Goal: Task Accomplishment & Management: Manage account settings

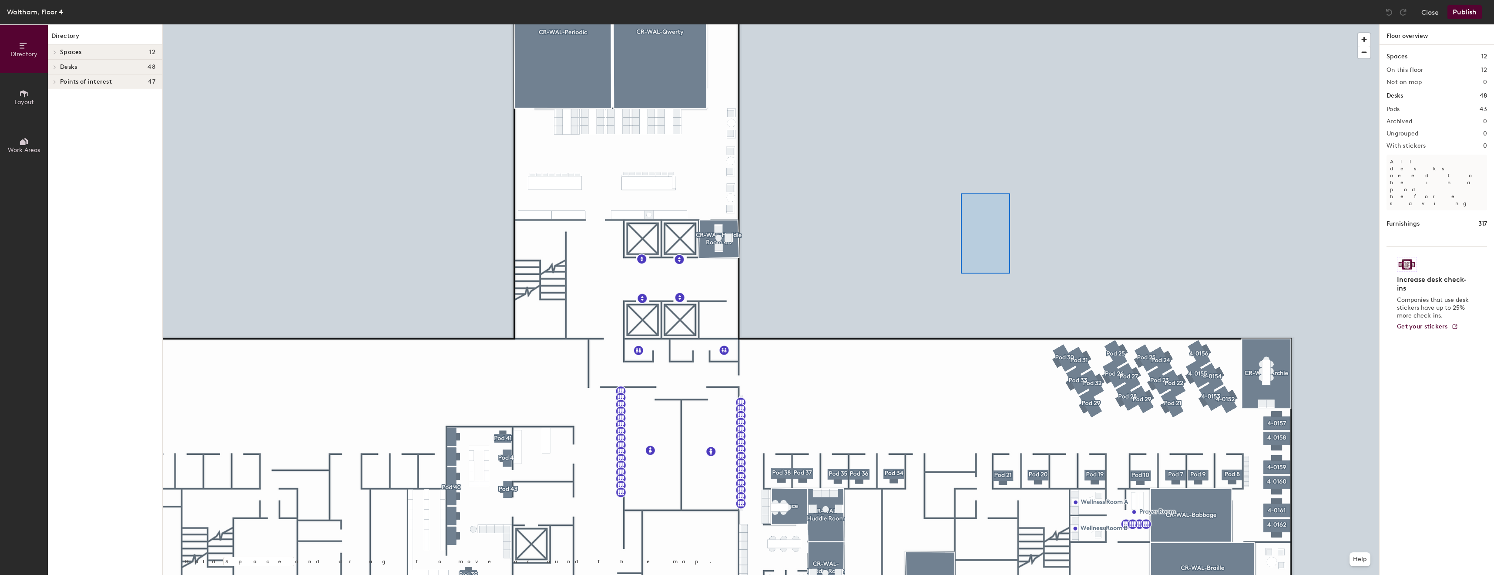
click at [960, 24] on div at bounding box center [771, 24] width 1217 height 0
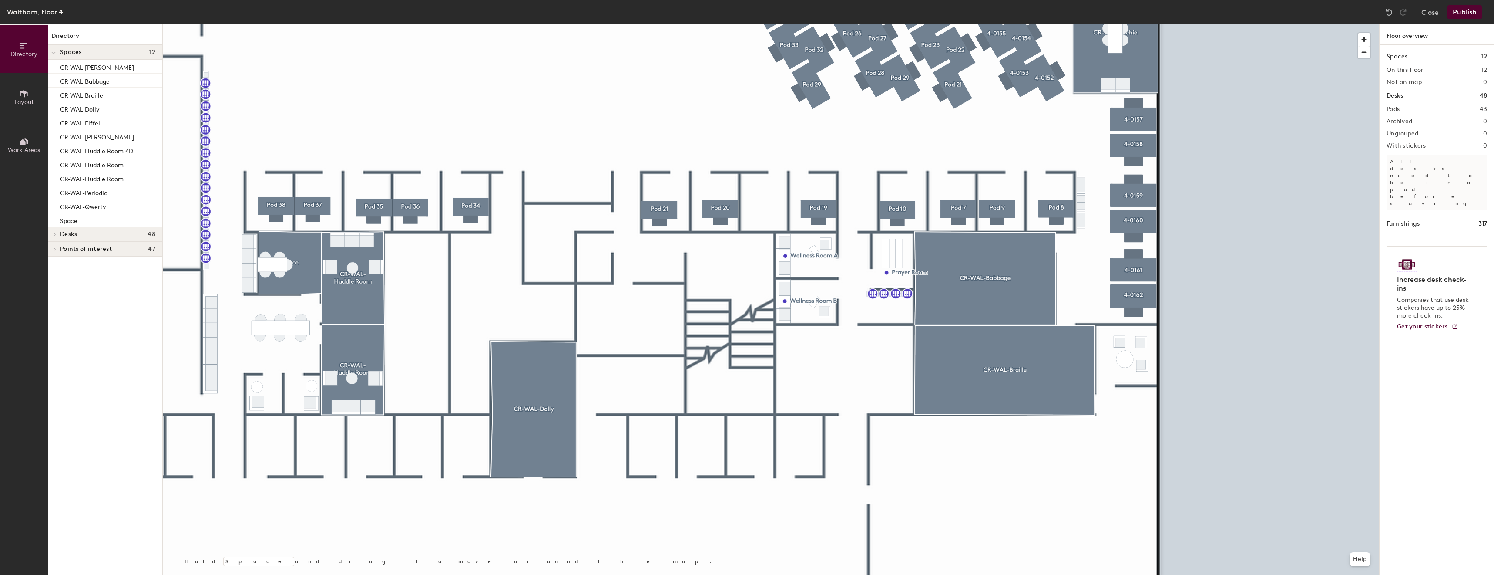
click at [15, 95] on button "Layout" at bounding box center [24, 97] width 48 height 48
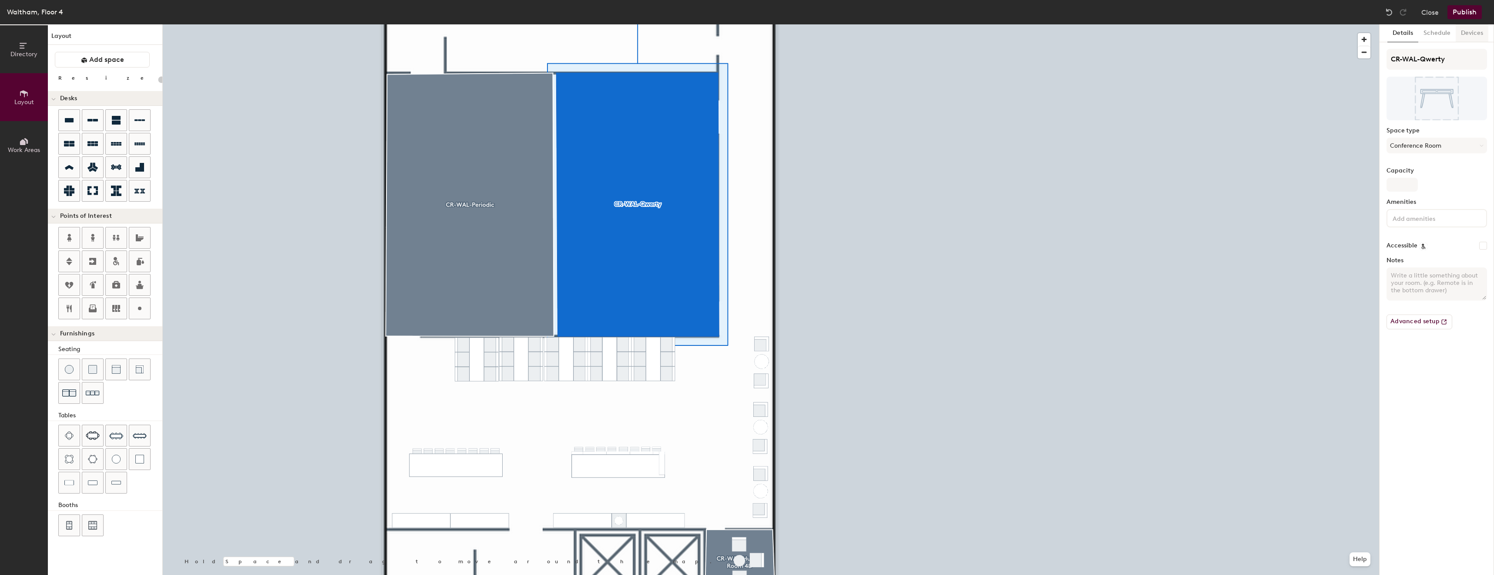
click at [1465, 29] on button "Devices" at bounding box center [1472, 33] width 33 height 18
click at [1491, 33] on div "Details Schedule Devices" at bounding box center [1437, 33] width 114 height 18
click at [1425, 29] on button "Schedule" at bounding box center [1437, 33] width 37 height 18
click at [1479, 57] on div "Configuration On-demand" at bounding box center [1437, 64] width 101 height 30
click at [1443, 69] on button "On-demand" at bounding box center [1437, 67] width 101 height 16
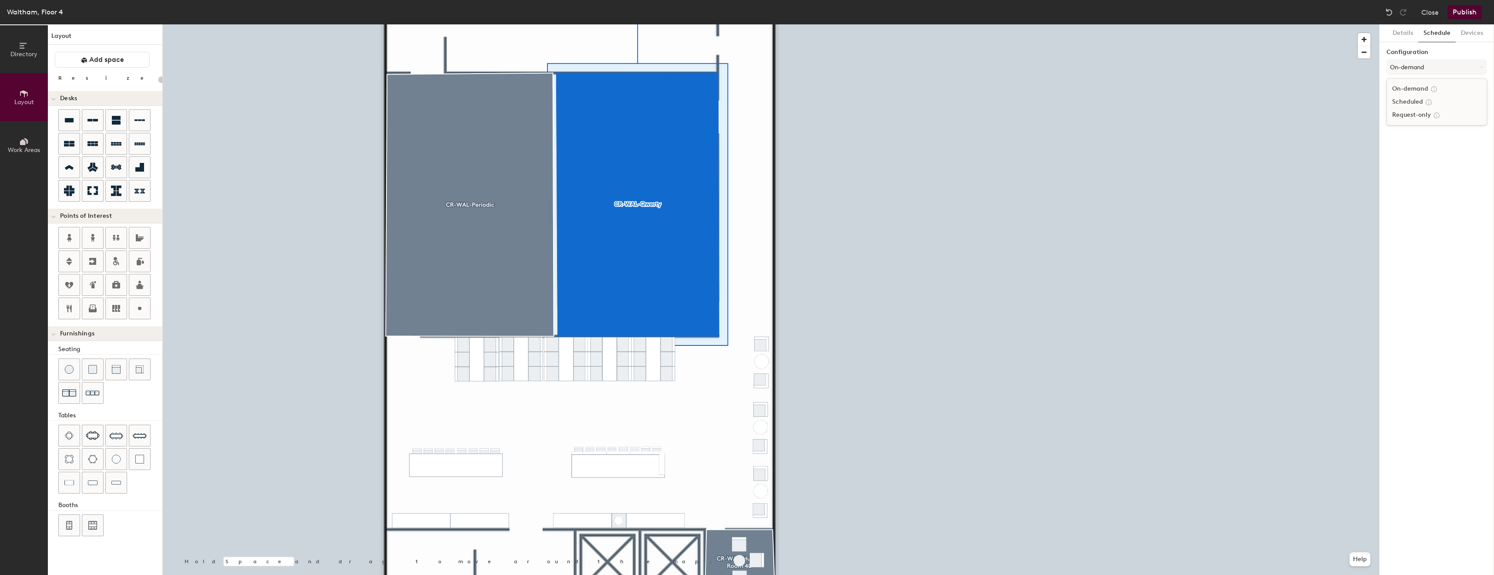
click at [1404, 115] on div "Request-only" at bounding box center [1437, 114] width 100 height 13
click at [1426, 114] on div "Details Schedule Devices Configuration Request-only There are no integrations s…" at bounding box center [1437, 299] width 114 height 550
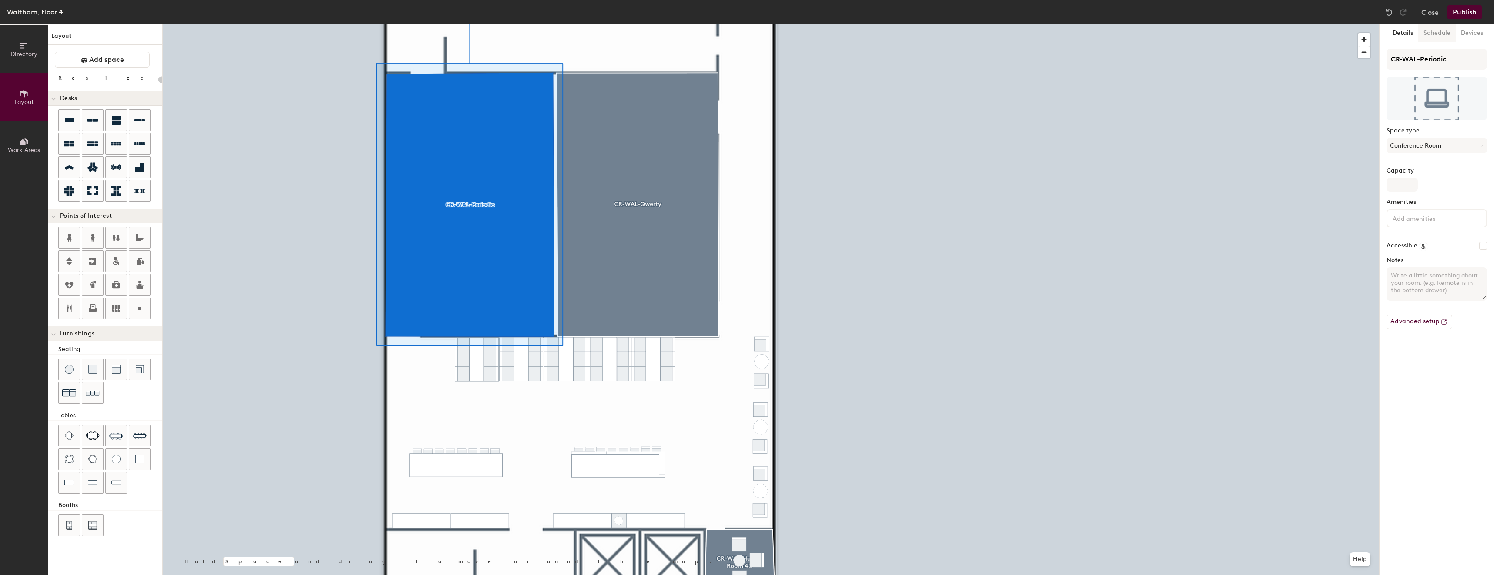
click at [1435, 30] on button "Schedule" at bounding box center [1437, 33] width 37 height 18
click at [1435, 69] on button "On-demand" at bounding box center [1437, 67] width 101 height 16
click at [1418, 115] on div "Request-only" at bounding box center [1437, 114] width 100 height 13
click at [1473, 14] on button "Publish" at bounding box center [1465, 12] width 34 height 14
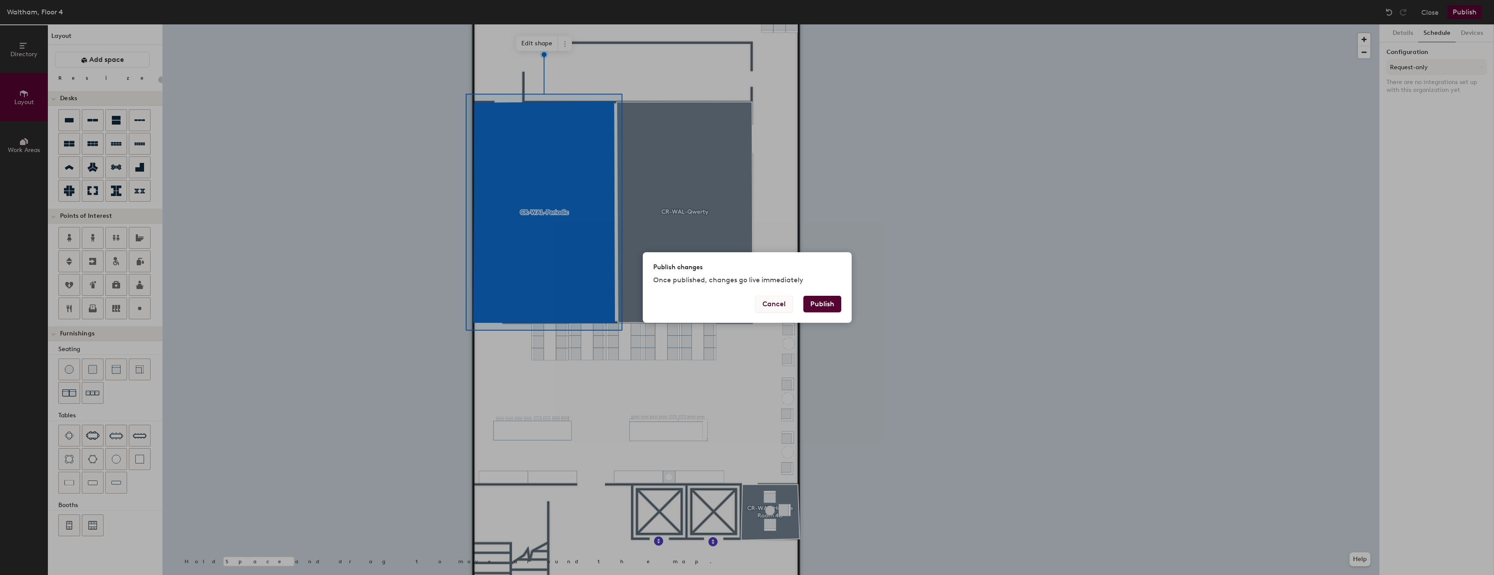
click at [768, 299] on button "Cancel" at bounding box center [774, 304] width 38 height 17
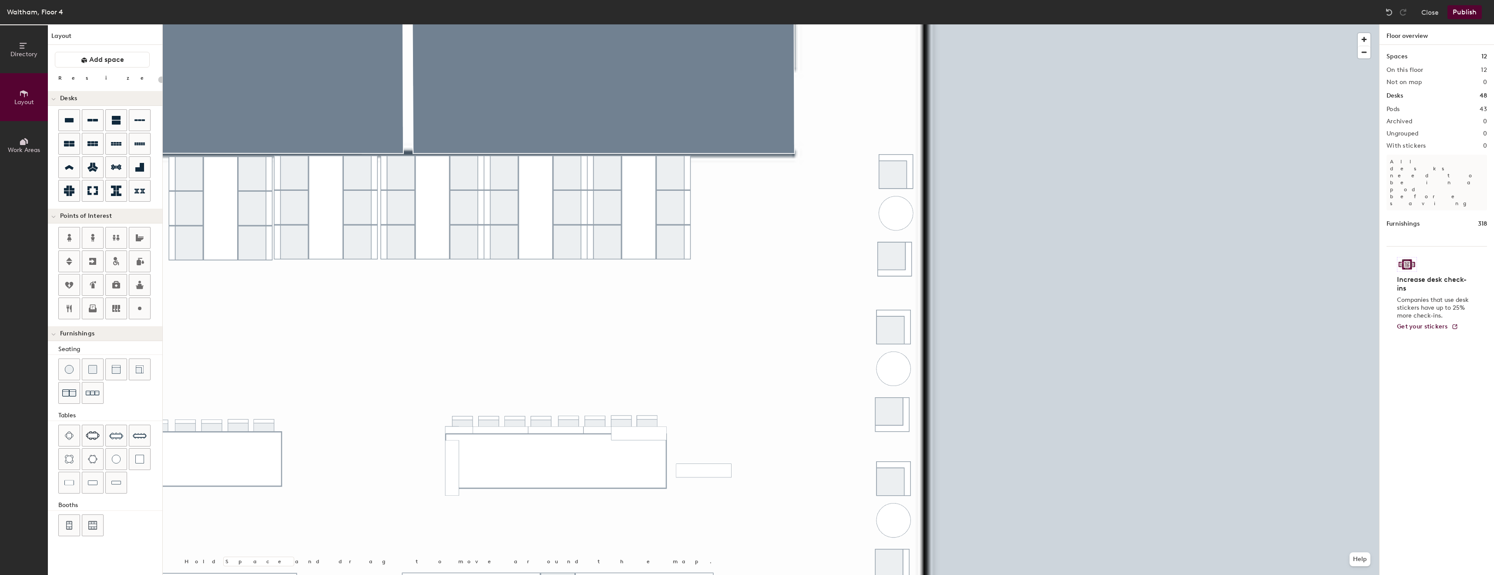
click at [711, 24] on div at bounding box center [771, 24] width 1217 height 0
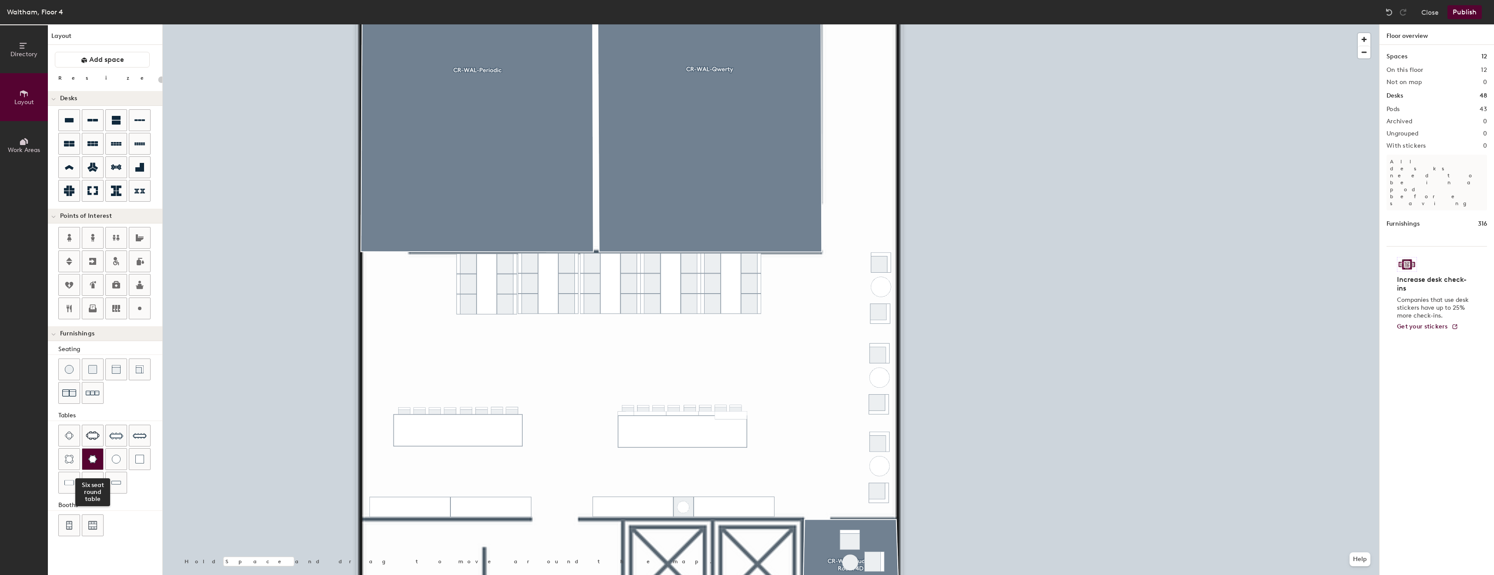
click at [96, 459] on img at bounding box center [93, 458] width 10 height 9
click at [615, 24] on div at bounding box center [771, 24] width 1217 height 0
click at [682, 24] on div at bounding box center [771, 24] width 1217 height 0
click at [649, 24] on div at bounding box center [771, 24] width 1217 height 0
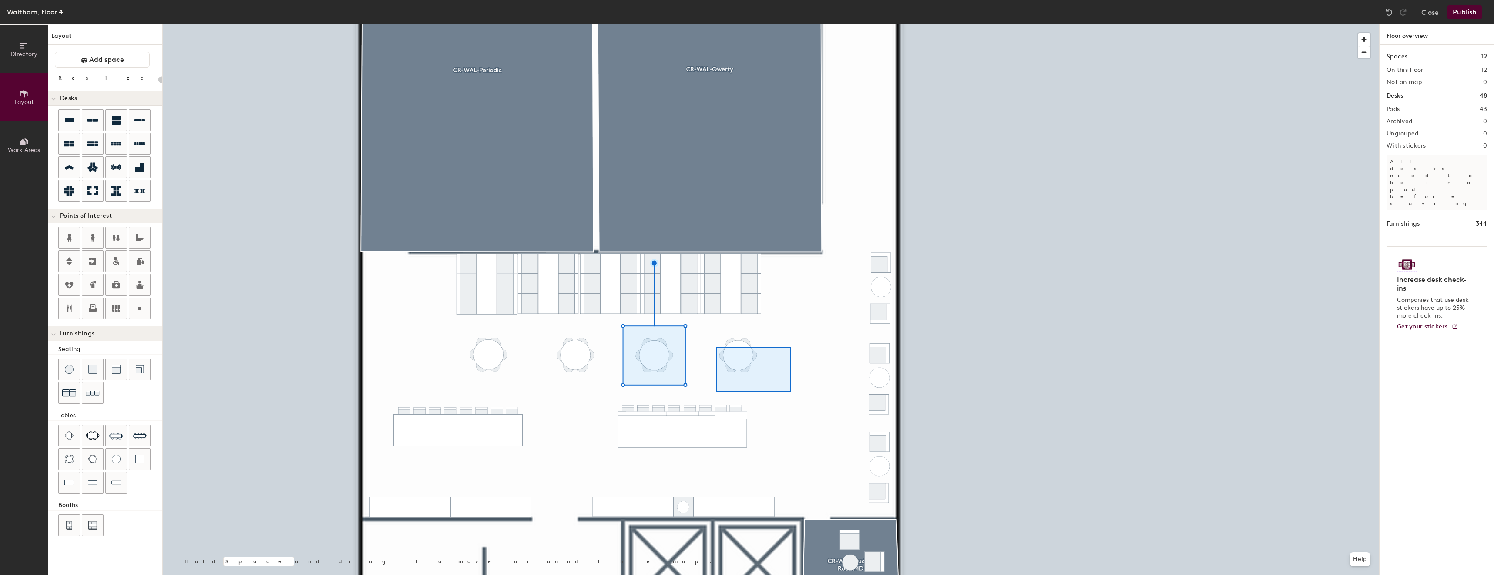
click at [710, 24] on div at bounding box center [771, 24] width 1217 height 0
click at [614, 24] on div at bounding box center [771, 24] width 1217 height 0
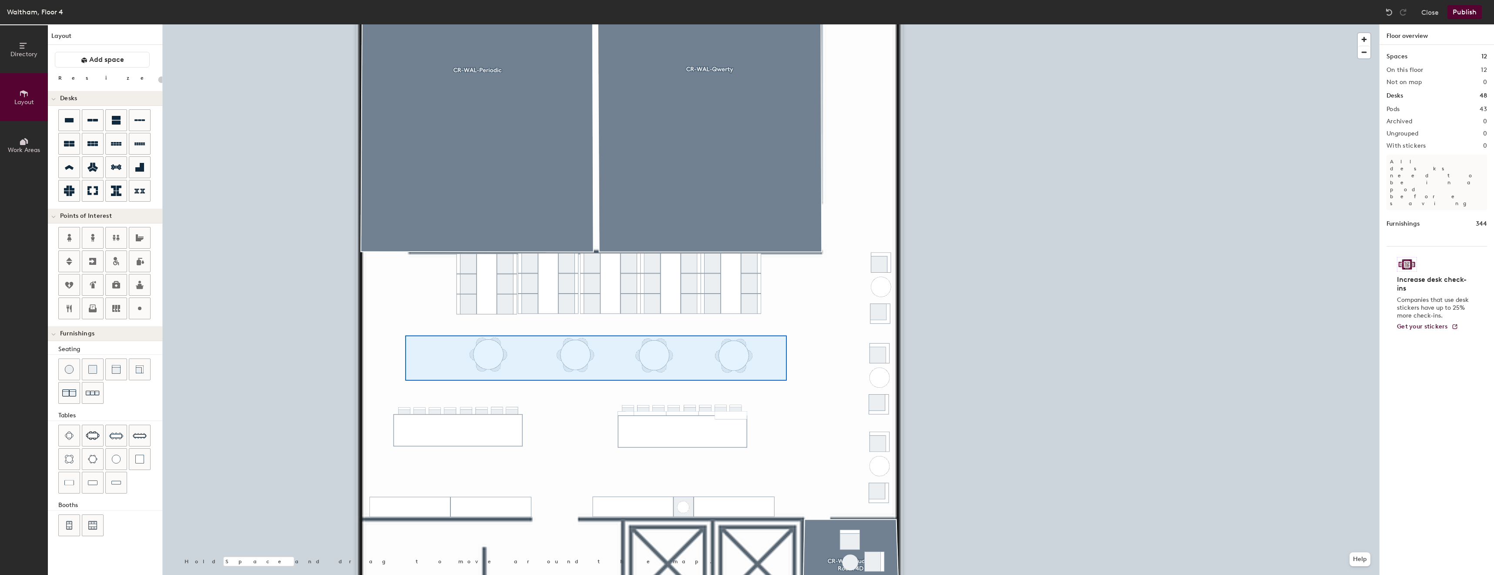
click at [406, 24] on div at bounding box center [771, 24] width 1217 height 0
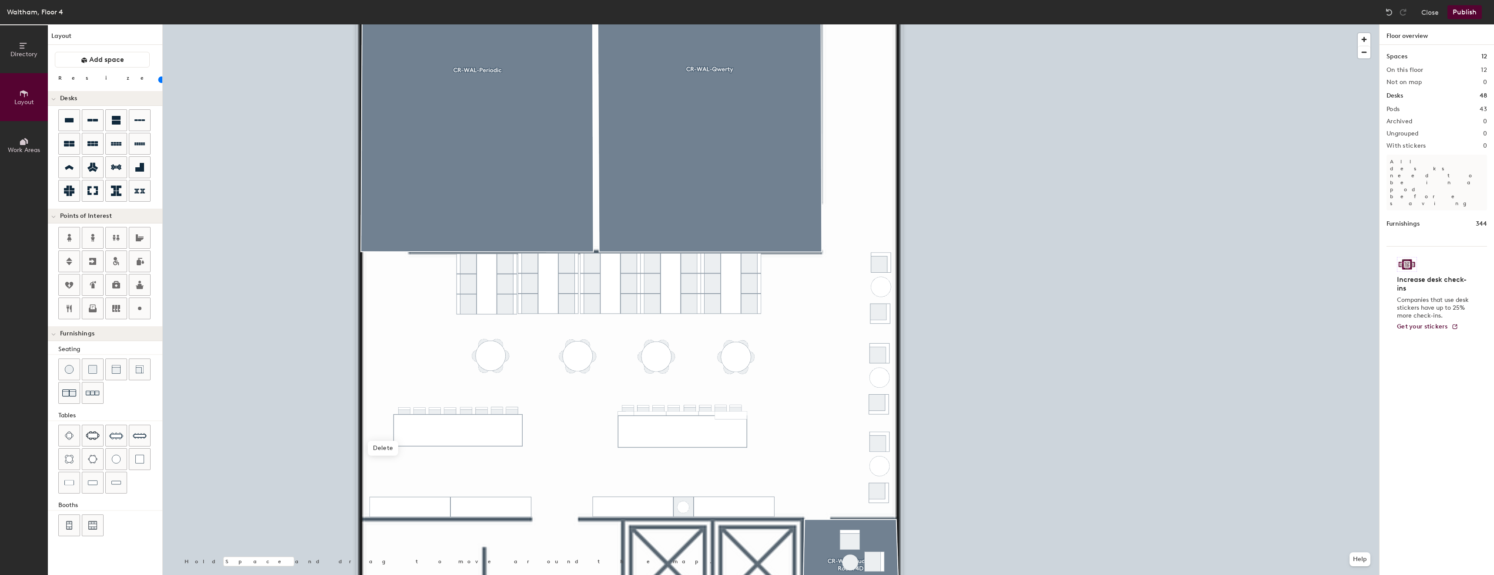
click at [822, 24] on div at bounding box center [771, 24] width 1217 height 0
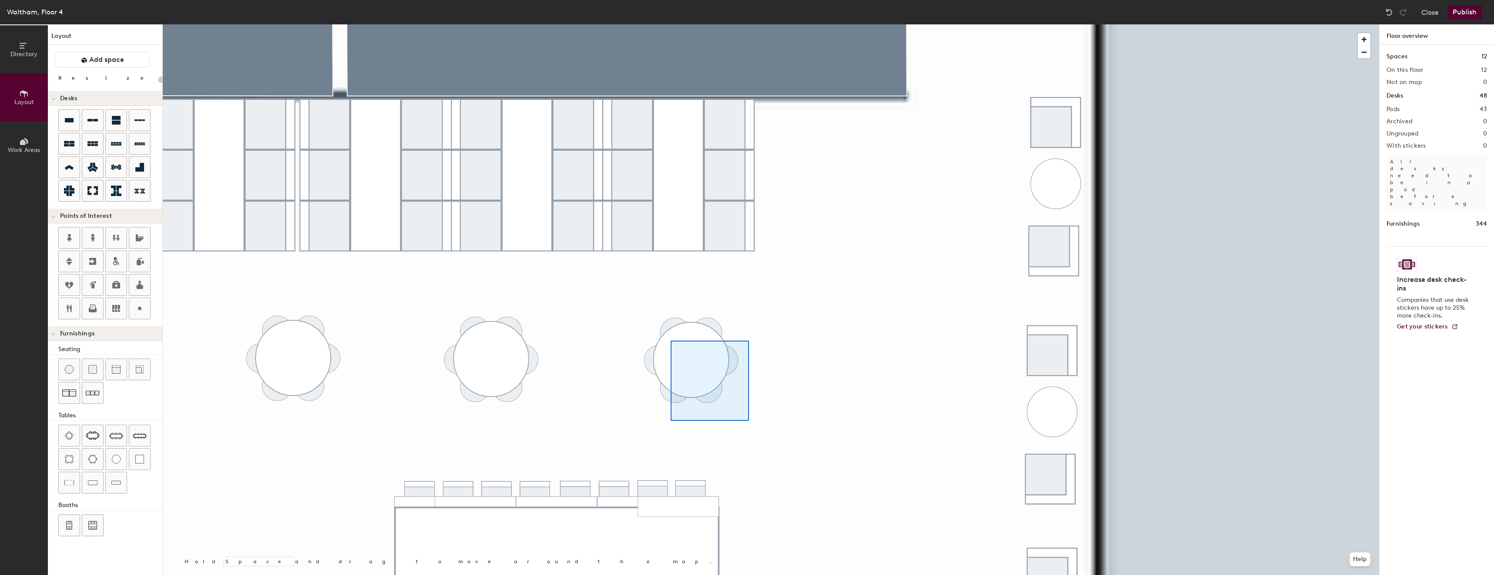
click at [670, 24] on div at bounding box center [771, 24] width 1217 height 0
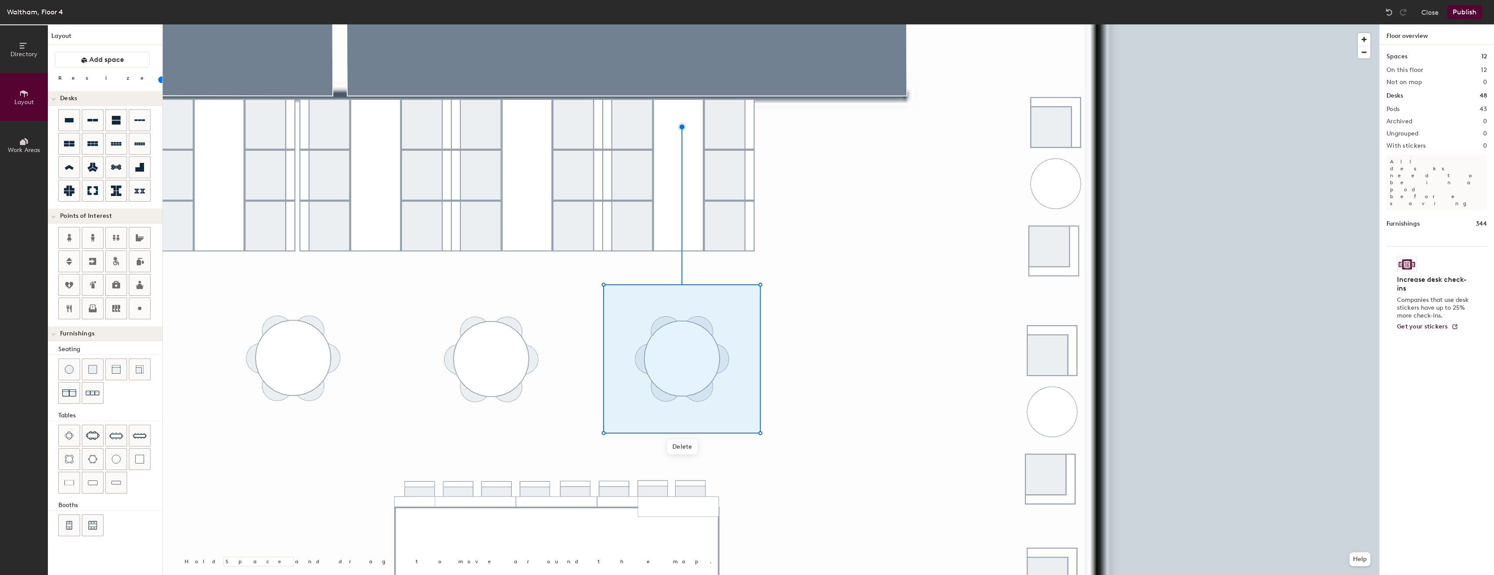
click at [542, 24] on div at bounding box center [771, 24] width 1217 height 0
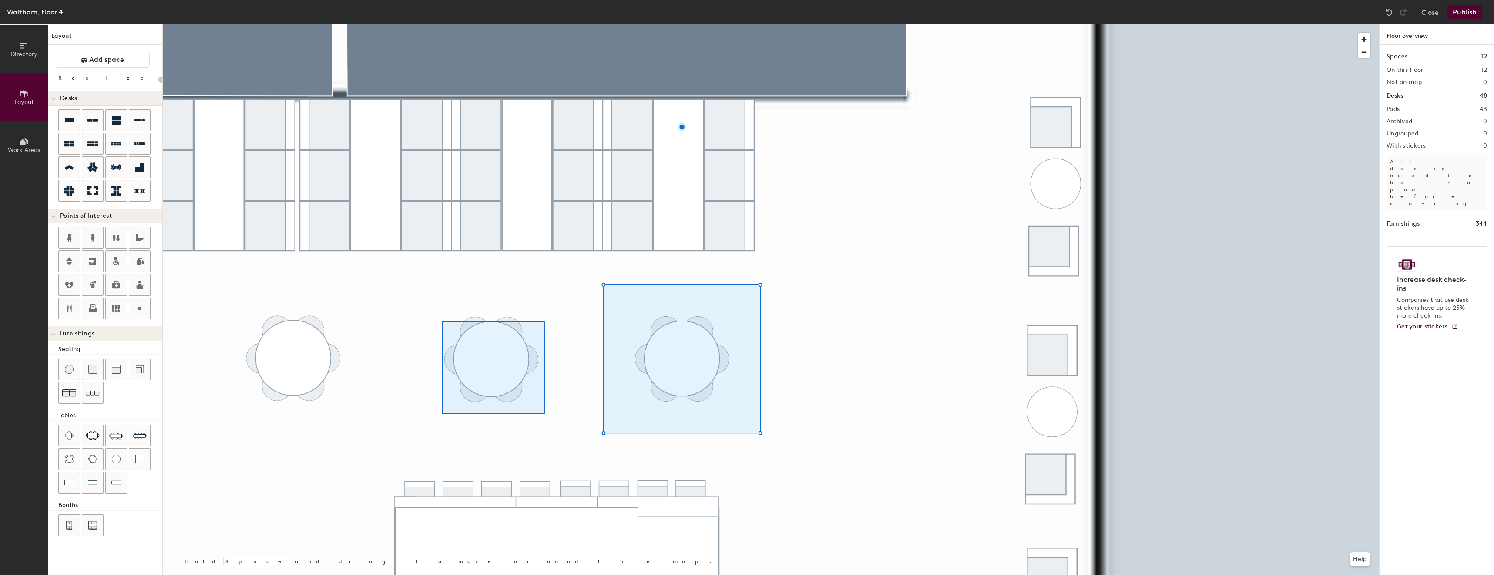
click at [442, 24] on div at bounding box center [771, 24] width 1217 height 0
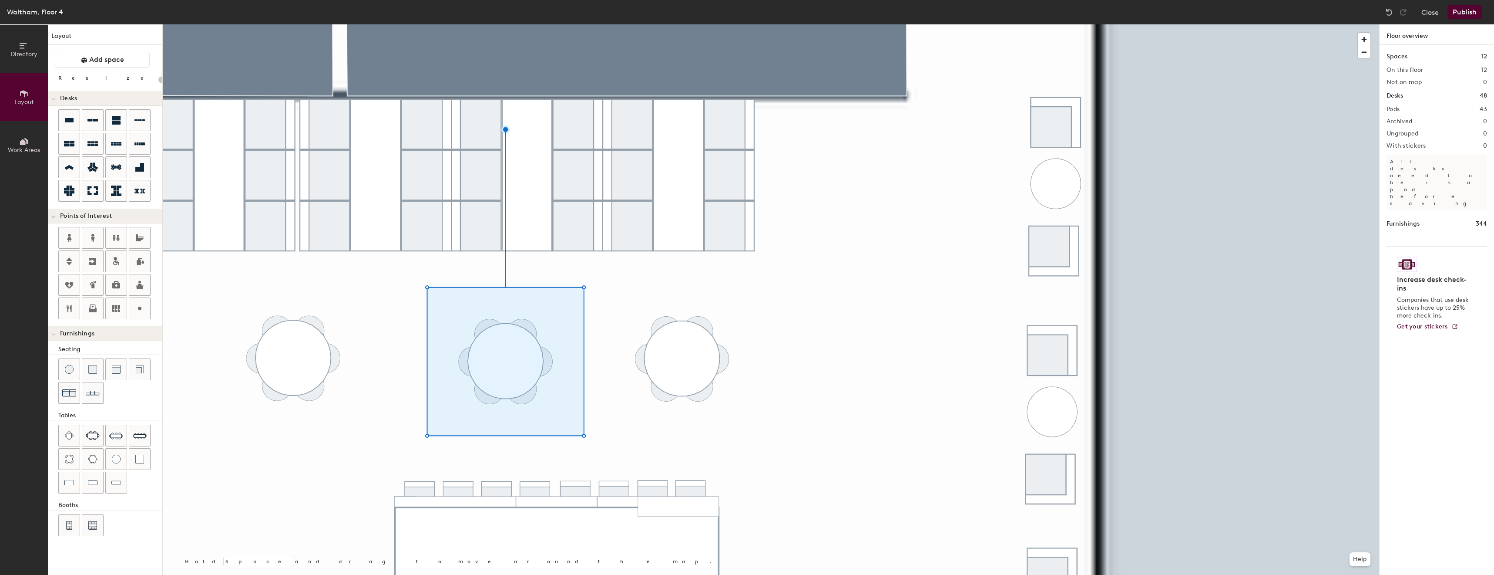
type input "20"
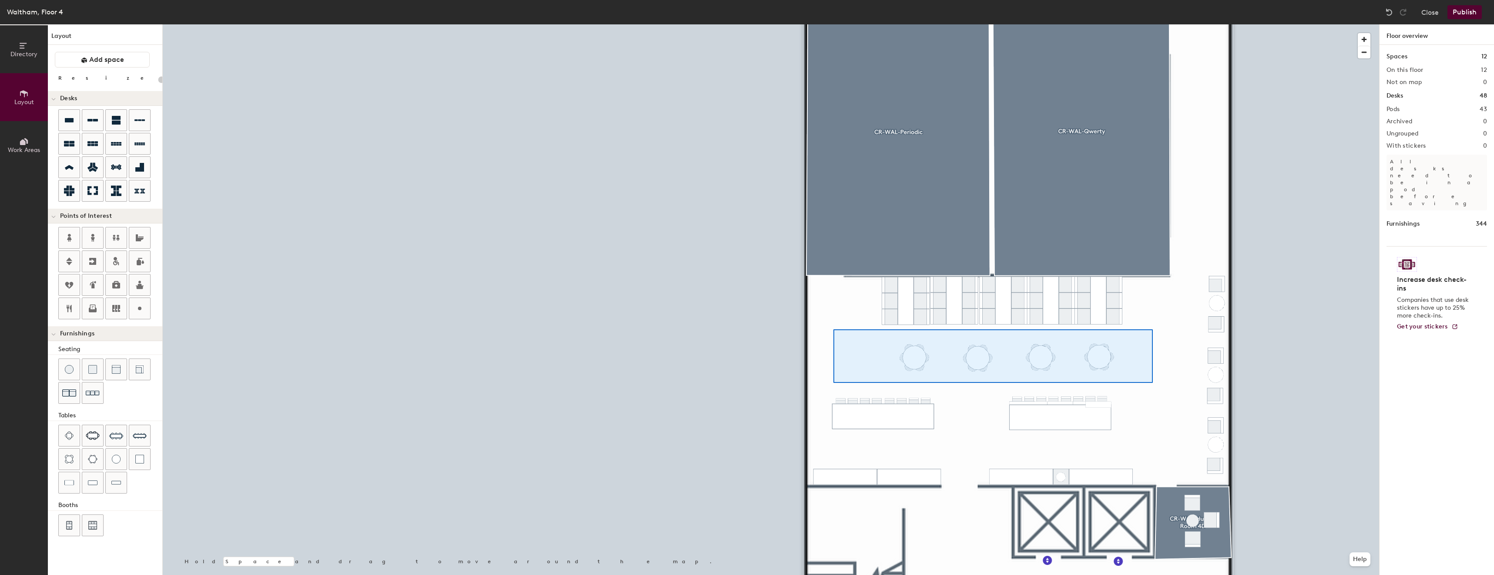
click at [837, 24] on div at bounding box center [771, 24] width 1217 height 0
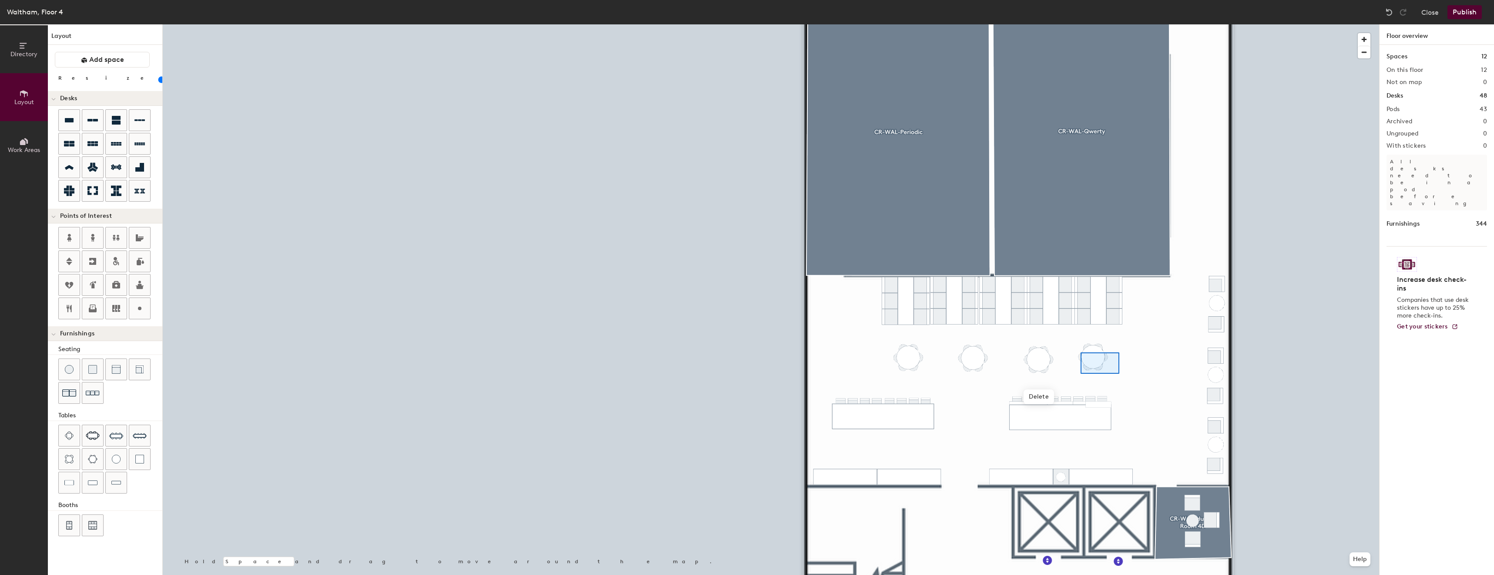
click at [1068, 24] on div at bounding box center [771, 24] width 1217 height 0
click at [1034, 24] on div at bounding box center [771, 24] width 1217 height 0
click at [973, 24] on div at bounding box center [771, 24] width 1217 height 0
click at [1023, 24] on div at bounding box center [771, 24] width 1217 height 0
click at [1074, 24] on div at bounding box center [771, 24] width 1217 height 0
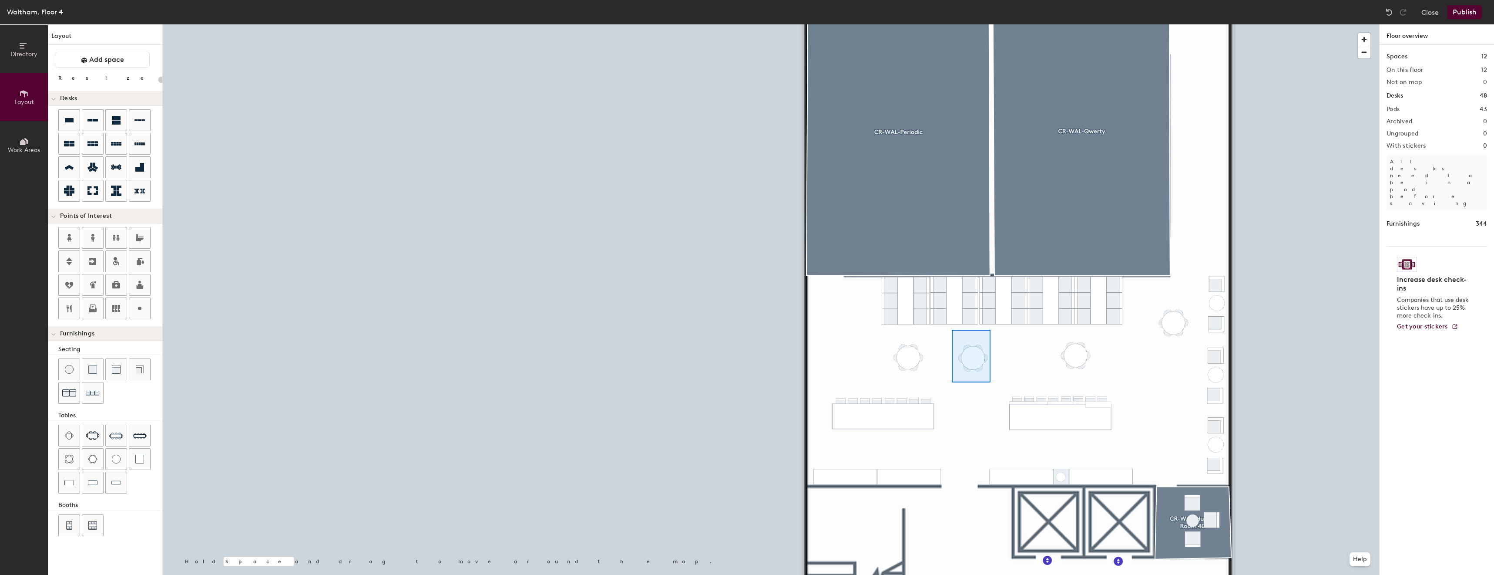
click at [952, 24] on div at bounding box center [771, 24] width 1217 height 0
click at [1155, 24] on div at bounding box center [771, 24] width 1217 height 0
click at [1160, 24] on div at bounding box center [771, 24] width 1217 height 0
click at [1138, 24] on div at bounding box center [771, 24] width 1217 height 0
click at [1058, 24] on div at bounding box center [771, 24] width 1217 height 0
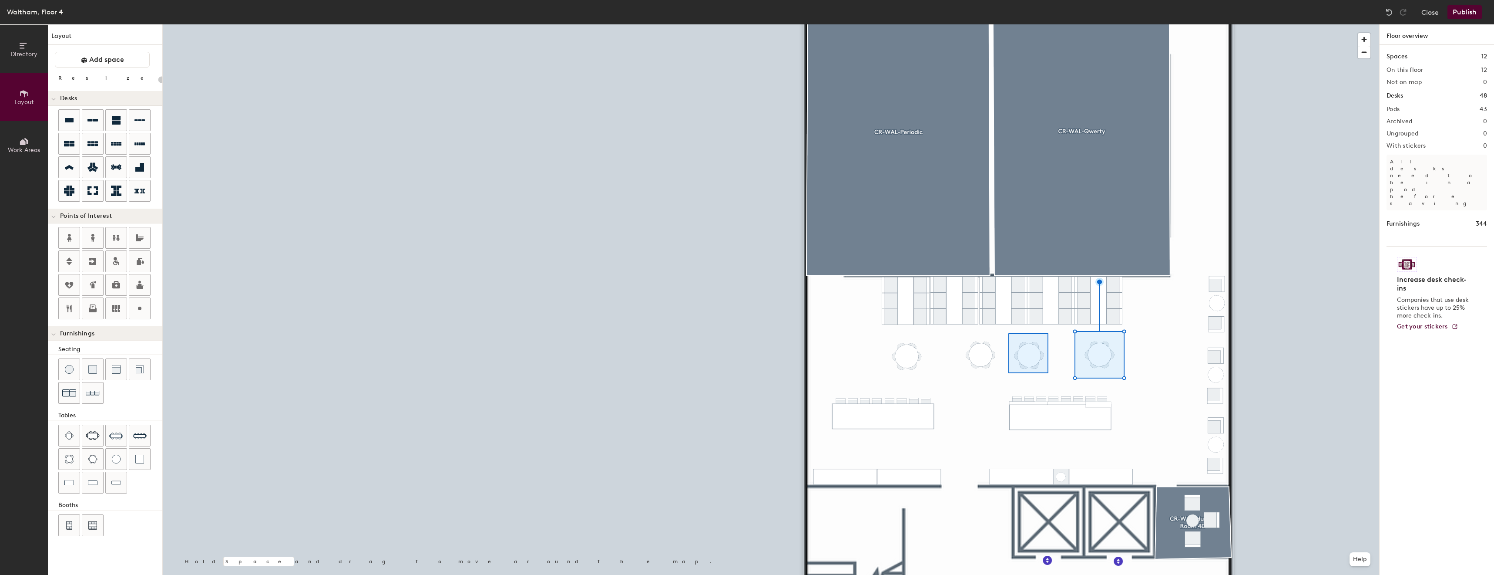
click at [1009, 24] on div at bounding box center [771, 24] width 1217 height 0
click at [961, 24] on div at bounding box center [771, 24] width 1217 height 0
click at [1022, 24] on div at bounding box center [771, 24] width 1217 height 0
type input "20"
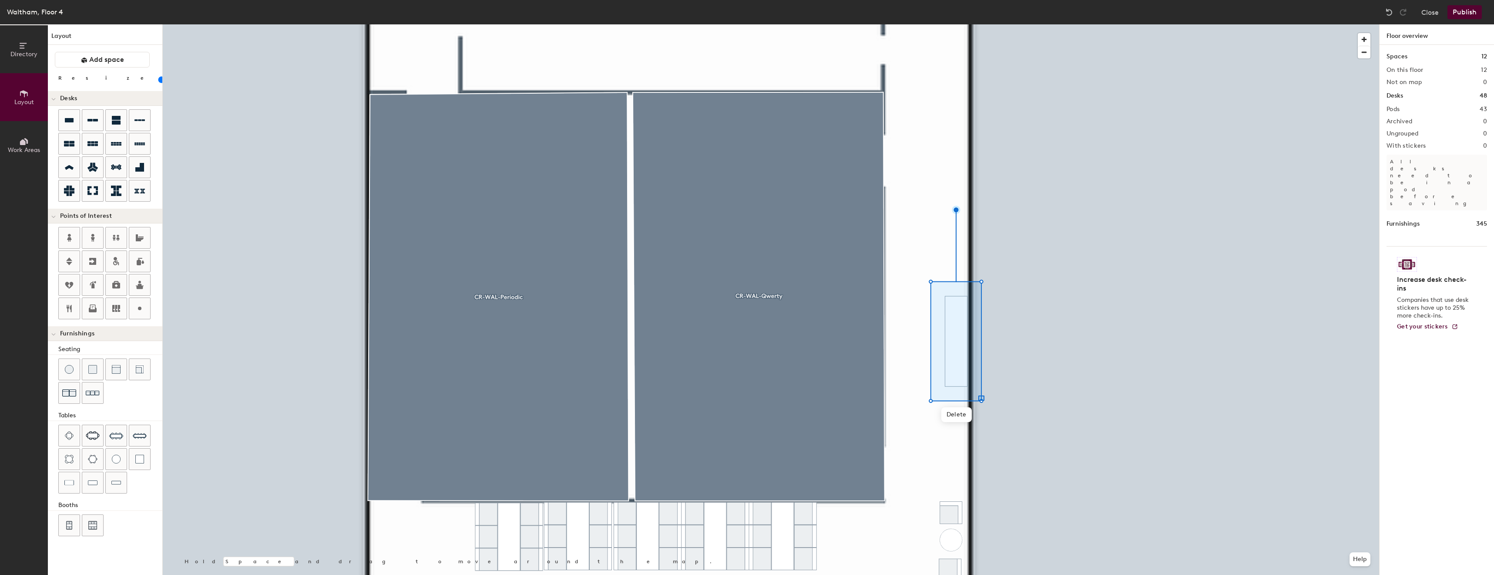
click at [968, 24] on div at bounding box center [771, 24] width 1217 height 0
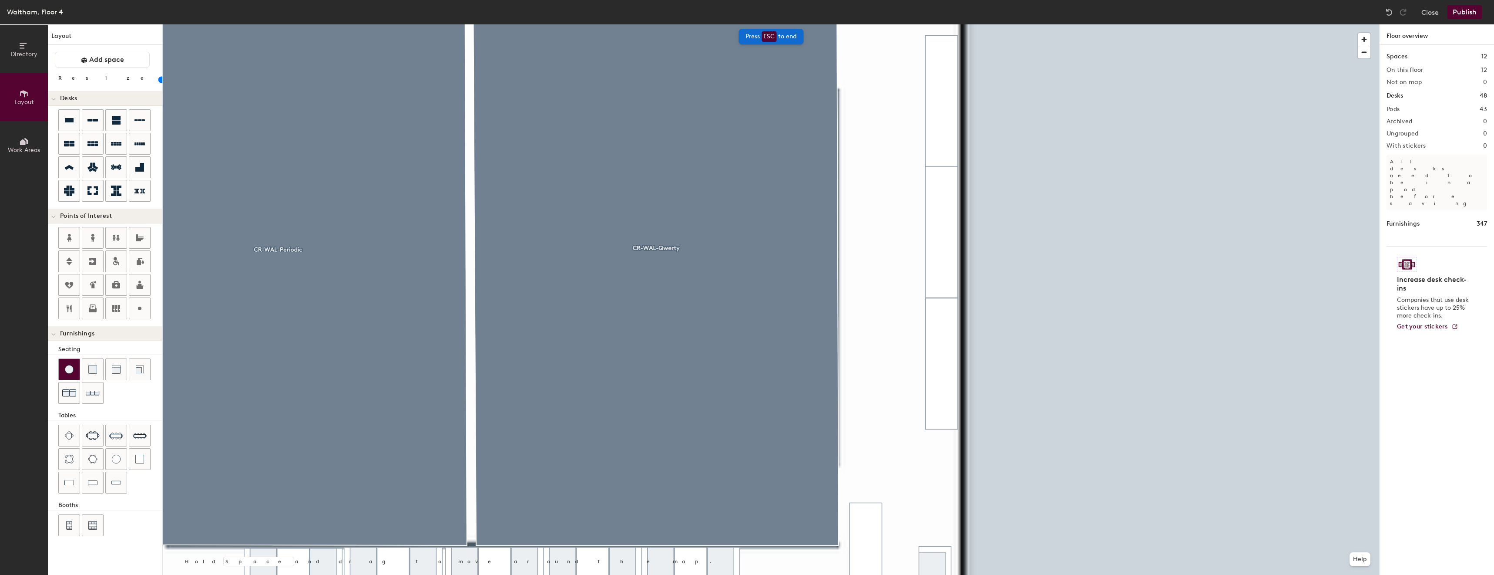
click at [69, 373] on img at bounding box center [69, 369] width 9 height 9
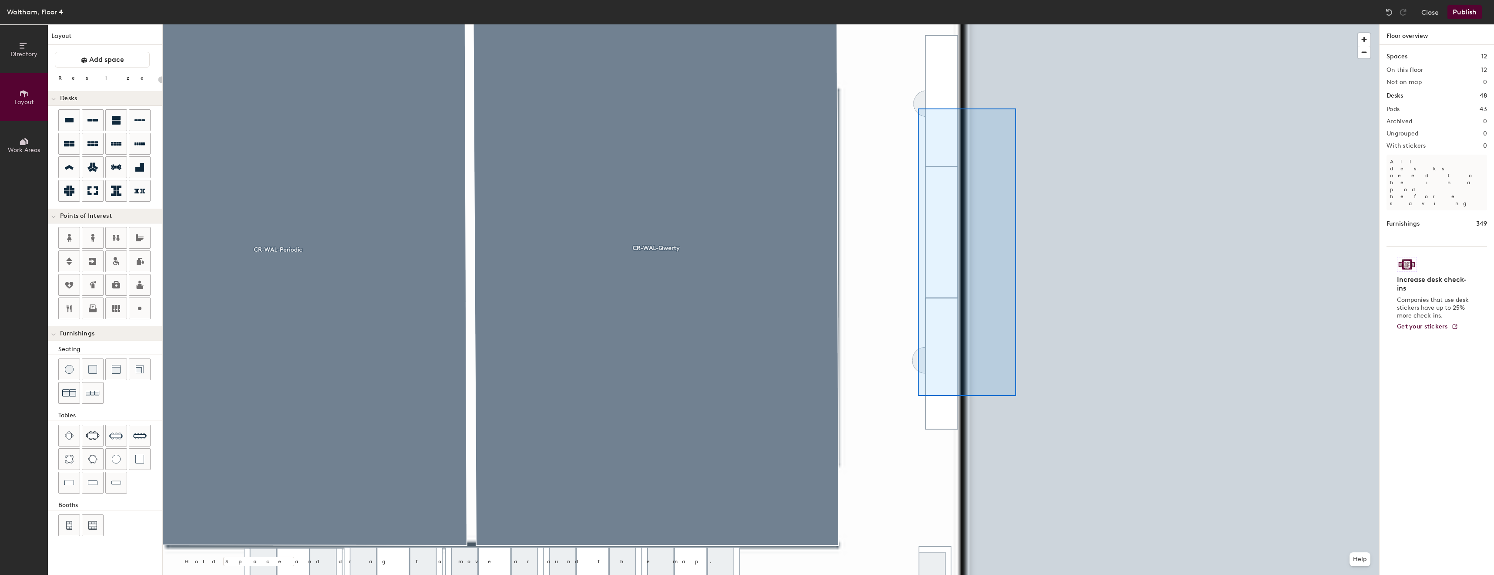
click at [913, 24] on div at bounding box center [771, 24] width 1217 height 0
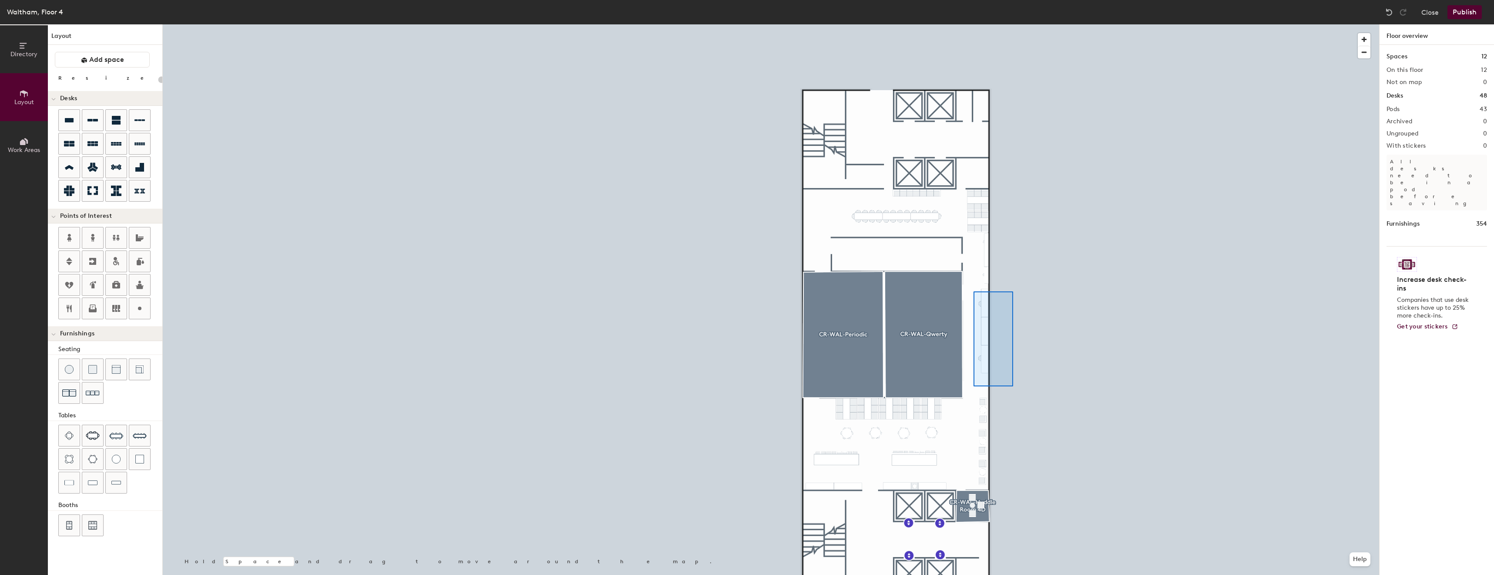
click at [974, 24] on div at bounding box center [771, 24] width 1217 height 0
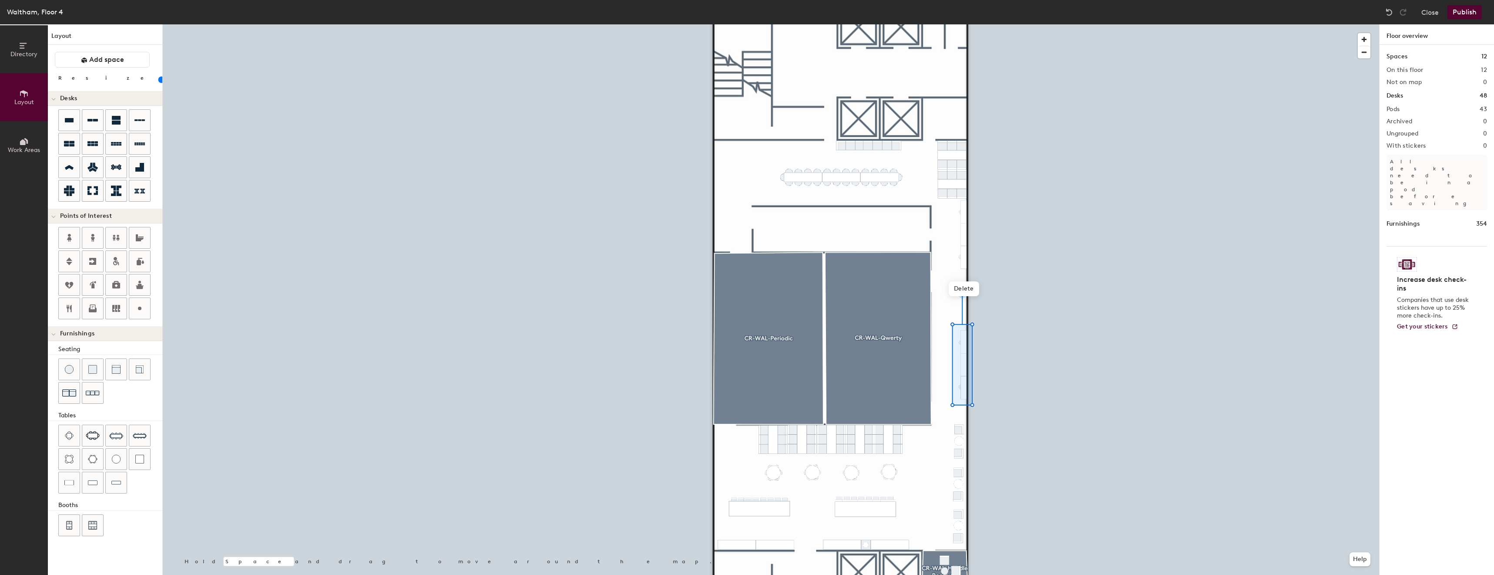
click at [995, 24] on div at bounding box center [771, 24] width 1217 height 0
click at [955, 24] on div at bounding box center [771, 24] width 1217 height 0
type input "20"
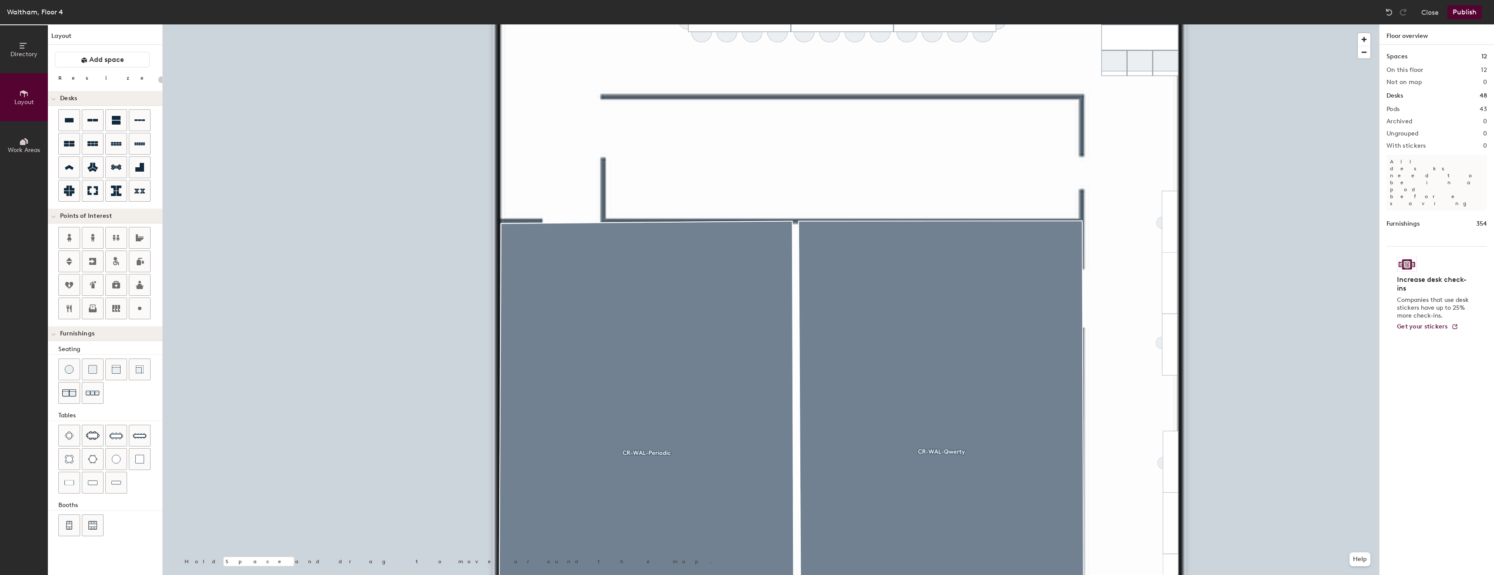
click at [25, 51] on span "Directory" at bounding box center [23, 53] width 27 height 7
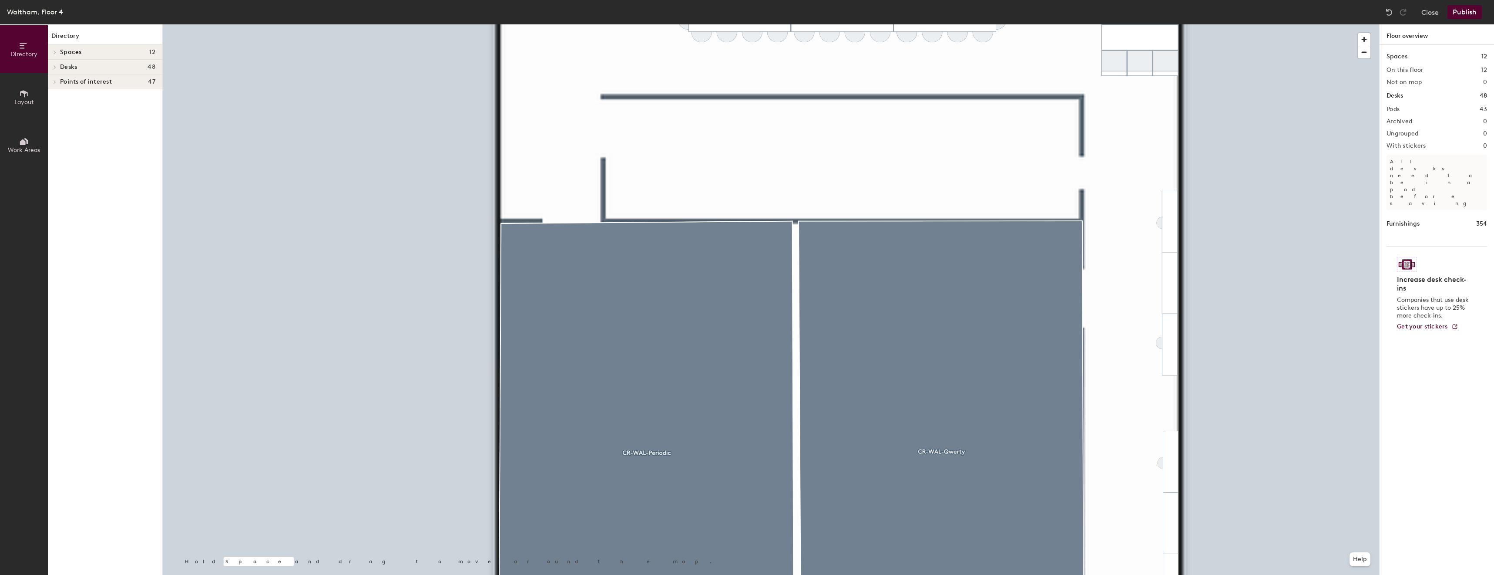
drag, startPoint x: 34, startPoint y: 55, endPoint x: 12, endPoint y: 124, distance: 72.4
click at [34, 55] on span "Directory" at bounding box center [23, 53] width 27 height 7
click at [23, 91] on icon at bounding box center [24, 93] width 8 height 7
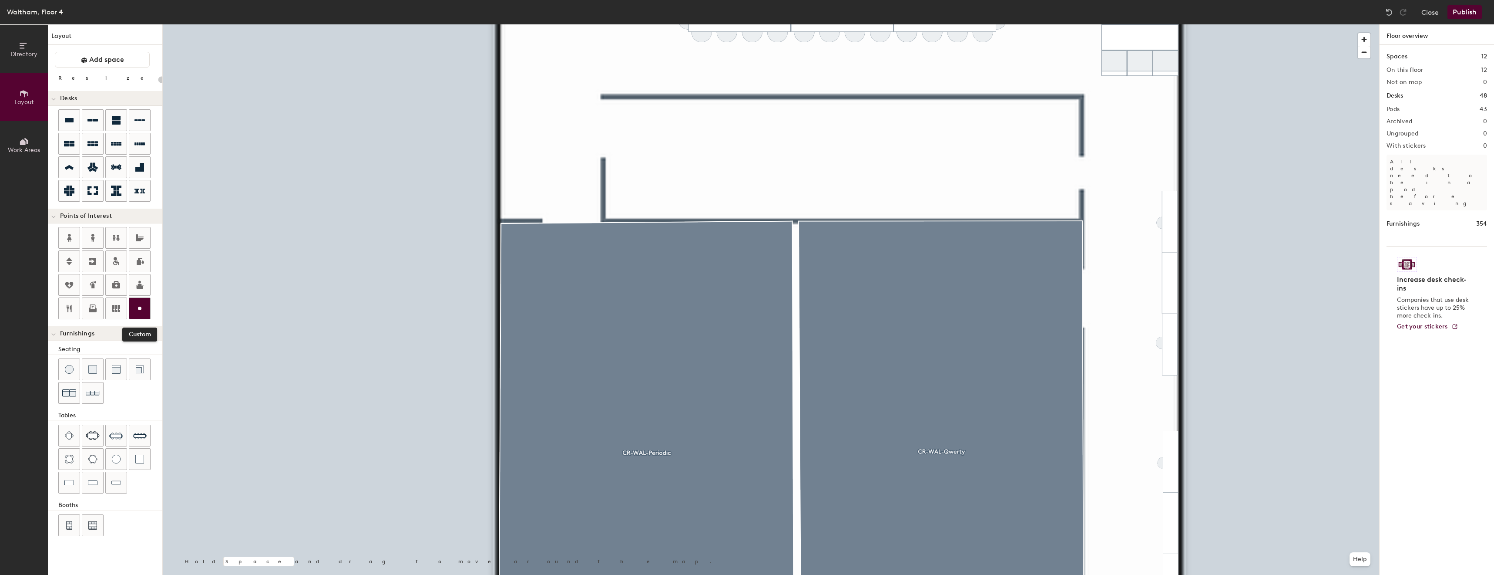
click at [140, 312] on icon at bounding box center [139, 308] width 10 height 10
type input "20"
type input "Pega Servery"
type input "20"
click at [836, 170] on span "Edit" at bounding box center [828, 173] width 23 height 15
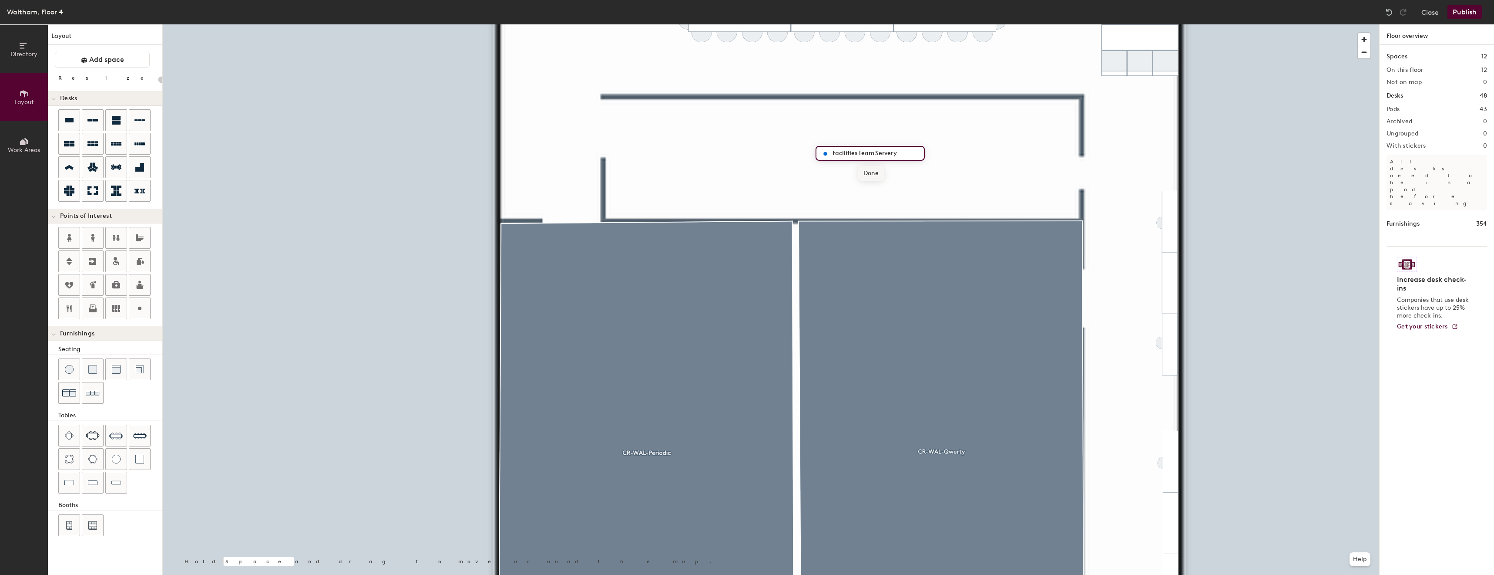
type input "Facilities Team Servery"
click at [870, 171] on span "Done" at bounding box center [871, 173] width 26 height 15
click at [852, 24] on div at bounding box center [771, 24] width 1217 height 0
type input "20"
click at [837, 170] on span "Edit" at bounding box center [828, 173] width 23 height 15
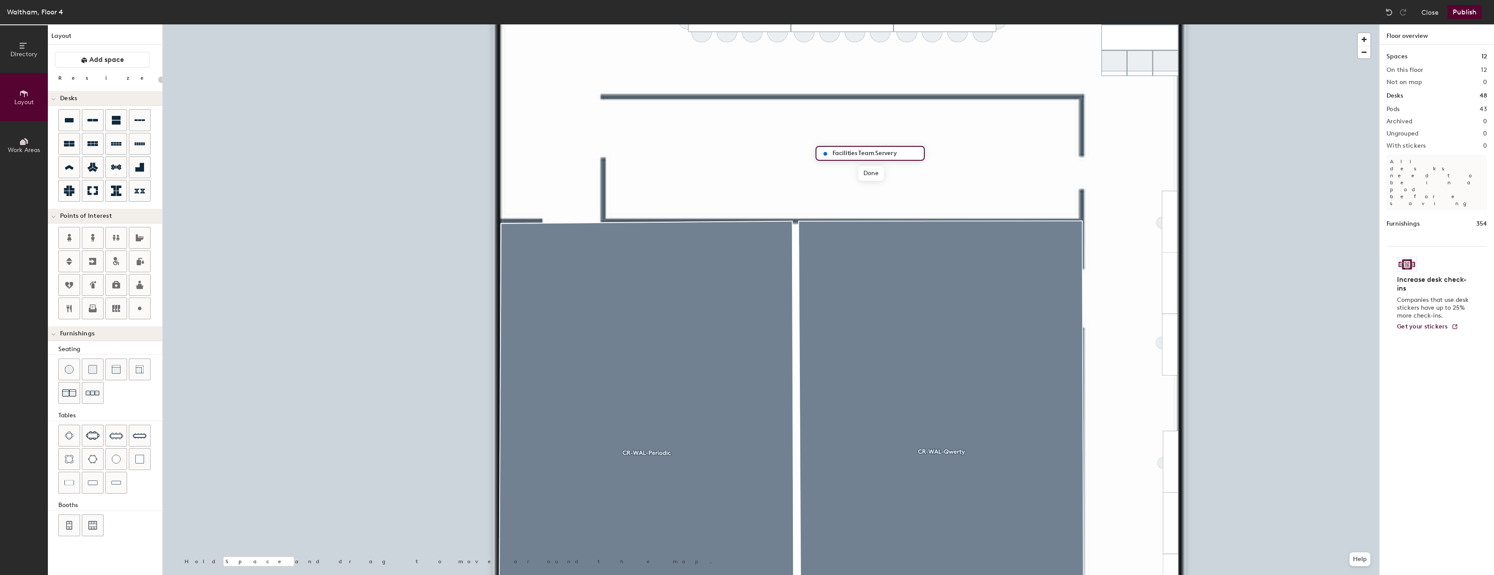
click at [891, 153] on input "Facilities Team Servery" at bounding box center [875, 153] width 90 height 12
click at [902, 150] on input "Facilities Team Servery" at bounding box center [875, 153] width 90 height 12
type input "Facilities Team Servery"
click at [924, 150] on div "Facilities Team Servery" at bounding box center [872, 153] width 113 height 15
click at [93, 371] on img at bounding box center [92, 369] width 9 height 9
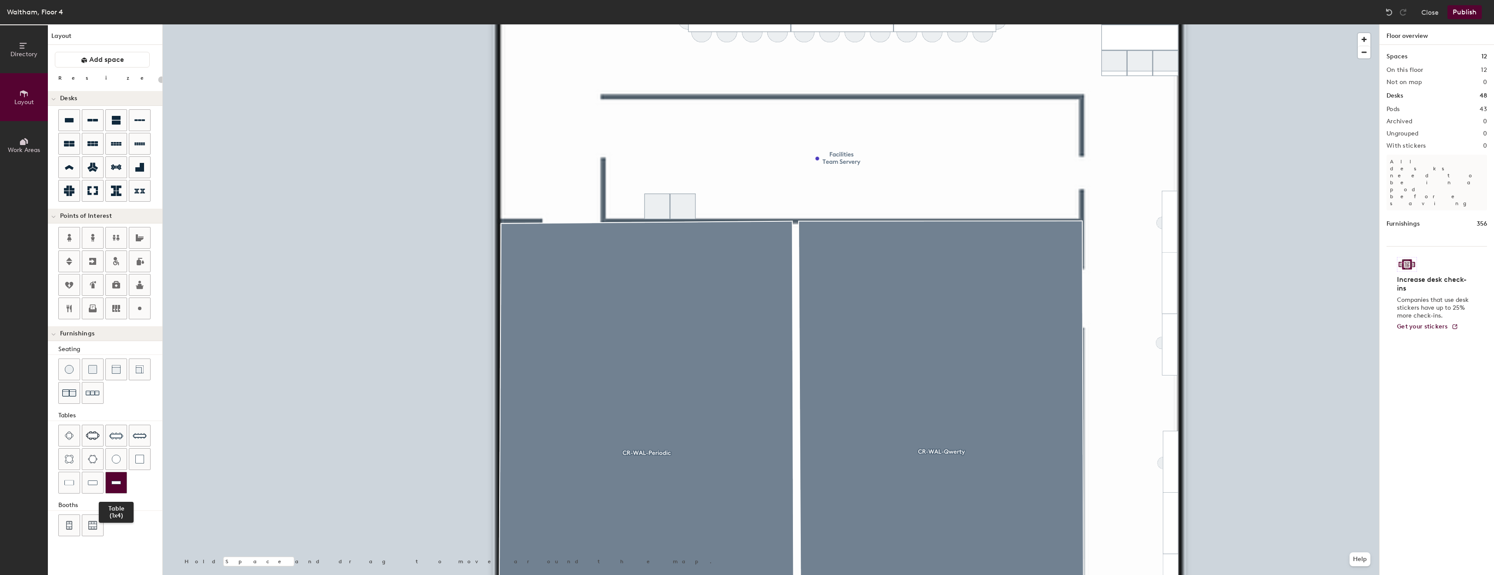
click at [108, 481] on div at bounding box center [116, 482] width 21 height 21
click at [624, 24] on div at bounding box center [771, 24] width 1217 height 0
click at [659, 24] on div at bounding box center [771, 24] width 1217 height 0
type input "20"
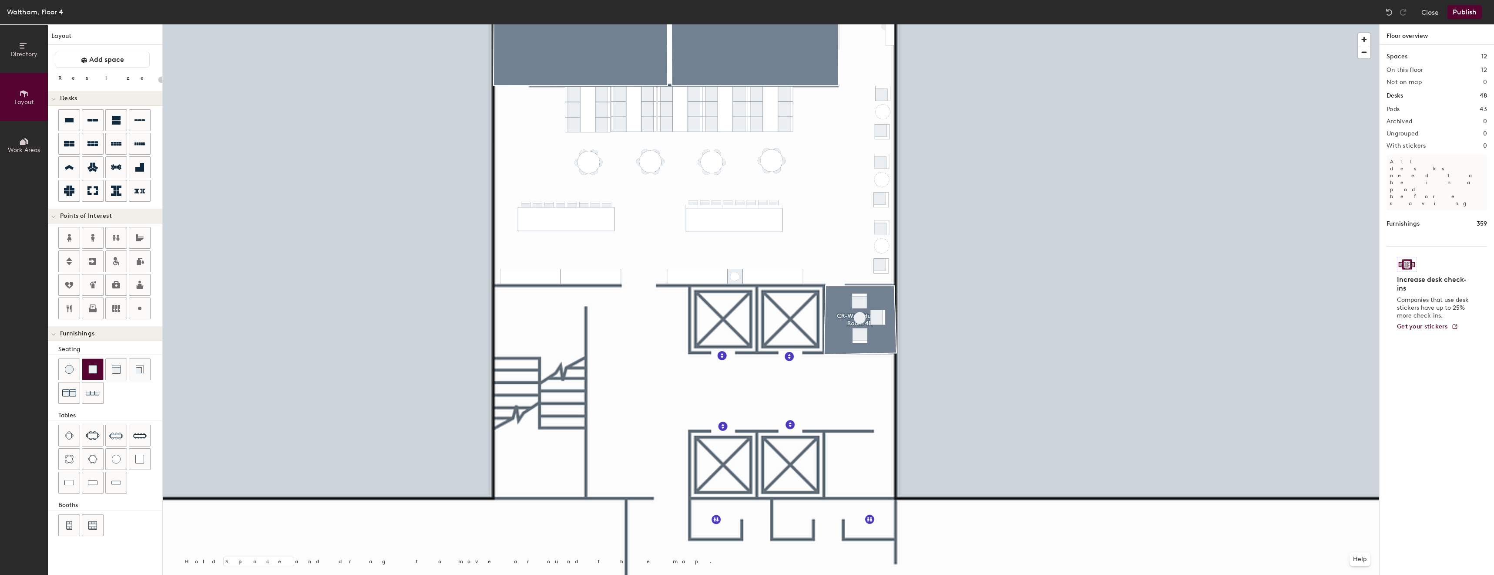
click at [87, 365] on div at bounding box center [92, 369] width 21 height 21
click at [812, 24] on div at bounding box center [771, 24] width 1217 height 0
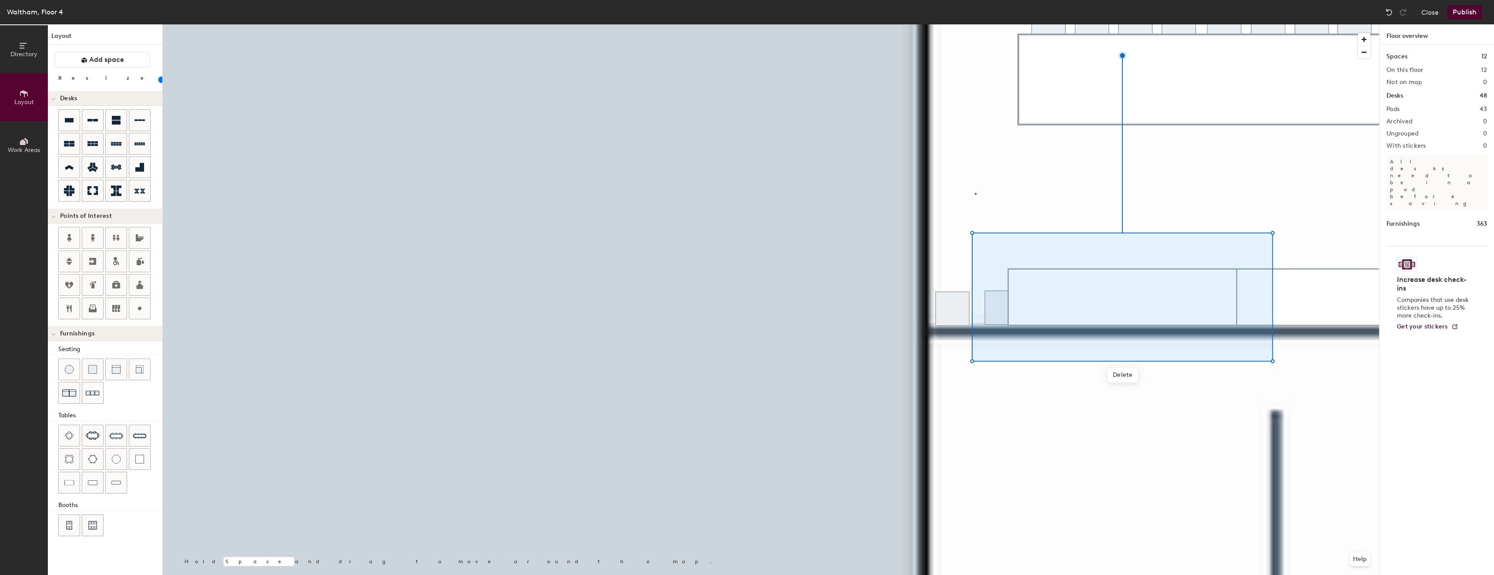
click at [975, 24] on div at bounding box center [771, 24] width 1217 height 0
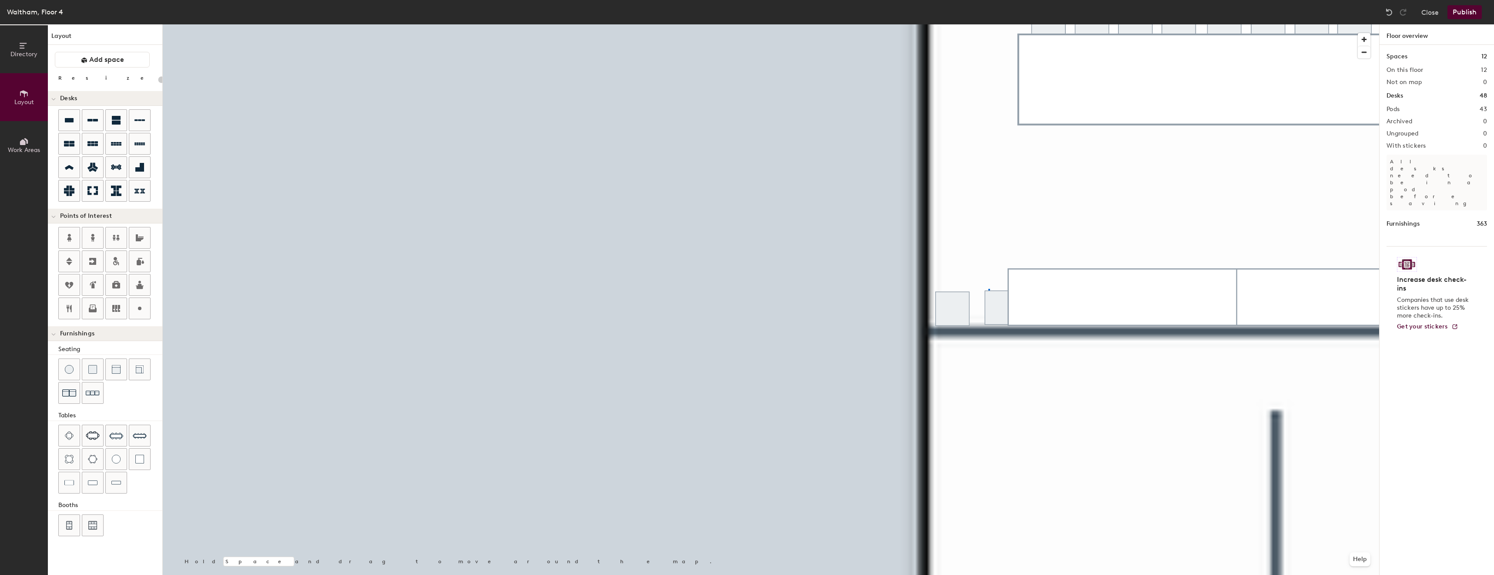
click at [988, 24] on div at bounding box center [771, 24] width 1217 height 0
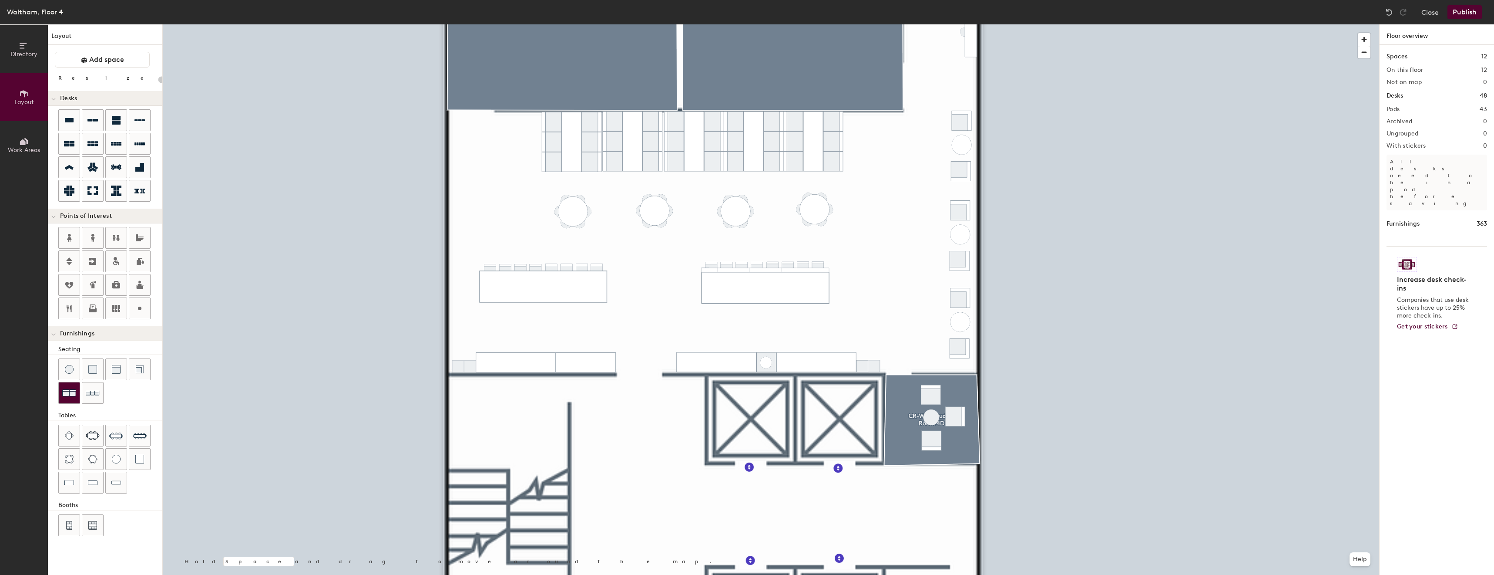
click at [69, 390] on img at bounding box center [69, 393] width 14 height 14
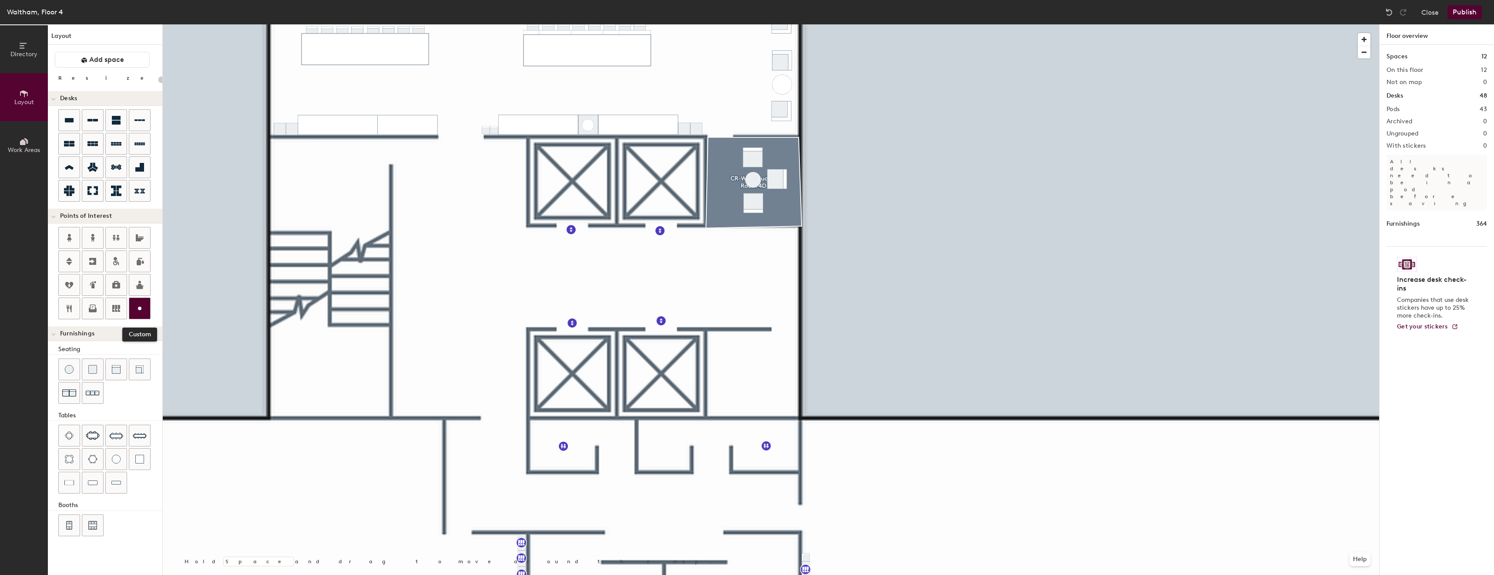
click at [138, 305] on icon at bounding box center [139, 308] width 10 height 10
type input "20"
type input "Utility Room"
click at [780, 387] on span "Done" at bounding box center [773, 391] width 26 height 15
click at [143, 307] on icon at bounding box center [139, 308] width 10 height 10
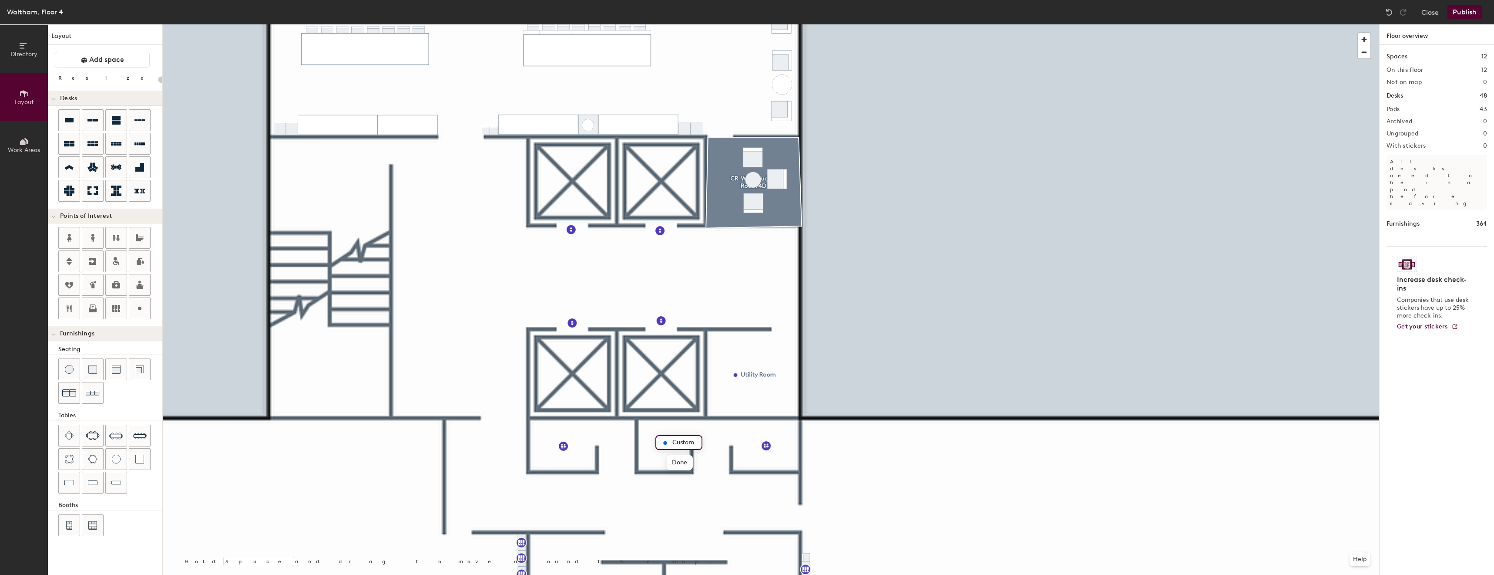
type input "20"
type input "Janitor Closet"
click at [691, 463] on span "Done" at bounding box center [693, 462] width 26 height 15
type input "20"
click at [663, 454] on span "Edit" at bounding box center [661, 459] width 23 height 15
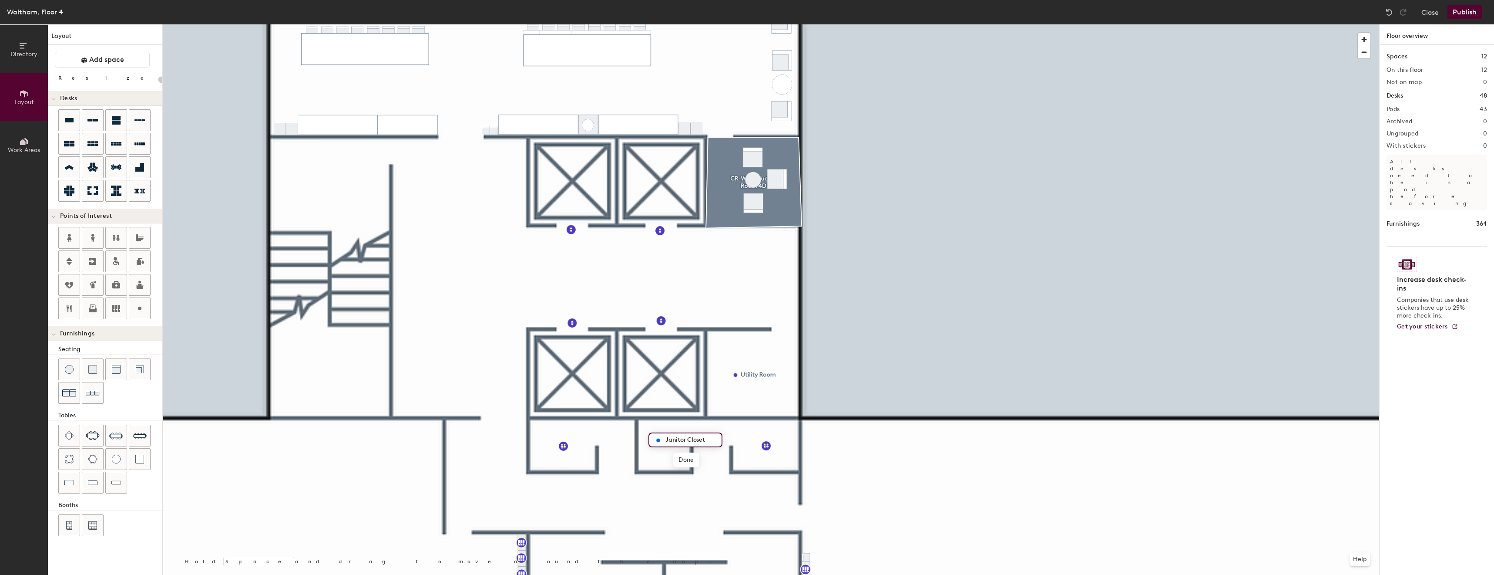
click at [690, 441] on input "Janitor Closet" at bounding box center [690, 440] width 55 height 12
click at [683, 442] on input "Janitor Closet" at bounding box center [690, 440] width 55 height 12
click at [686, 440] on input "Janitor Closet" at bounding box center [690, 440] width 55 height 12
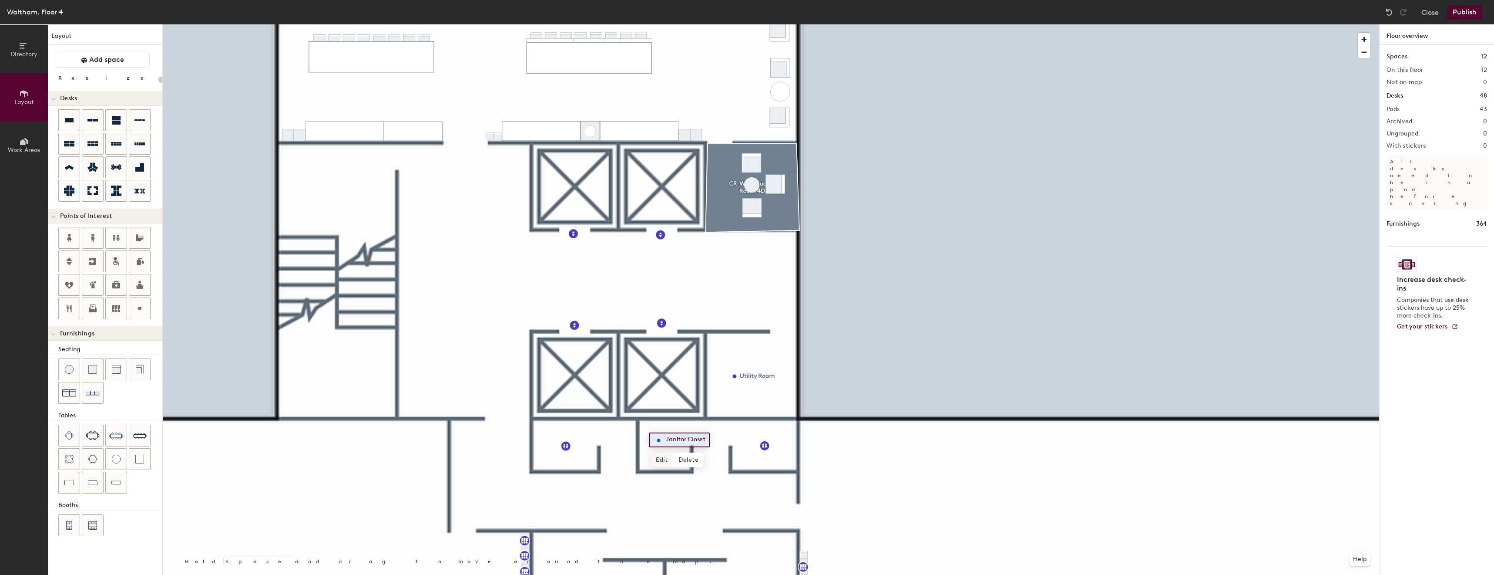
click at [661, 456] on span "Edit" at bounding box center [662, 459] width 23 height 15
click at [688, 439] on input "Janitor Closet" at bounding box center [691, 440] width 55 height 12
type input "Janitor Closet"
click at [696, 460] on span "Done" at bounding box center [691, 459] width 26 height 15
type input "20"
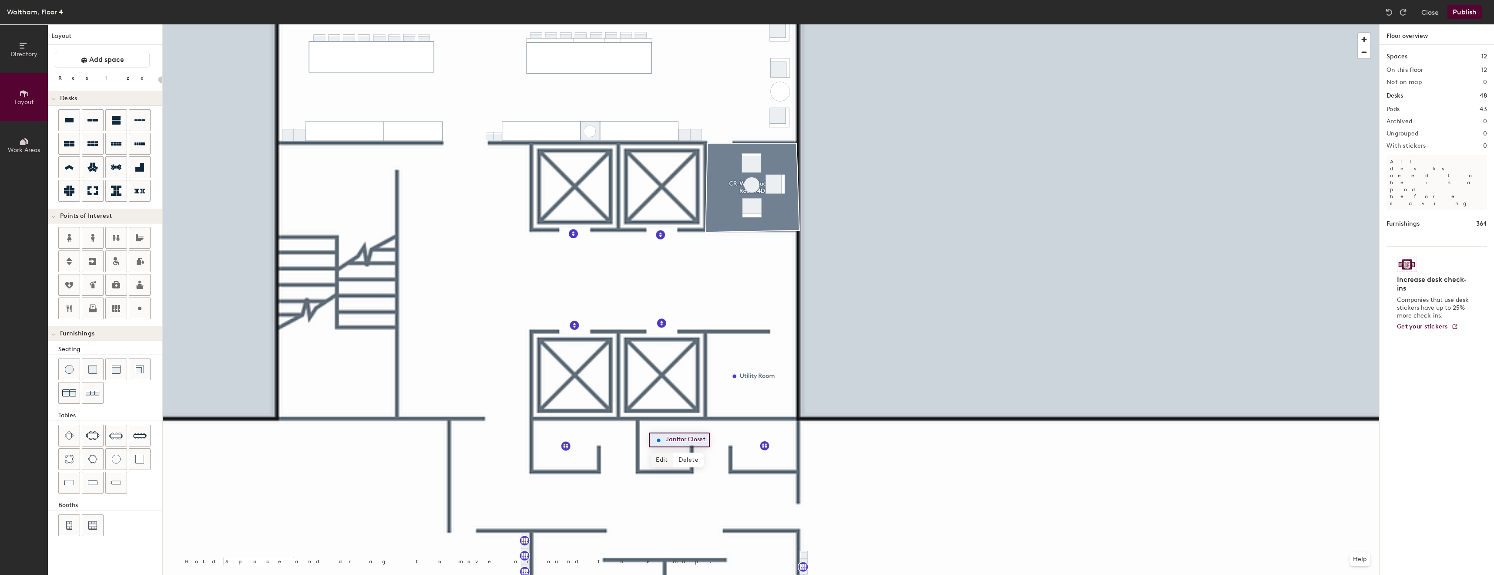
click at [663, 455] on span "Edit" at bounding box center [662, 459] width 23 height 15
click at [690, 440] on input "Janitor Closet" at bounding box center [691, 440] width 55 height 12
click at [688, 439] on input "Janitor Closet" at bounding box center [691, 440] width 55 height 12
type input "Janitor Closet"
click at [679, 24] on div at bounding box center [771, 24] width 1217 height 0
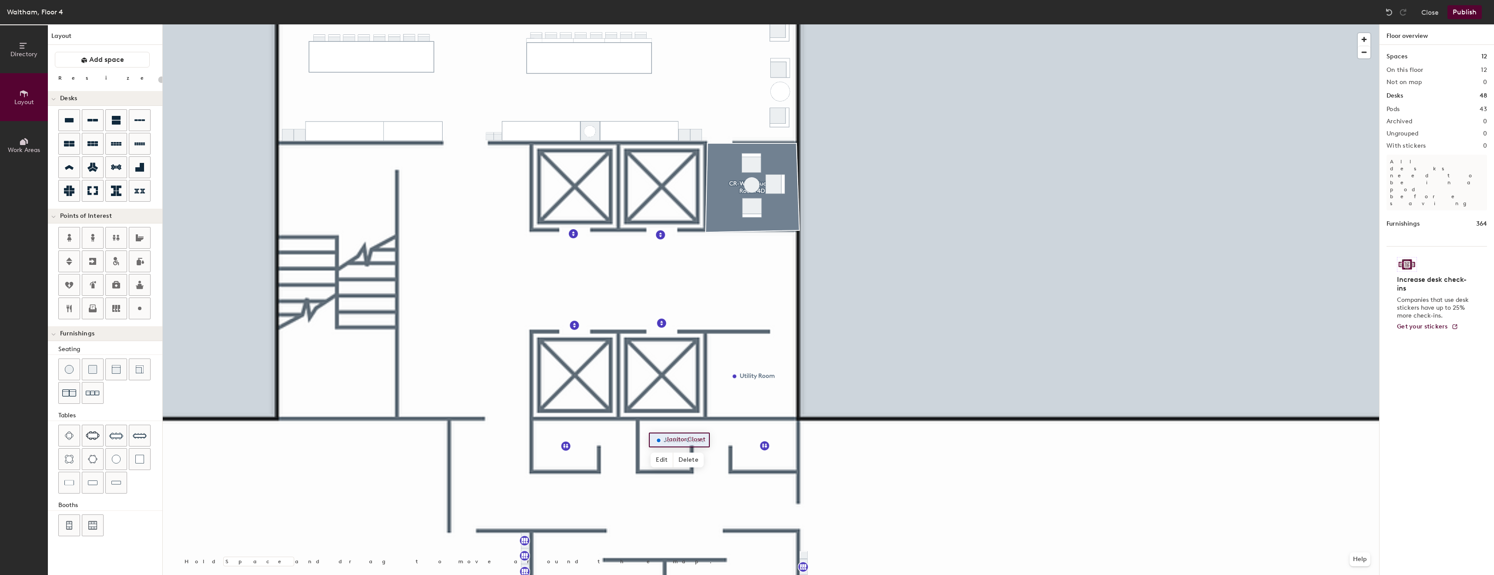
click at [679, 437] on div at bounding box center [680, 438] width 2 height 2
type input "20"
click at [661, 453] on span "Edit" at bounding box center [662, 459] width 23 height 15
click at [684, 441] on input "Janitor Closet" at bounding box center [693, 440] width 59 height 12
click at [688, 440] on input "Janitor Closet" at bounding box center [693, 440] width 59 height 12
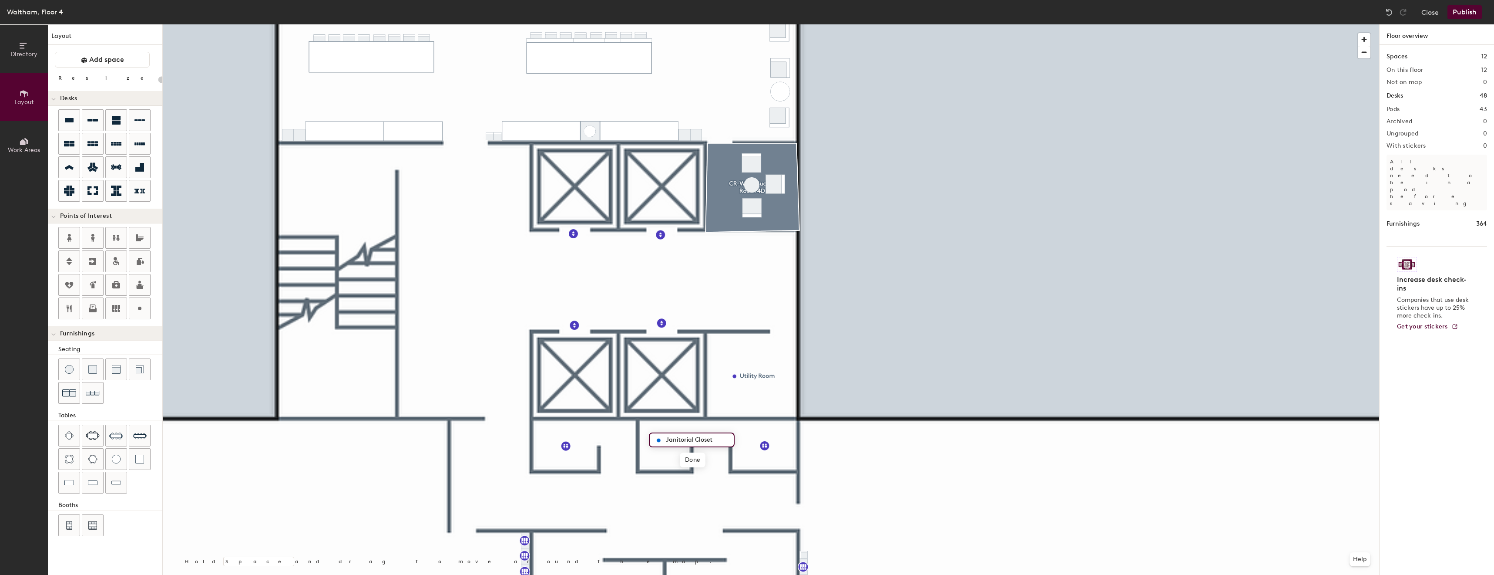
click at [694, 441] on input "Janitorial Closet" at bounding box center [697, 440] width 67 height 12
click at [714, 439] on input "Janitorial Closet" at bounding box center [697, 440] width 67 height 12
type input "Janitorial Closet"
click at [689, 24] on div at bounding box center [771, 24] width 1217 height 0
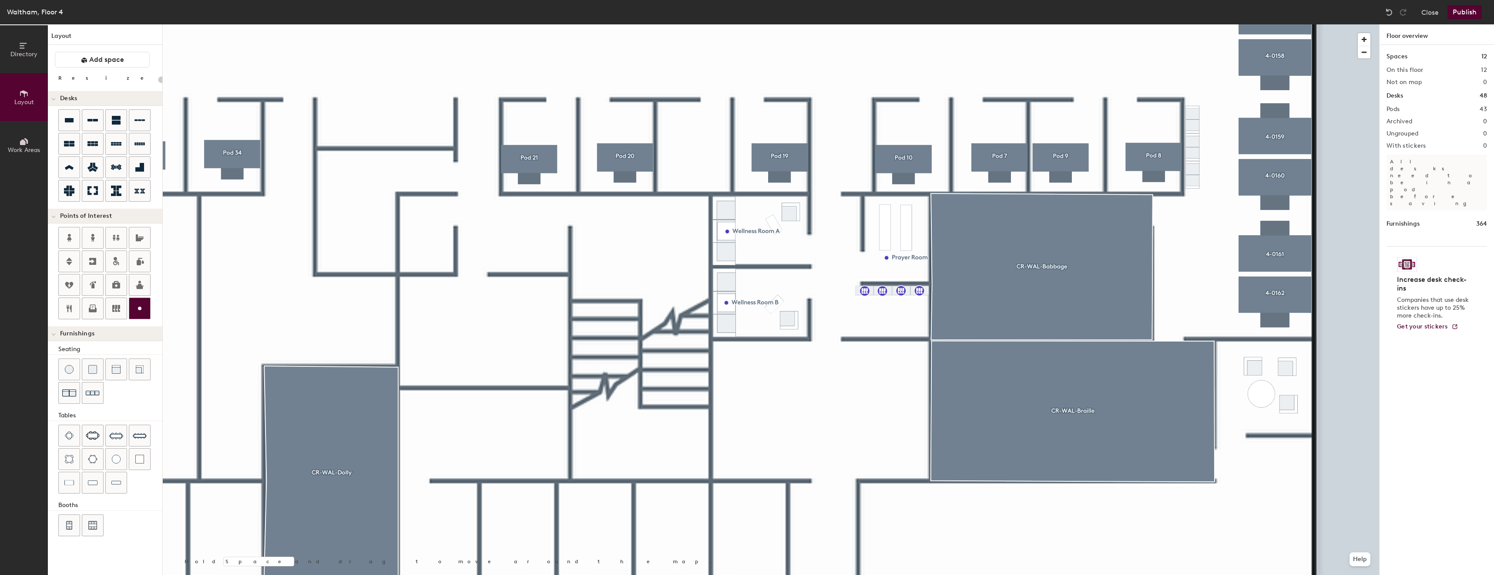
drag, startPoint x: 155, startPoint y: 317, endPoint x: 147, endPoint y: 314, distance: 8.4
click at [154, 317] on div at bounding box center [110, 274] width 104 height 94
click at [143, 312] on icon at bounding box center [139, 308] width 10 height 10
type input "20"
type input "IDF Room"
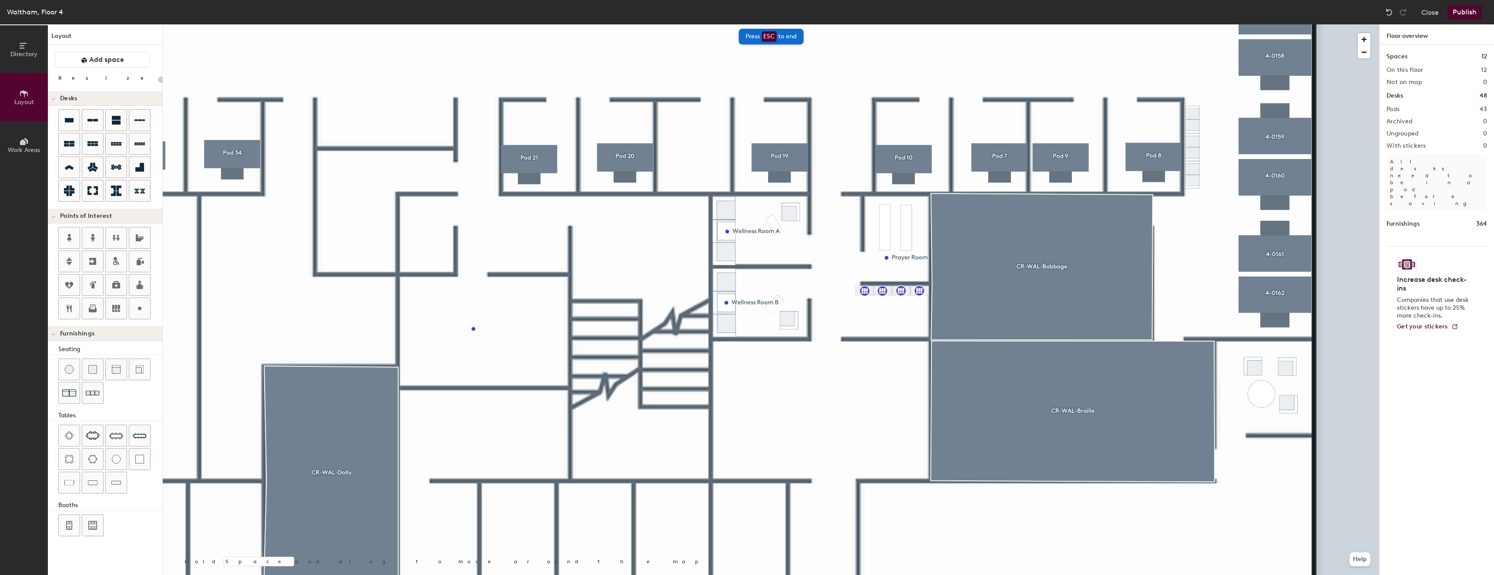
type input "20"
type input "Mechanical Room"
click at [456, 247] on span "Done" at bounding box center [457, 250] width 26 height 15
click at [139, 304] on icon at bounding box center [139, 308] width 10 height 10
type input "20"
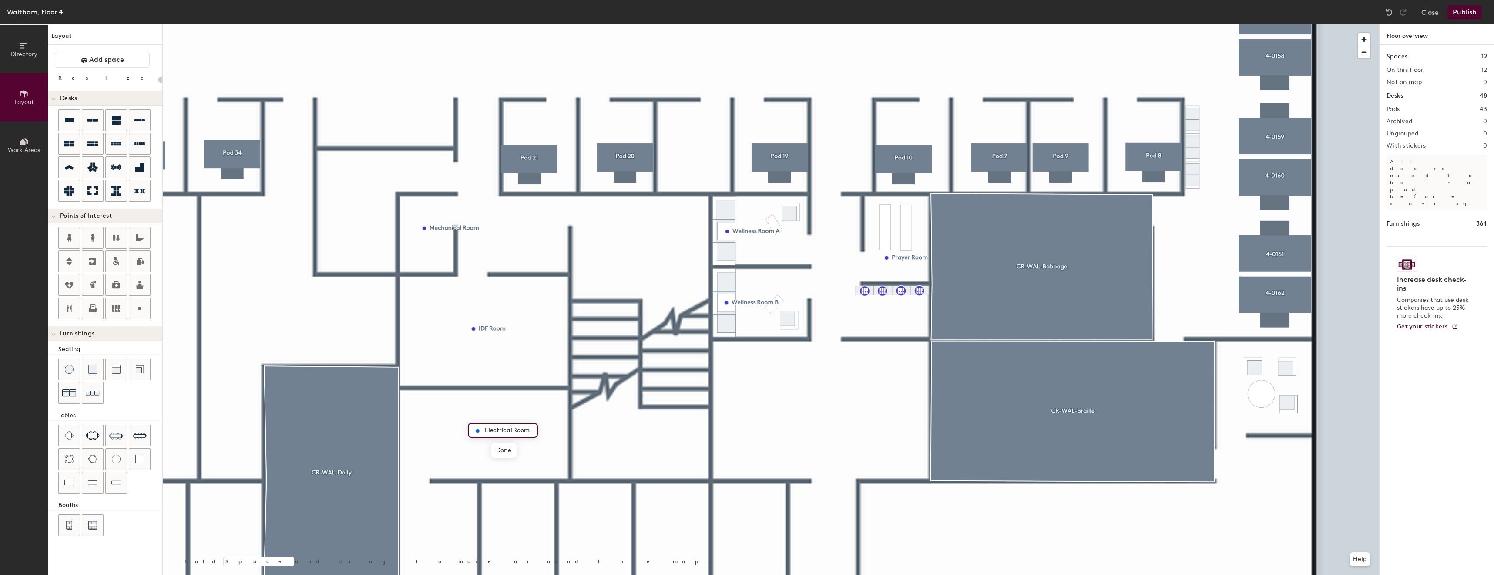
type input "Electrical Room"
click at [143, 308] on icon at bounding box center [139, 308] width 10 height 10
type input "20"
type input "IT/AV Storage Room"
click at [293, 327] on span "Done" at bounding box center [305, 329] width 26 height 15
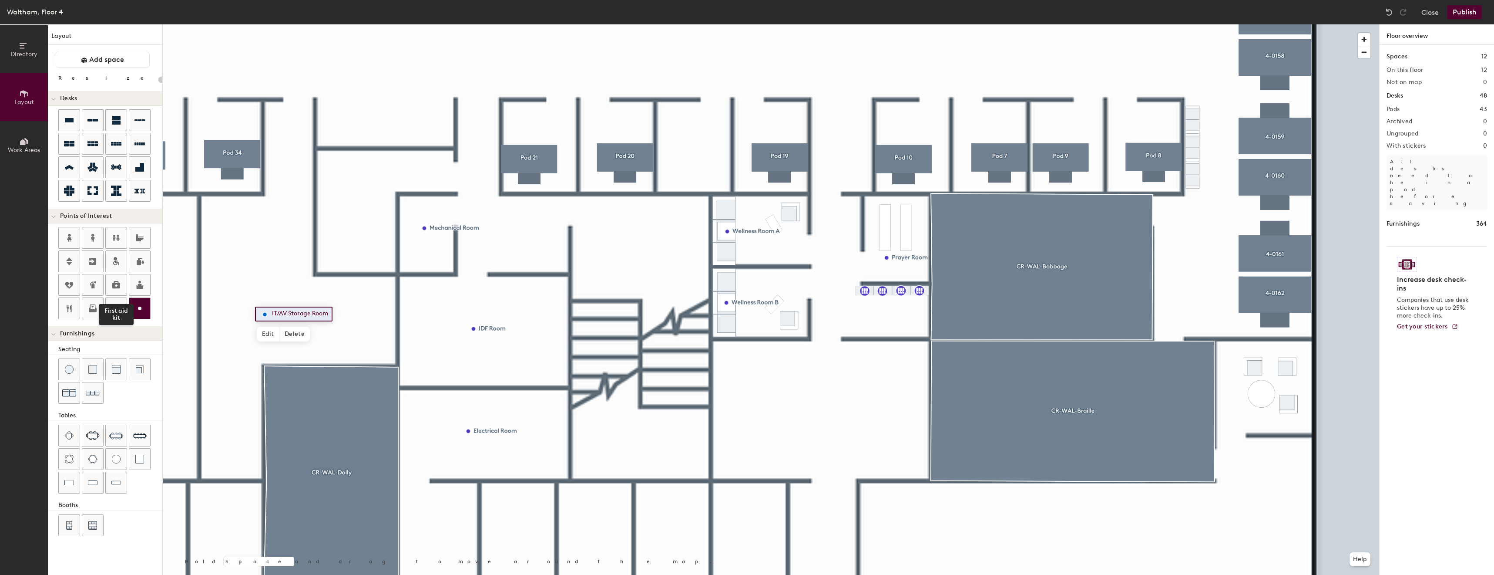
click at [138, 310] on icon at bounding box center [139, 308] width 10 height 10
type input "20"
type input "Legal Storage Room"
type input "20"
click at [693, 168] on span "Edit" at bounding box center [690, 168] width 23 height 15
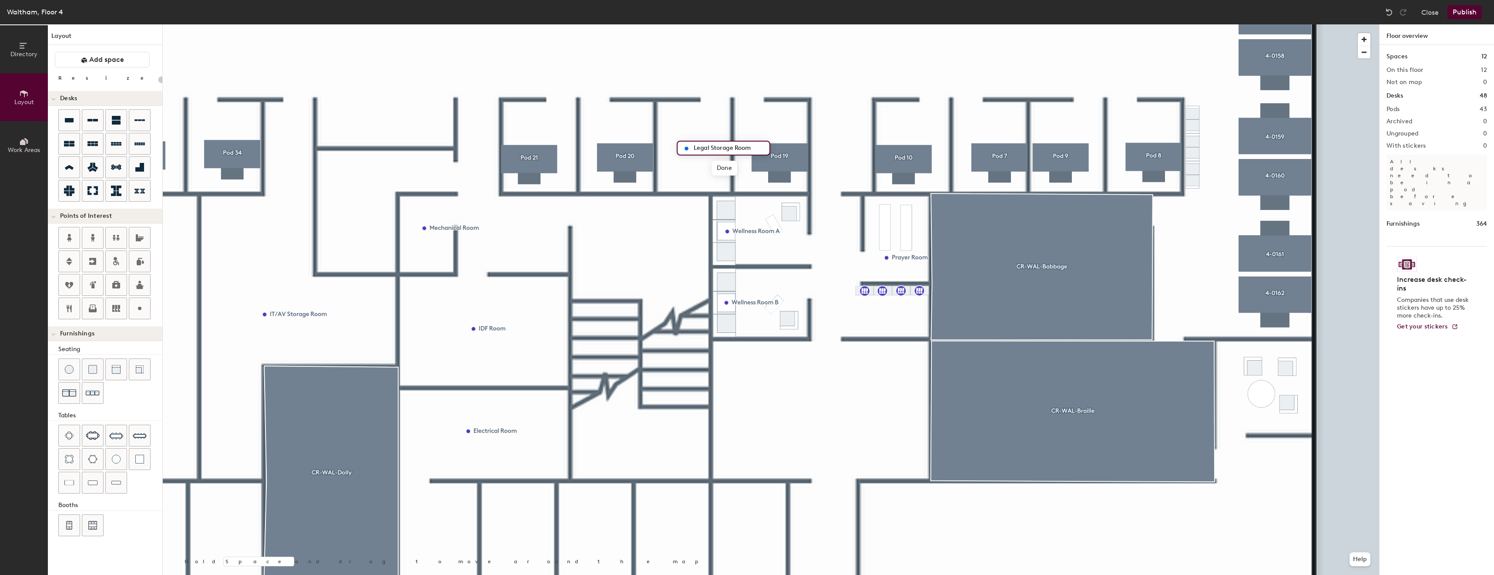
type input "Legal Storage Room"
type input "20"
click at [675, 171] on div "Legal Storage Room Edit Delete Hold Space and drag to move around the map. Help" at bounding box center [771, 299] width 1217 height 550
click at [679, 168] on span "Edit" at bounding box center [688, 169] width 23 height 15
click at [755, 147] on input "Legal Storage Room" at bounding box center [727, 149] width 74 height 12
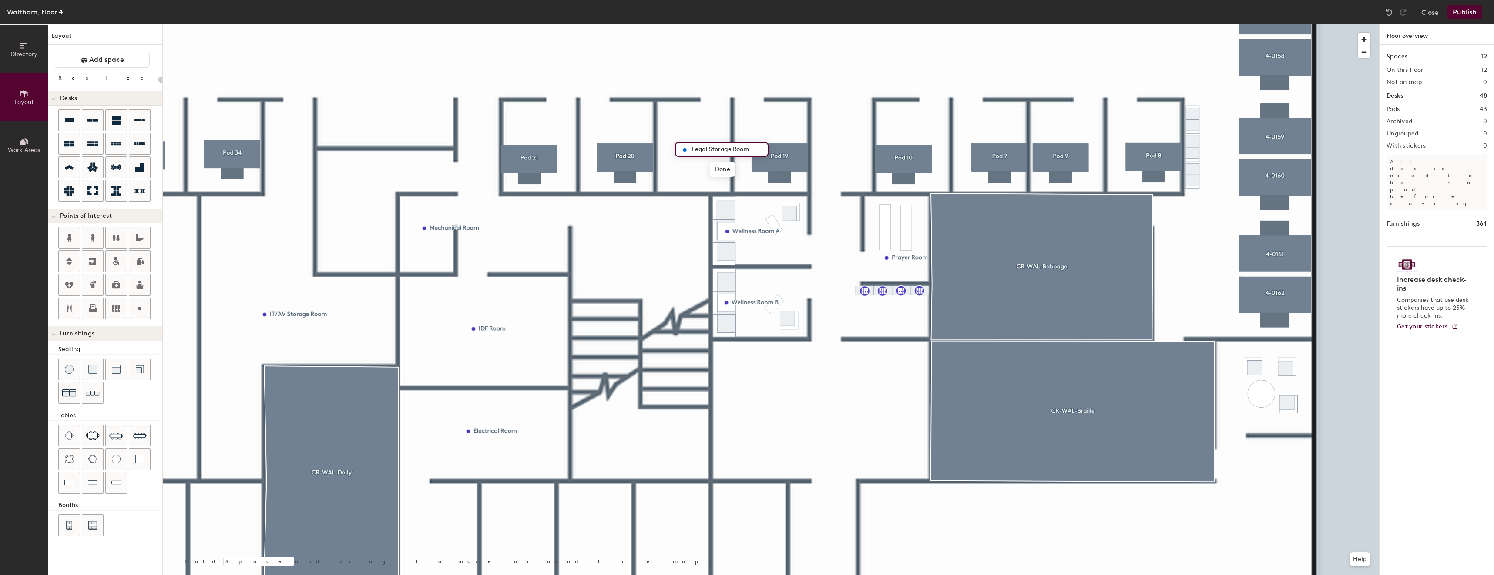
type input "Legal Storage Room"
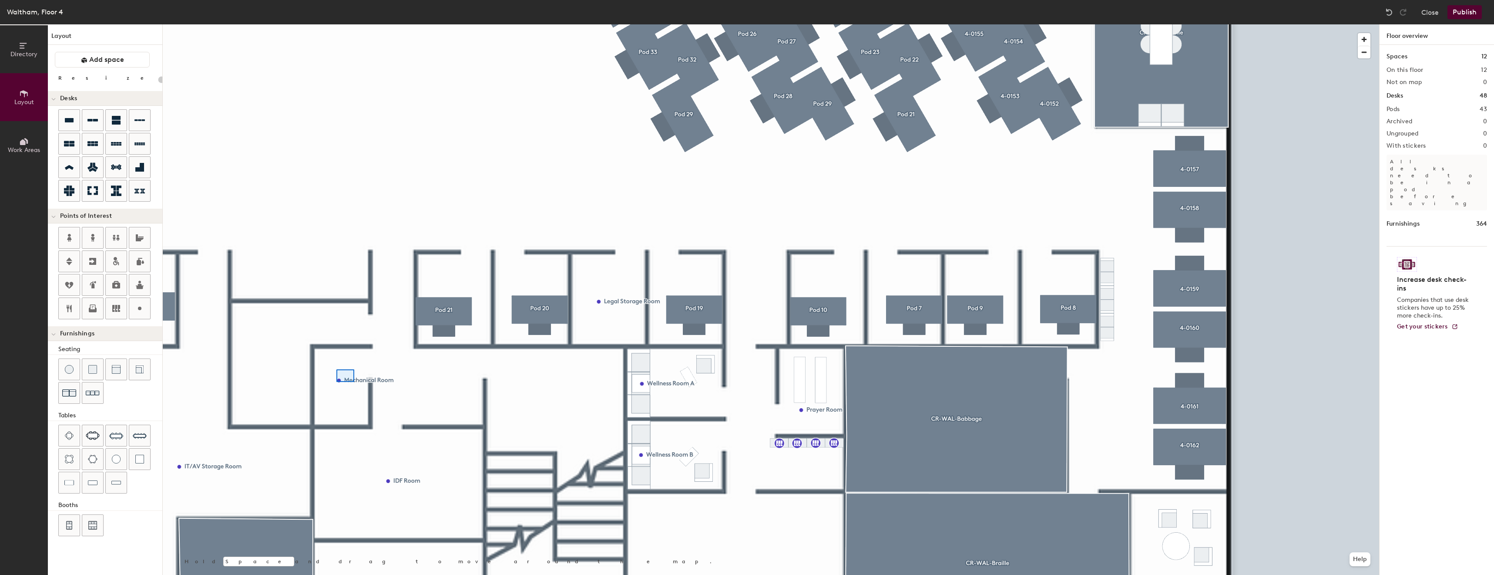
click at [336, 24] on div at bounding box center [771, 24] width 1217 height 0
type input "20"
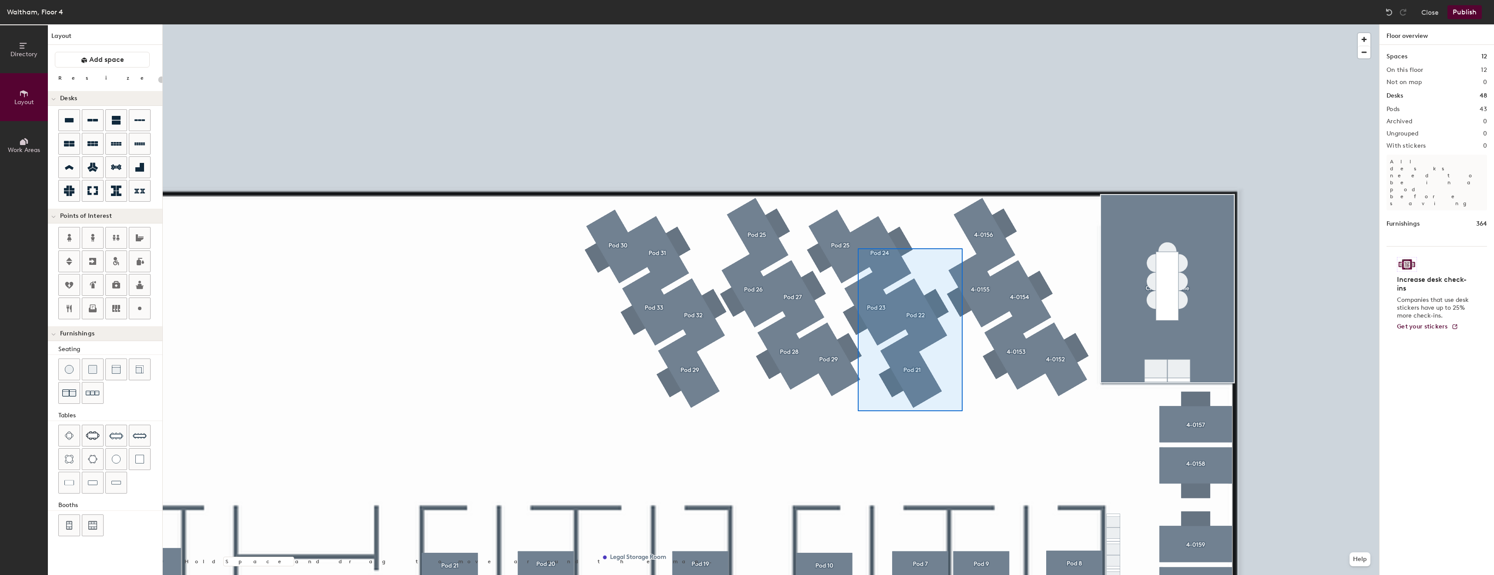
click at [858, 24] on div at bounding box center [771, 24] width 1217 height 0
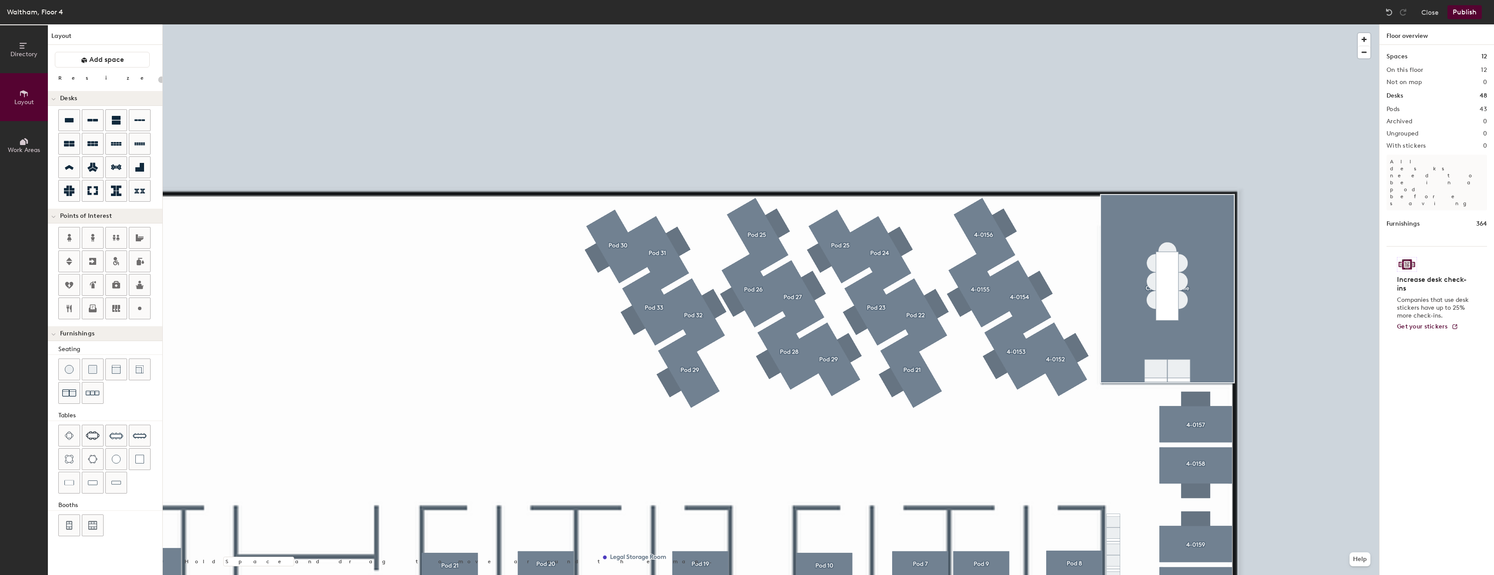
type input "80"
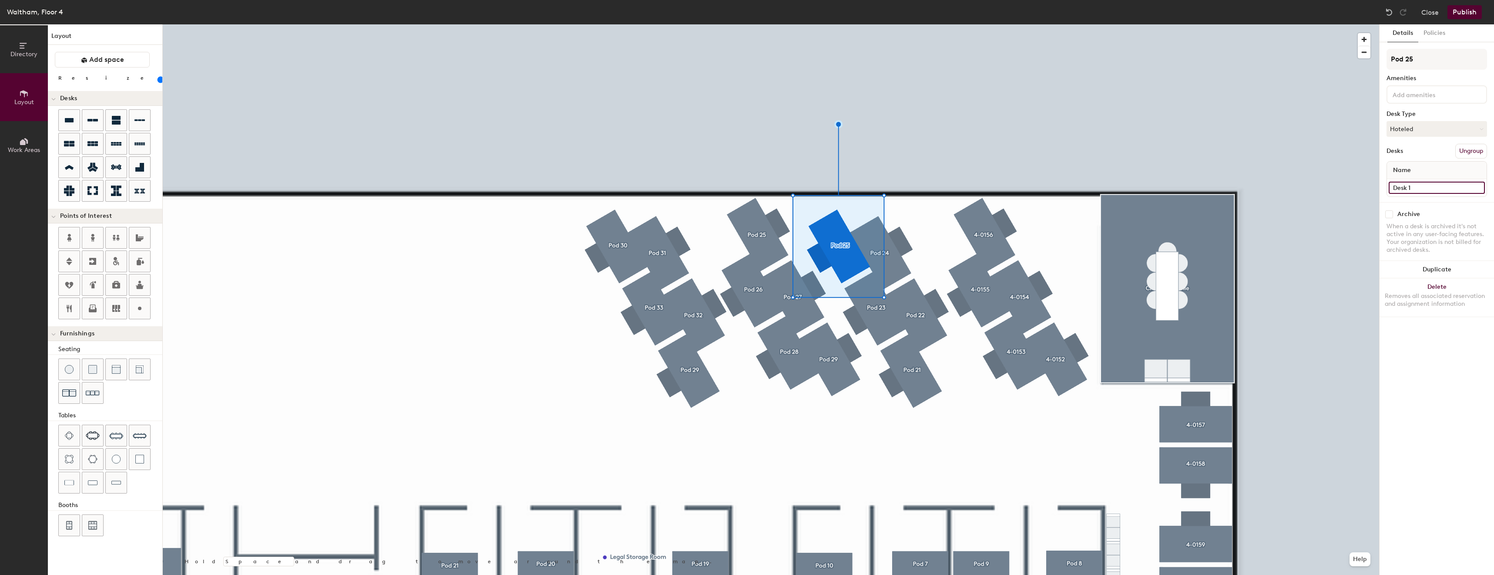
click at [1410, 189] on input "Desk 1" at bounding box center [1437, 188] width 96 height 12
type input "4-0151"
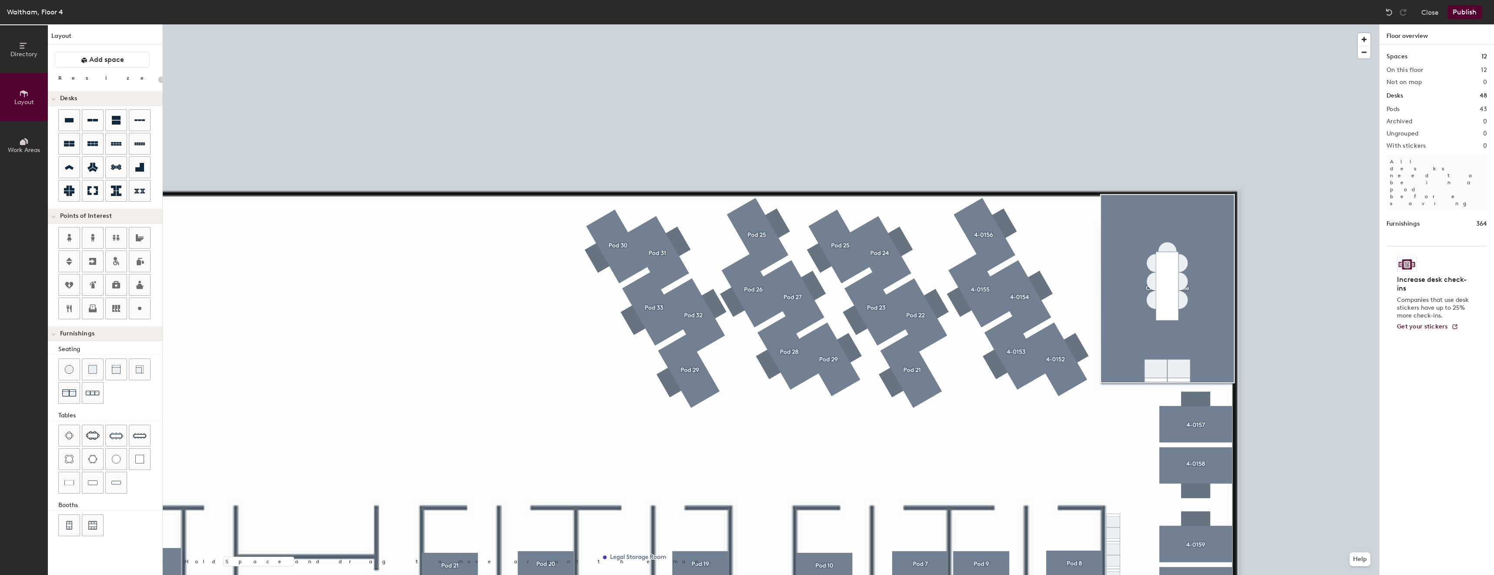
type input "80"
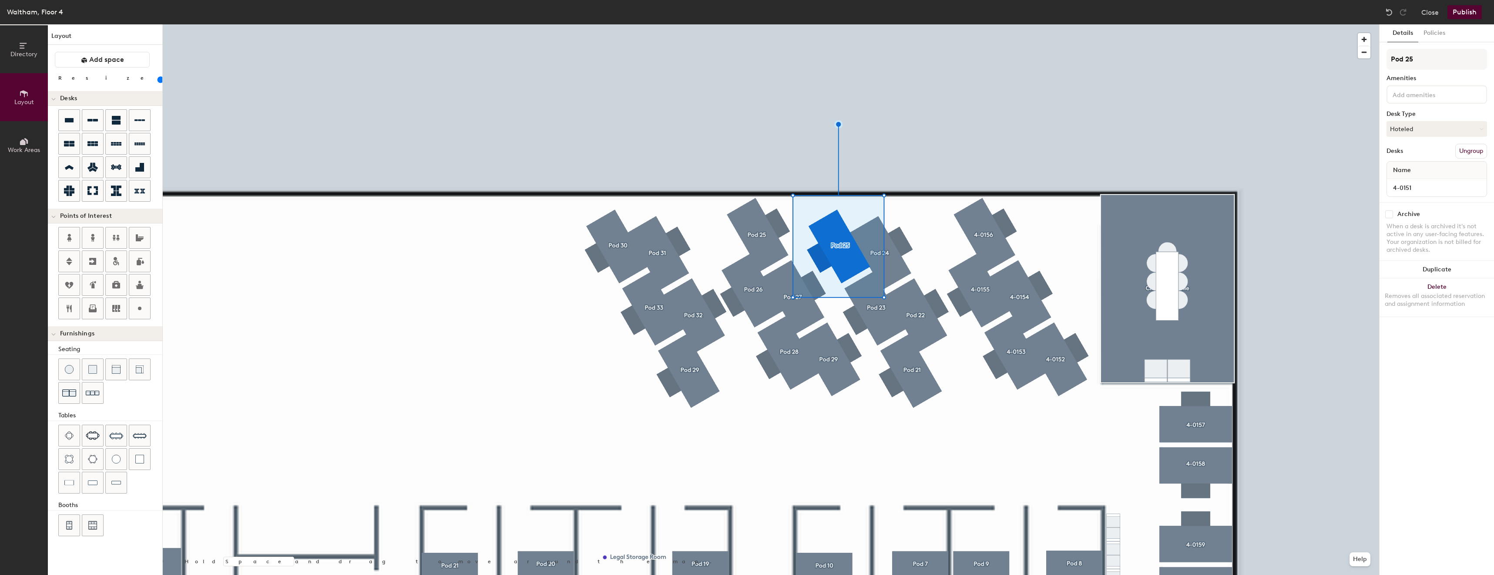
click at [1425, 97] on input at bounding box center [1430, 94] width 78 height 10
click at [1435, 189] on input "4-0151" at bounding box center [1437, 188] width 96 height 12
click at [1402, 188] on input "4-0151" at bounding box center [1437, 188] width 96 height 12
click at [1418, 188] on input "4-0151" at bounding box center [1437, 188] width 96 height 12
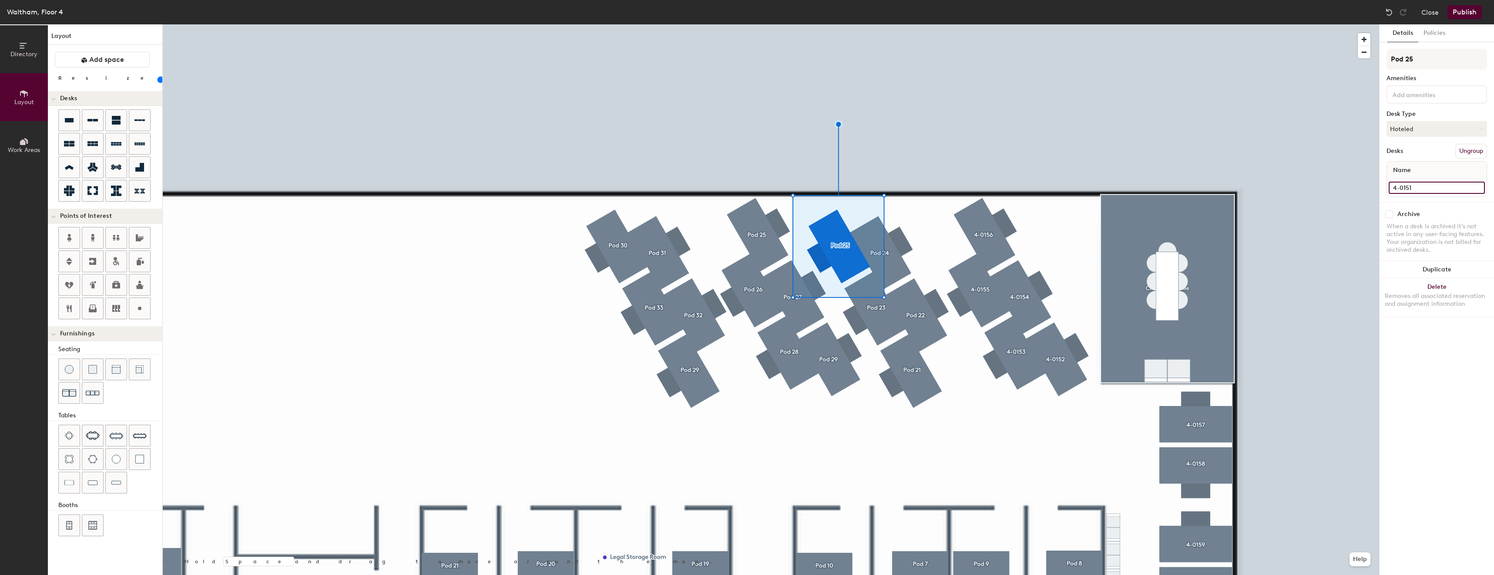
click at [1393, 188] on input "4-0151" at bounding box center [1437, 188] width 96 height 12
click at [1418, 95] on input at bounding box center [1430, 94] width 78 height 10
click at [1425, 63] on input "Pod 25" at bounding box center [1437, 59] width 101 height 21
paste input "4-0151"
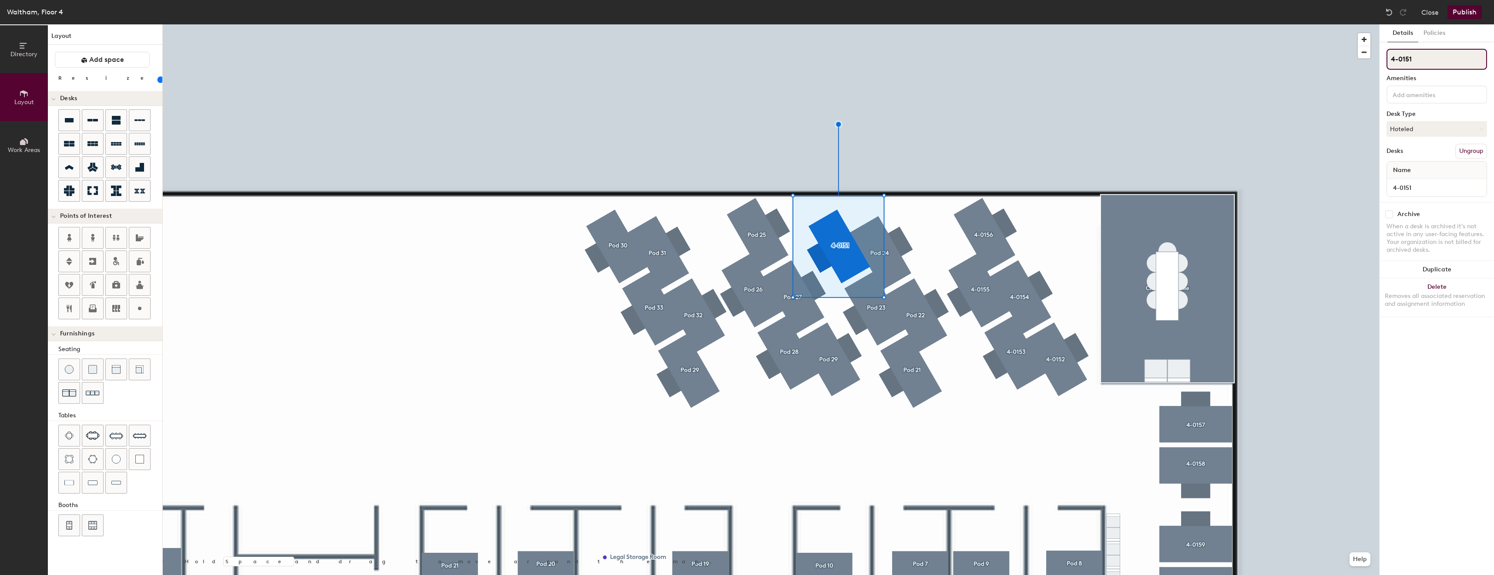
type input "4-0151"
click at [1410, 195] on div "4-0151" at bounding box center [1437, 187] width 100 height 17
click at [1397, 184] on input "4-0151" at bounding box center [1437, 188] width 96 height 12
click at [1395, 185] on input "4-0151" at bounding box center [1437, 188] width 96 height 12
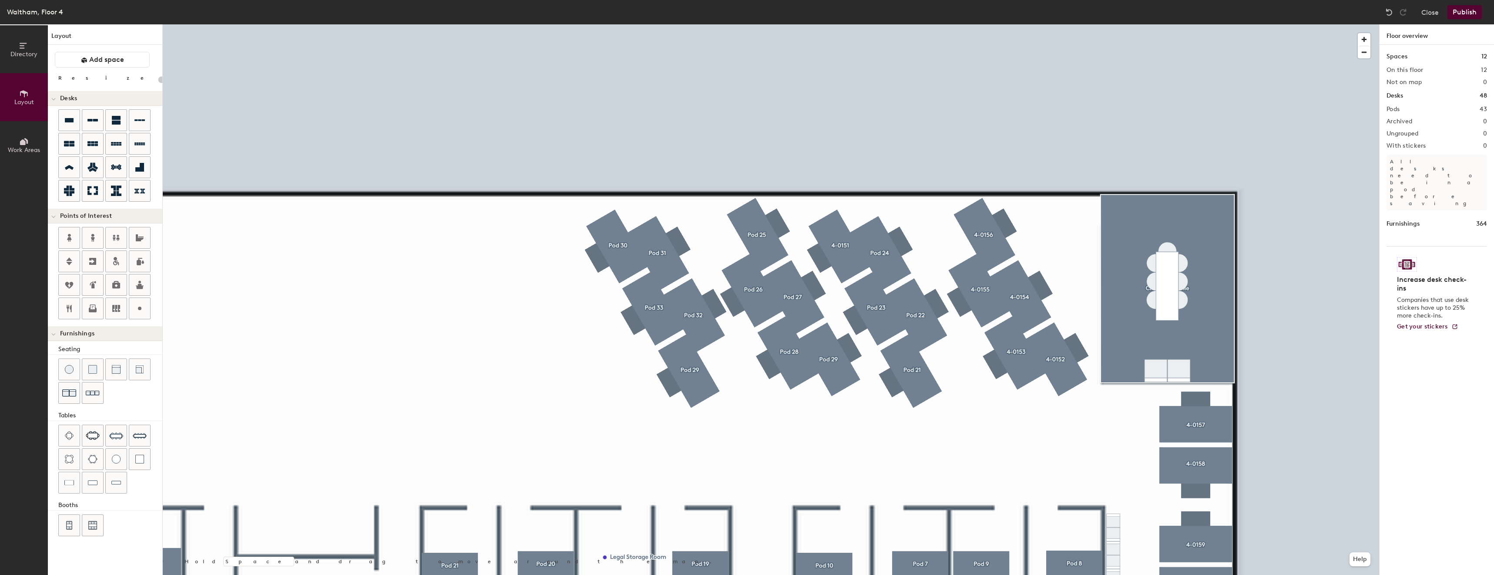
type input "80"
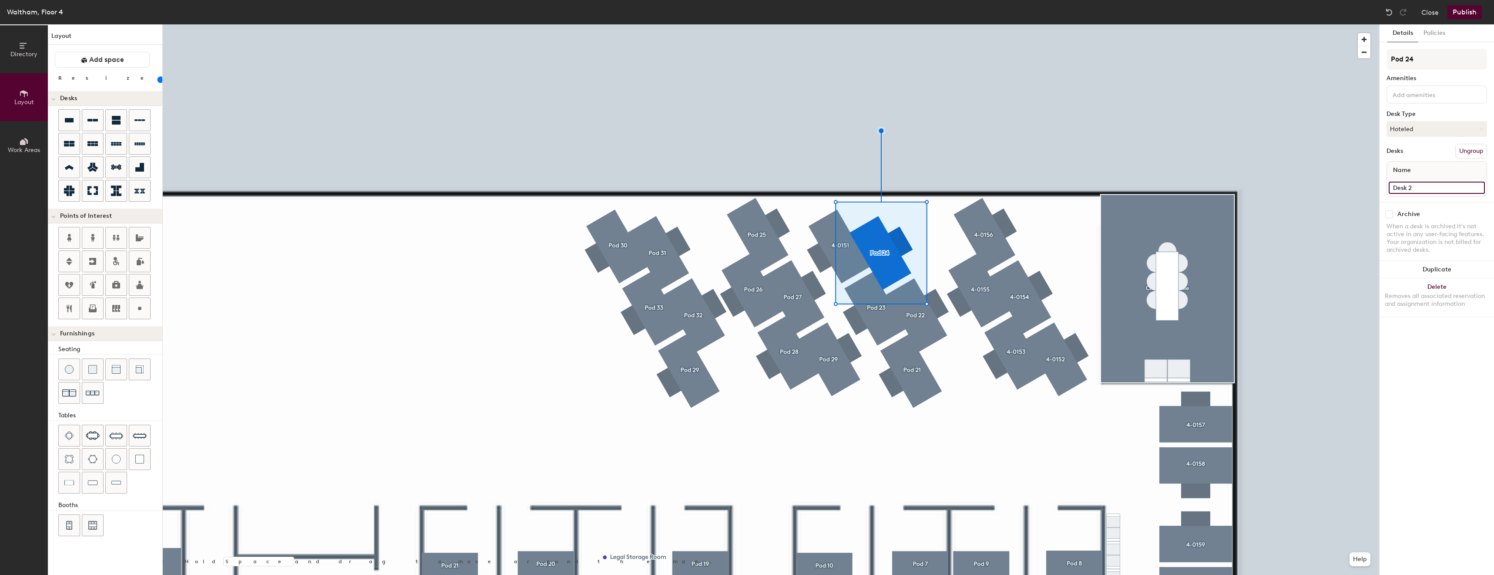
click at [1428, 185] on input "Desk 2" at bounding box center [1437, 188] width 96 height 12
type input "4-0150"
click at [1405, 186] on input "4-0150" at bounding box center [1437, 188] width 96 height 12
drag, startPoint x: 1439, startPoint y: 99, endPoint x: 1425, endPoint y: 61, distance: 40.3
click at [1439, 99] on input at bounding box center [1430, 94] width 78 height 10
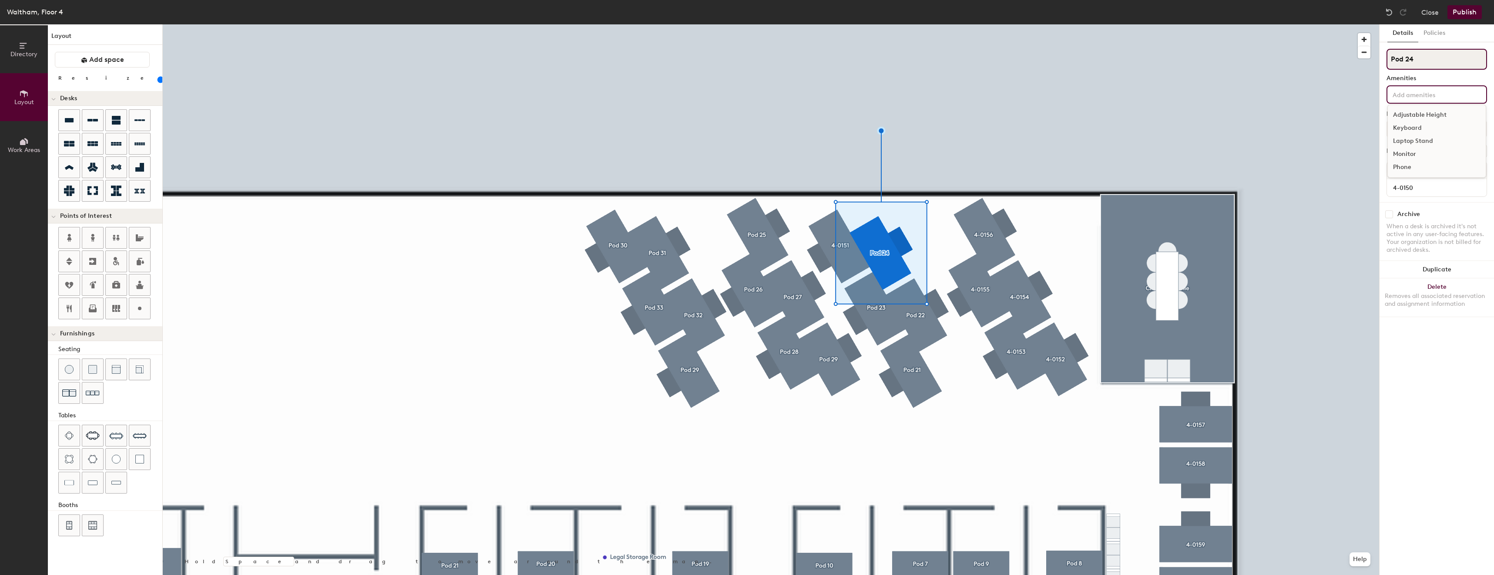
click at [1425, 61] on input "Pod 24" at bounding box center [1437, 59] width 101 height 21
paste input "4-0150"
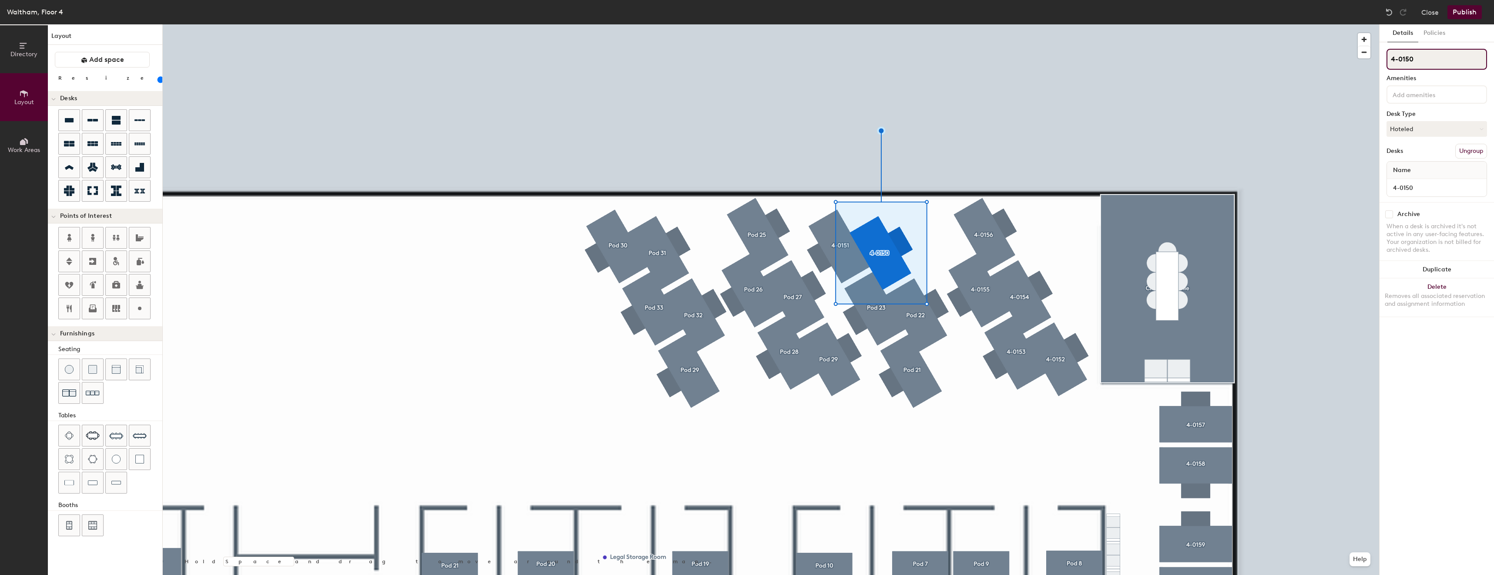
type input "4-0150"
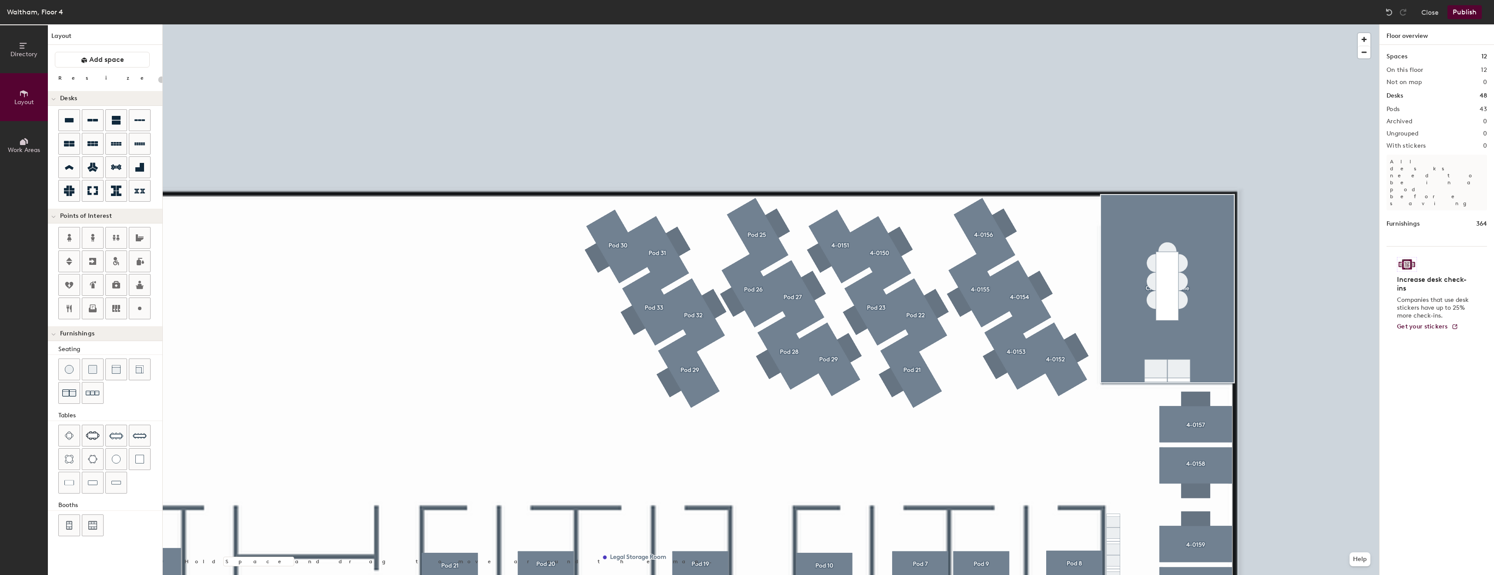
type input "80"
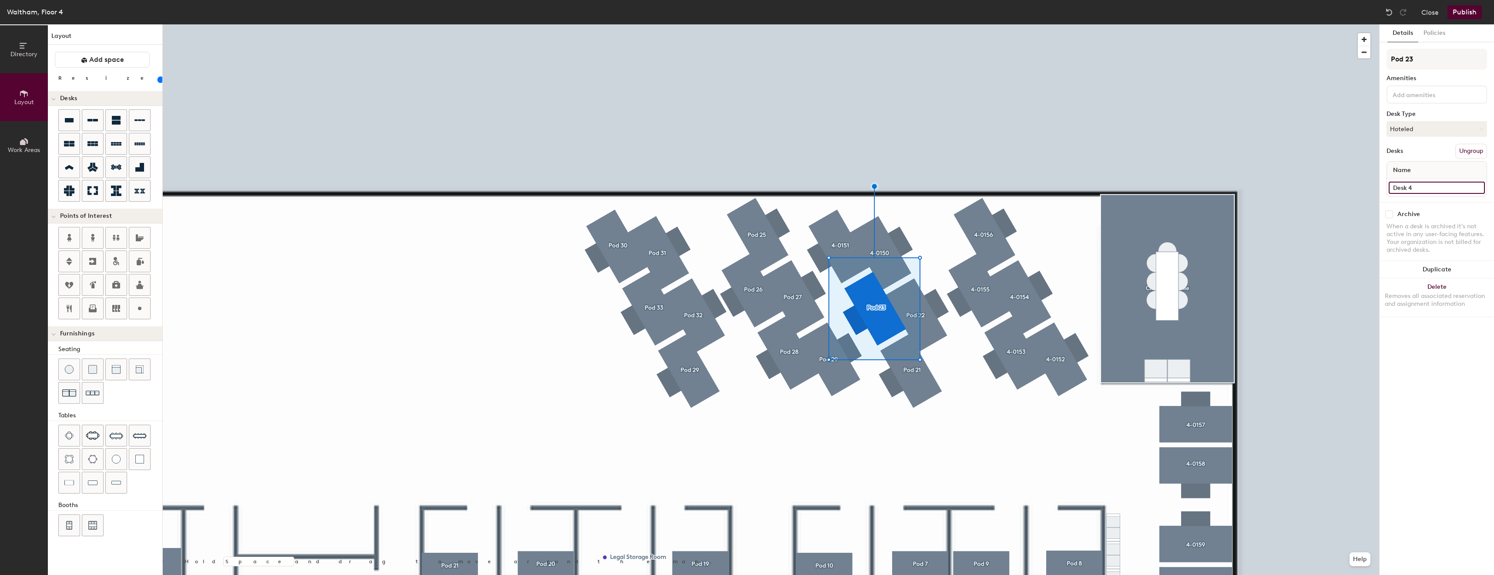
click at [1407, 187] on input "Desk 4" at bounding box center [1437, 188] width 96 height 12
click at [1413, 184] on input "4-0149" at bounding box center [1437, 188] width 96 height 12
type input "4-0149"
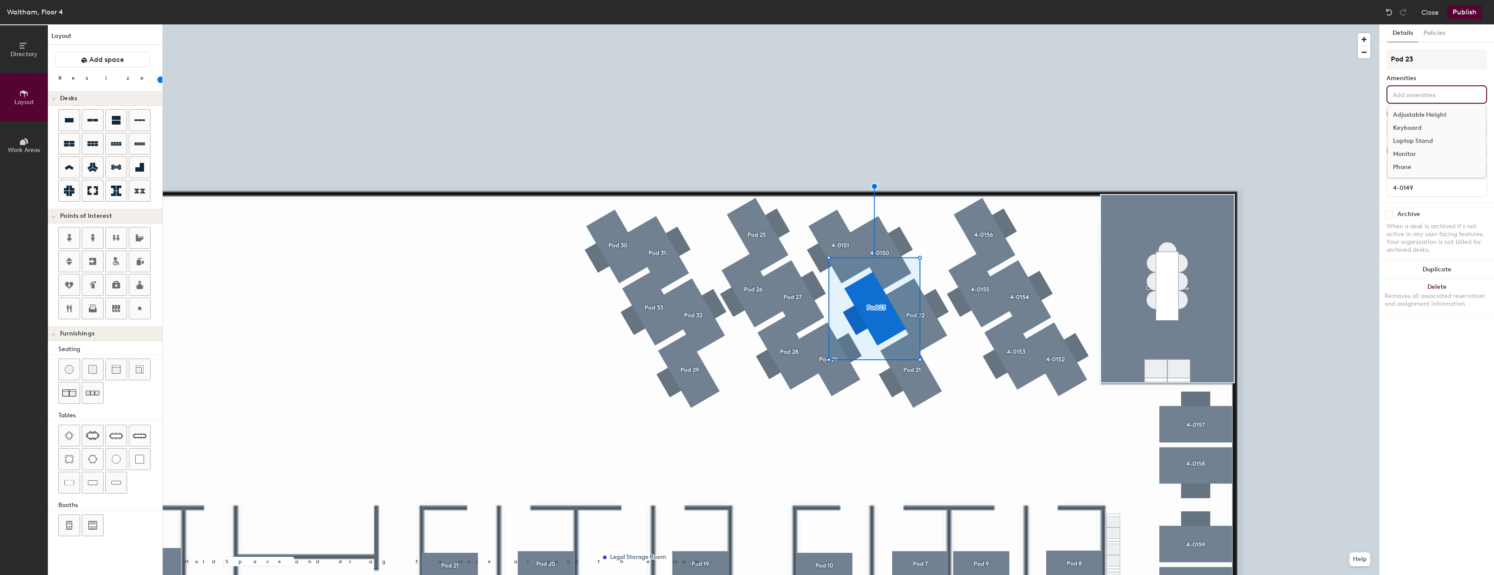
click at [1438, 98] on input at bounding box center [1430, 94] width 78 height 10
click at [1428, 60] on input "Pod 23" at bounding box center [1437, 59] width 101 height 21
paste input "4-0149"
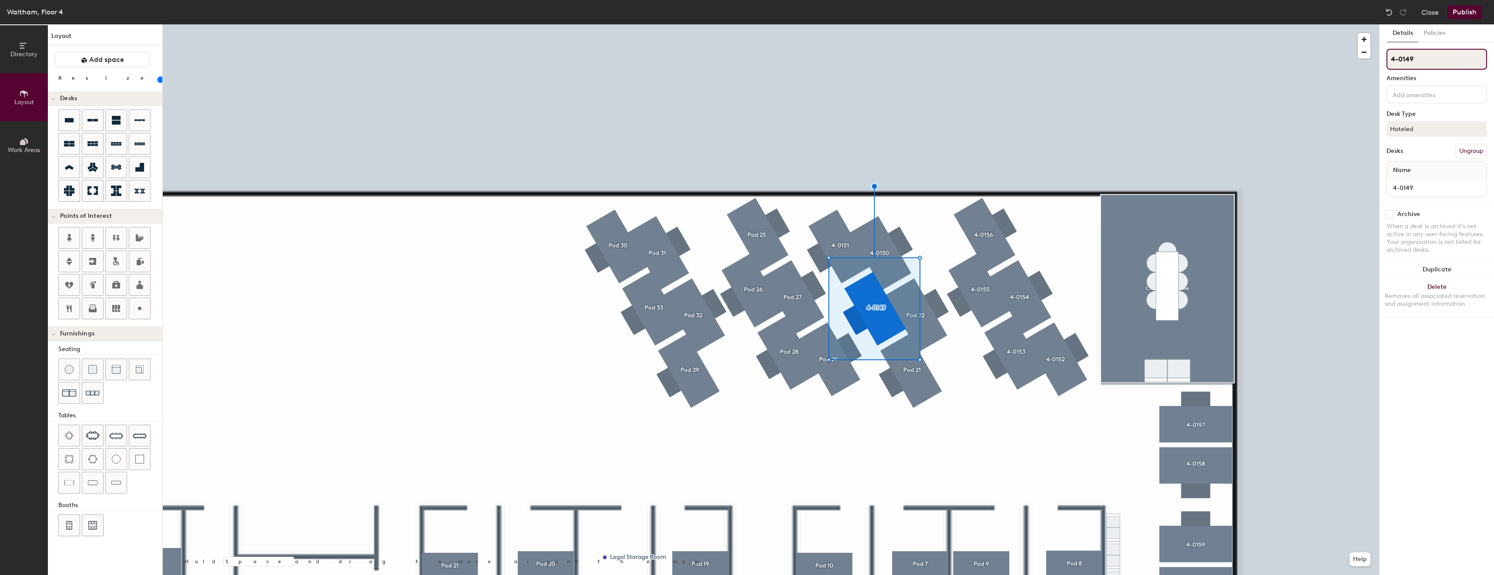
type input "4-0149"
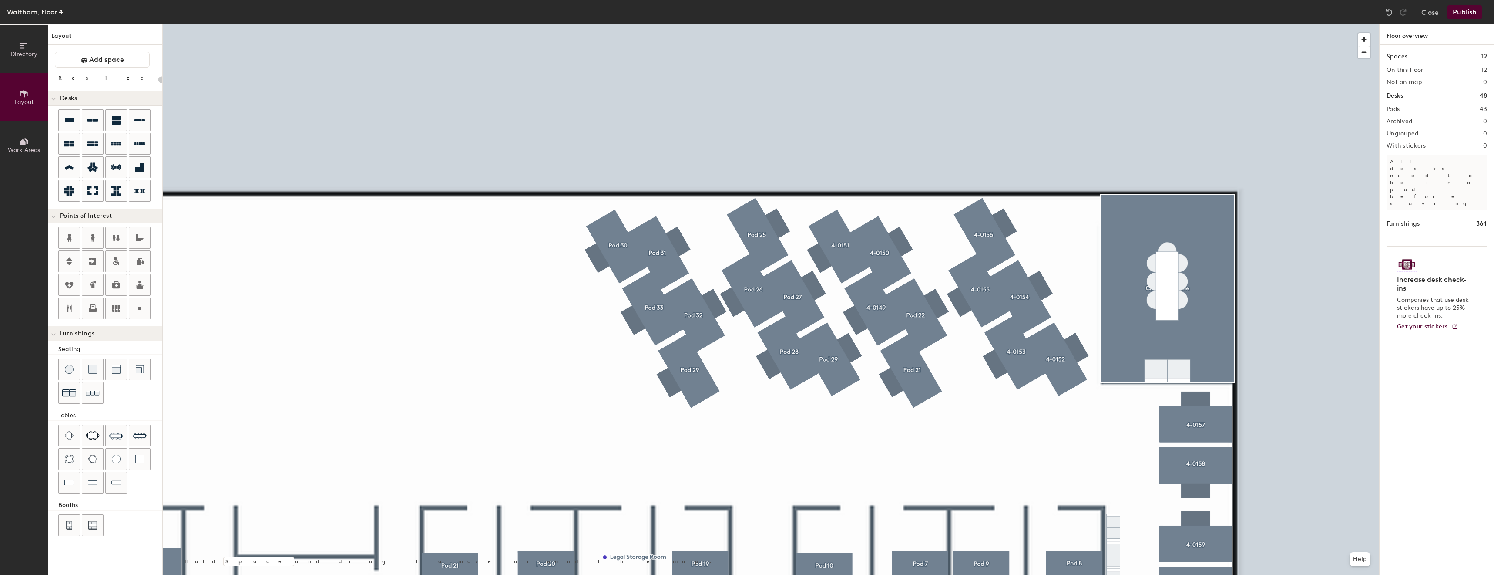
type input "80"
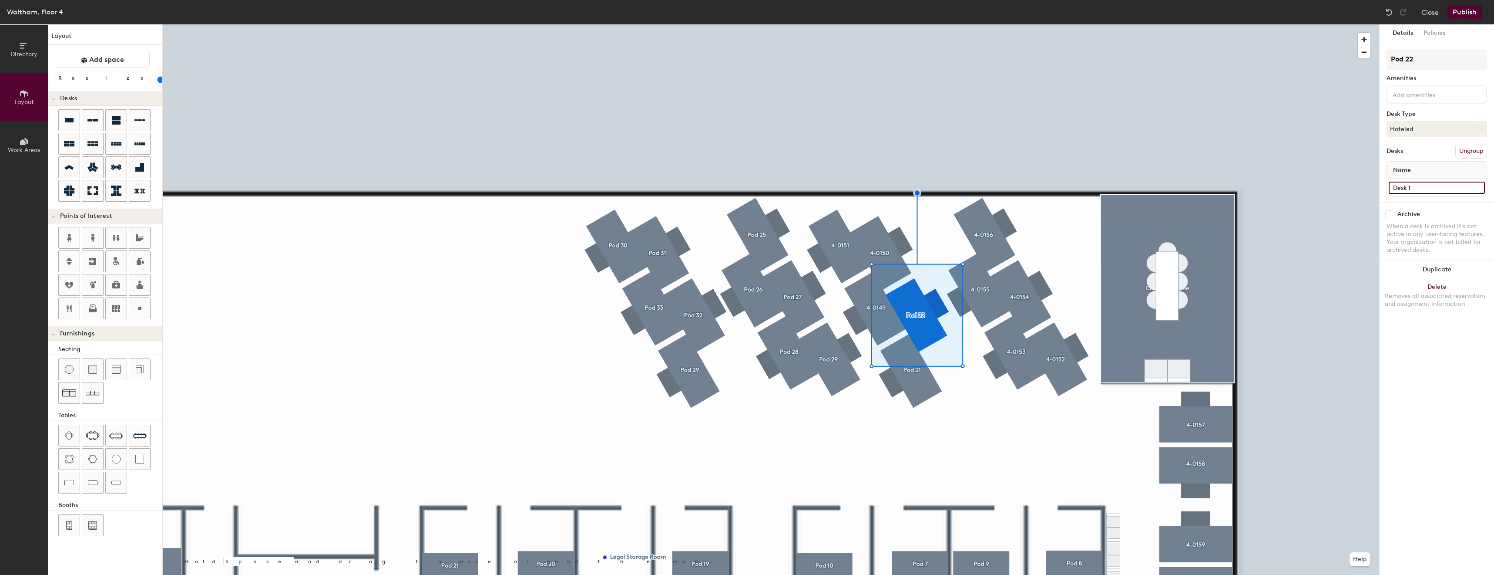
click at [1434, 185] on input "Desk 1" at bounding box center [1437, 188] width 96 height 12
click at [1434, 185] on input "4-0148" at bounding box center [1437, 188] width 96 height 12
type input "4-0148"
click at [1432, 54] on input "Pod 22" at bounding box center [1437, 59] width 101 height 21
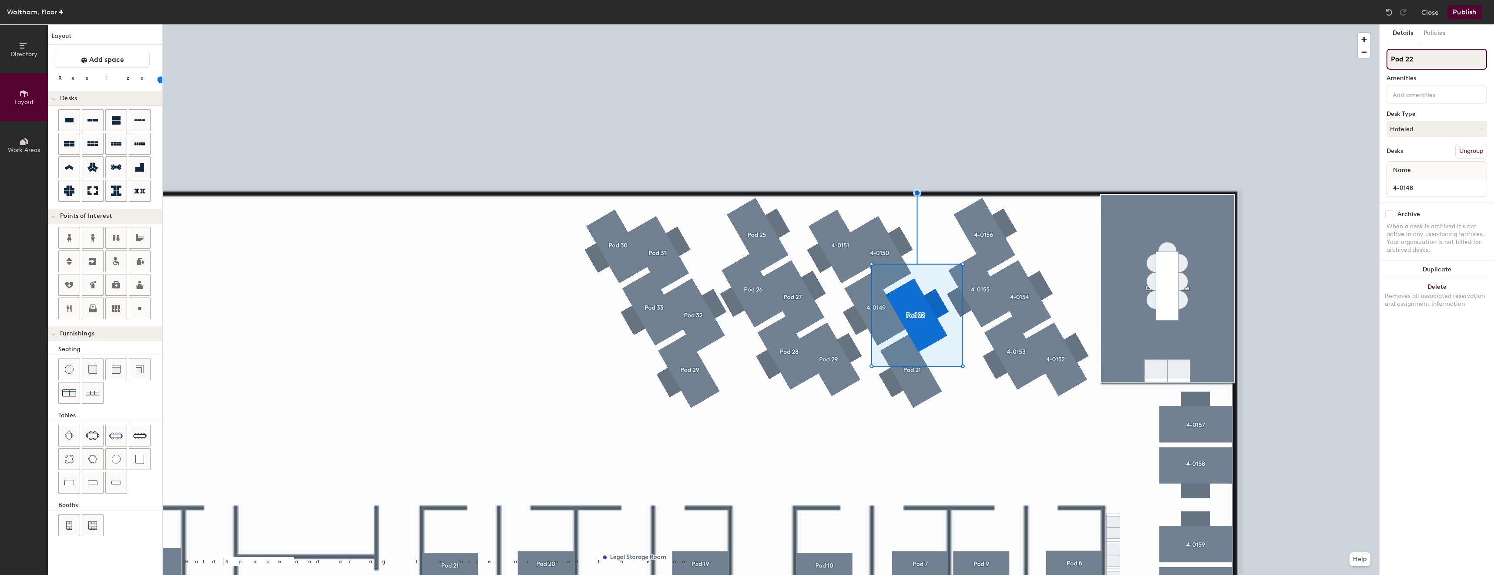
click at [1432, 54] on input "Pod 22" at bounding box center [1437, 59] width 101 height 21
paste input "4-0148"
type input "4-0148"
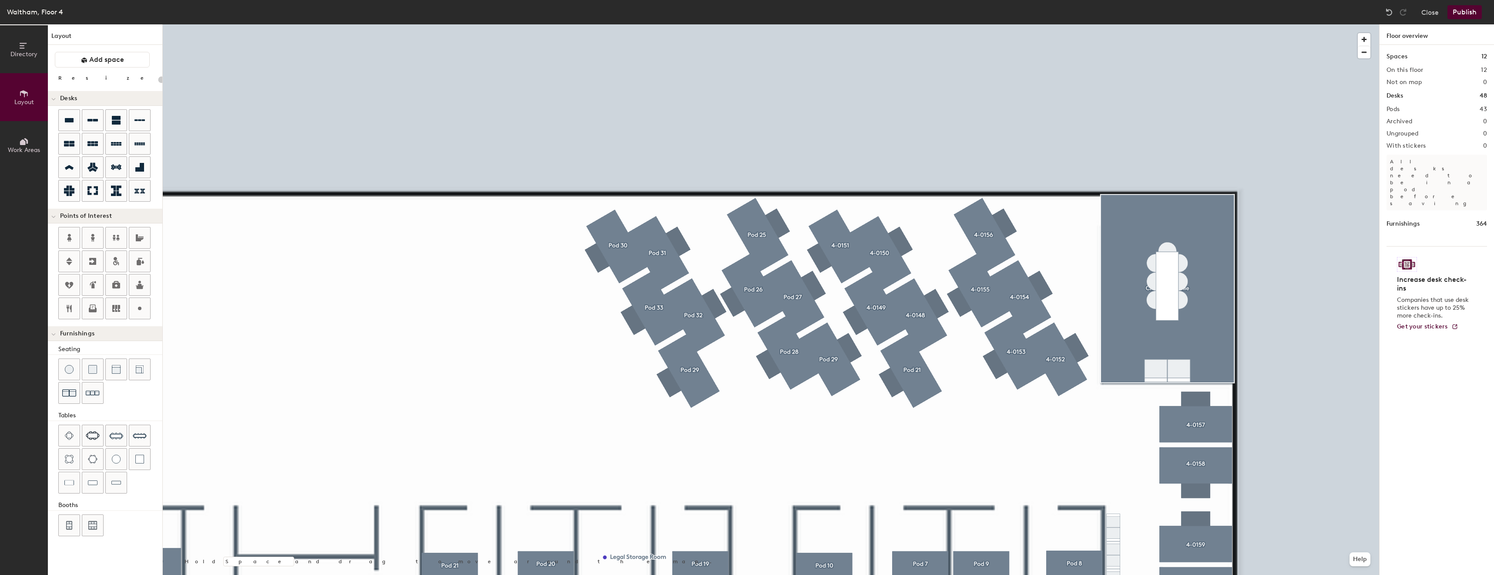
type input "80"
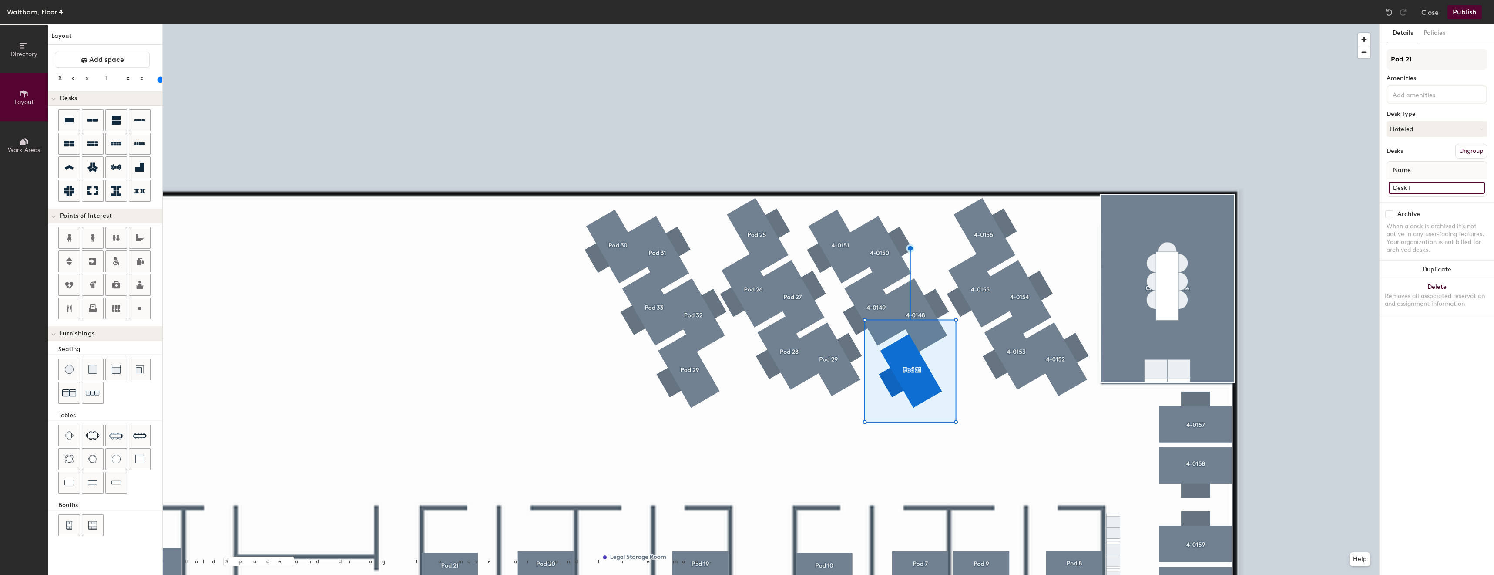
click at [1415, 188] on input "Desk 1" at bounding box center [1437, 188] width 96 height 12
type input "4-0147"
click at [1428, 60] on input "Pod 21" at bounding box center [1437, 59] width 101 height 21
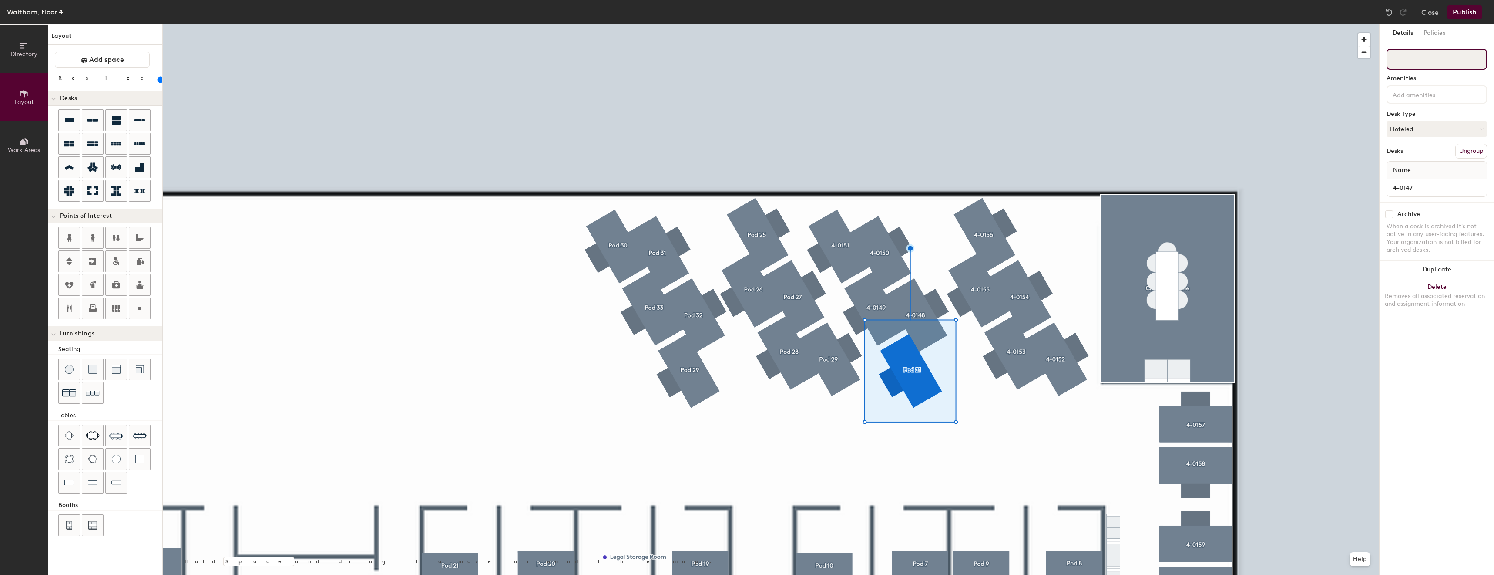
type input "0"
type input "4-0147"
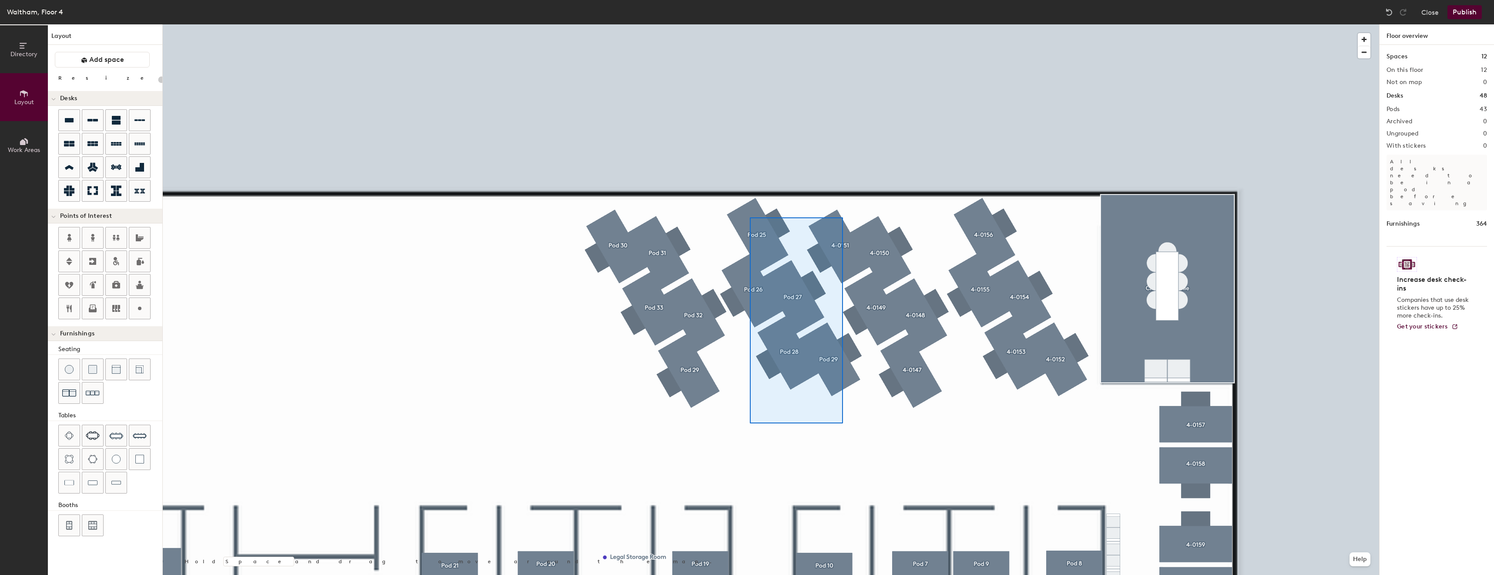
click at [750, 24] on div at bounding box center [771, 24] width 1217 height 0
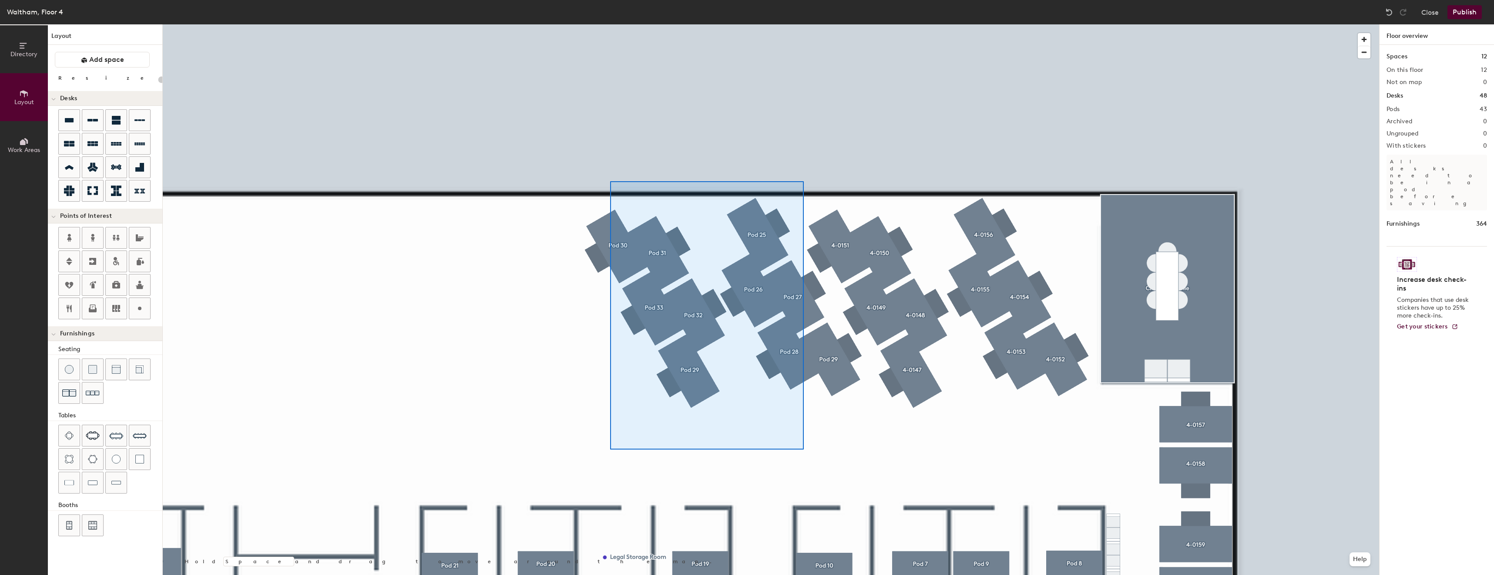
click at [608, 24] on div at bounding box center [771, 24] width 1217 height 0
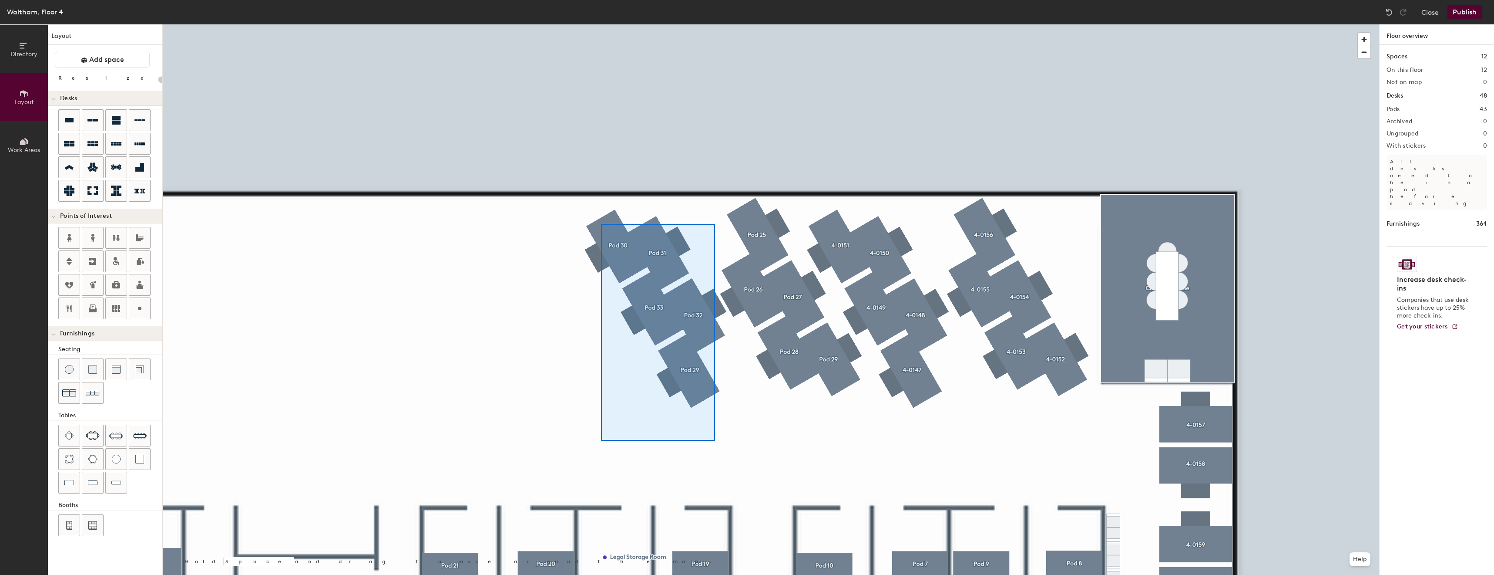
click at [600, 24] on div at bounding box center [771, 24] width 1217 height 0
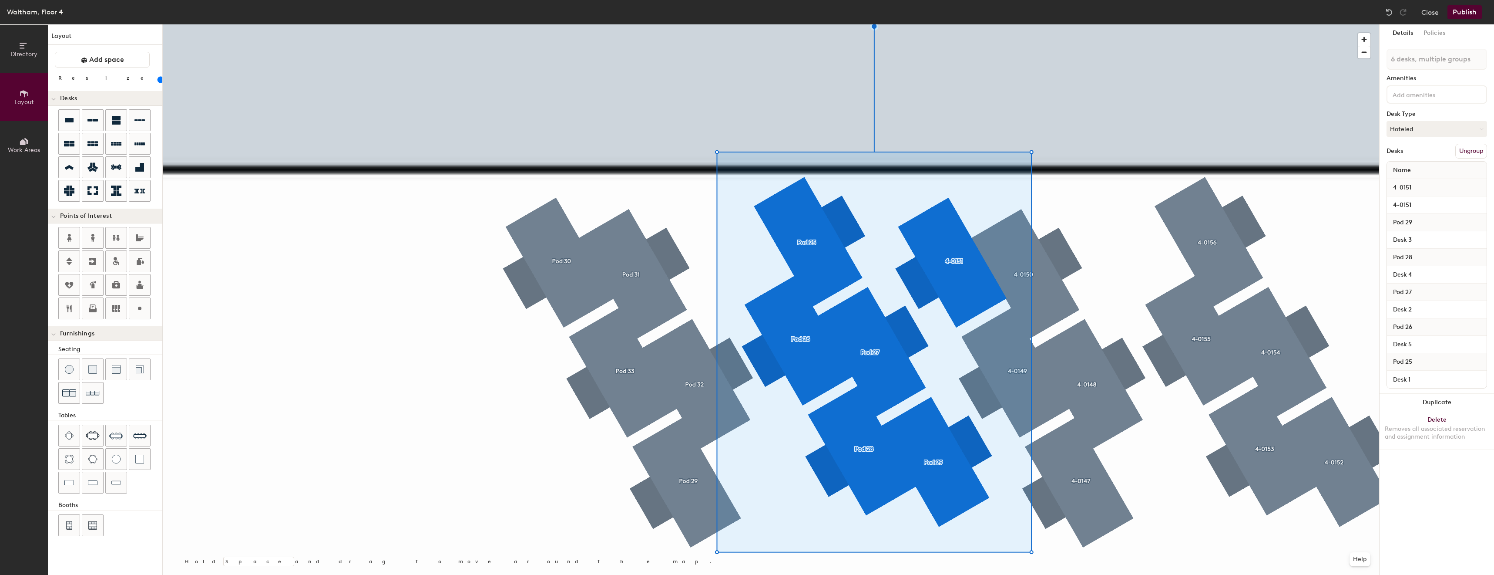
click at [1457, 222] on div "Pod 29" at bounding box center [1437, 222] width 100 height 17
click at [1402, 226] on span "Pod 29" at bounding box center [1403, 223] width 28 height 16
click at [1474, 222] on div "Pod 29" at bounding box center [1437, 222] width 100 height 17
click at [1402, 220] on span "Pod 29" at bounding box center [1403, 223] width 28 height 16
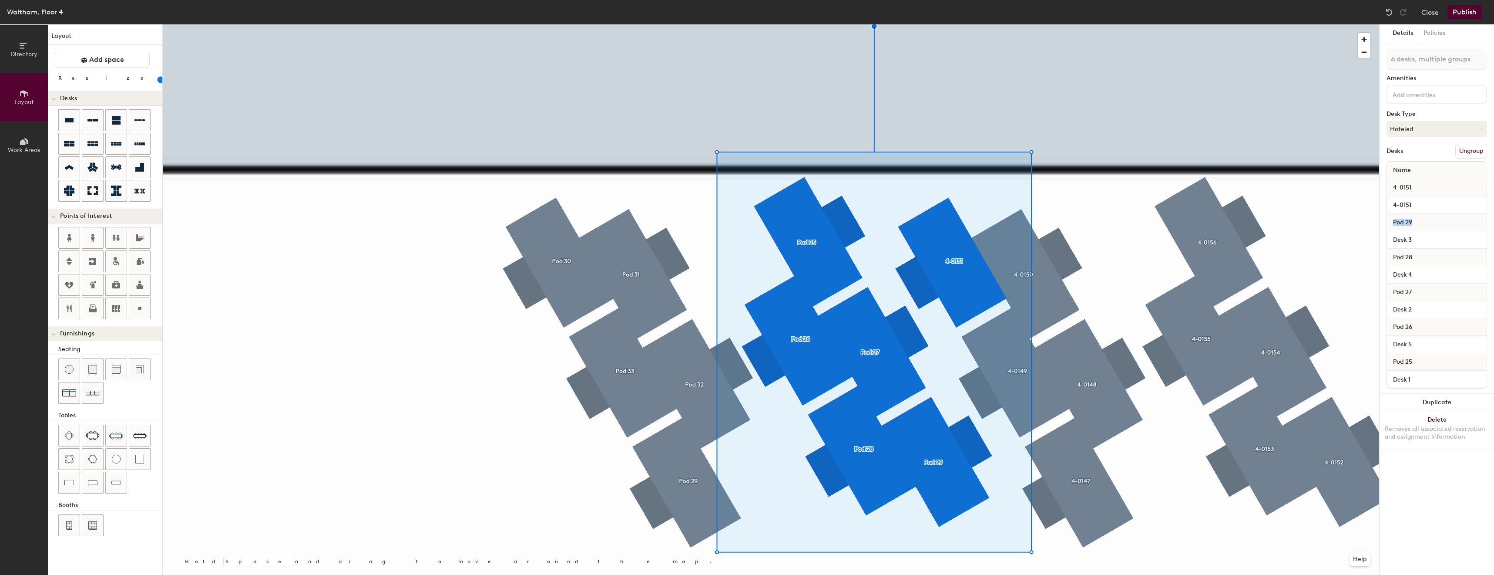
click at [1402, 220] on span "Pod 29" at bounding box center [1403, 223] width 28 height 16
click at [1470, 360] on div "Pod 25" at bounding box center [1437, 361] width 100 height 17
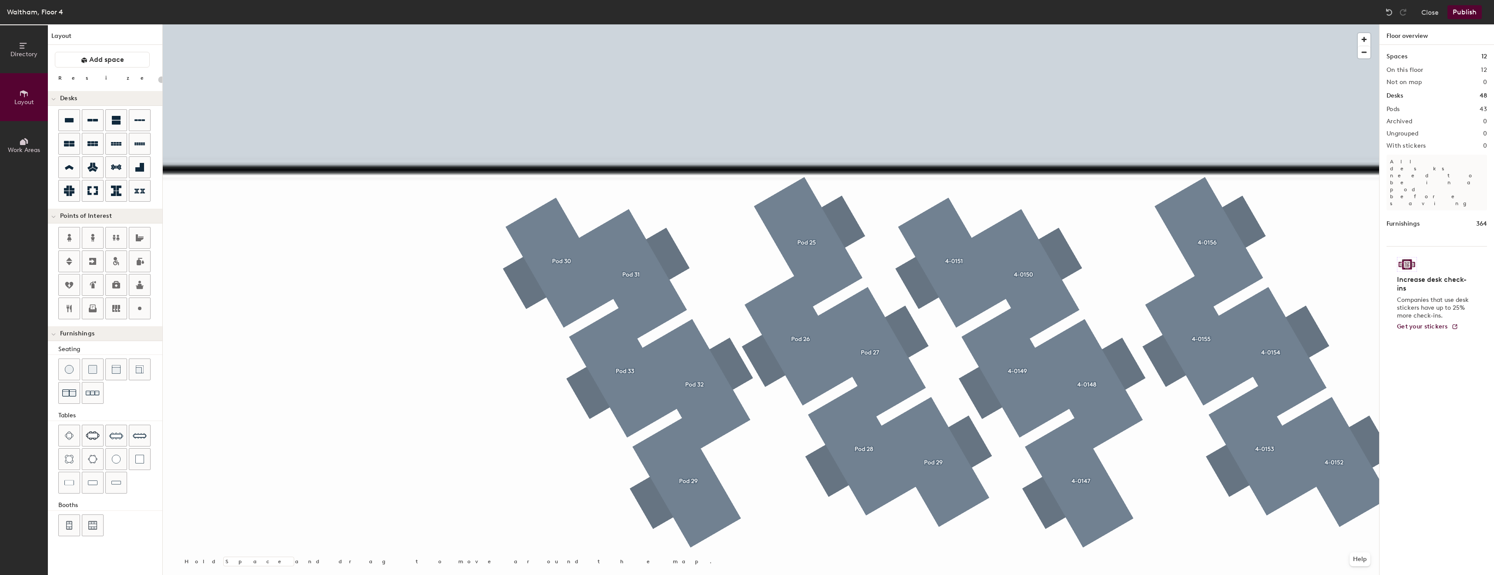
type input "80"
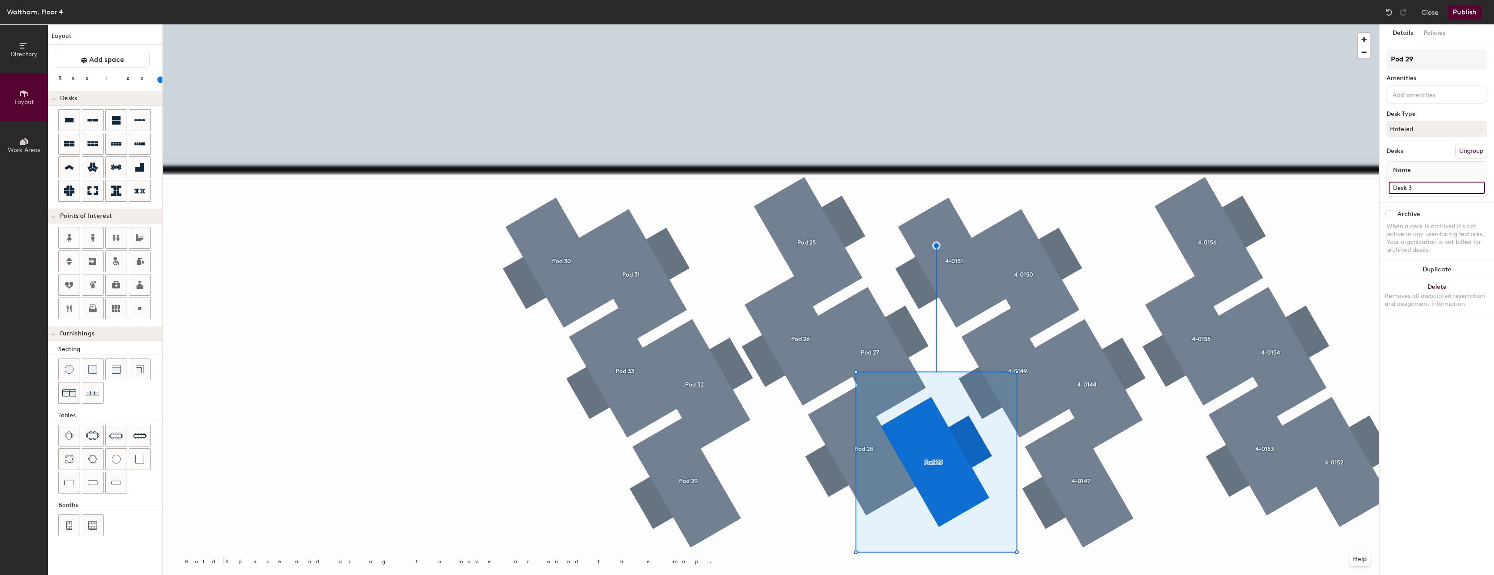
click at [1439, 186] on input "Desk 3" at bounding box center [1437, 188] width 96 height 12
type input "4-0142"
click at [1407, 188] on input "4-0142" at bounding box center [1437, 188] width 96 height 12
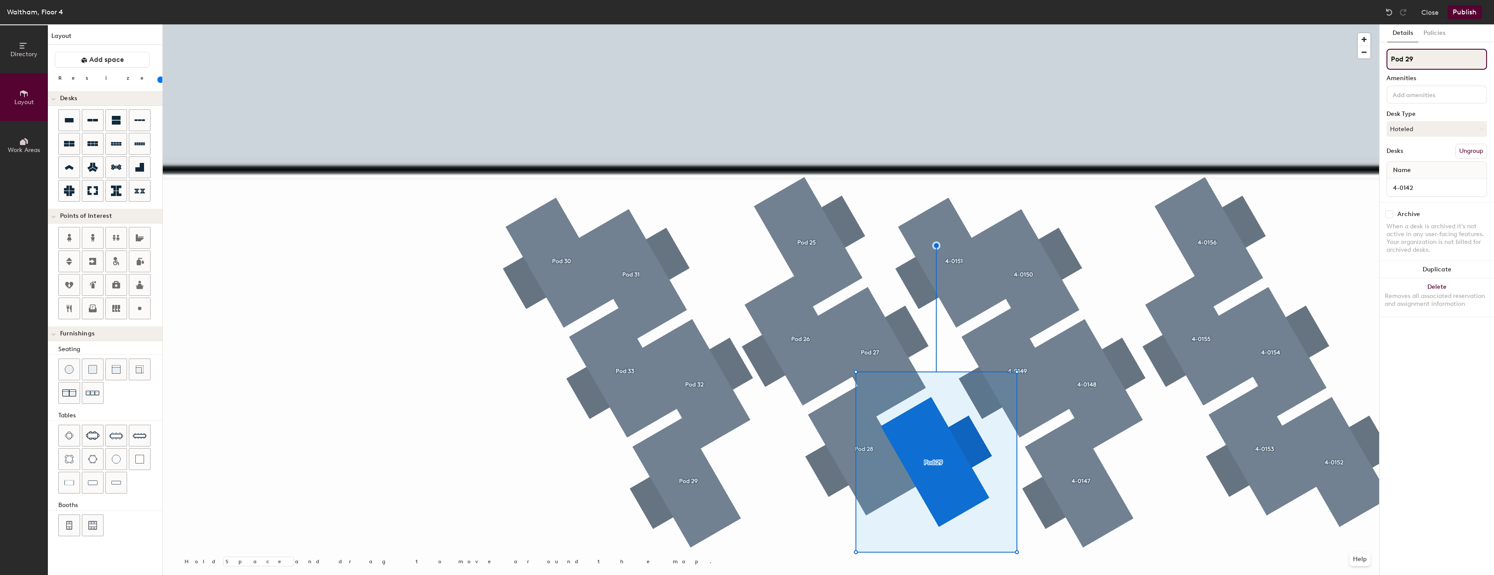
click at [1432, 63] on input "Pod 29" at bounding box center [1437, 59] width 101 height 21
paste input "4-0142"
type input "4-0142"
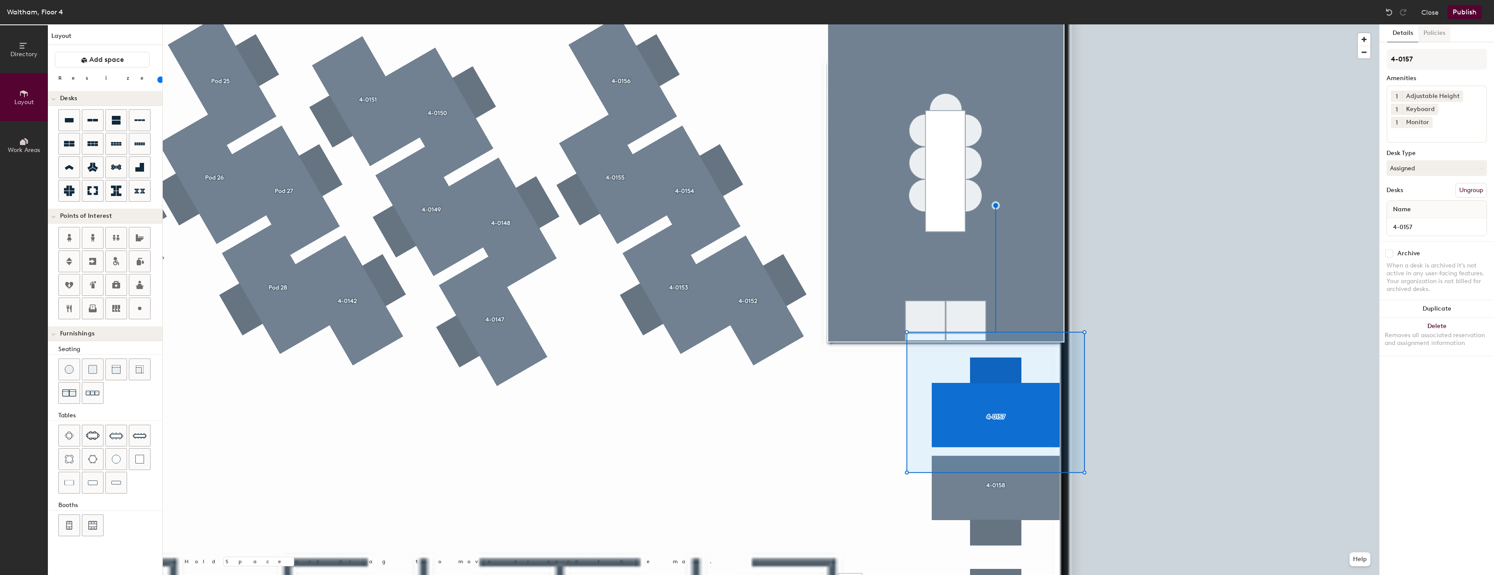
click at [1430, 27] on button "Policies" at bounding box center [1435, 33] width 32 height 18
click at [1395, 34] on button "Details" at bounding box center [1403, 33] width 31 height 18
click at [1441, 34] on button "Policies" at bounding box center [1435, 33] width 32 height 18
click at [1483, 56] on icon at bounding box center [1482, 56] width 4 height 4
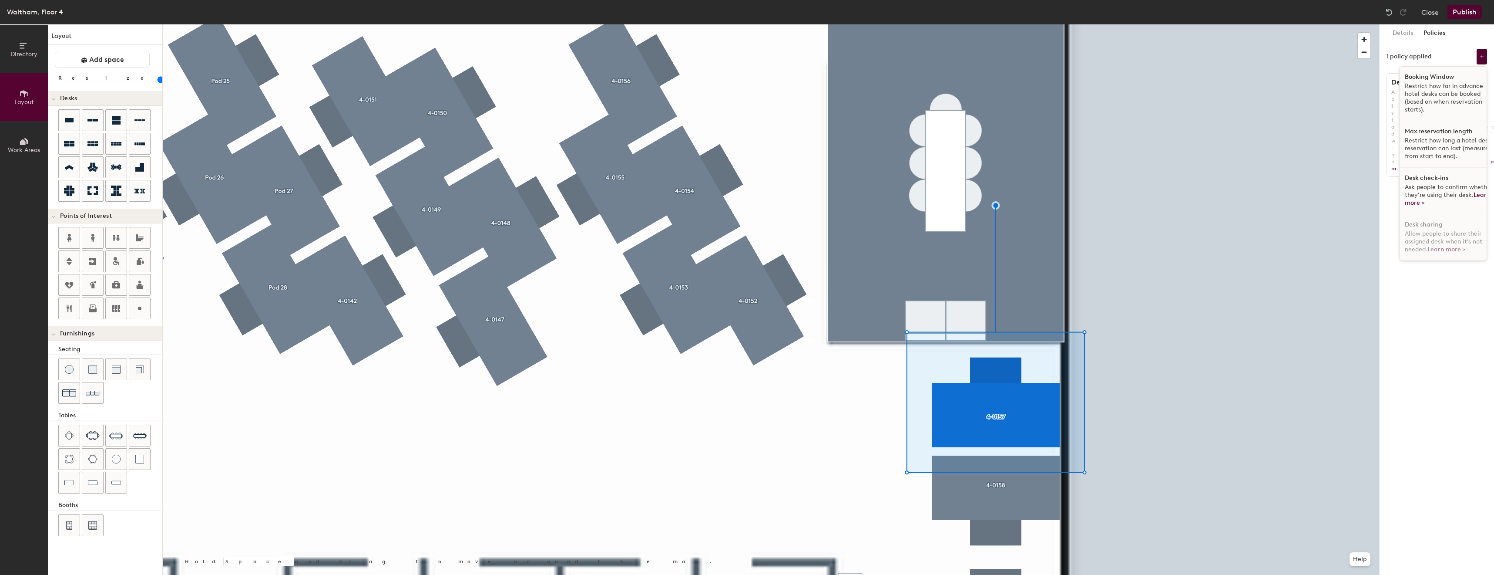
scroll to position [5, 0]
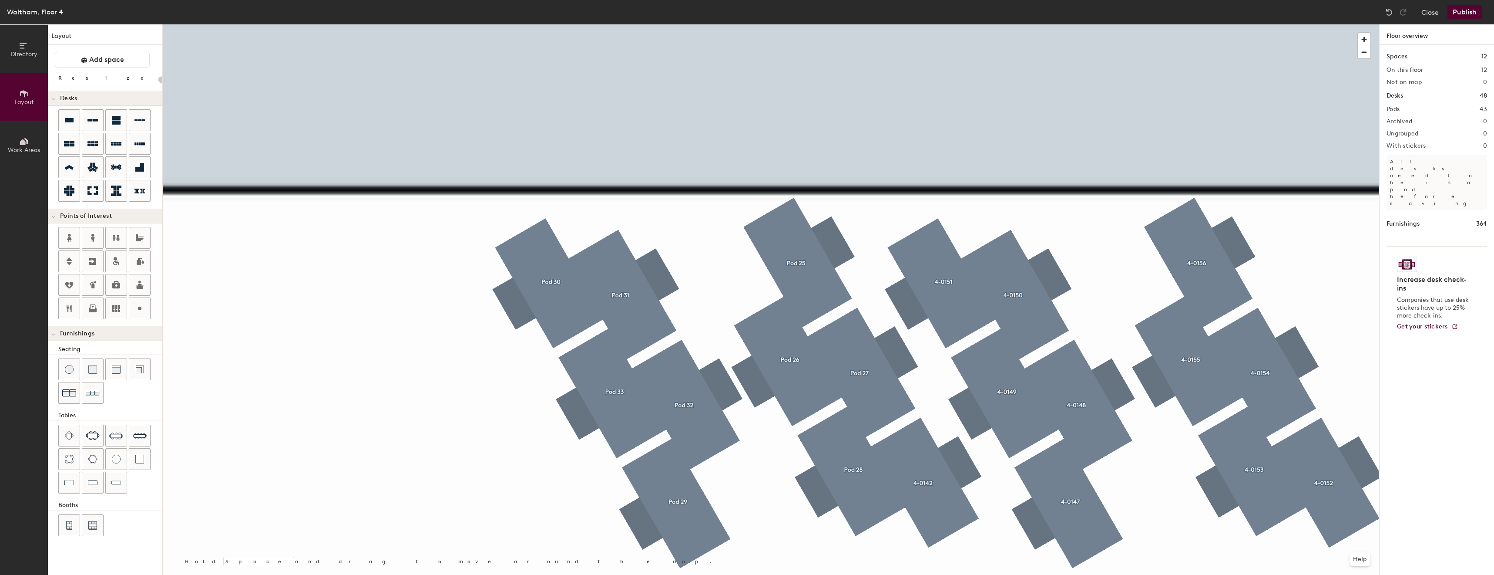
type input "80"
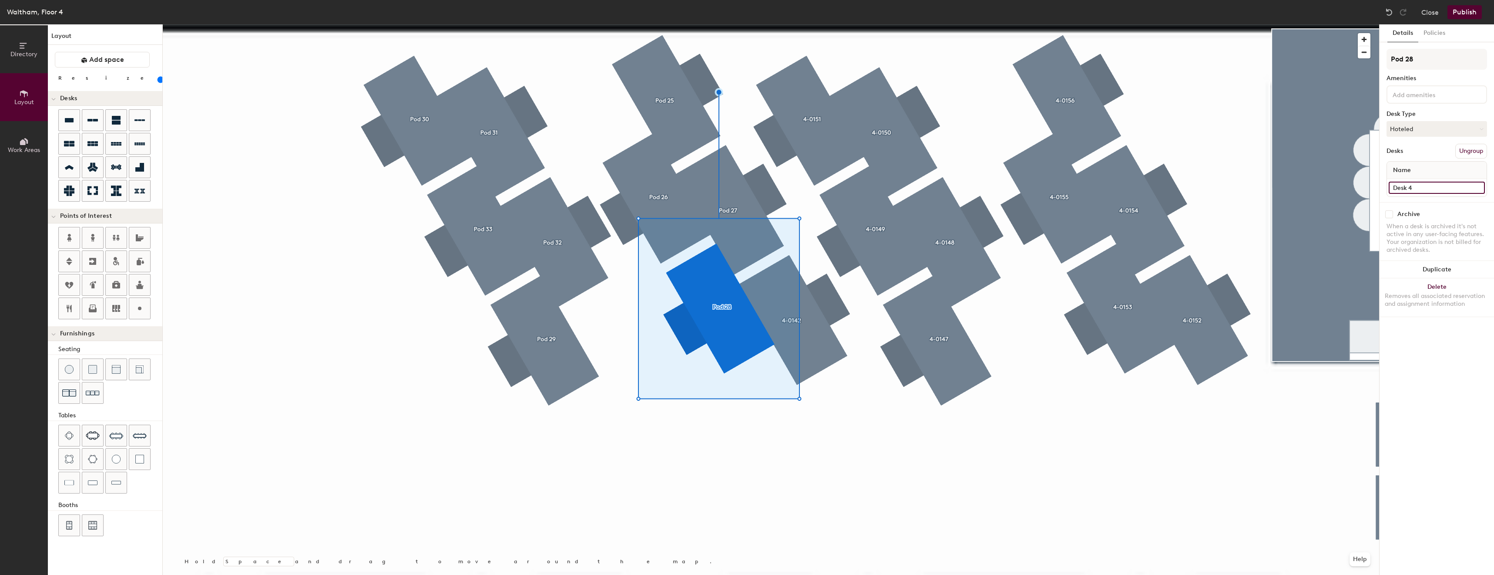
click at [1446, 185] on input "Desk 4" at bounding box center [1437, 188] width 96 height 12
click at [1426, 184] on input "4-0143" at bounding box center [1437, 188] width 96 height 12
type input "4-0143"
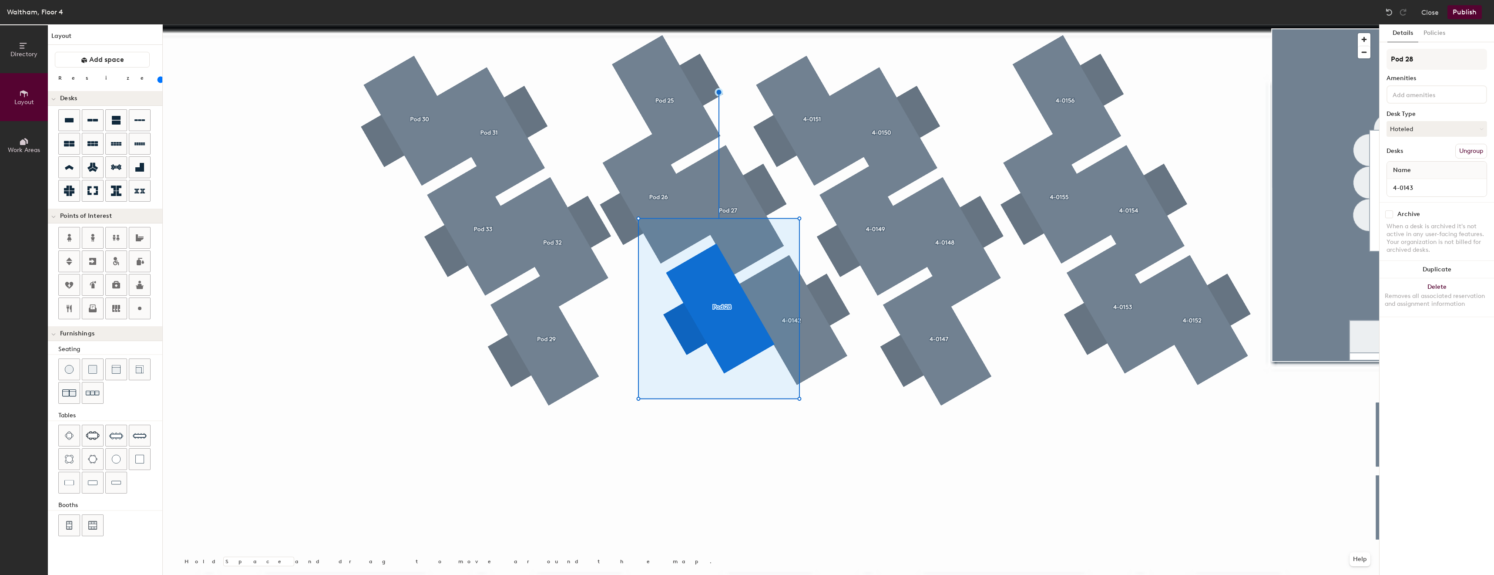
click at [1442, 96] on input at bounding box center [1430, 94] width 78 height 10
click at [1451, 61] on input "Pod 28" at bounding box center [1437, 59] width 101 height 21
drag, startPoint x: 1451, startPoint y: 61, endPoint x: 1463, endPoint y: 55, distance: 13.4
click at [1463, 55] on input "Pod 28" at bounding box center [1437, 59] width 101 height 21
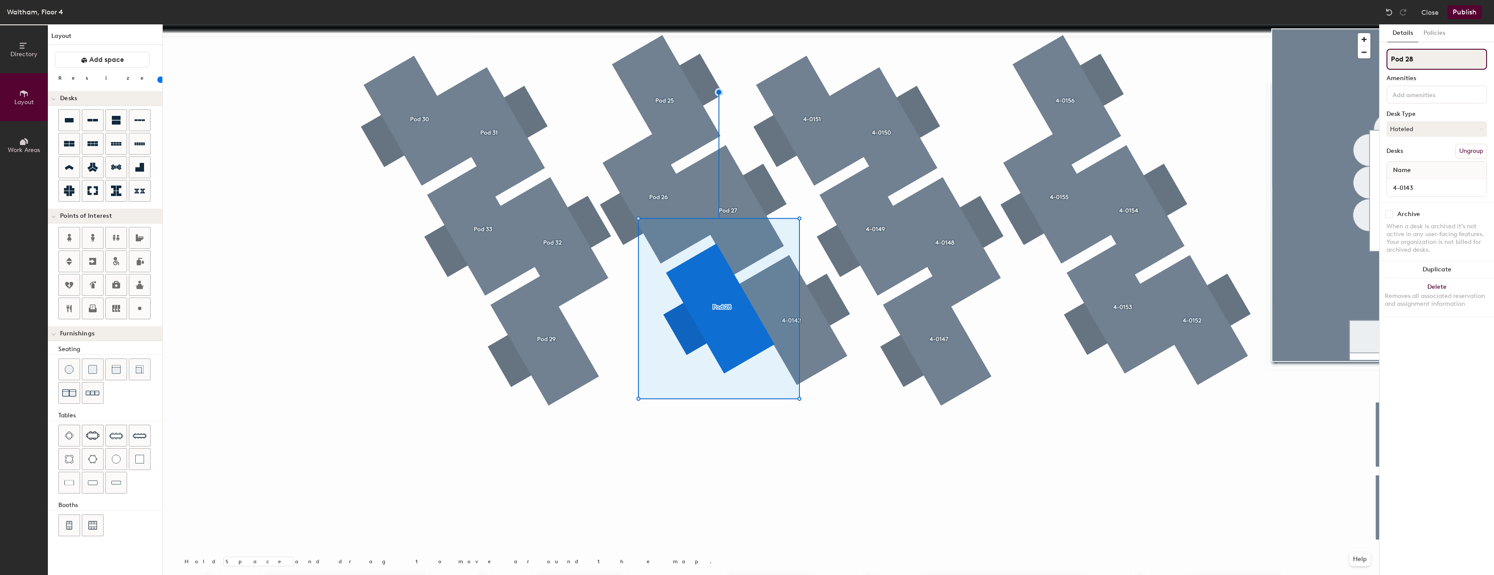
click at [1463, 55] on input "Pod 28" at bounding box center [1437, 59] width 101 height 21
paste input "4-0143"
type input "4-0143"
click at [1079, 24] on div at bounding box center [771, 24] width 1217 height 0
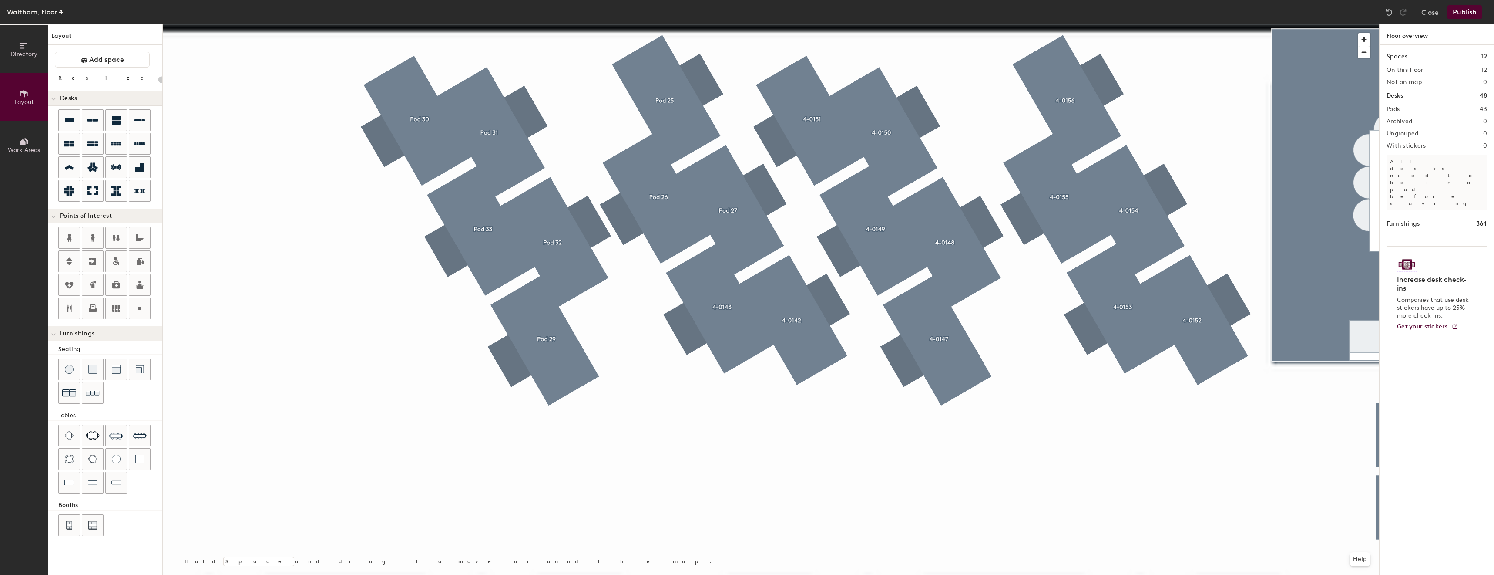
type input "80"
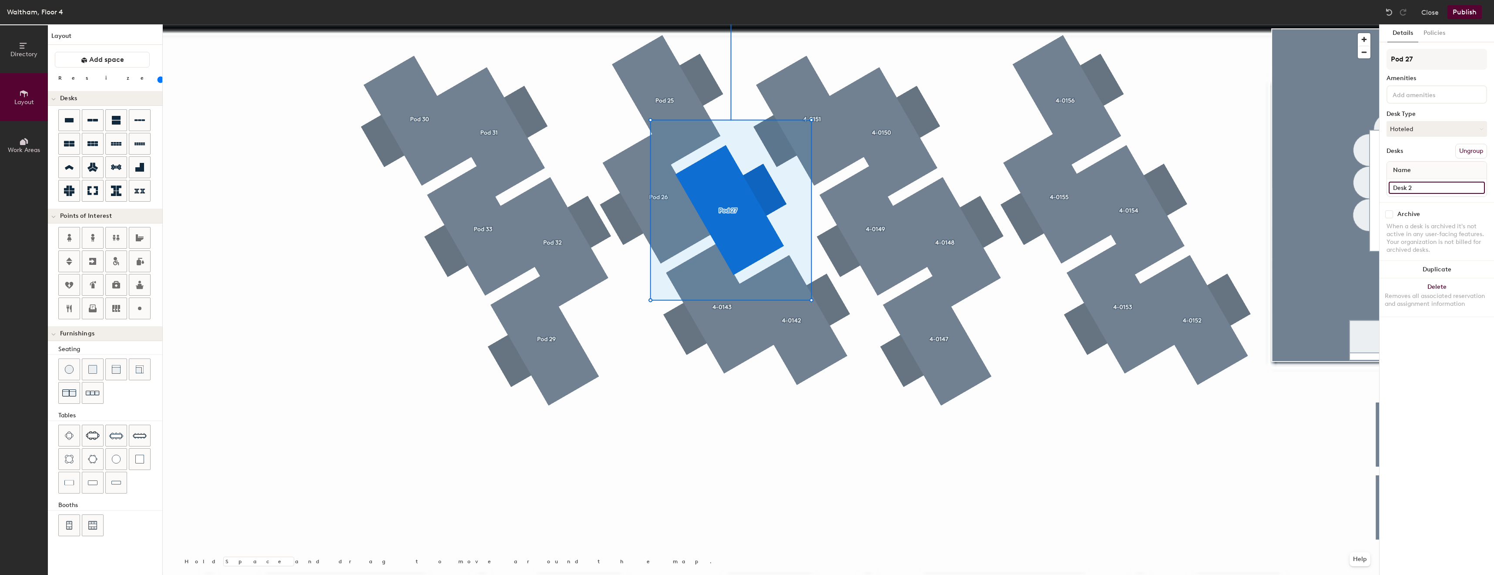
click at [1421, 186] on input "Desk 2" at bounding box center [1437, 188] width 96 height 12
type input "4-0144"
click at [1451, 63] on input "Pod 27" at bounding box center [1437, 59] width 101 height 21
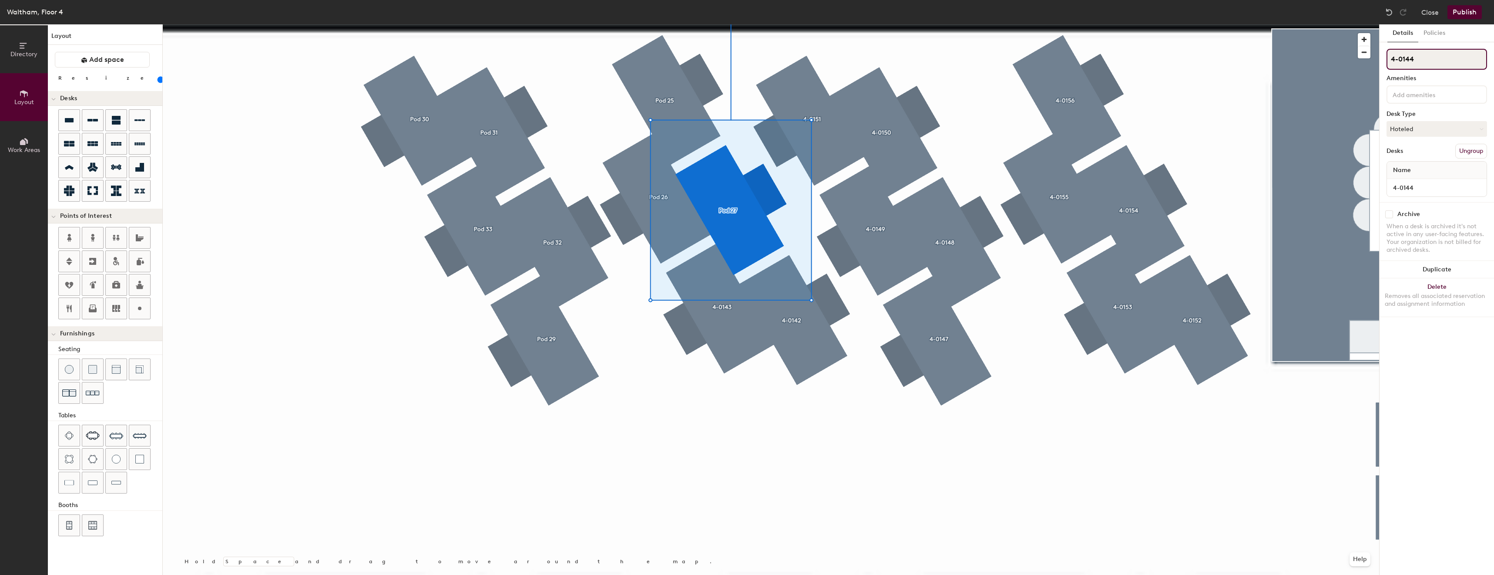
type input "4-0144"
click at [639, 24] on div at bounding box center [771, 24] width 1217 height 0
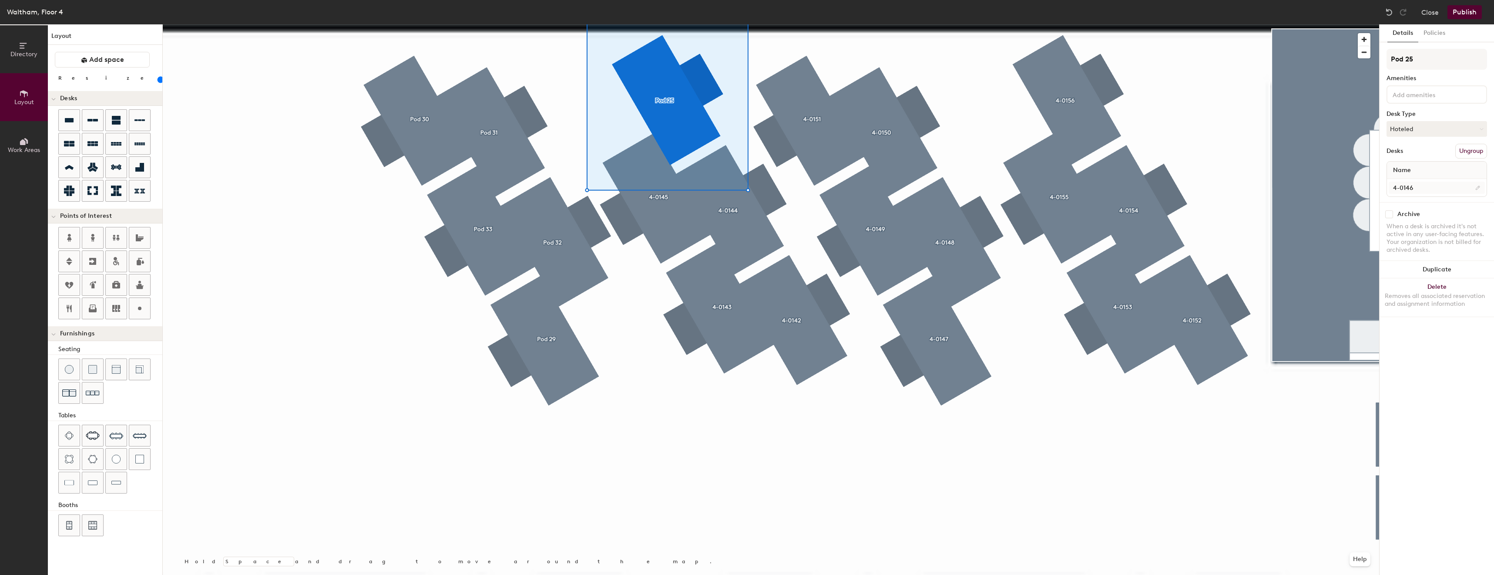
drag, startPoint x: 0, startPoint y: 0, endPoint x: 1448, endPoint y: 187, distance: 1459.7
click at [1448, 187] on input "4-0146" at bounding box center [1437, 188] width 96 height 12
type input "4-0146"
click at [1435, 58] on input "Pod 25" at bounding box center [1437, 59] width 101 height 21
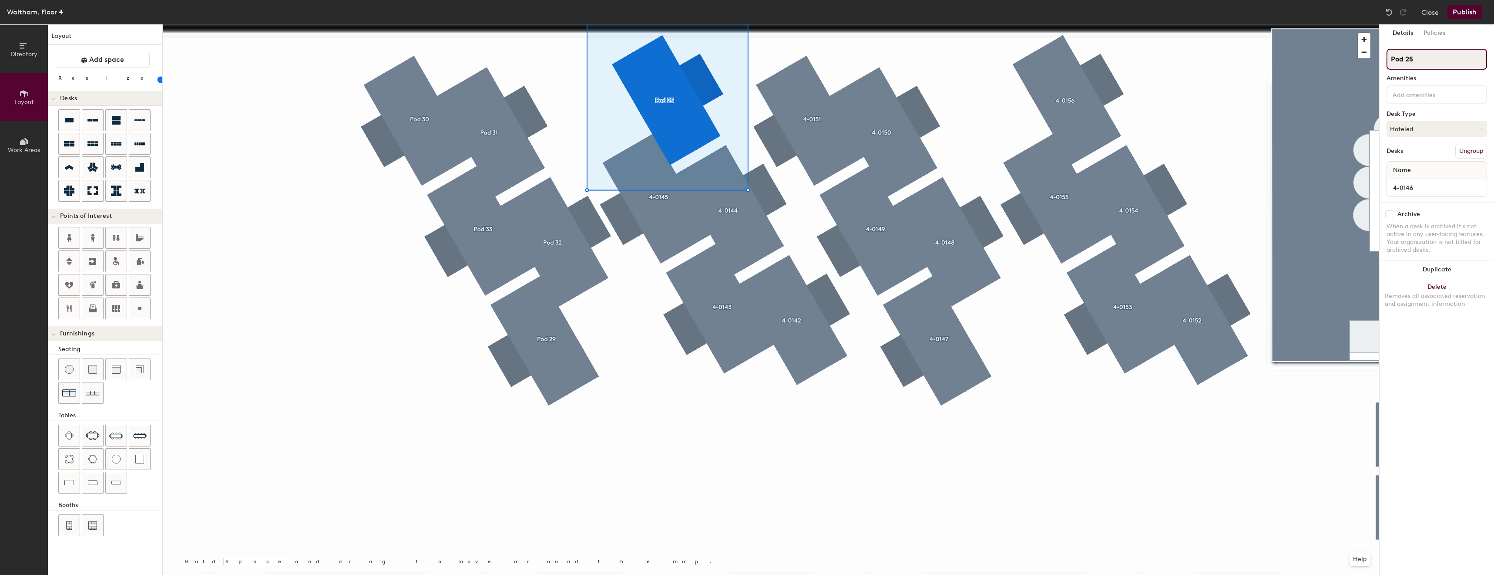
click at [1435, 58] on input "Pod 25" at bounding box center [1437, 59] width 101 height 21
paste input "4-0146"
type input "4-0146"
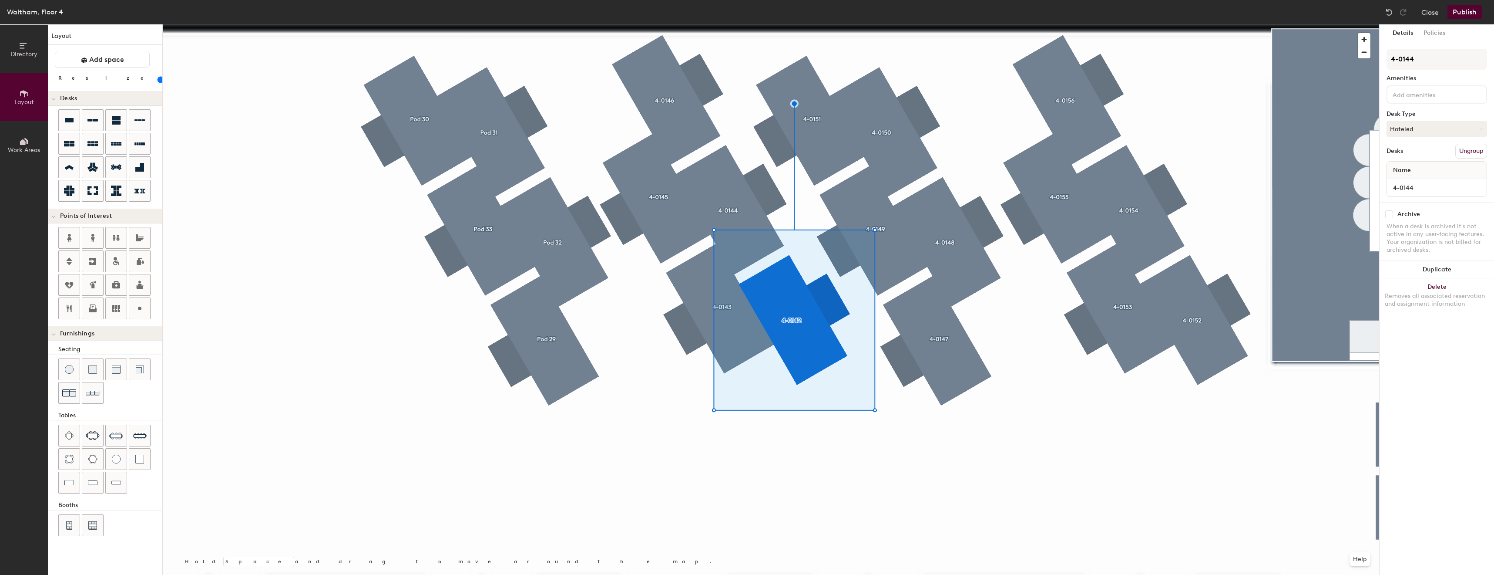
click at [669, 24] on div at bounding box center [771, 24] width 1217 height 0
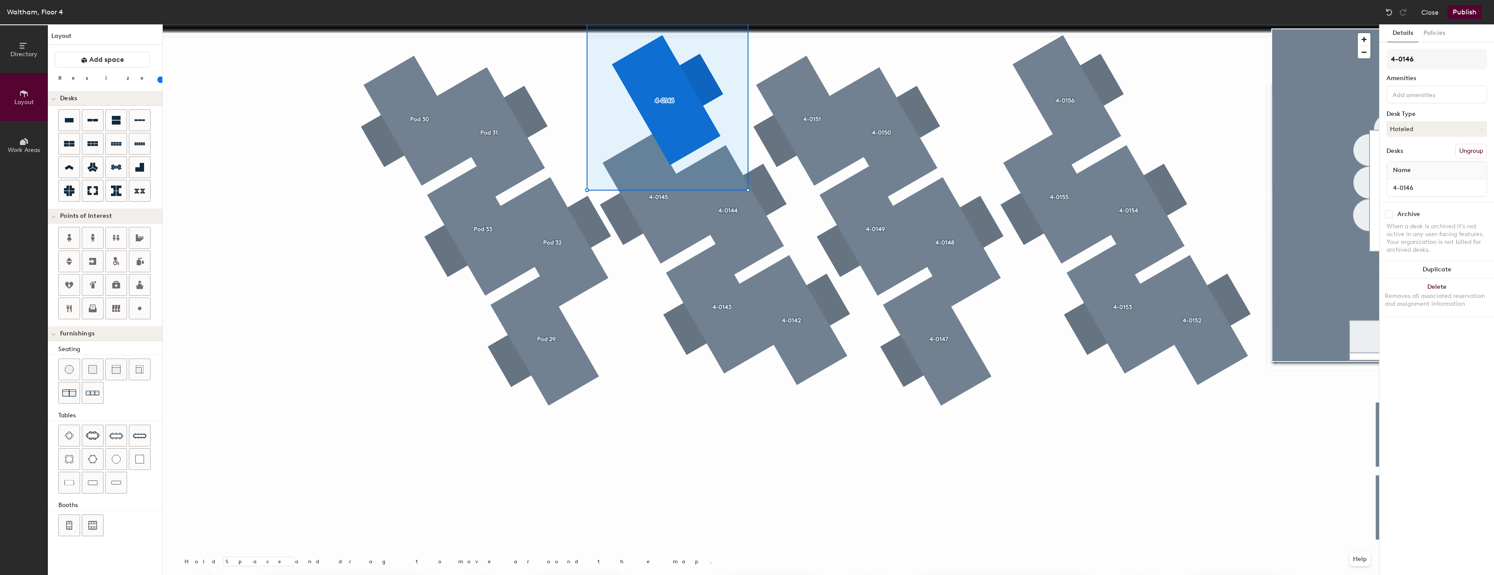
click at [813, 24] on div at bounding box center [771, 24] width 1217 height 0
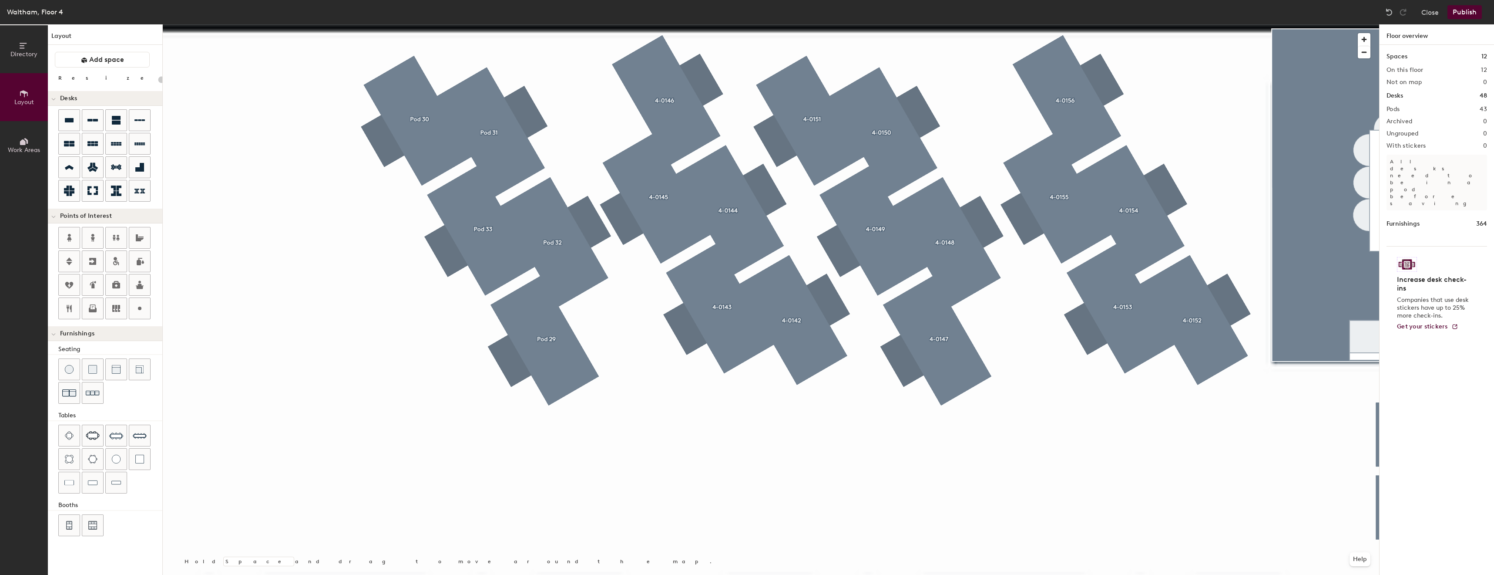
type input "80"
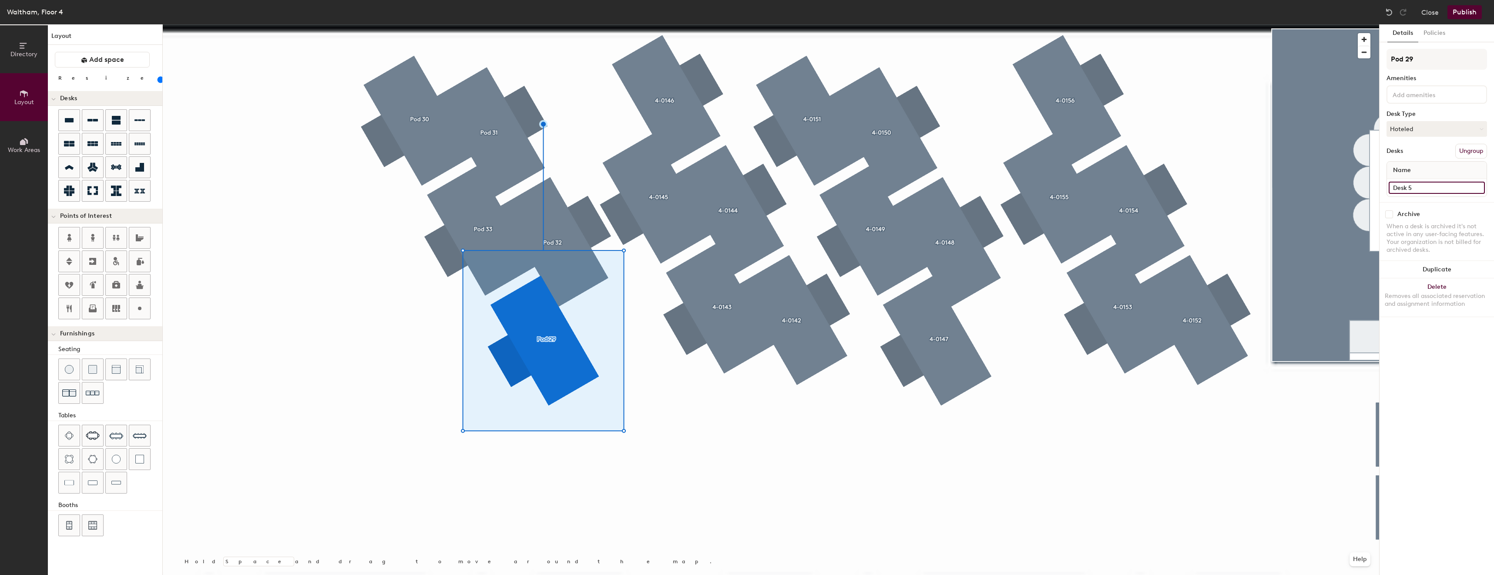
click at [1440, 185] on input "Desk 5" at bounding box center [1437, 188] width 96 height 12
type input "A"
type input "4-0137"
click at [1413, 190] on input "4-0137" at bounding box center [1437, 188] width 96 height 12
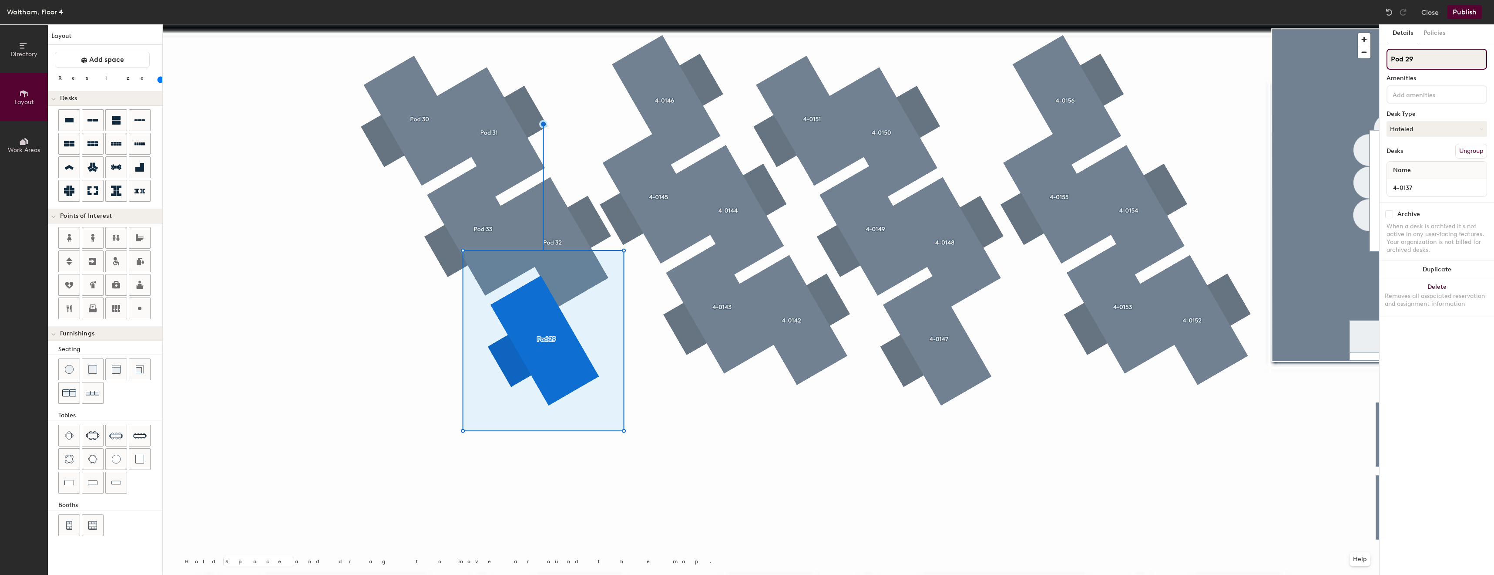
click at [1430, 61] on input "Pod 29" at bounding box center [1437, 59] width 101 height 21
paste input "4-0137"
type input "4-0137"
click at [566, 24] on div at bounding box center [771, 24] width 1217 height 0
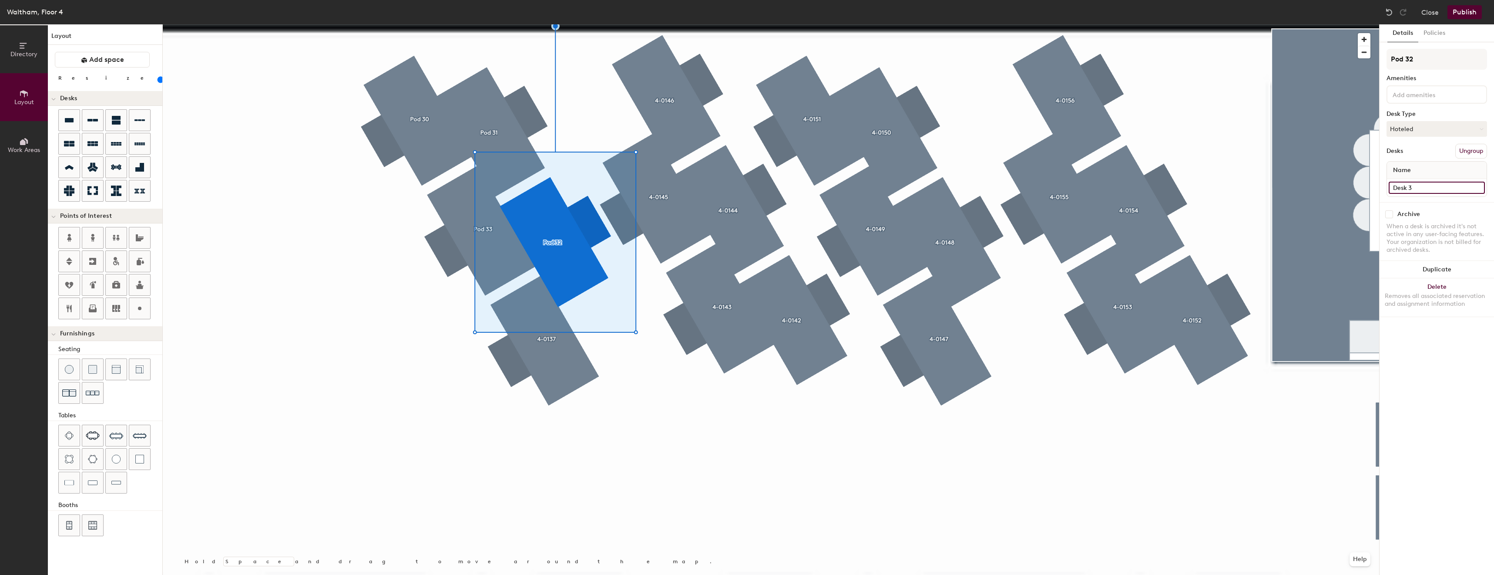
click at [1417, 187] on input "Desk 3" at bounding box center [1437, 188] width 96 height 12
type input "0"
type input "4-0138"
click at [1433, 178] on div "Name" at bounding box center [1437, 169] width 100 height 17
click at [1430, 181] on div "4-0138" at bounding box center [1437, 187] width 100 height 17
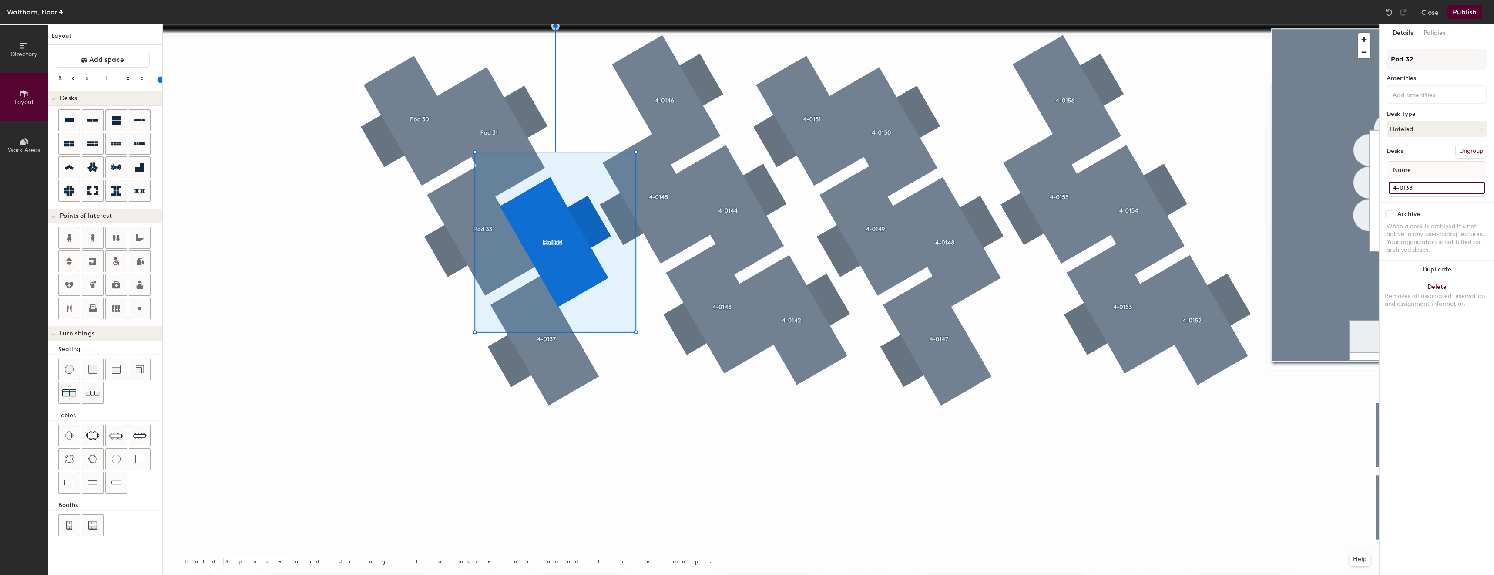
click at [1428, 182] on input "4-0138" at bounding box center [1437, 188] width 96 height 12
click at [1445, 60] on input "Pod 32" at bounding box center [1437, 59] width 101 height 21
paste input "4-0138"
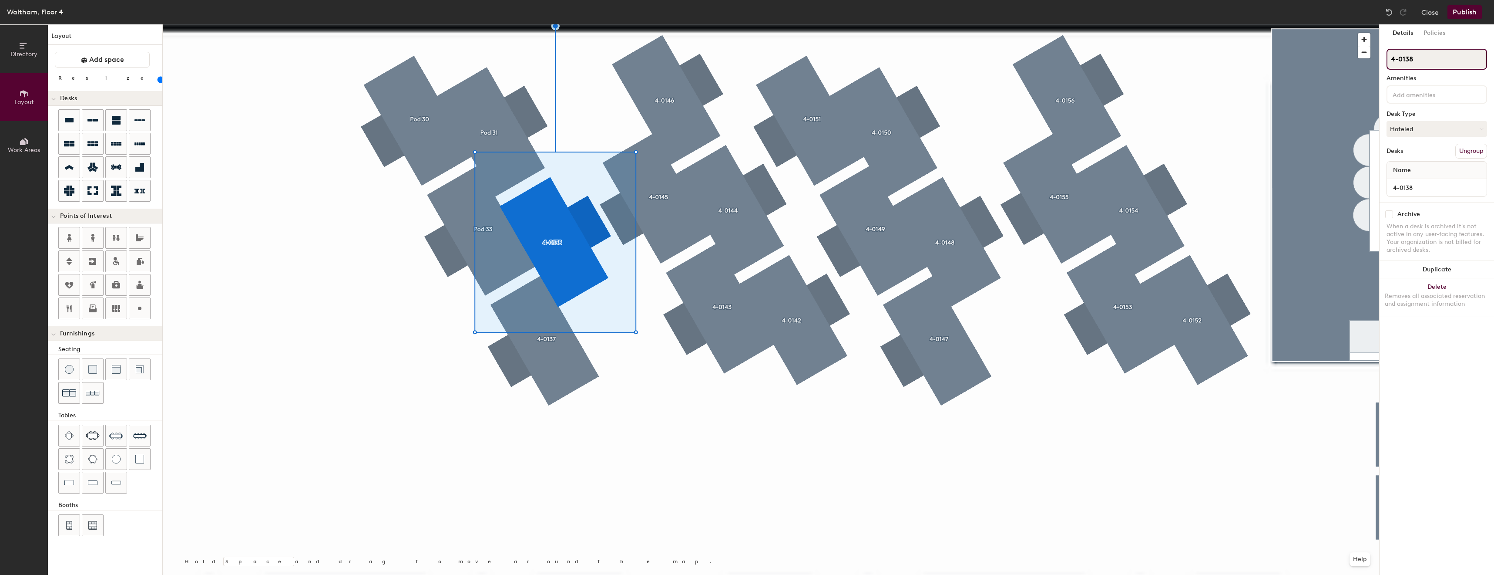
type input "4-0138"
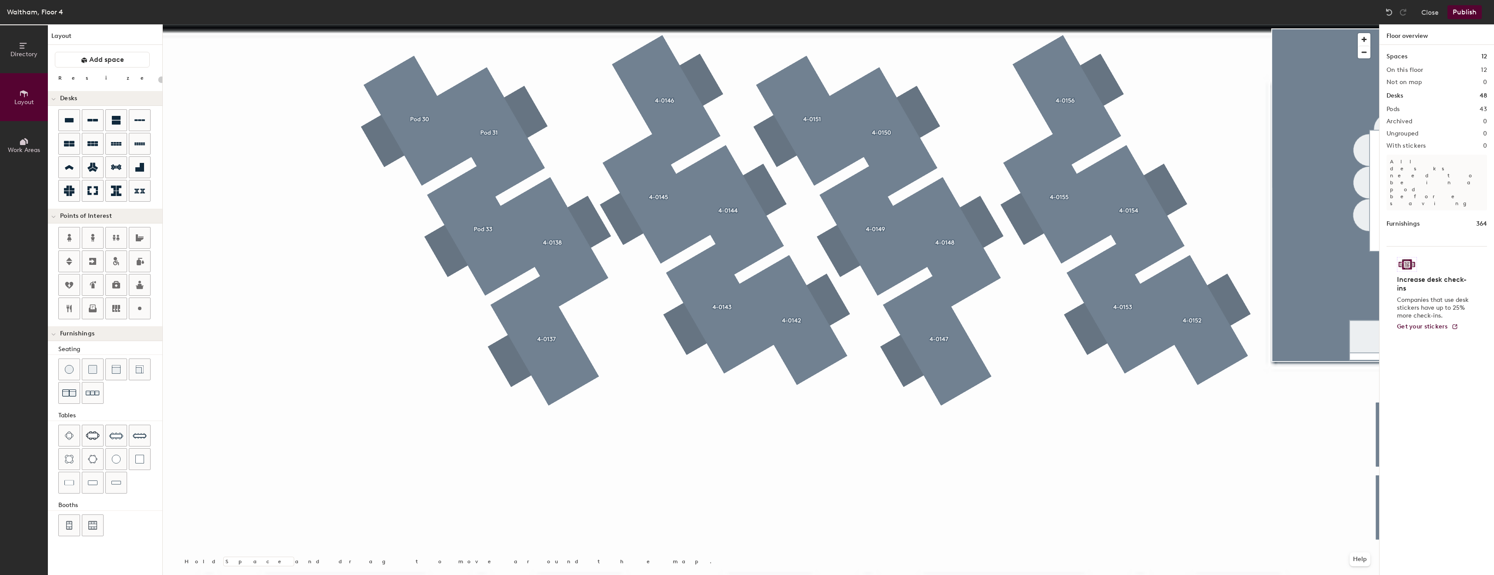
type input "80"
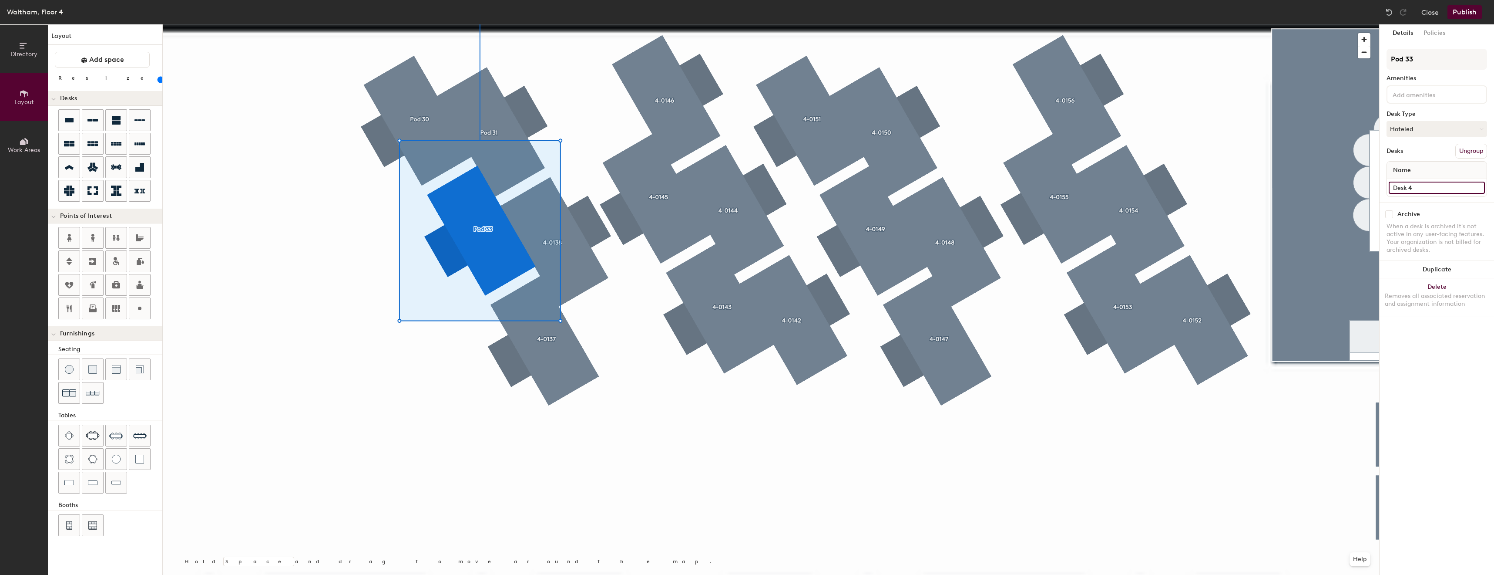
click at [1457, 185] on input "Desk 4" at bounding box center [1437, 188] width 96 height 12
type input "4-01369"
click at [1447, 185] on input "4-01369" at bounding box center [1437, 188] width 96 height 12
type input "4-0139"
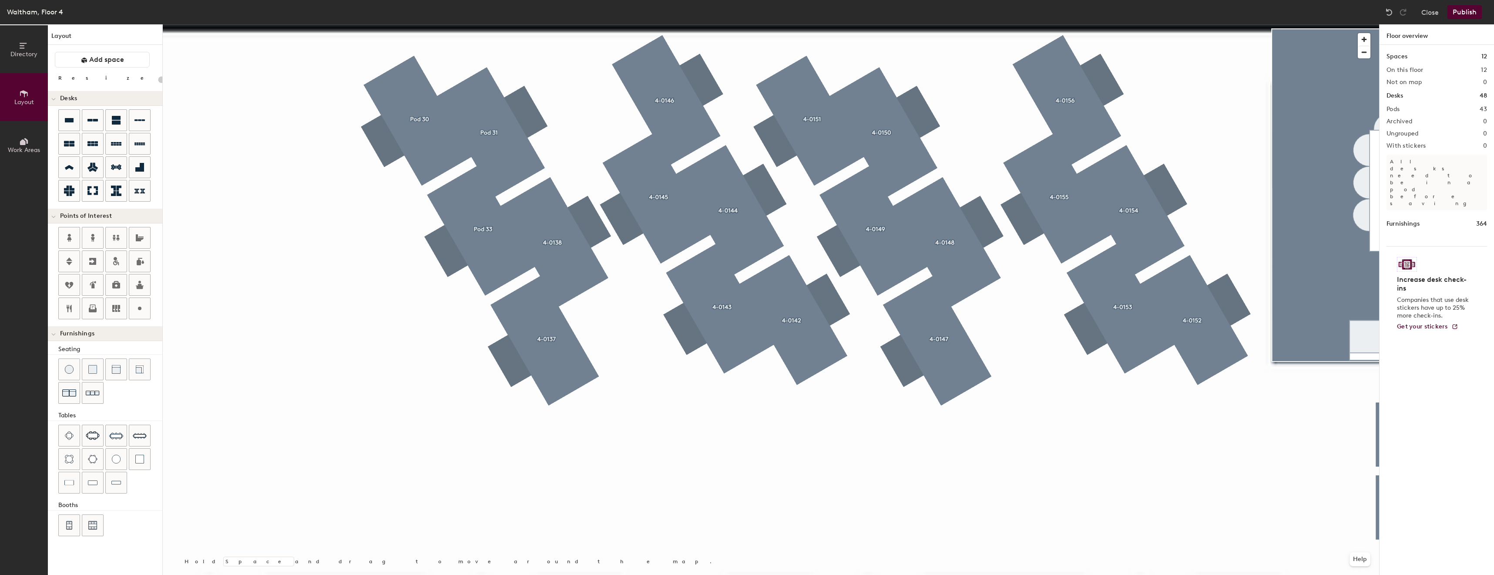
type input "80"
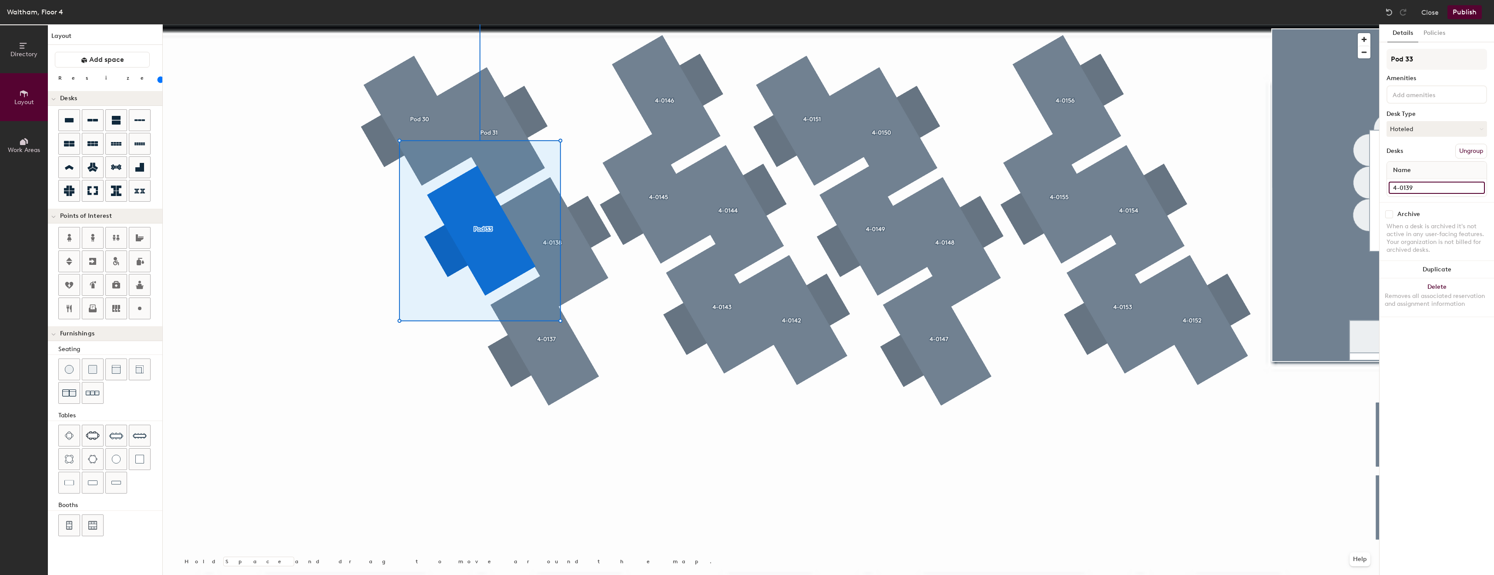
click at [1430, 186] on input "4-0139" at bounding box center [1437, 188] width 96 height 12
click at [1437, 64] on input "Pod 33" at bounding box center [1437, 59] width 101 height 21
paste input "4-0139"
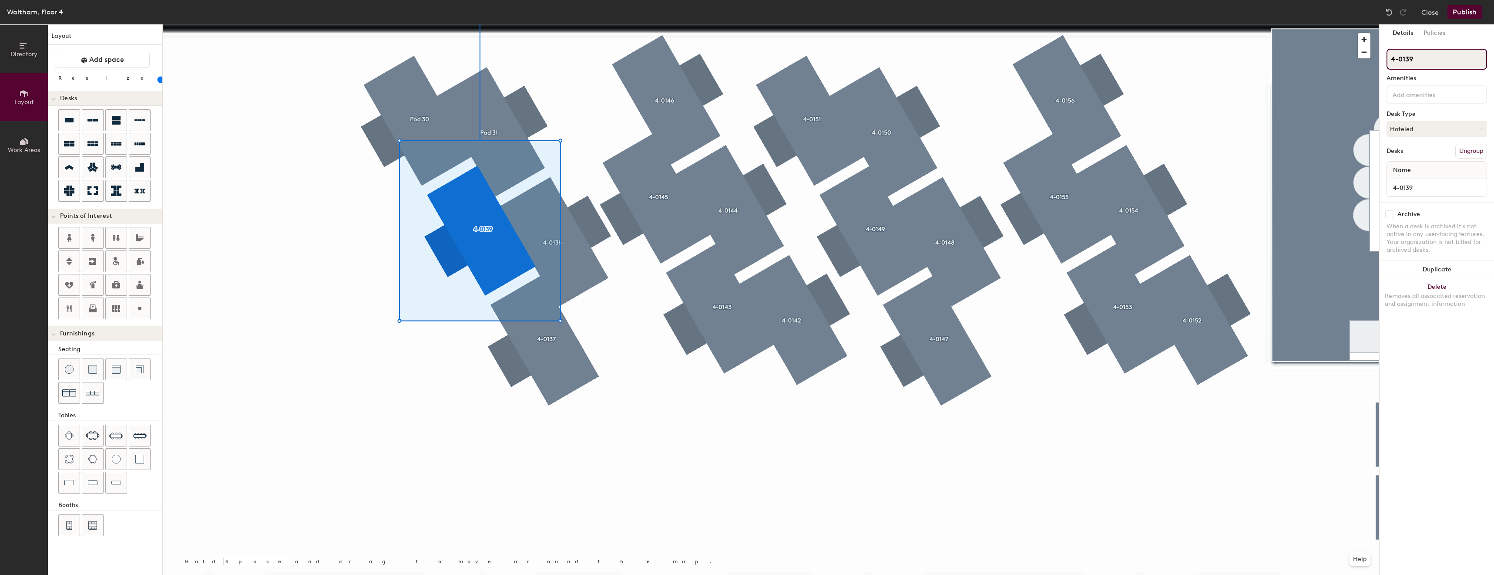
type input "4-0139"
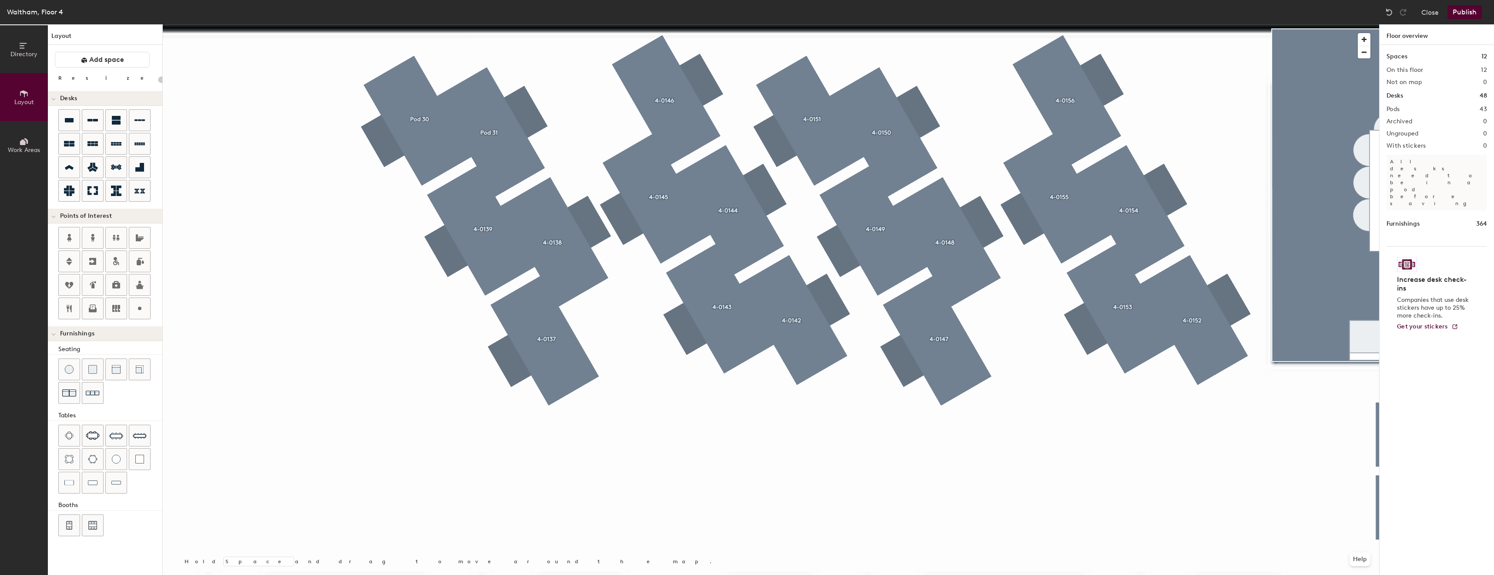
type input "80"
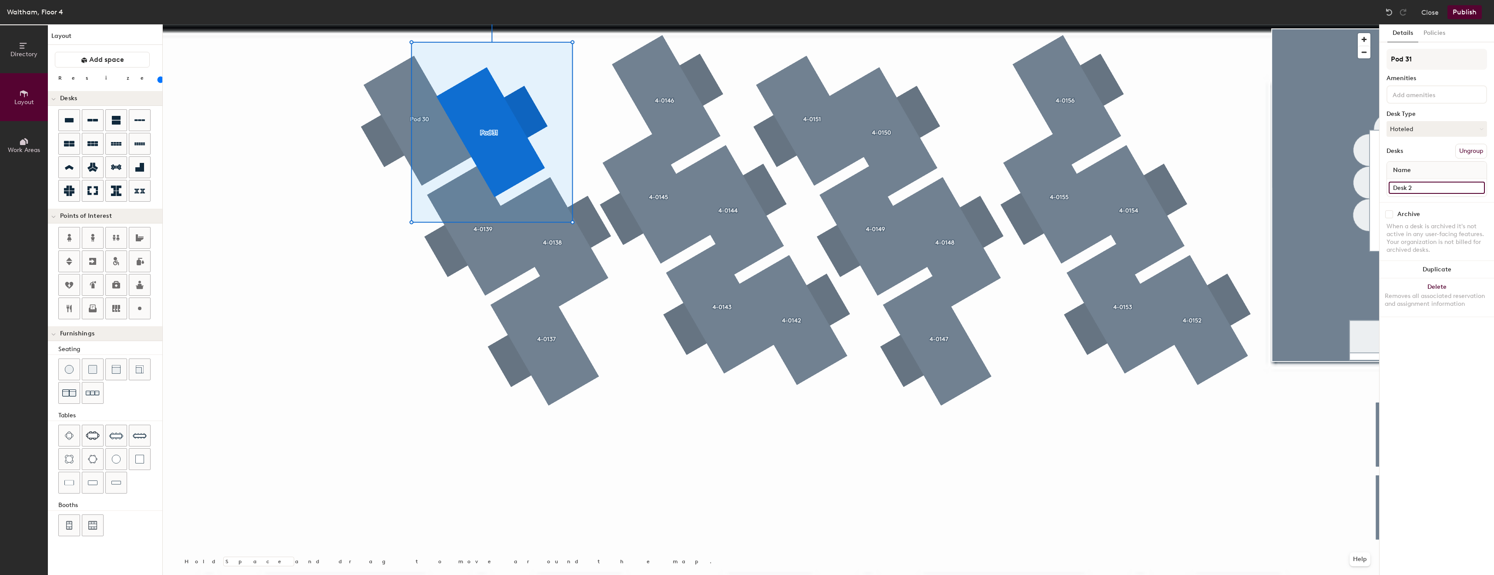
click at [1429, 184] on input "Desk 2" at bounding box center [1437, 188] width 96 height 12
type input "4-0140"
click at [1407, 193] on input "4-0140" at bounding box center [1437, 188] width 96 height 12
click at [1427, 65] on input "Pod 31" at bounding box center [1437, 59] width 101 height 21
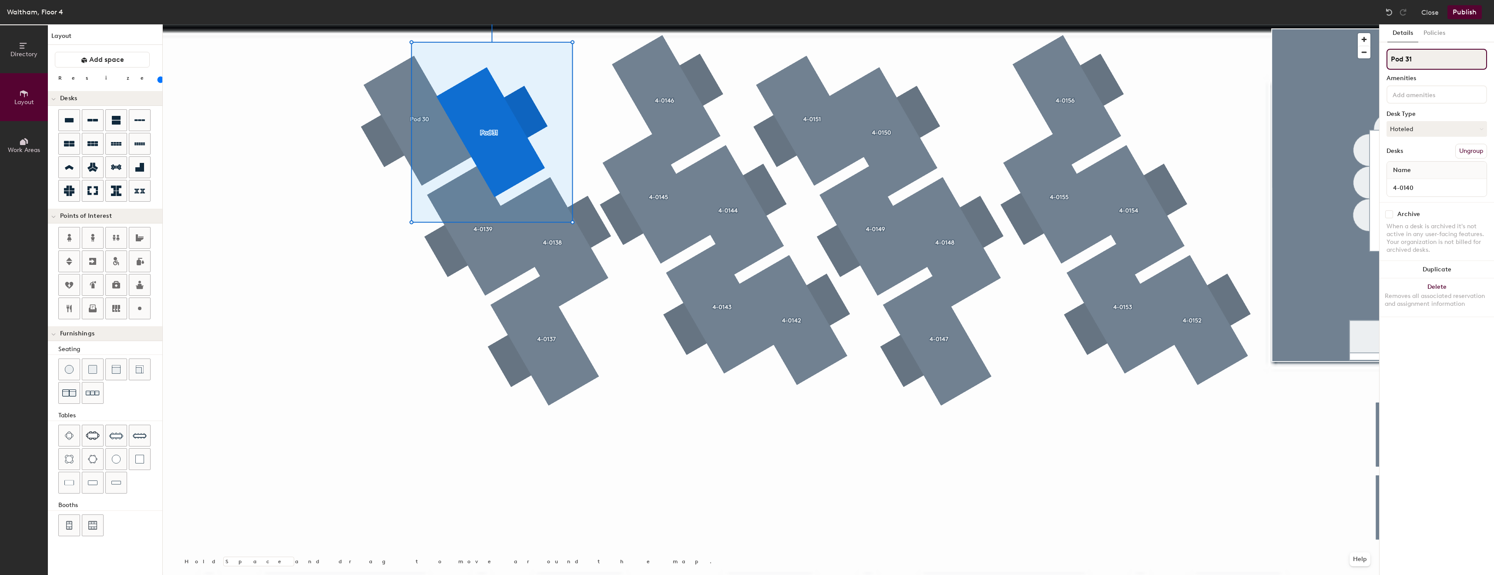
click at [1427, 65] on input "Pod 31" at bounding box center [1437, 59] width 101 height 21
paste input "4-0140"
type input "4-0140"
click at [1267, 24] on div at bounding box center [771, 24] width 1217 height 0
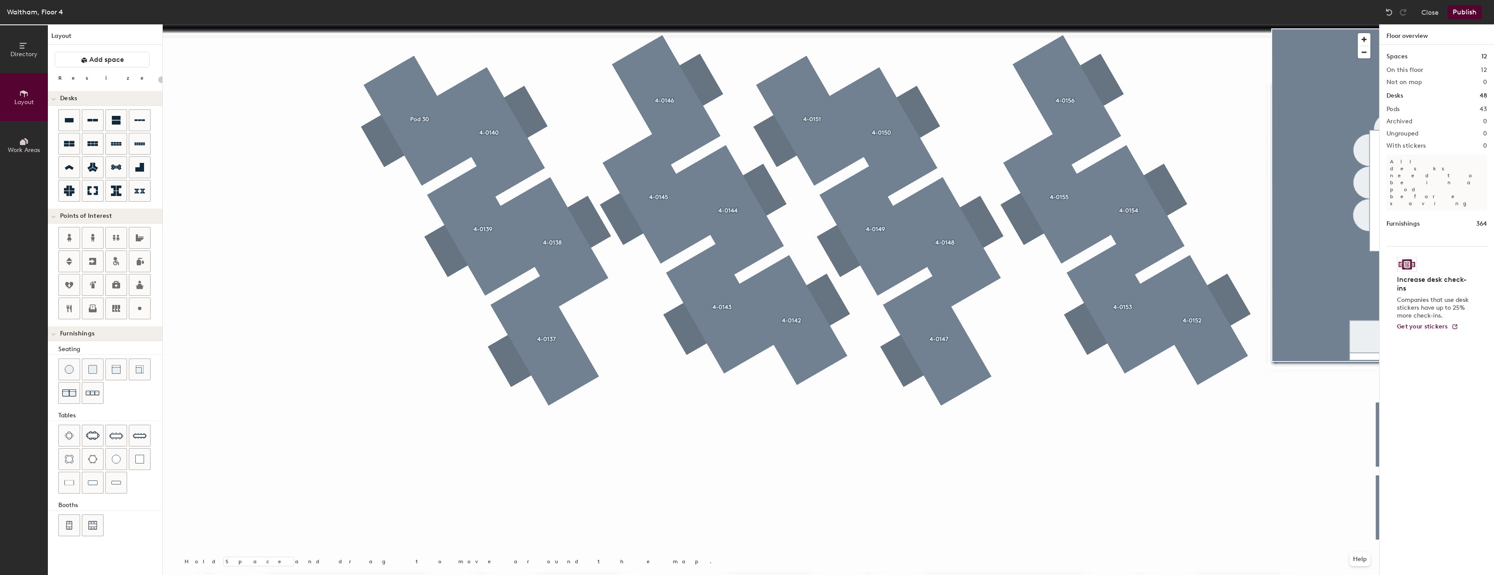
type input "80"
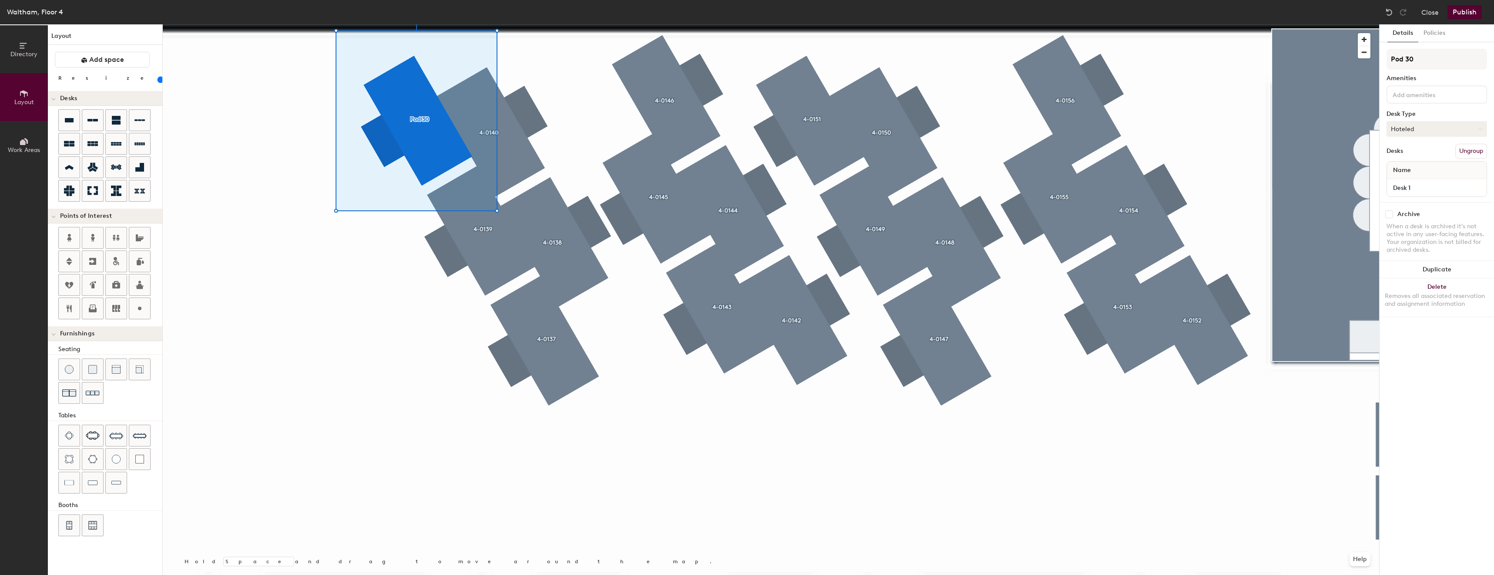
click at [1439, 128] on button "Hoteled" at bounding box center [1437, 129] width 101 height 16
click at [1457, 106] on div "Pod 30 Amenities Desk Type Hoteled Desks Ungroup Name Desk 1" at bounding box center [1437, 125] width 101 height 153
click at [1449, 54] on input "Pod 30" at bounding box center [1437, 59] width 101 height 21
type input "4-0141"
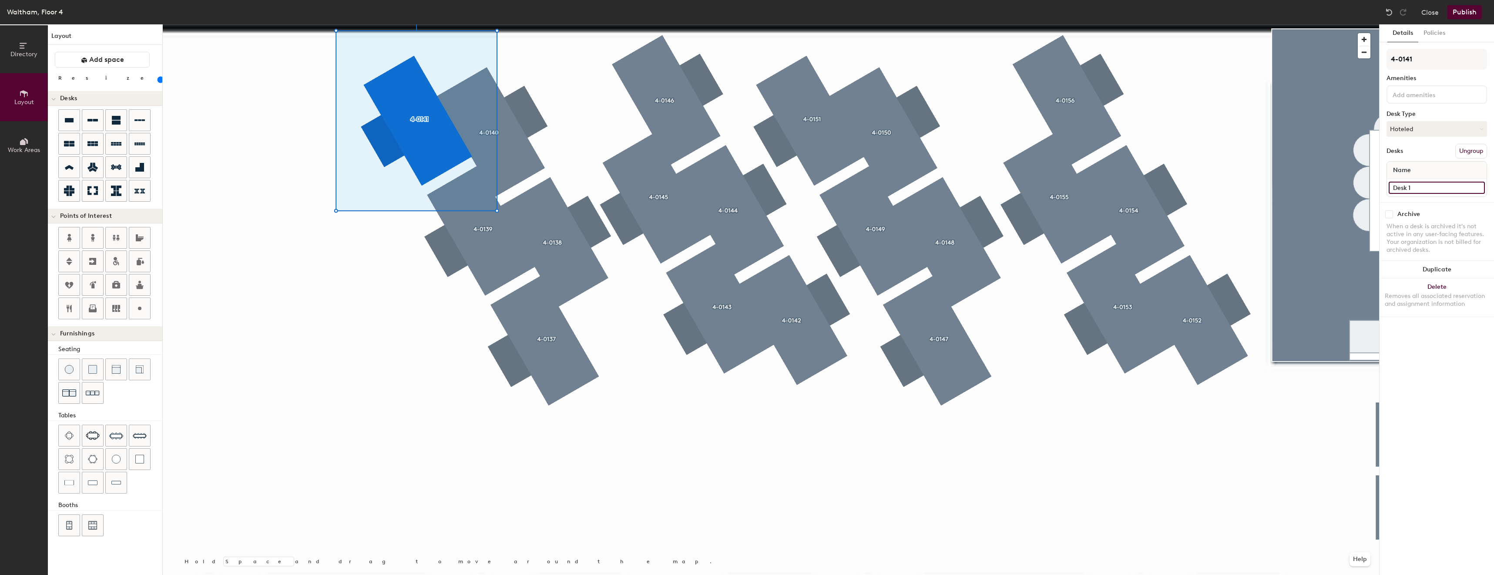
click at [1419, 189] on input "Desk 1" at bounding box center [1437, 188] width 96 height 12
type input "0"
type input "4-0141"
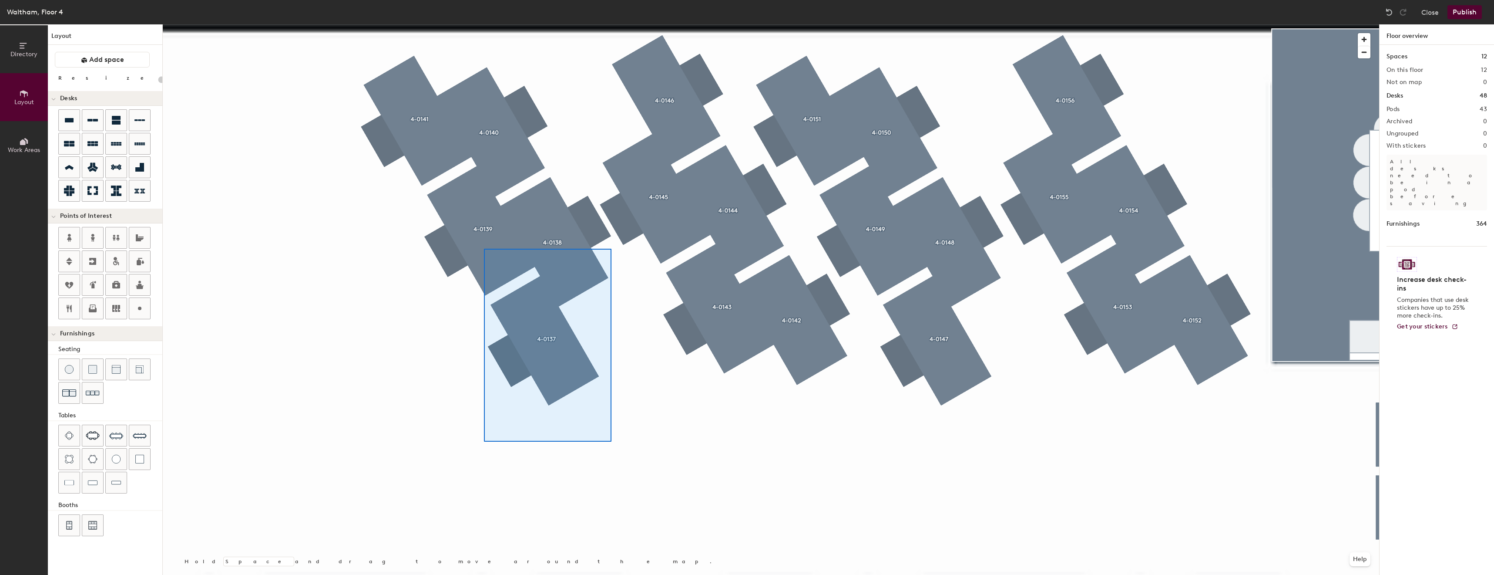
click at [467, 24] on div at bounding box center [771, 24] width 1217 height 0
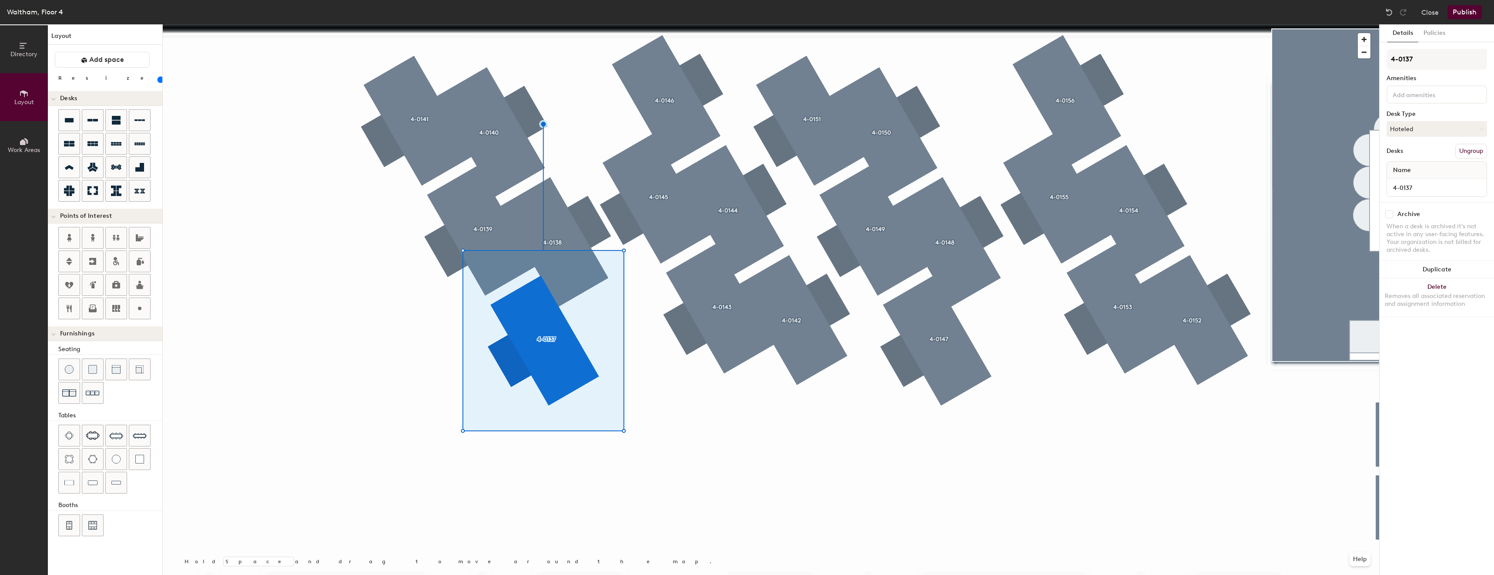
click at [602, 24] on div at bounding box center [771, 24] width 1217 height 0
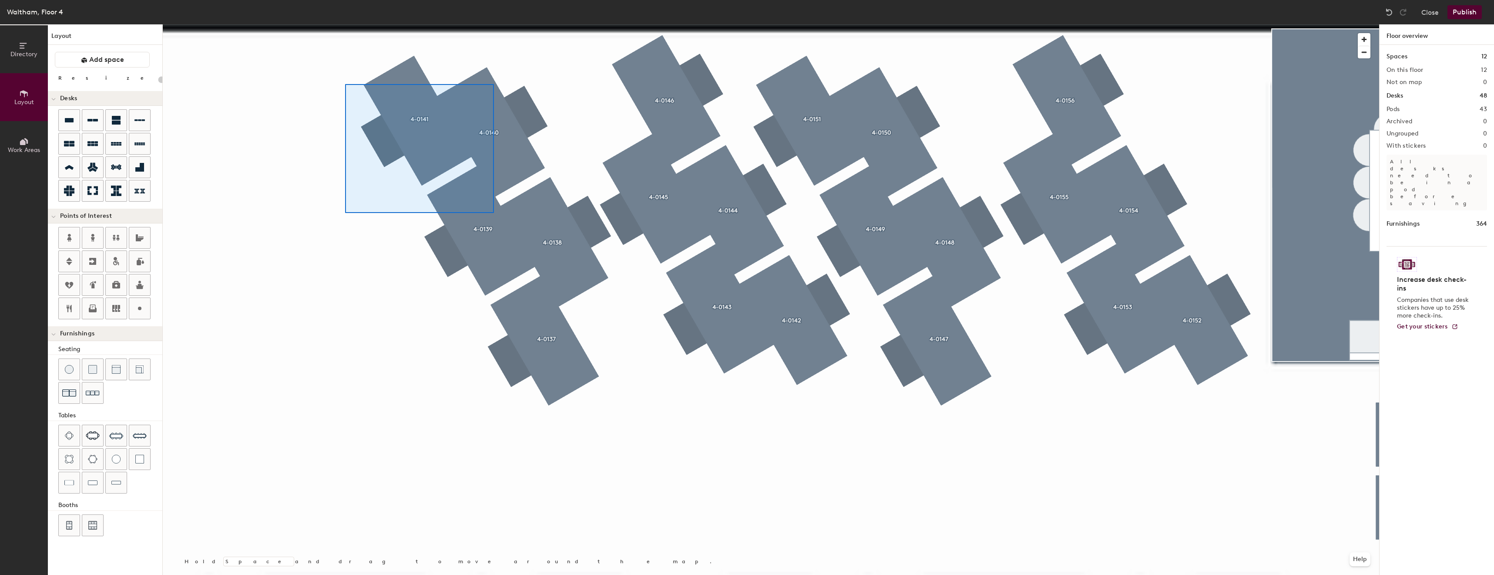
type input "80"
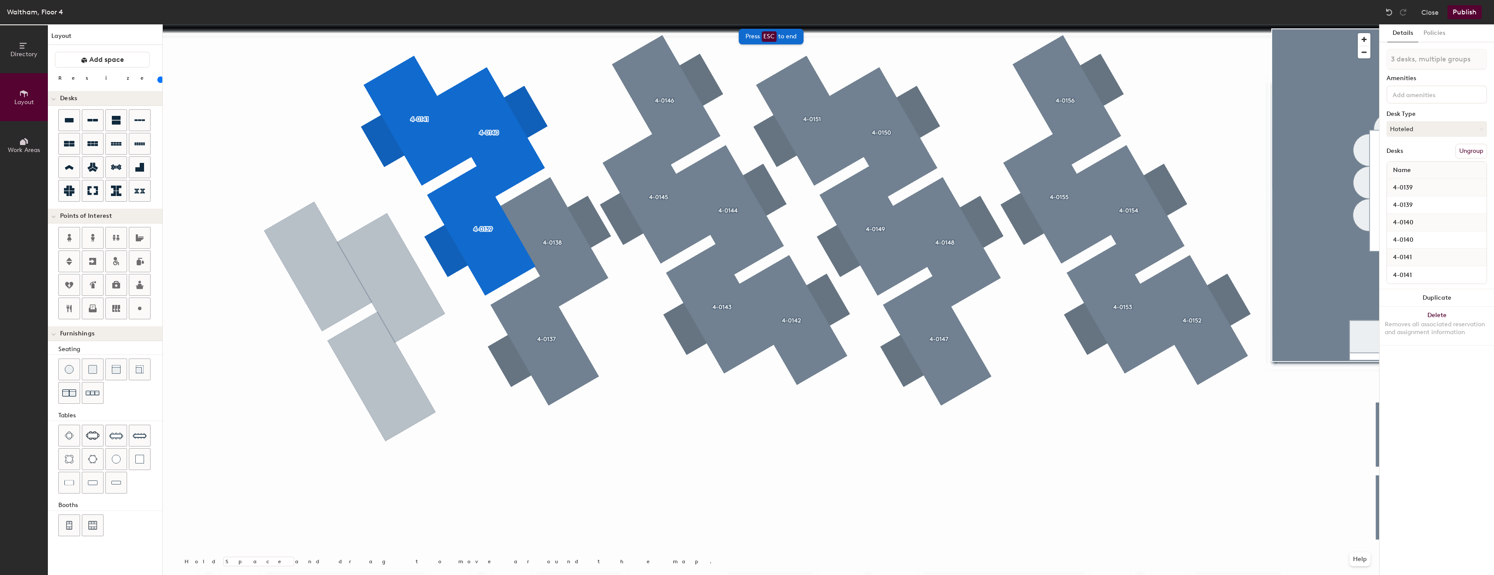
type input "3 desks"
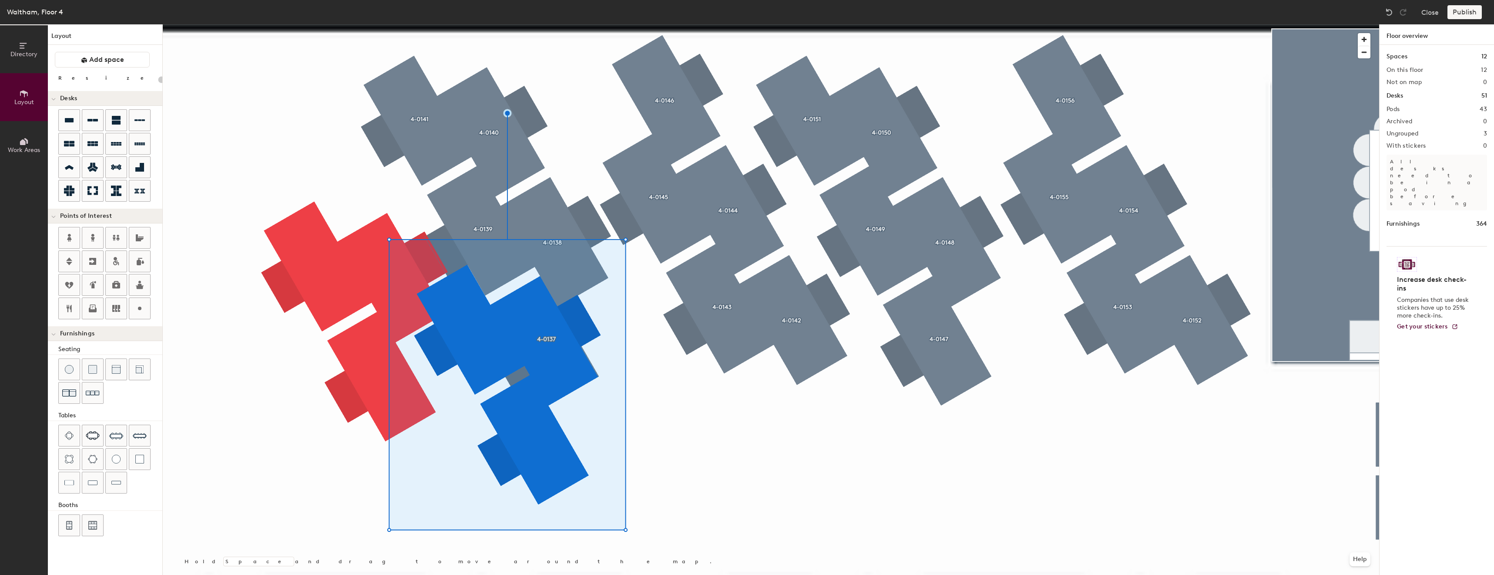
click at [398, 24] on div at bounding box center [771, 24] width 1217 height 0
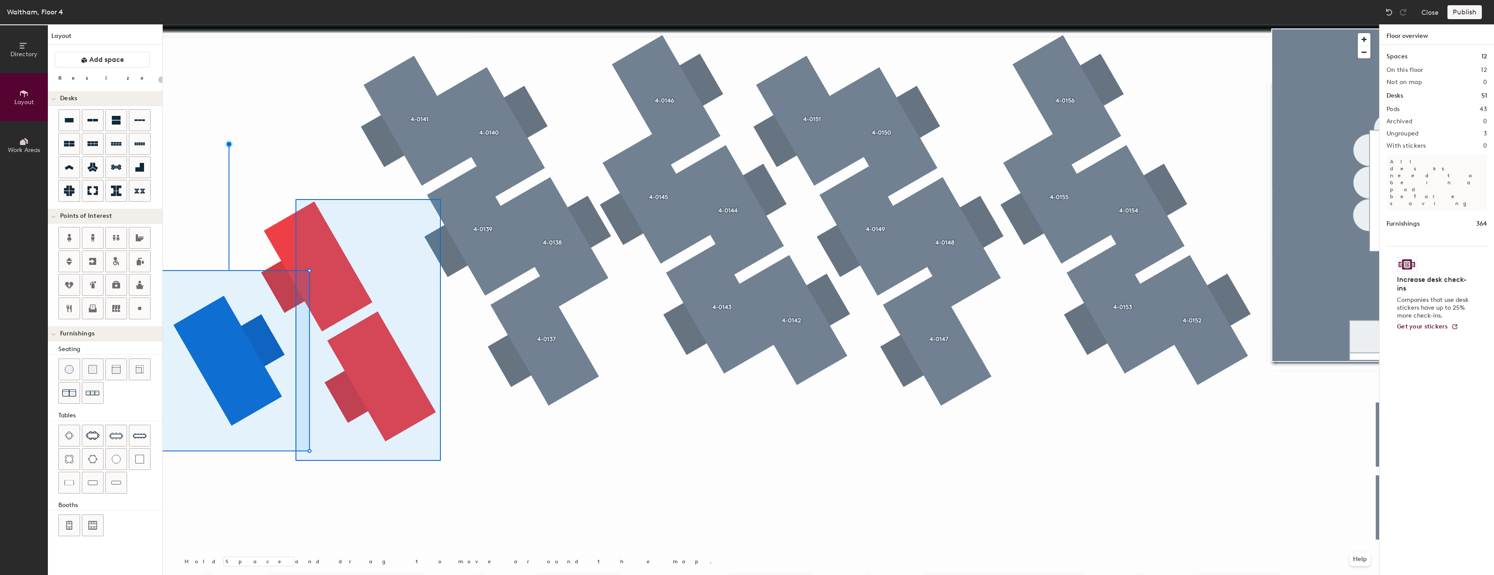
click at [296, 24] on div at bounding box center [771, 24] width 1217 height 0
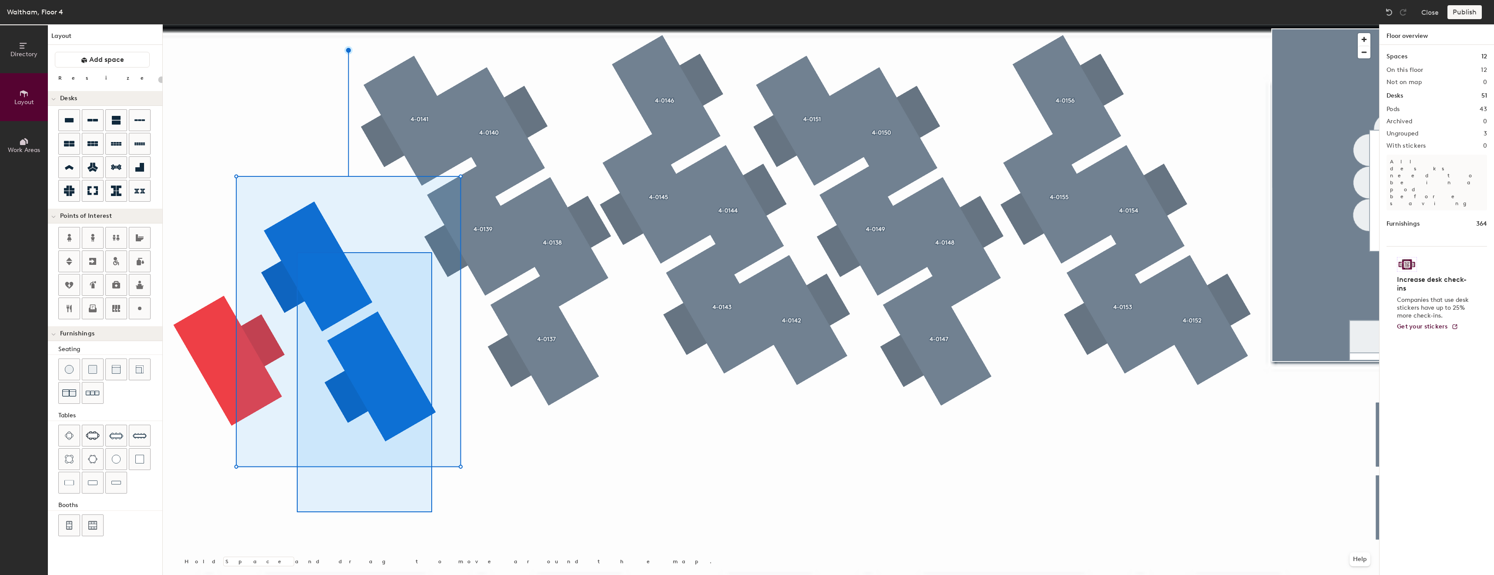
click at [297, 24] on div at bounding box center [771, 24] width 1217 height 0
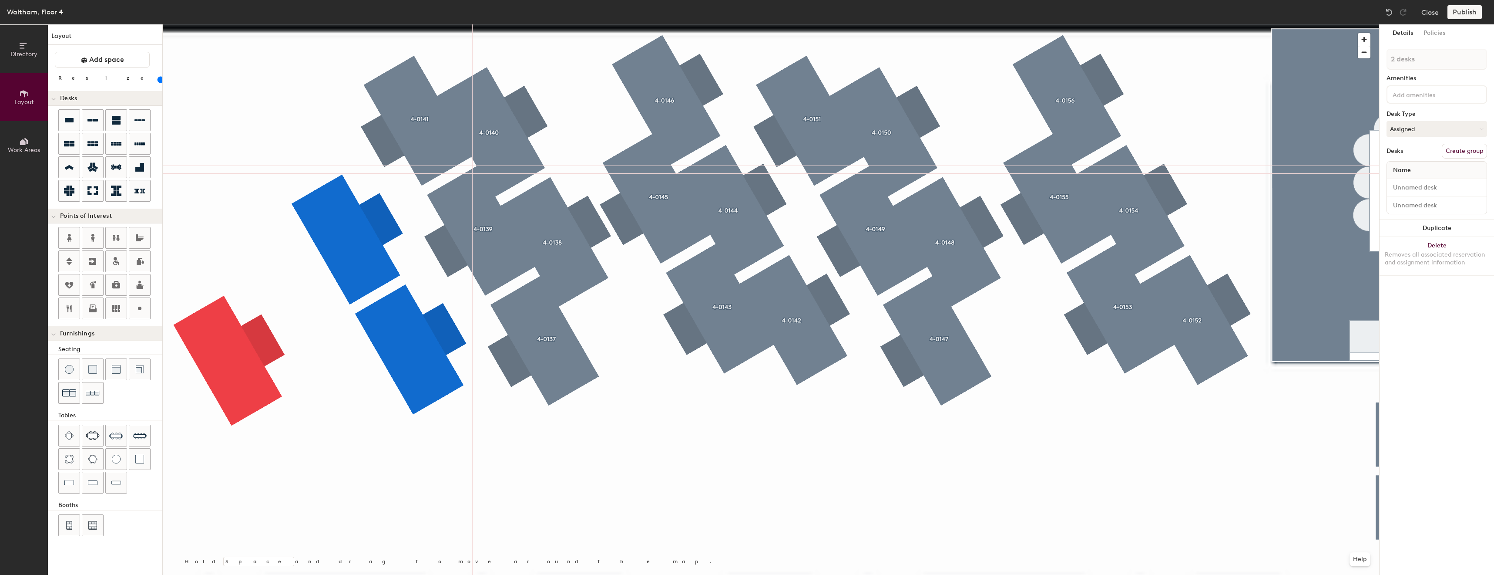
click at [278, 24] on div at bounding box center [771, 24] width 1217 height 0
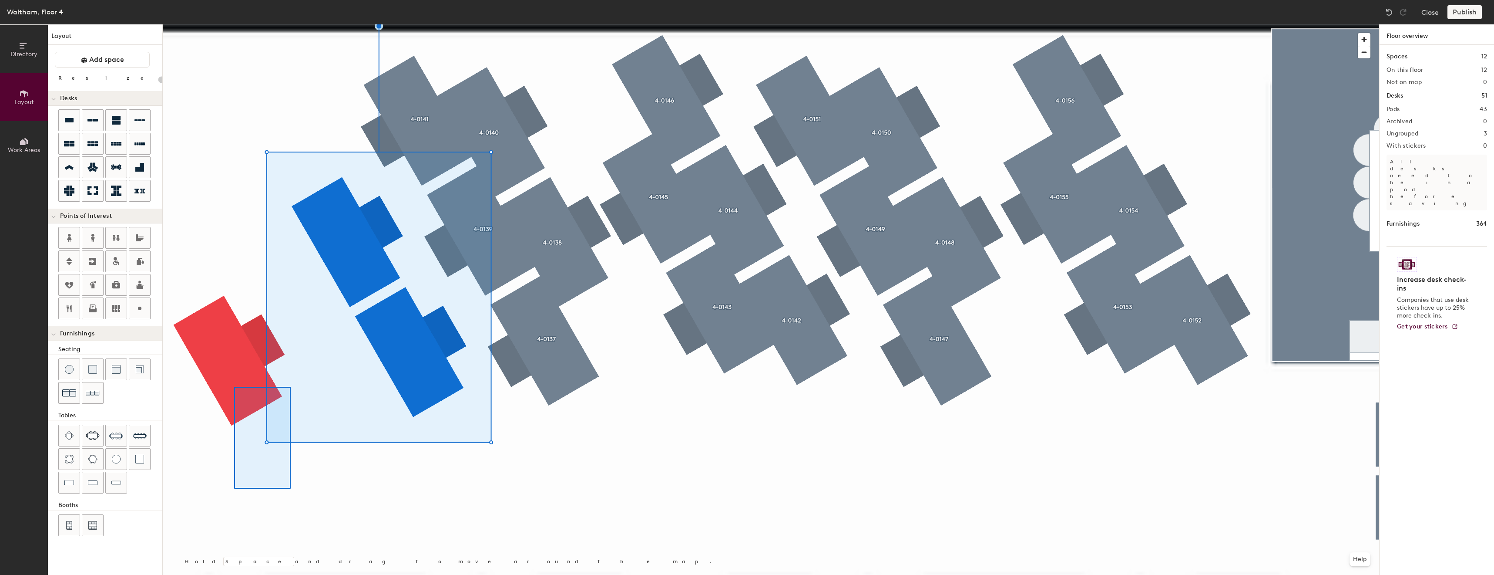
click at [198, 24] on div at bounding box center [771, 24] width 1217 height 0
type input "80"
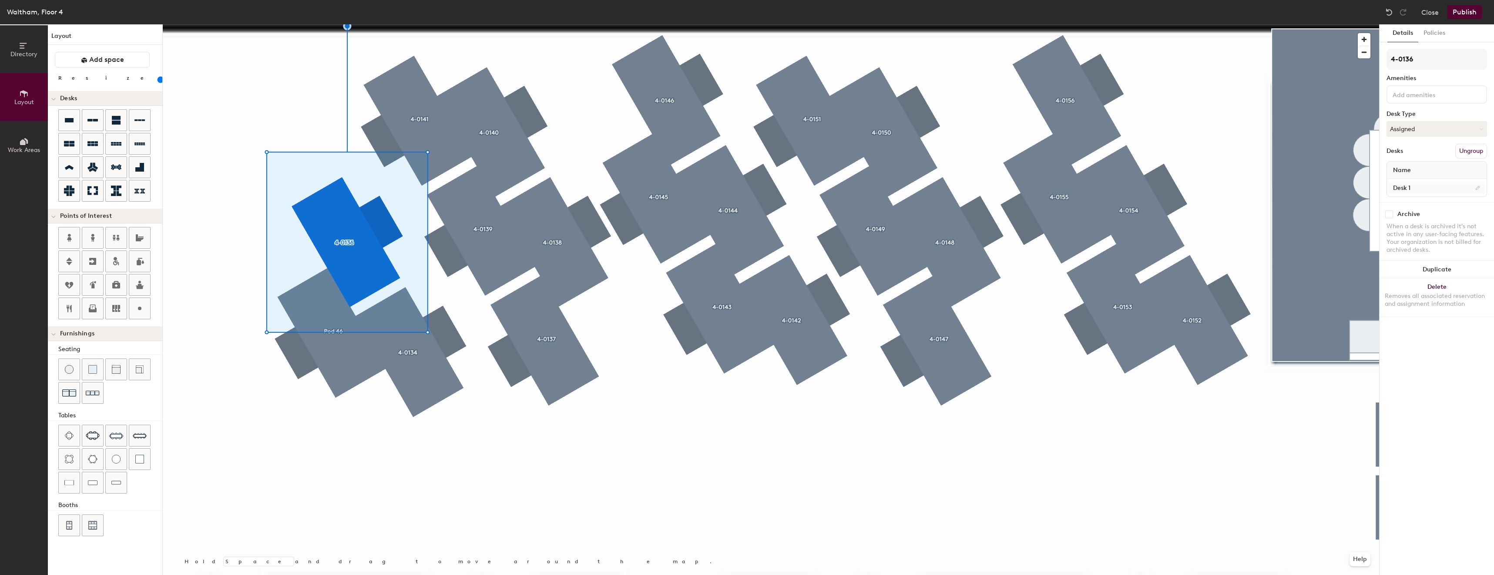
type input "4-0136"
click at [1434, 184] on input "Desk 1" at bounding box center [1437, 188] width 96 height 12
type input "4-0136"
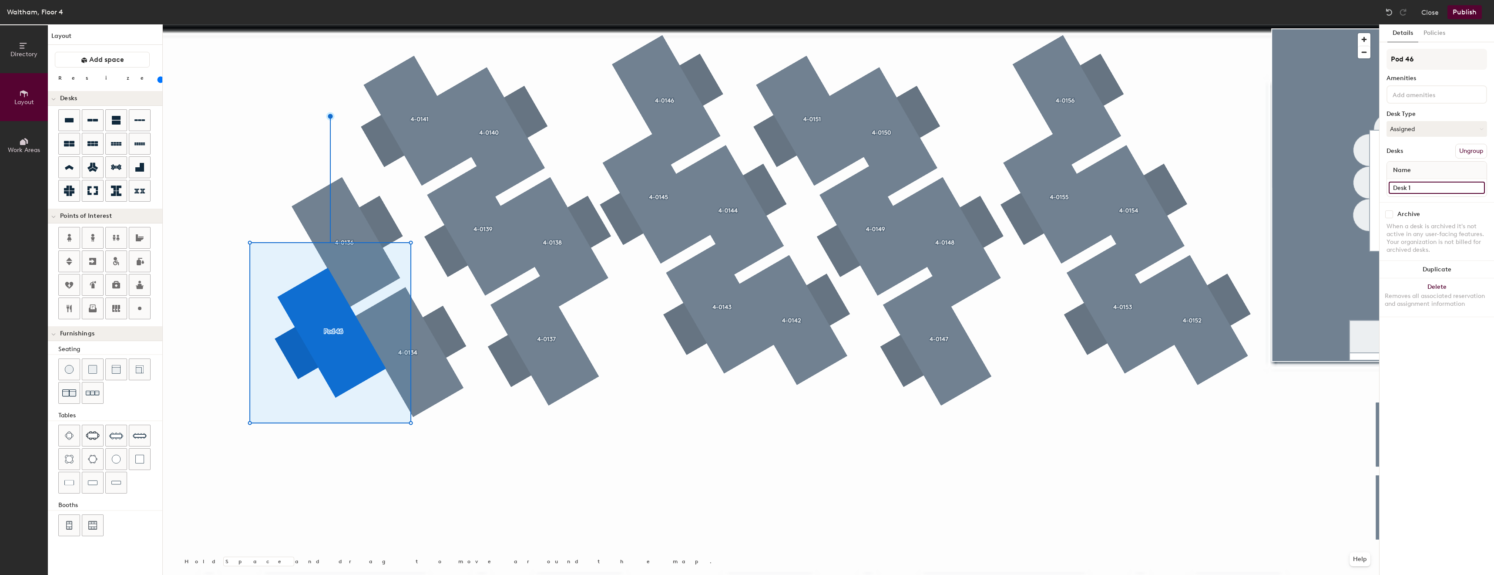
click at [1409, 190] on input "Desk 1" at bounding box center [1437, 188] width 96 height 12
type input "4-0135"
click at [1433, 67] on input "Pod 46" at bounding box center [1437, 59] width 101 height 21
type input "P"
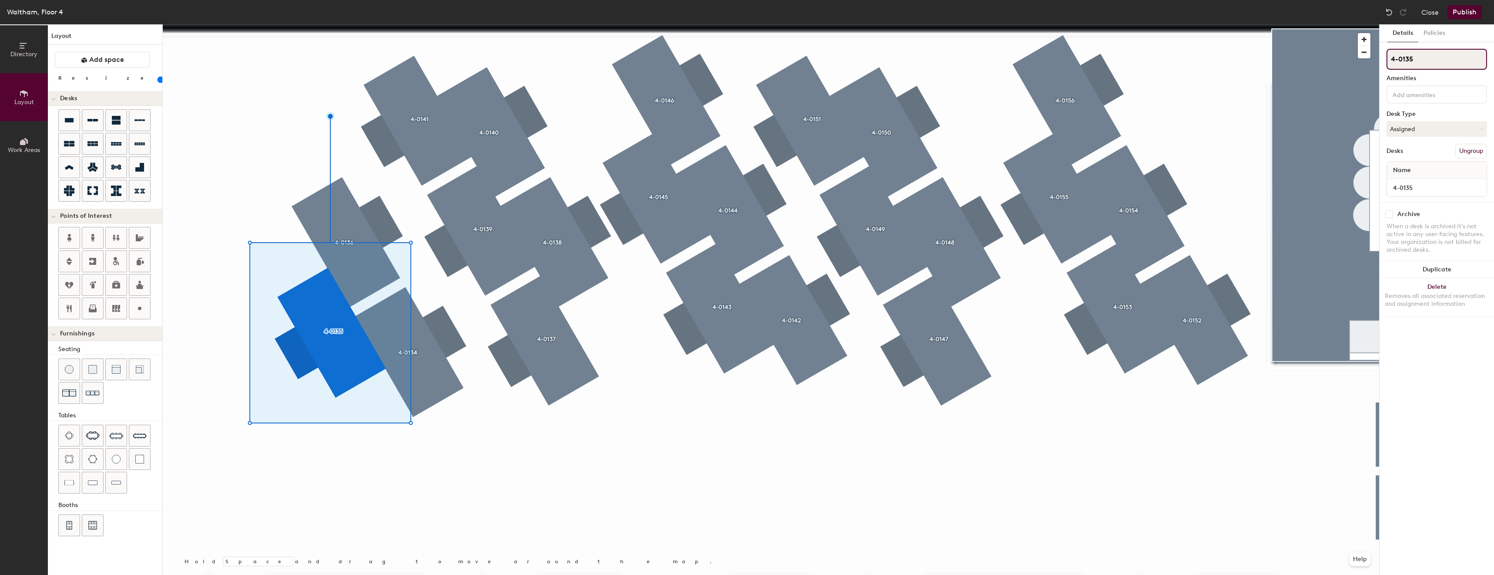
type input "4-0135"
click at [672, 24] on div at bounding box center [771, 24] width 1217 height 0
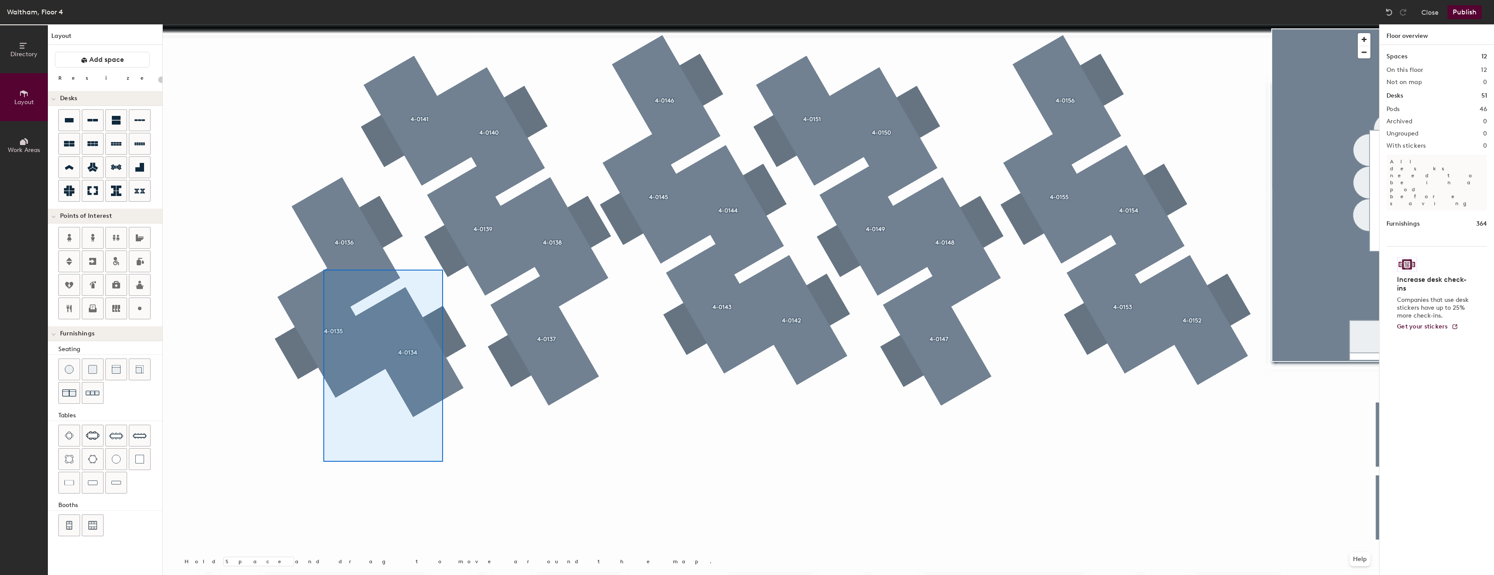
click at [323, 24] on div at bounding box center [771, 24] width 1217 height 0
drag, startPoint x: 1392, startPoint y: 54, endPoint x: 323, endPoint y: 269, distance: 1089.7
click at [323, 269] on div at bounding box center [383, 365] width 120 height 192
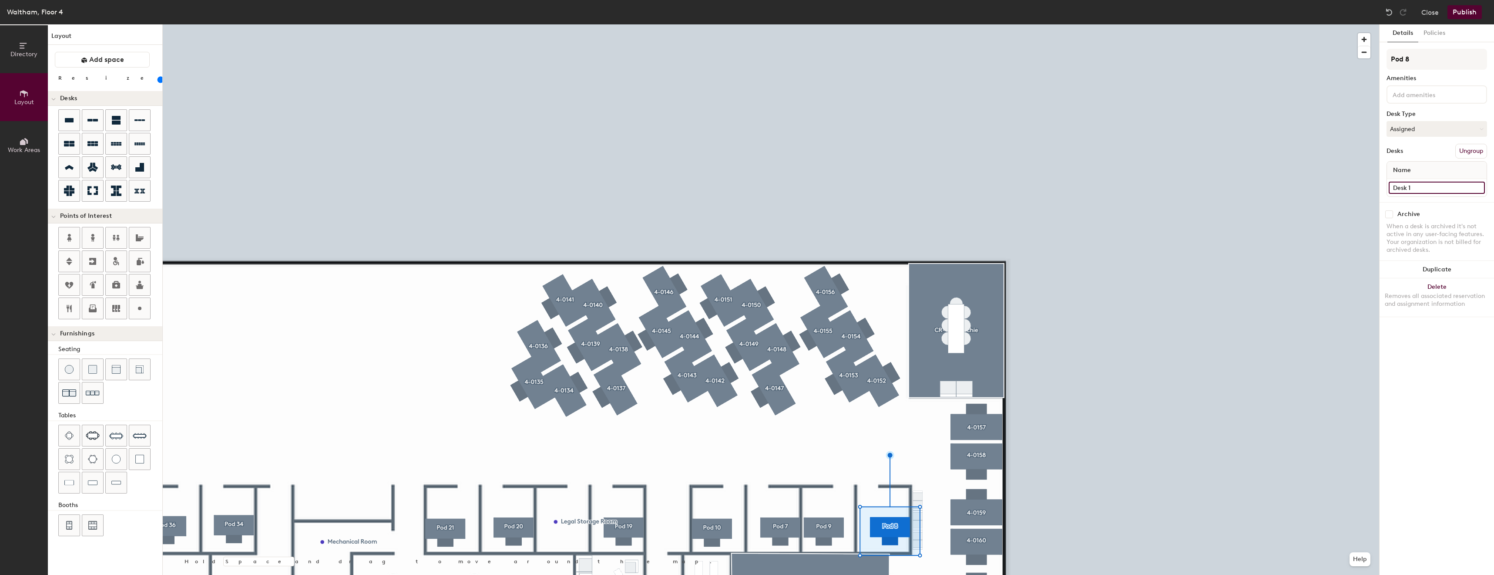
type input "80"
click at [1407, 184] on input "Desk 1" at bounding box center [1437, 188] width 96 height 12
type input "4"
type input "80"
type input "4-"
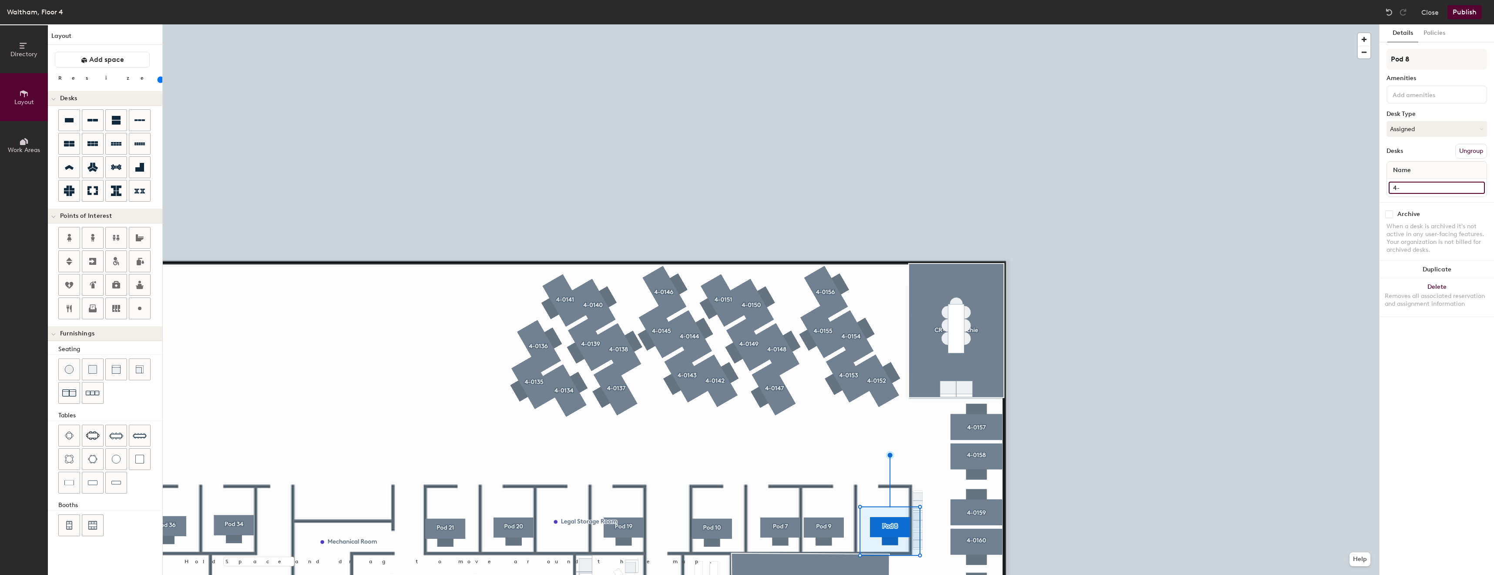
type input "80"
type input "4-11"
type input "80"
type input "4-118"
type input "80"
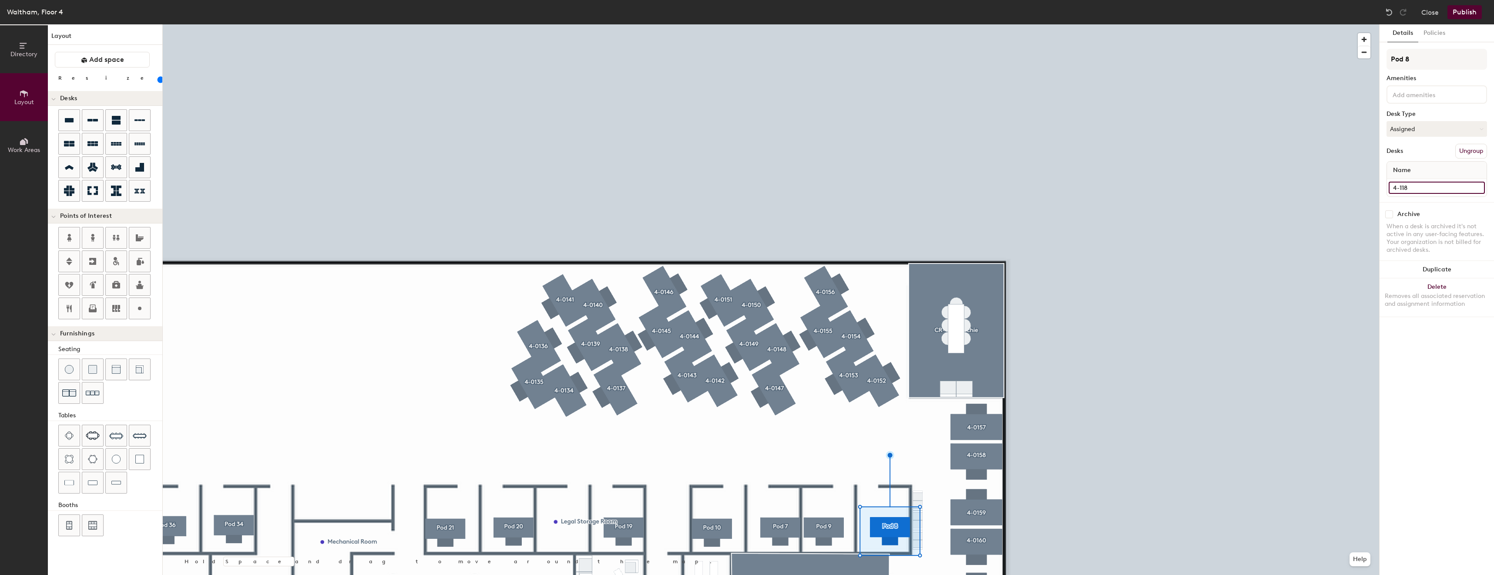
type input "4-1118"
type input "80"
click at [1425, 192] on input "4-1118" at bounding box center [1437, 188] width 96 height 12
type input "4-1118"
click at [1425, 166] on div "Name" at bounding box center [1437, 169] width 100 height 17
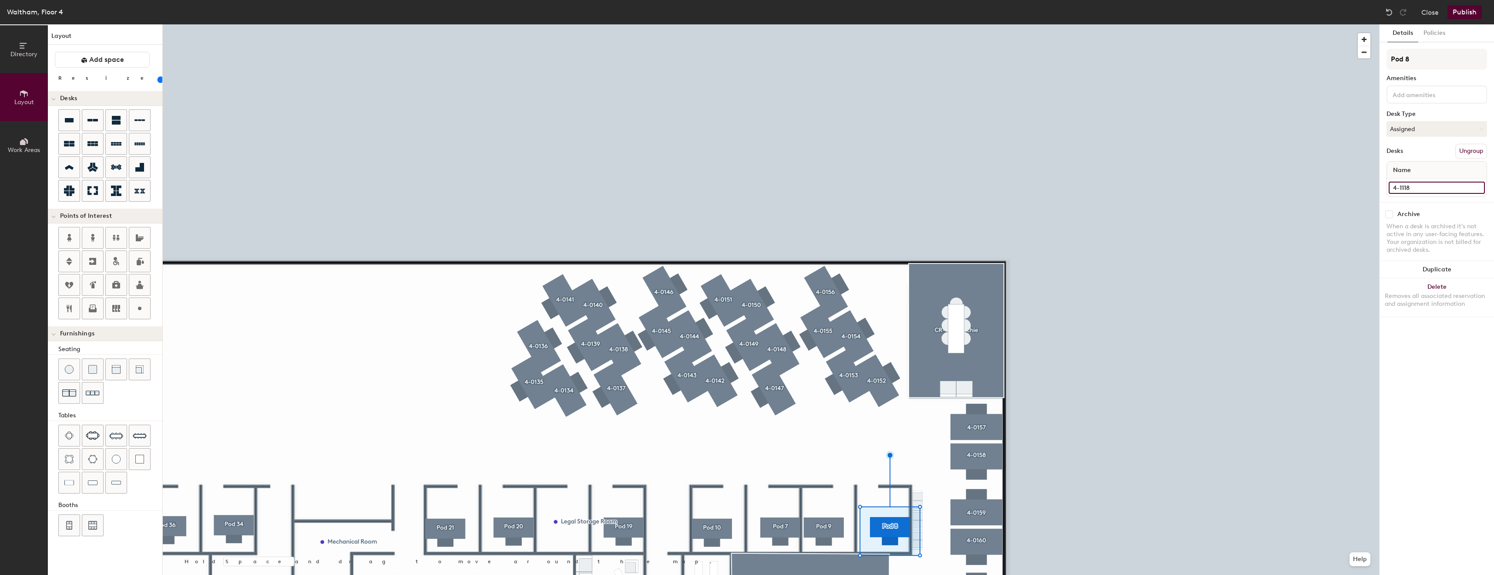
click at [1432, 187] on input "4-1118" at bounding box center [1437, 188] width 96 height 12
type input "80"
paste input "4-1118"
click at [1425, 92] on input at bounding box center [1430, 94] width 78 height 10
type input "4-1118"
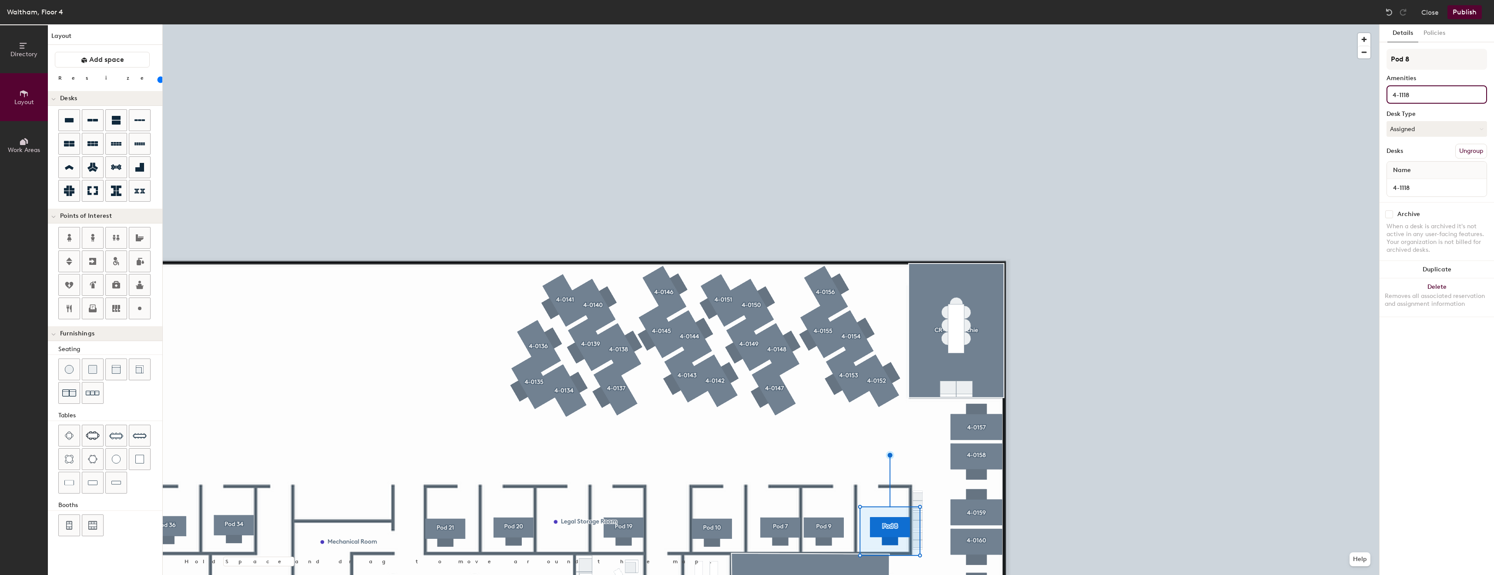
click at [1427, 94] on input "4-1118" at bounding box center [1432, 94] width 82 height 10
type input "80"
click at [1414, 95] on input "4-1118" at bounding box center [1432, 94] width 82 height 10
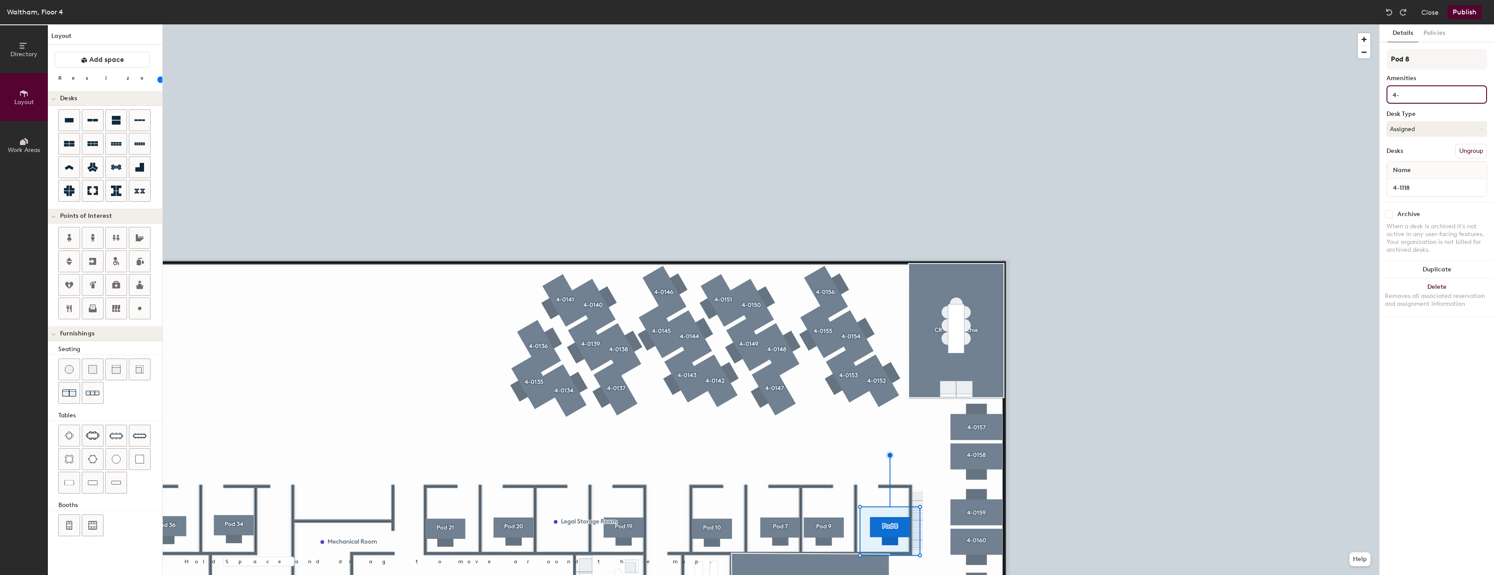
type input "4"
click at [1426, 56] on input "Pod 8" at bounding box center [1437, 59] width 101 height 21
paste input "4-111"
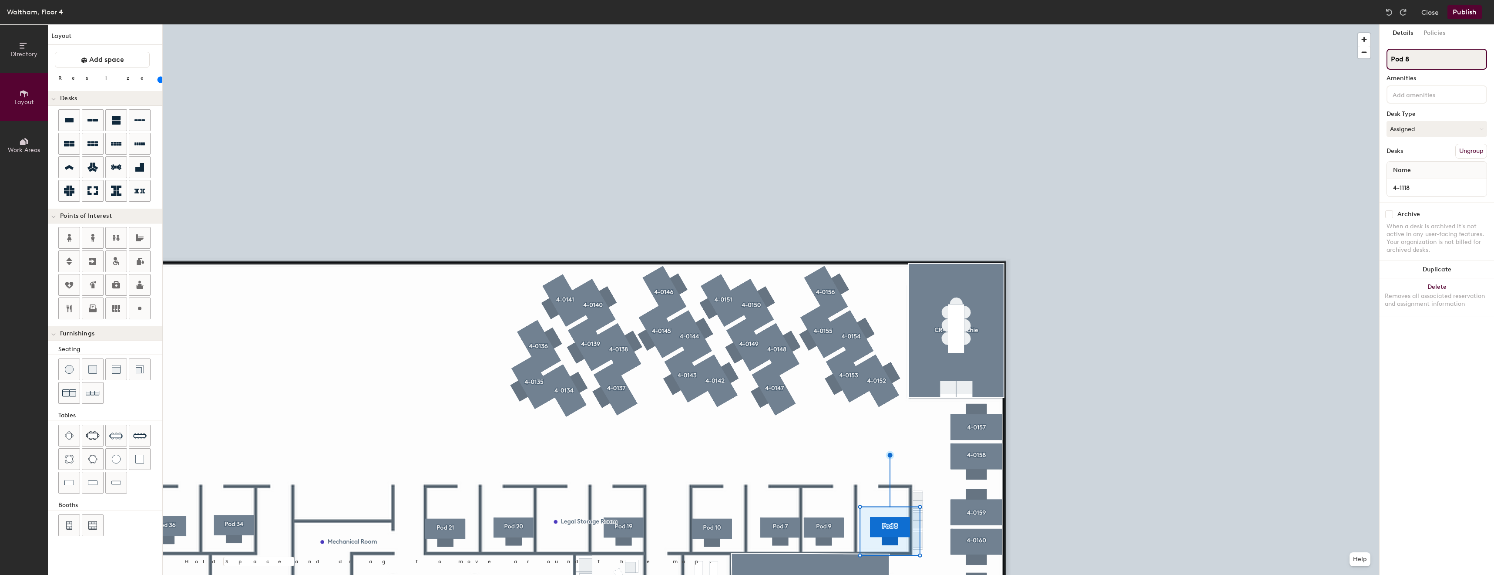
type input "4-1118"
type input "80"
type input "4-1118"
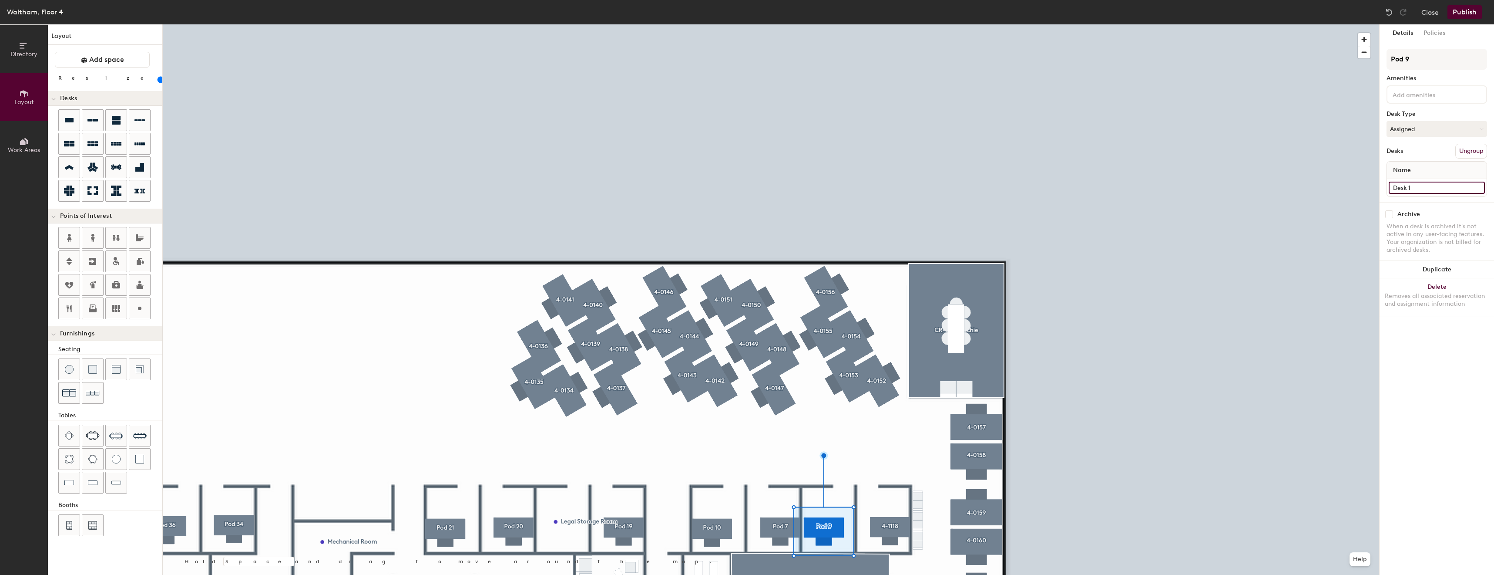
type input "80"
click at [1443, 188] on input "Desk 1" at bounding box center [1437, 188] width 96 height 12
type input "4"
type input "80"
type input "4-"
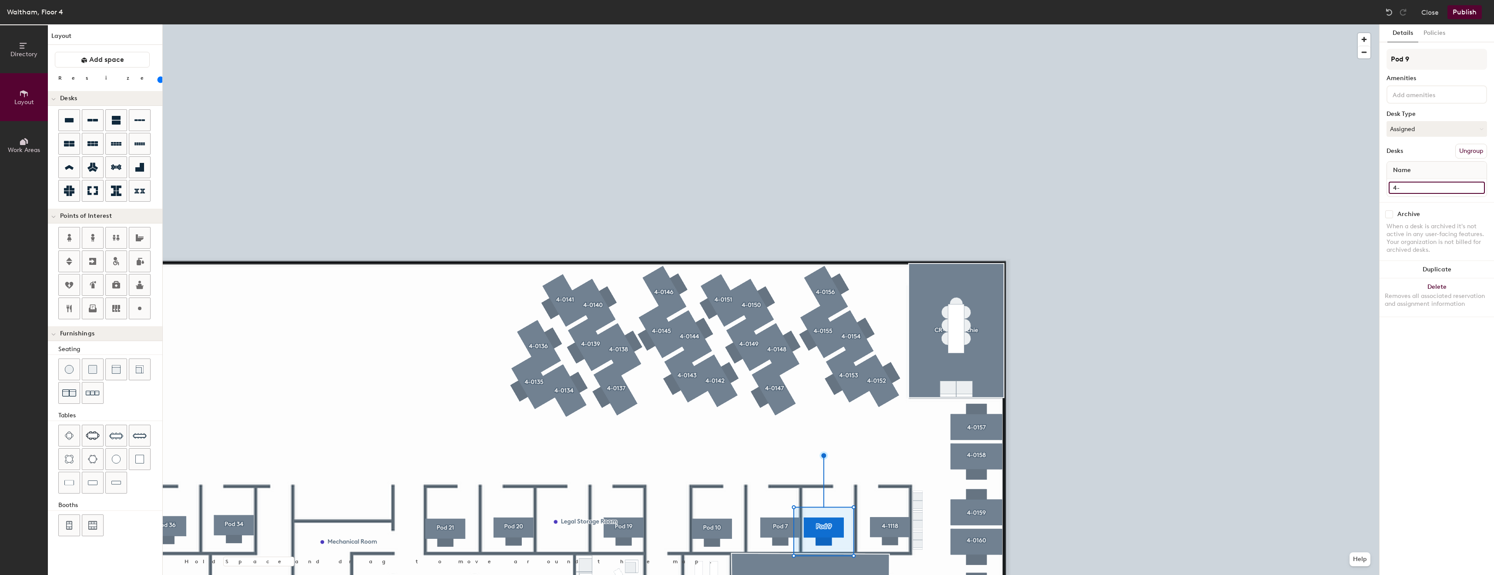
type input "80"
type input "4-1"
type input "80"
type input "4-11"
type input "80"
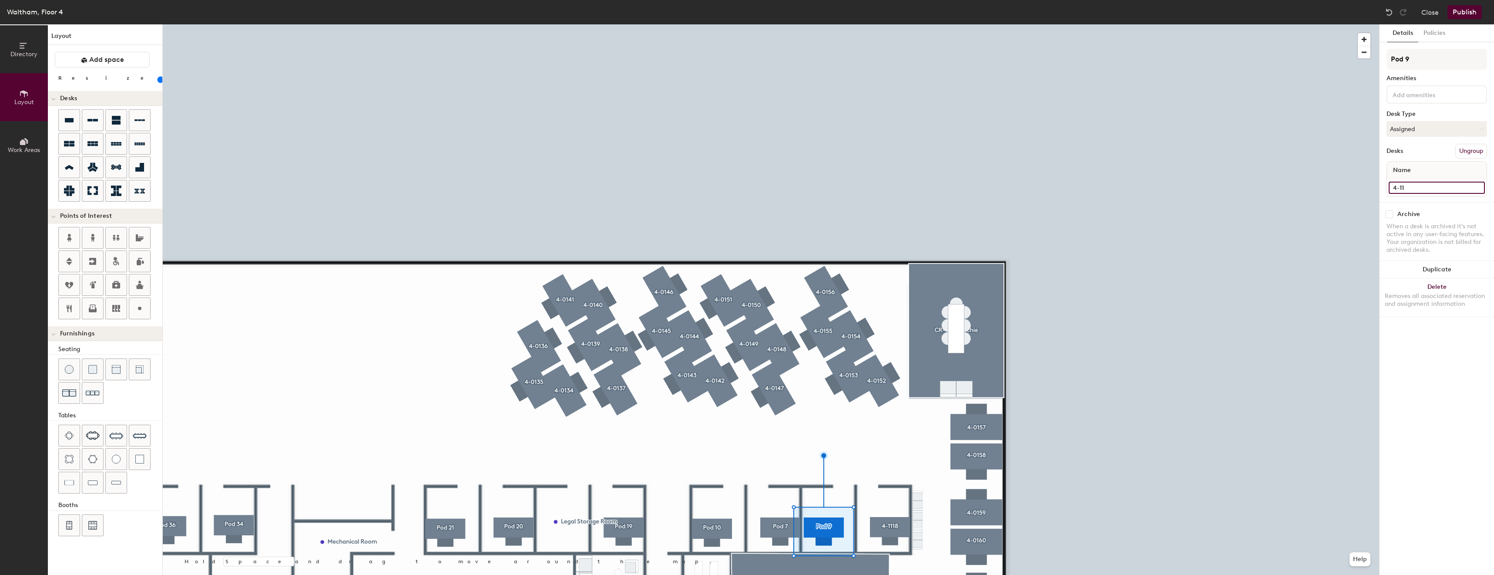
type input "4-111"
type input "80"
type input "4-1117"
type input "80"
click at [1432, 188] on input "4-1117" at bounding box center [1437, 188] width 96 height 12
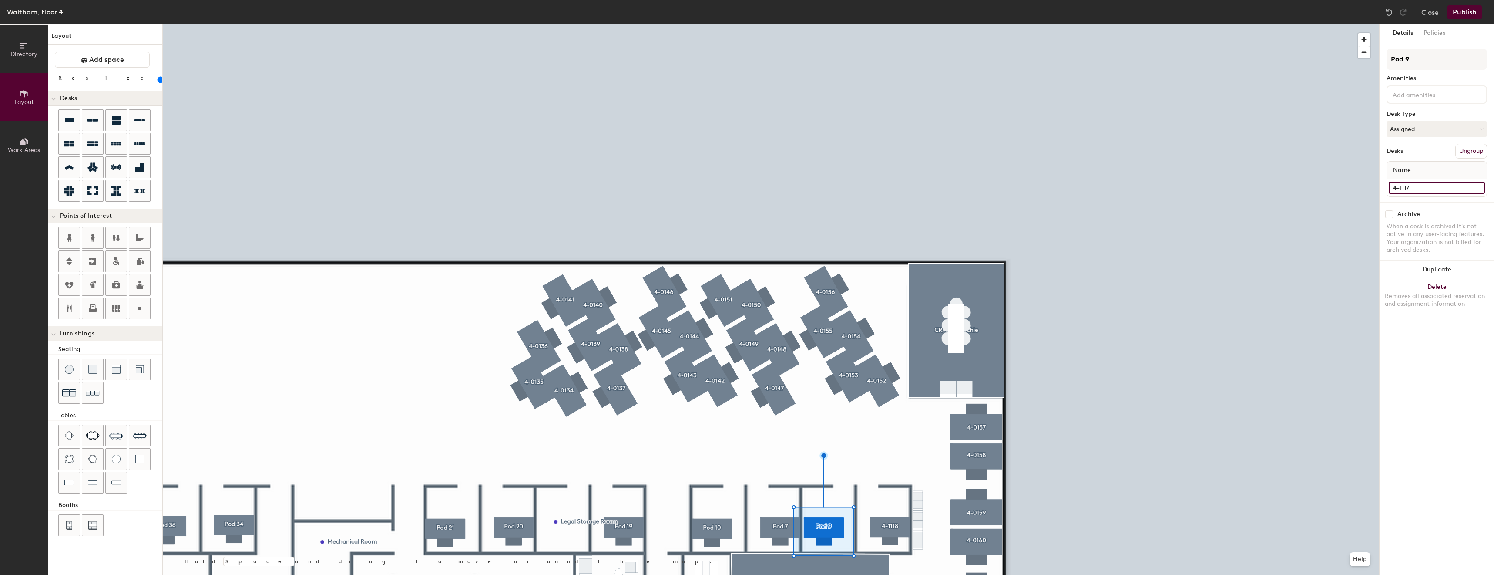
click at [1432, 188] on input "4-1117" at bounding box center [1437, 188] width 96 height 12
paste input "8"
type input "4-1118"
click at [1434, 192] on input "4-1118" at bounding box center [1437, 188] width 96 height 12
type input "80"
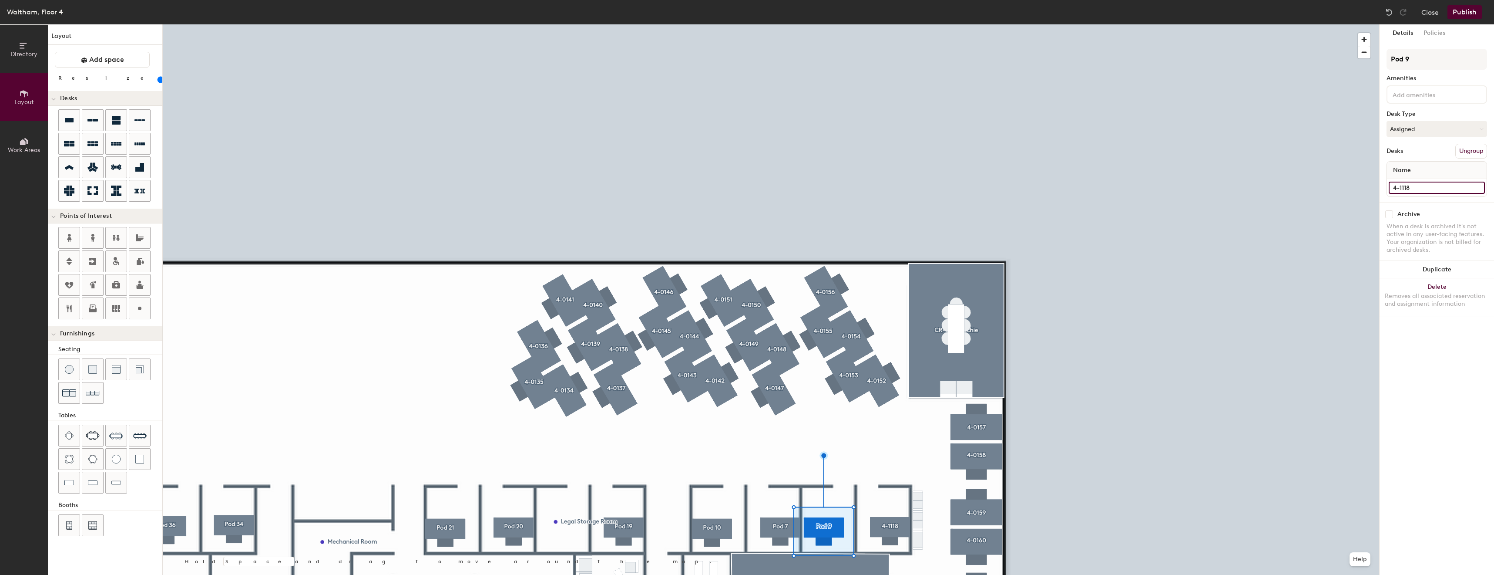
type input "4-111"
type input "80"
type input "4-1117"
click at [1434, 192] on input "4-1117" at bounding box center [1437, 188] width 96 height 12
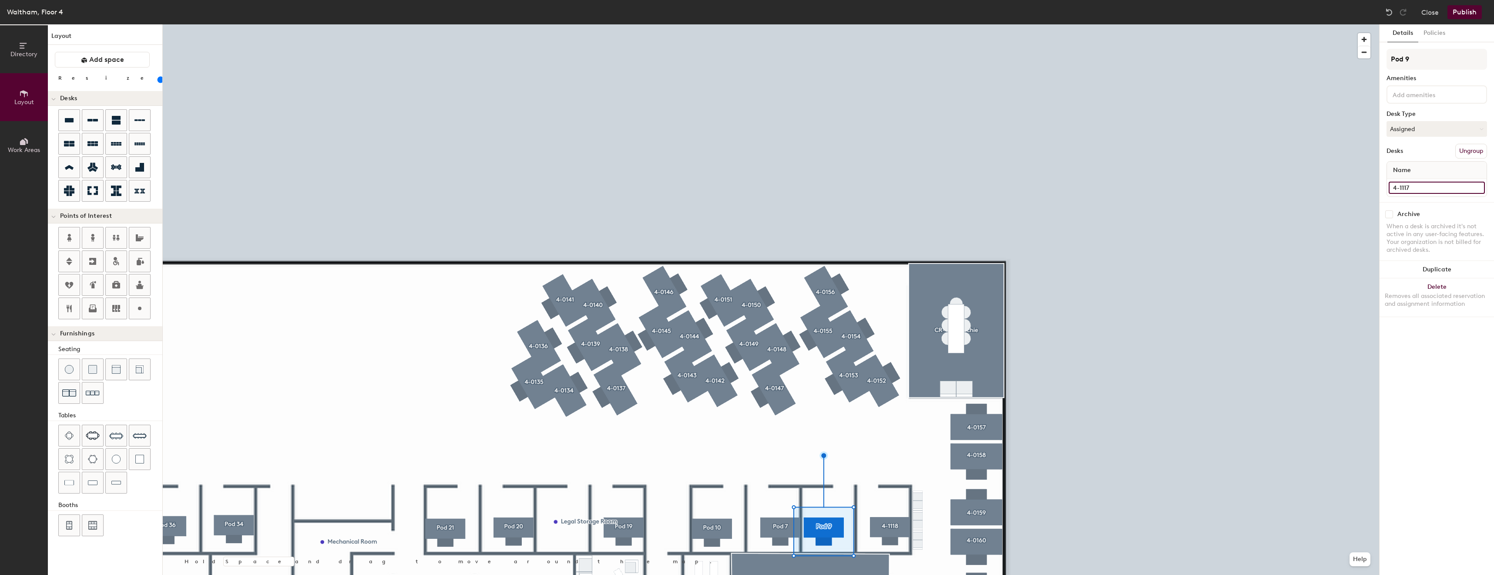
type input "80"
type input "4-1117"
type input "80"
click at [1449, 61] on input "Pod 9" at bounding box center [1437, 59] width 101 height 21
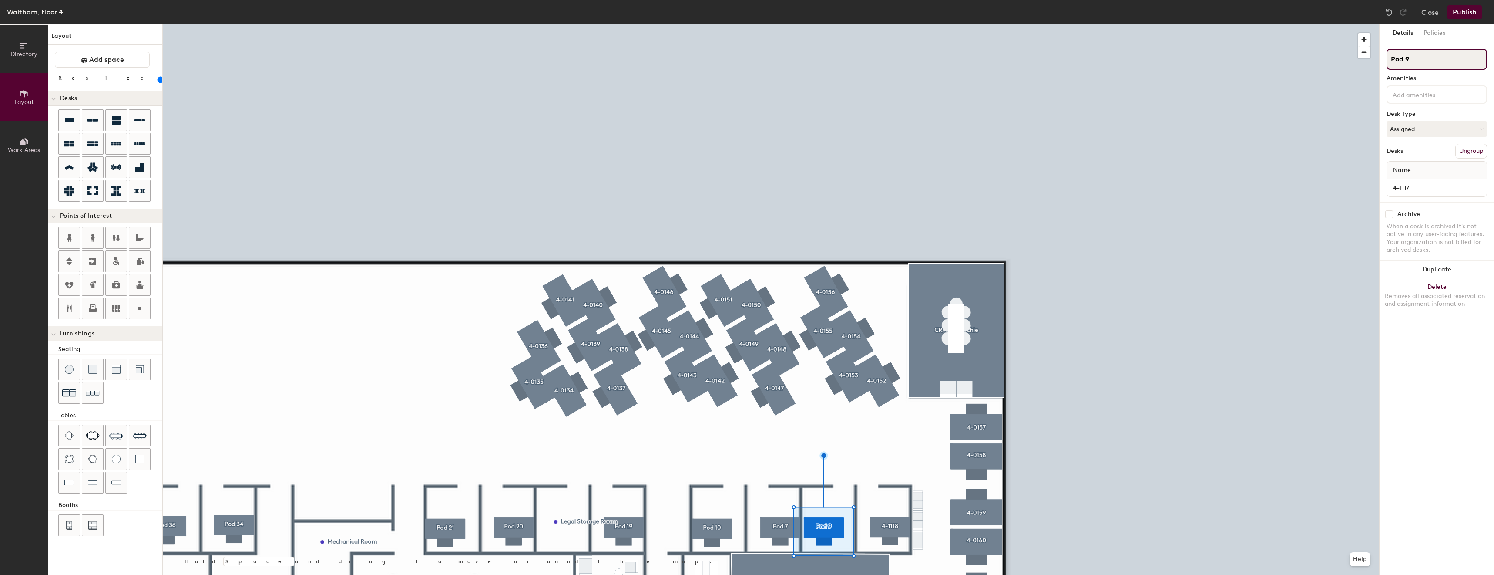
click at [1449, 61] on input "Pod 9" at bounding box center [1437, 59] width 101 height 21
paste input "4-1117"
type input "4-1117"
type input "80"
type input "4-1117"
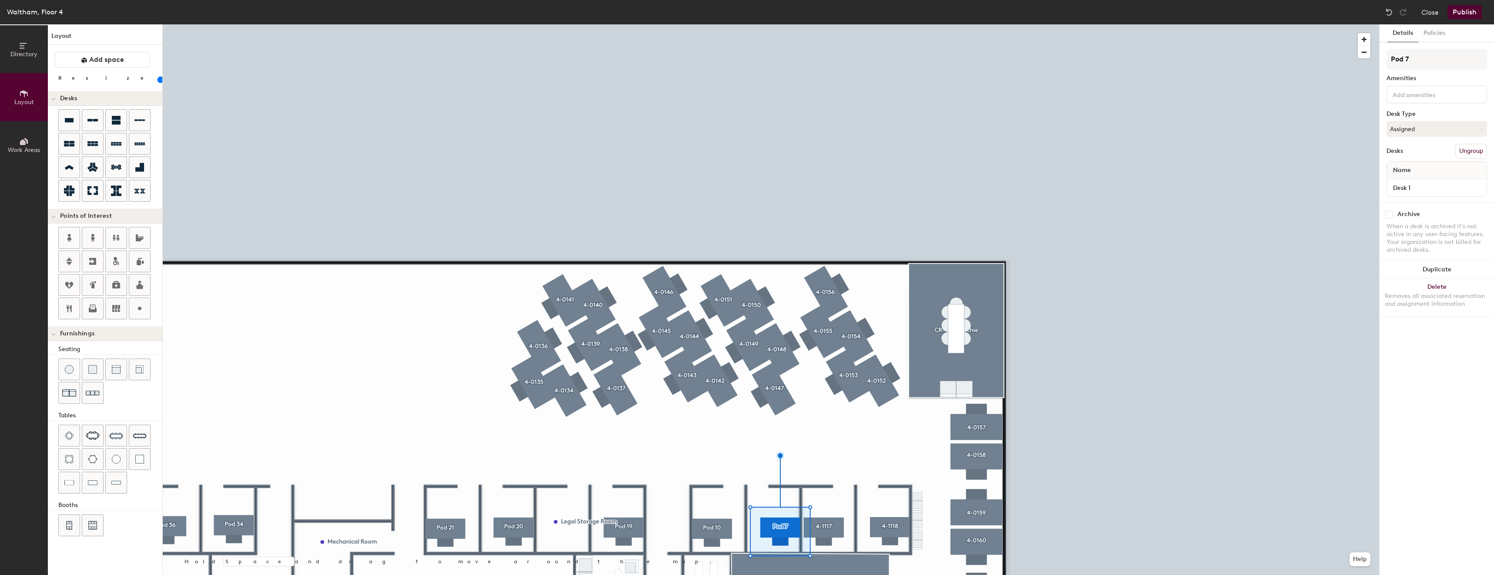
type input "80"
click at [1454, 58] on input "Pod 7" at bounding box center [1437, 59] width 101 height 21
type input "4"
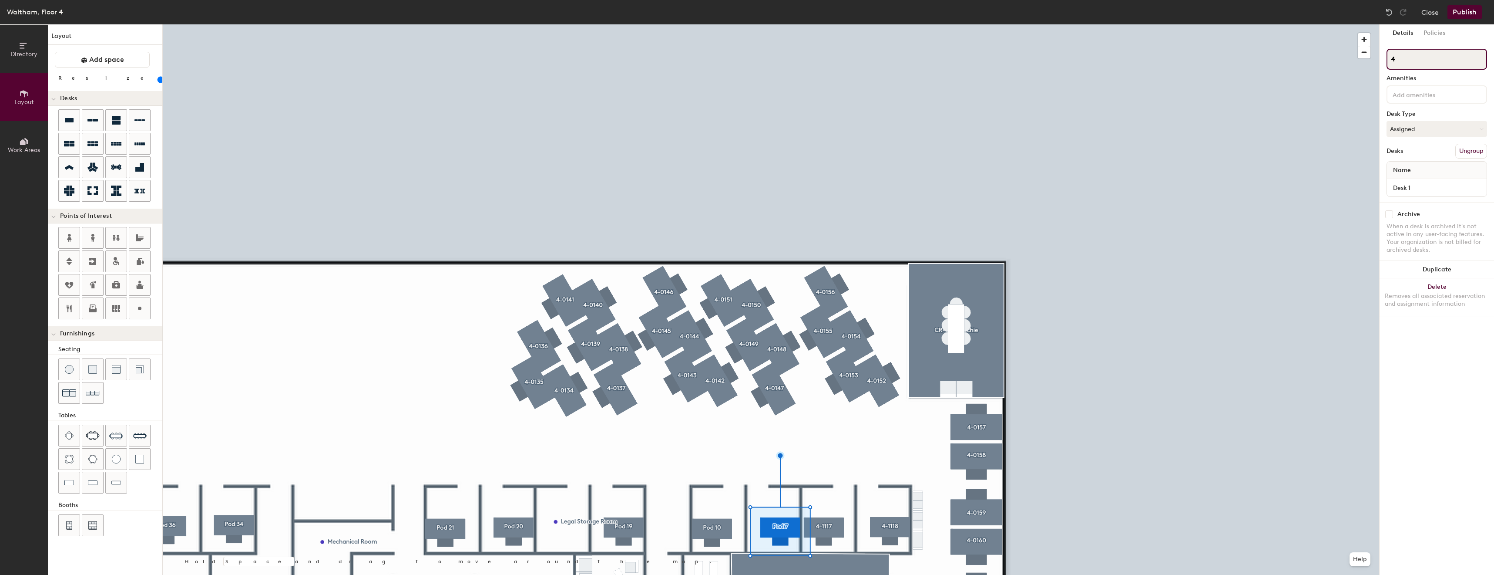
type input "80"
type input "4-"
type input "80"
type input "4-11"
type input "80"
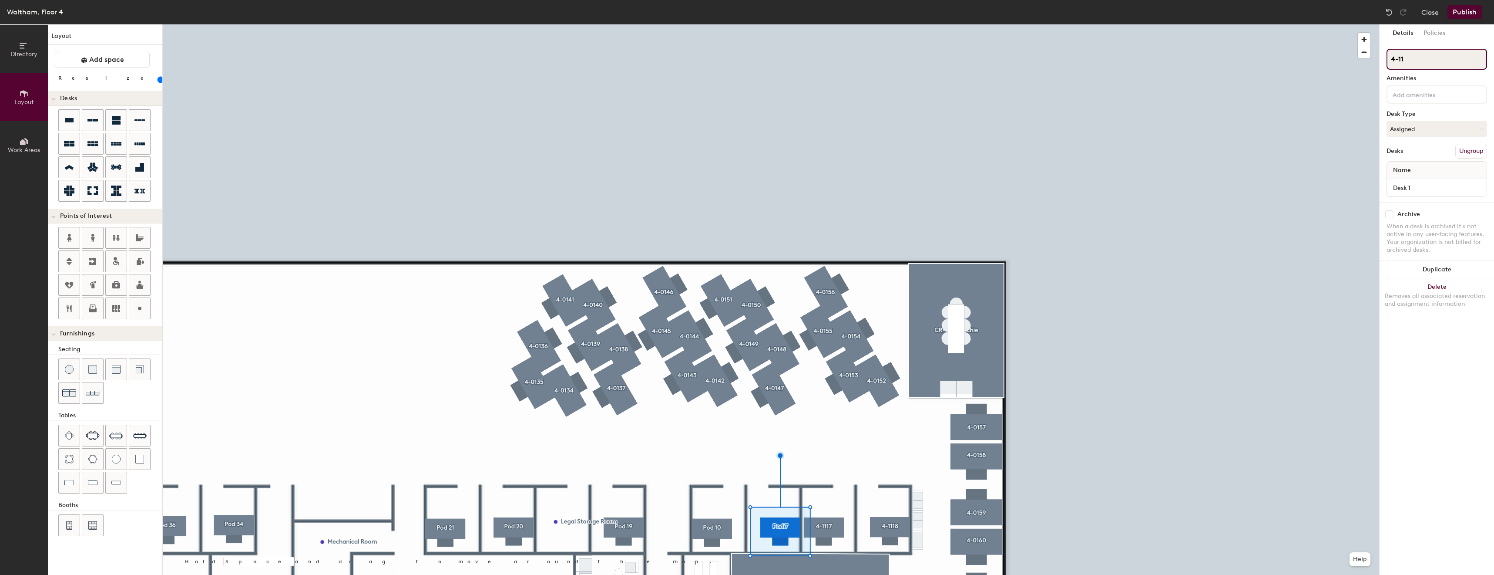
type input "4-117"
type input "80"
type input "4-1176"
type input "80"
type input "4-1176"
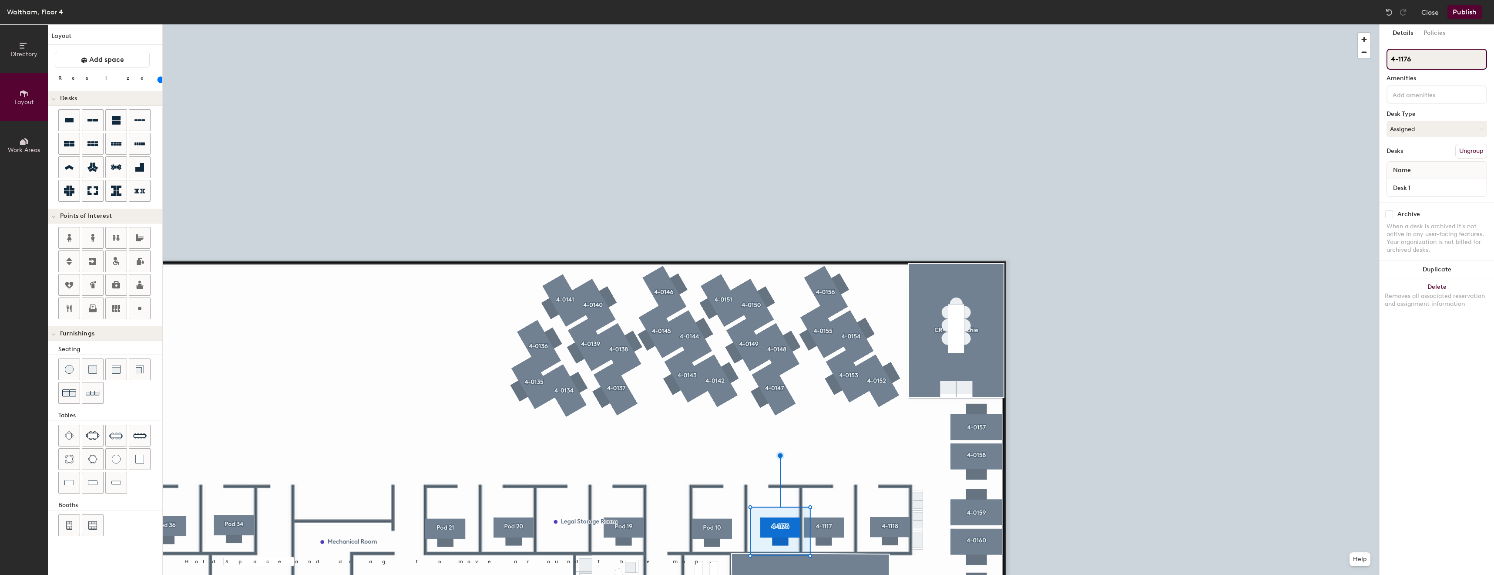
click at [1454, 58] on input "4-1176" at bounding box center [1437, 59] width 101 height 21
type input "80"
type input "4-117"
type input "80"
type input "4-11"
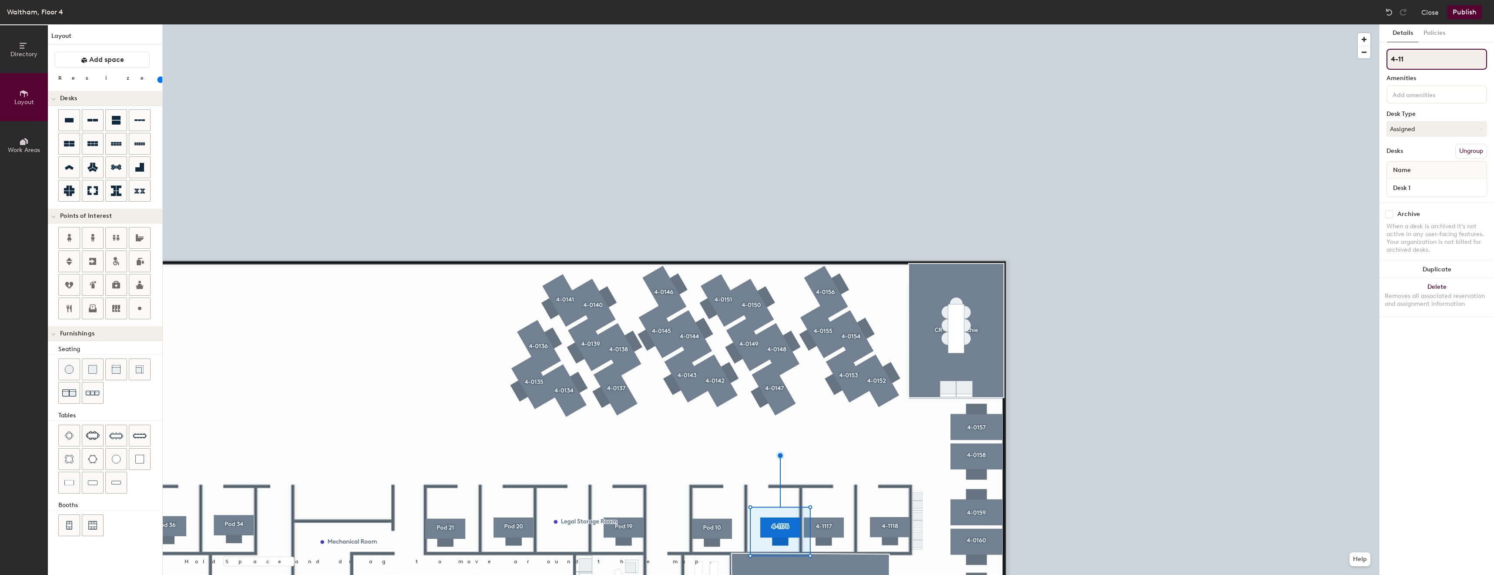
type input "80"
type input "4-111"
type input "80"
type input "4-111+6"
type input "80"
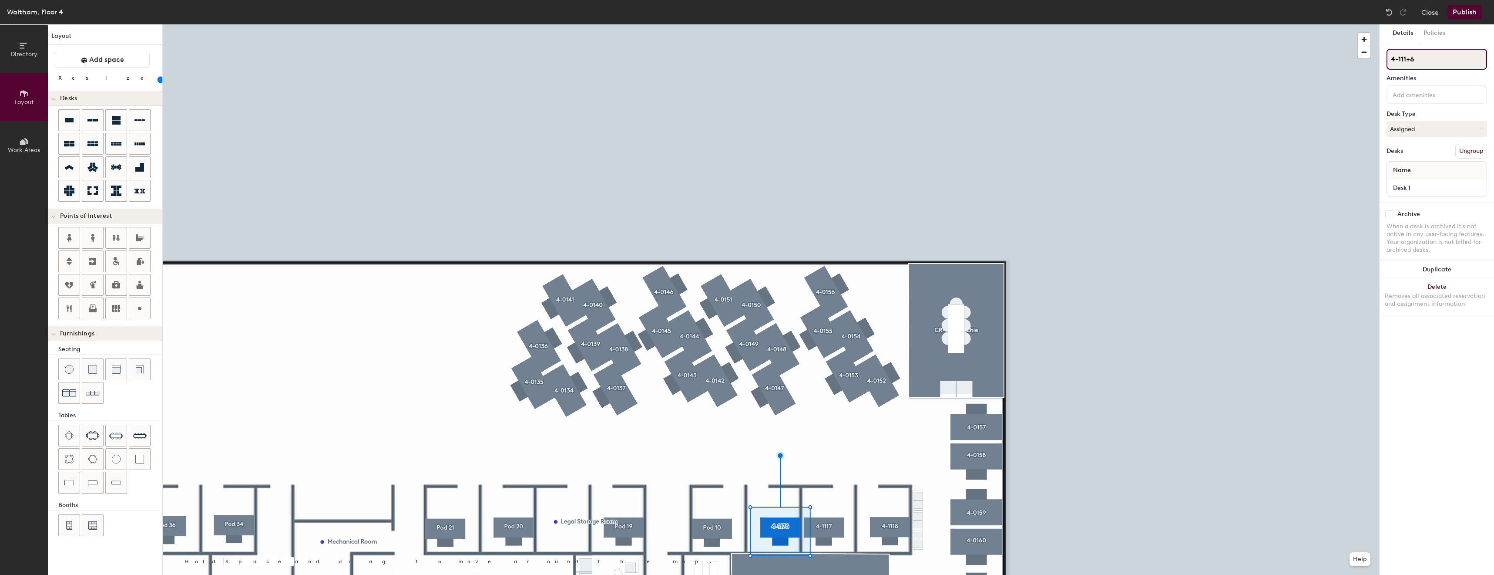
type input "4-111+"
type input "80"
type input "4-1116"
type input "80"
type input "4-1116"
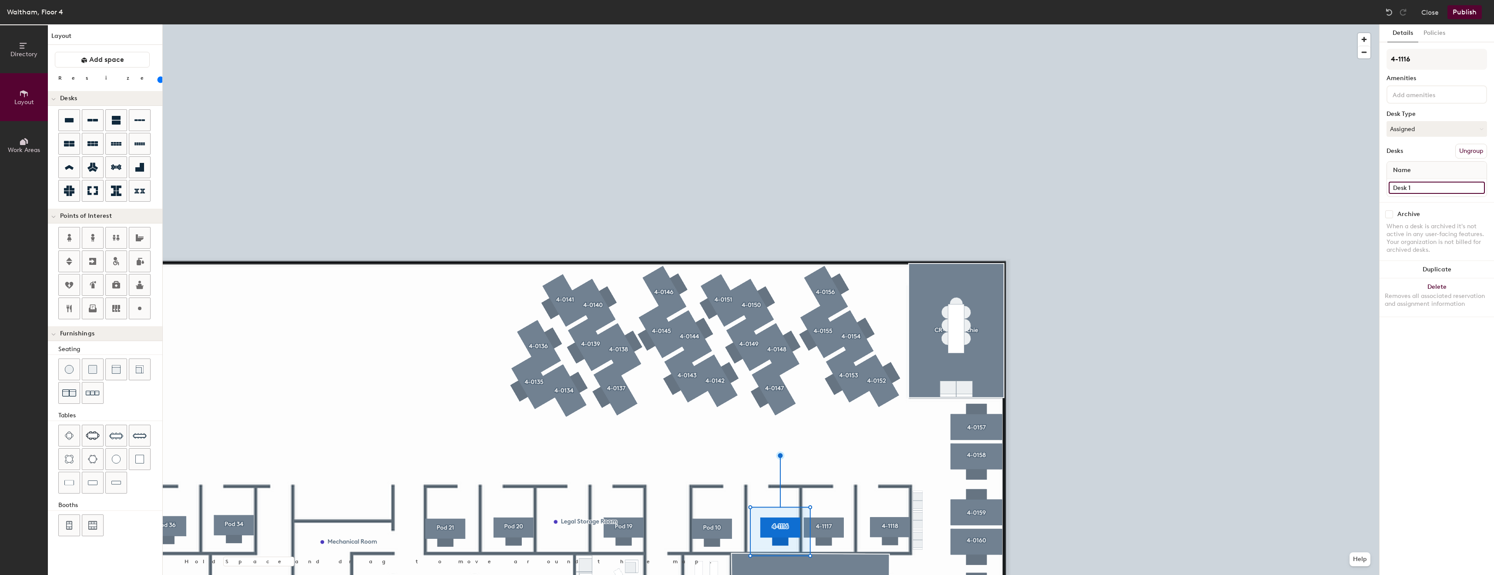
type input "80"
click at [1427, 182] on input "Desk 1" at bounding box center [1437, 188] width 96 height 12
type input "4"
type input "80"
type input "4-"
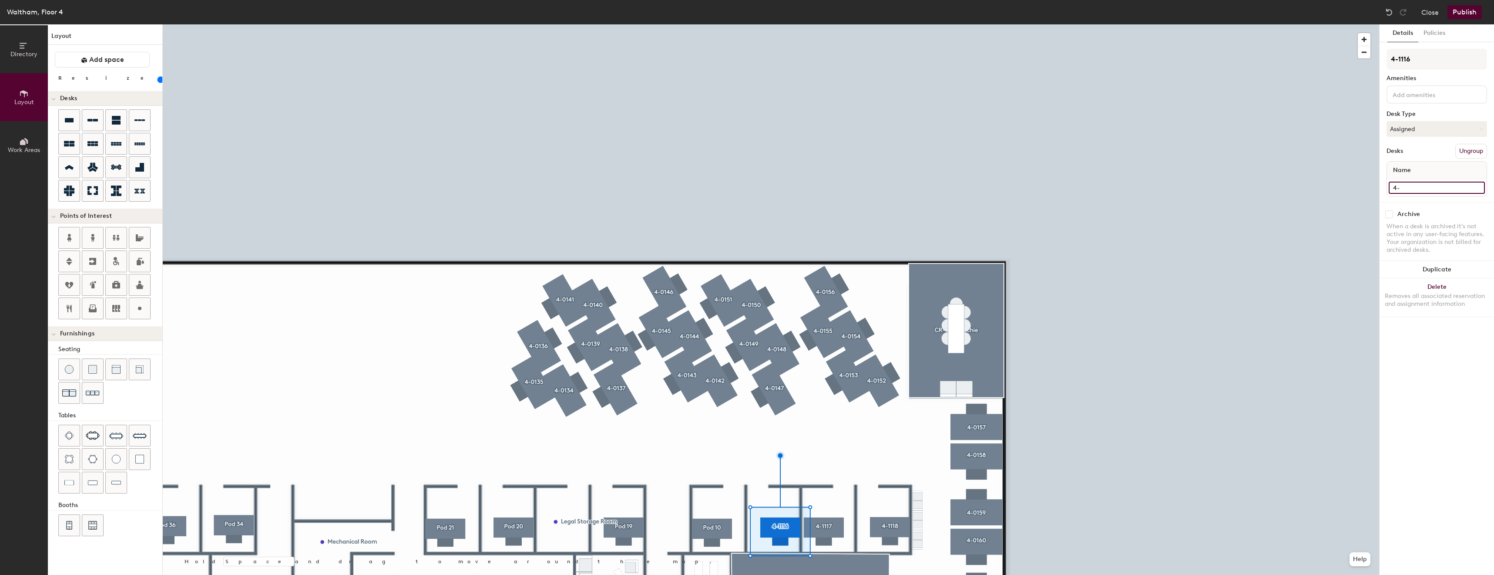
type input "80"
type input "4-1"
type input "80"
type input "4-111"
type input "80"
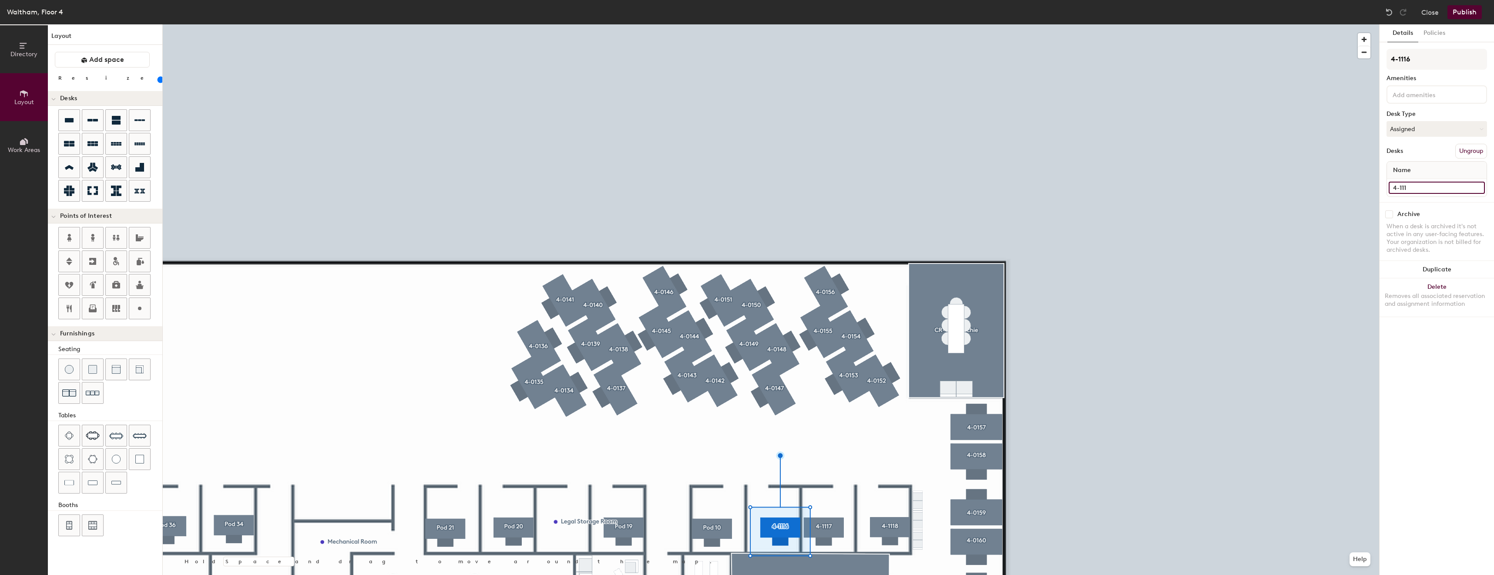
type input "4-1116"
type input "80"
type input "4-1116"
type input "80"
click at [1413, 185] on input "Desk 1" at bounding box center [1437, 188] width 96 height 12
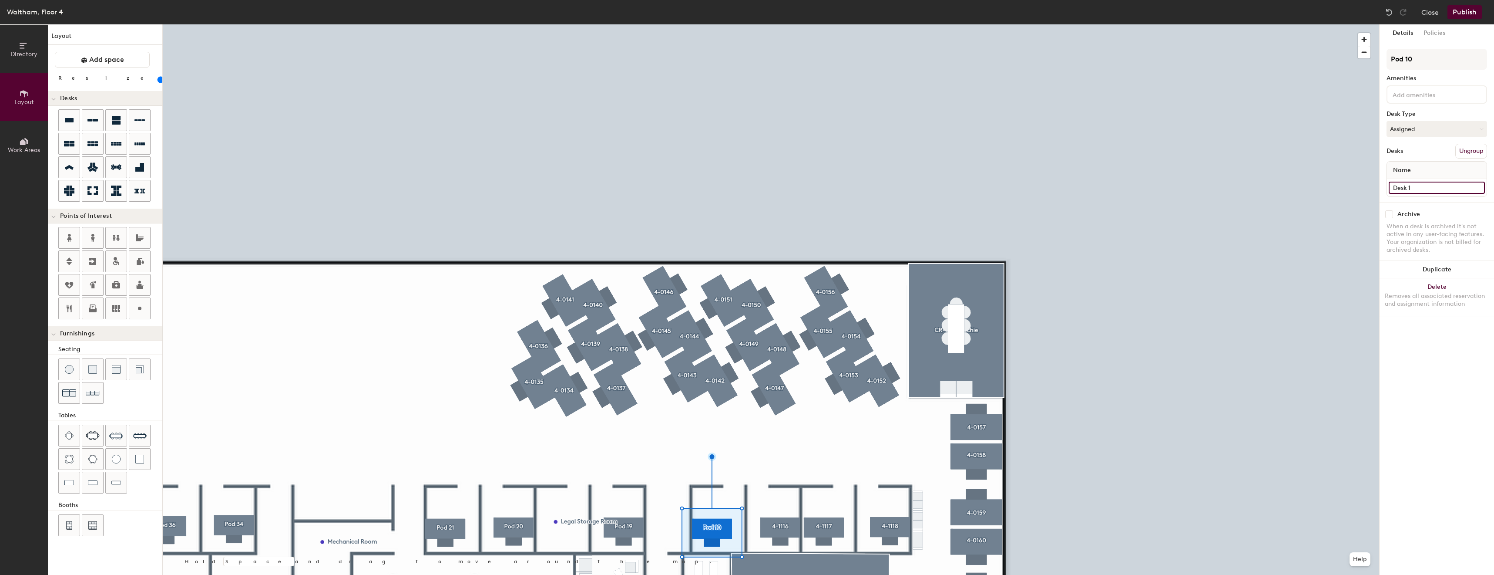
type input "4"
type input "80"
type input "4-"
type input "80"
type input "4-1"
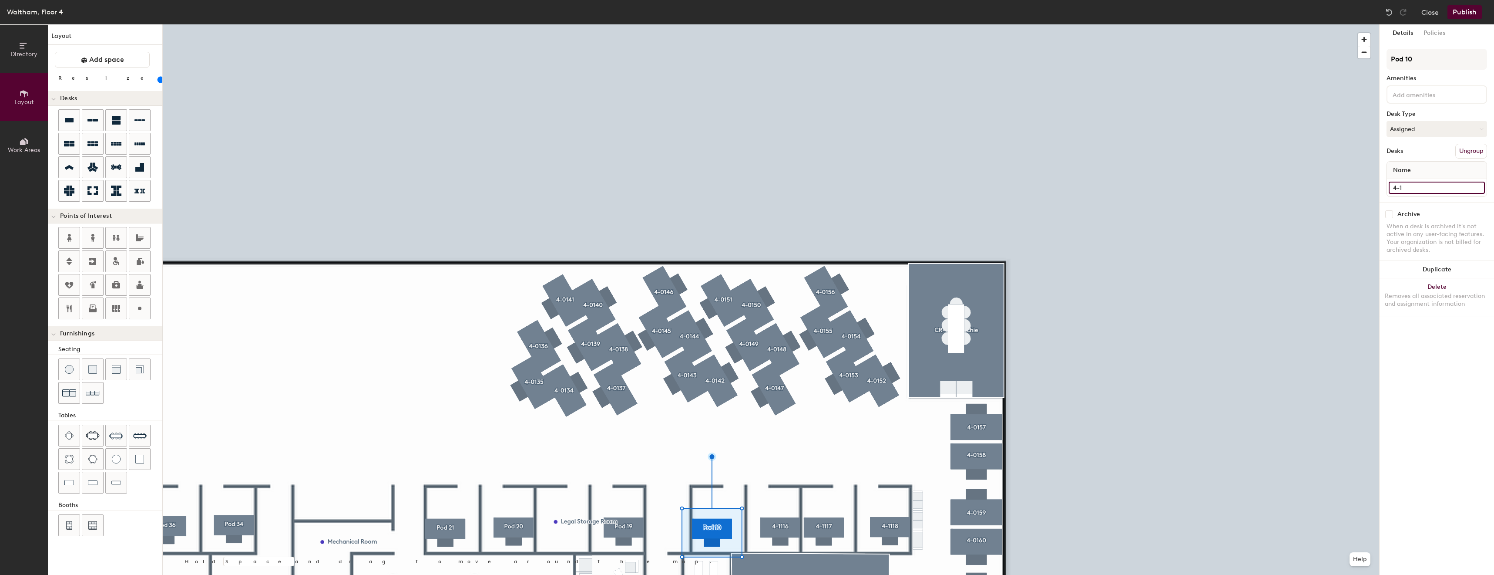
type input "80"
type input "4-11"
type input "80"
type input "4-111"
type input "80"
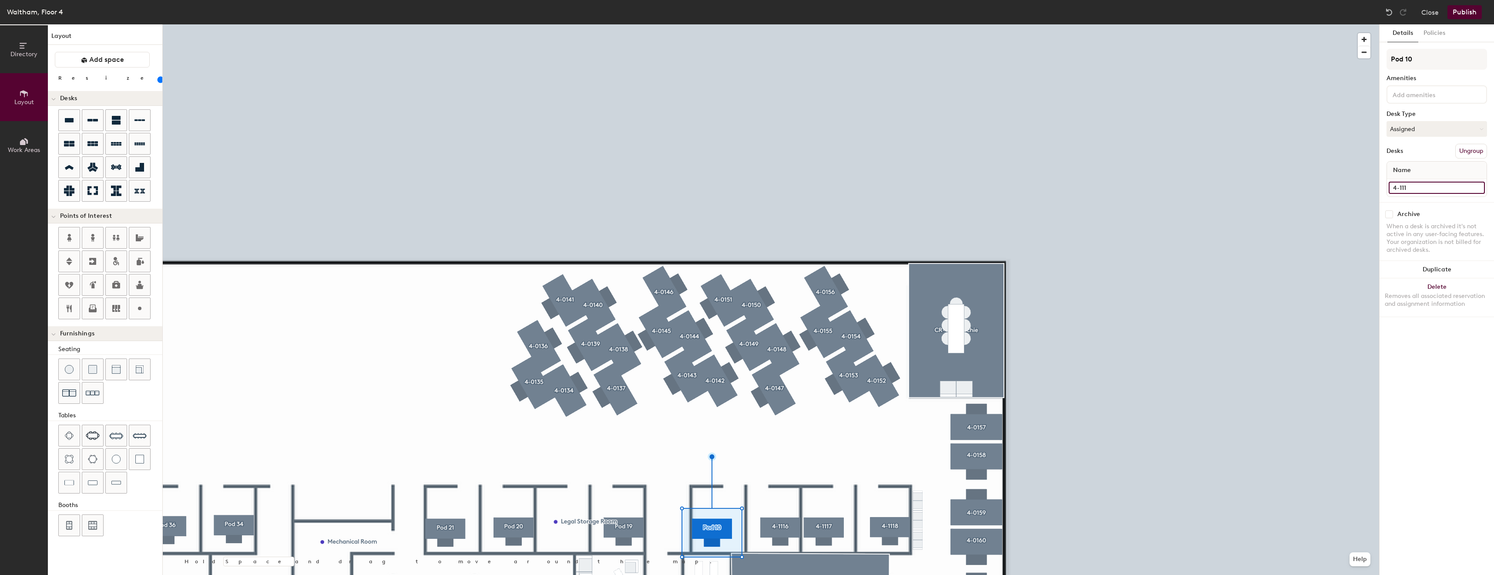
type input "4-1115"
type input "80"
type input "4-1115"
type input "80"
click at [1431, 62] on input "Pod 10" at bounding box center [1437, 59] width 101 height 21
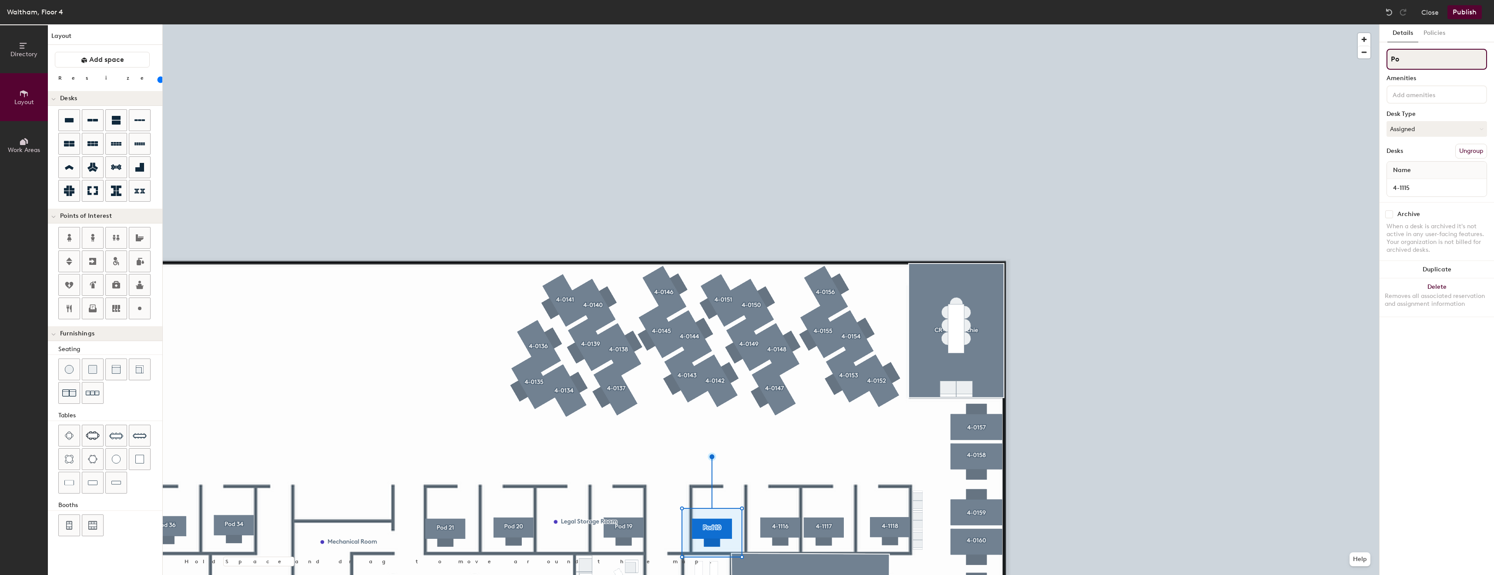
type input "P"
type input "80"
type input "4-"
type input "80"
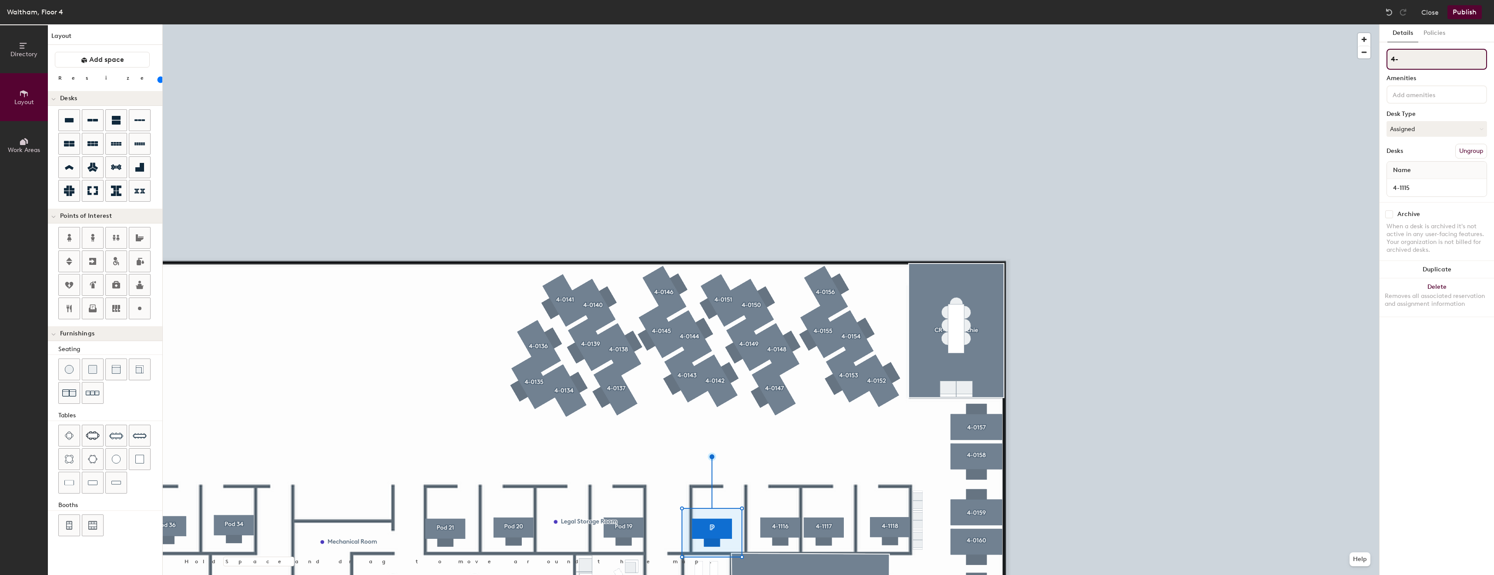
type input "4-1"
type input "80"
type input "4-11"
type input "80"
type input "4-115"
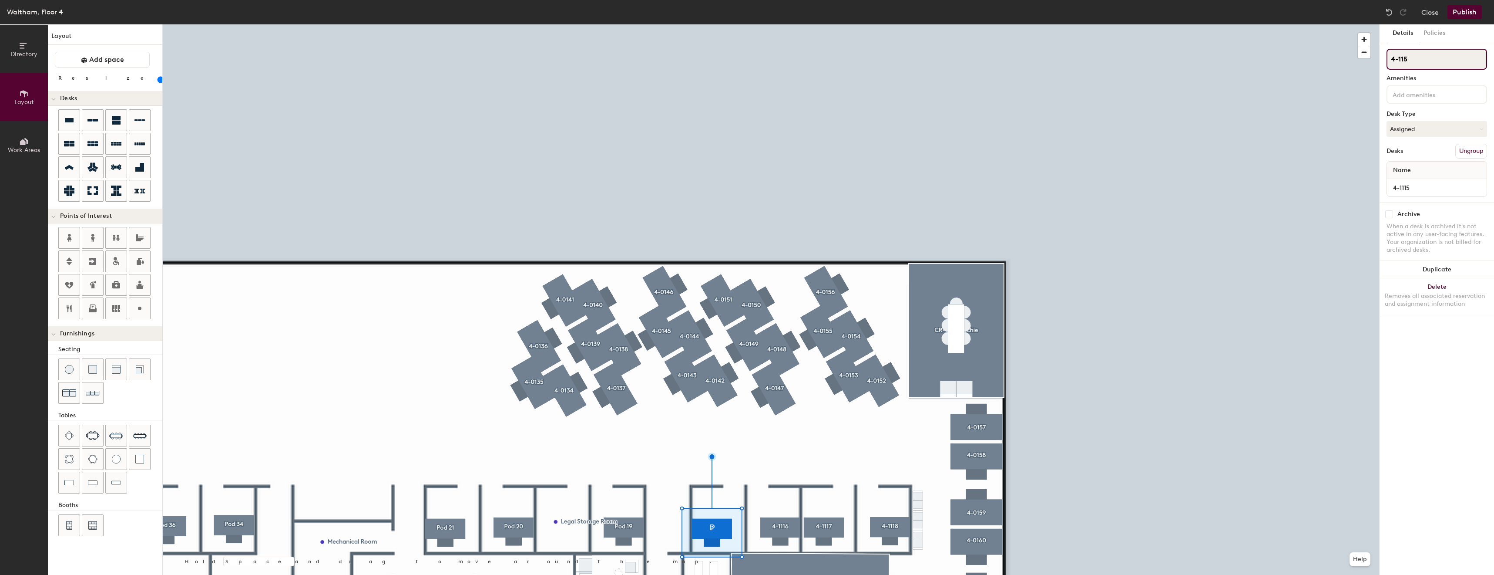
type input "80"
type input "4-11"
type input "80"
type input "4-1115"
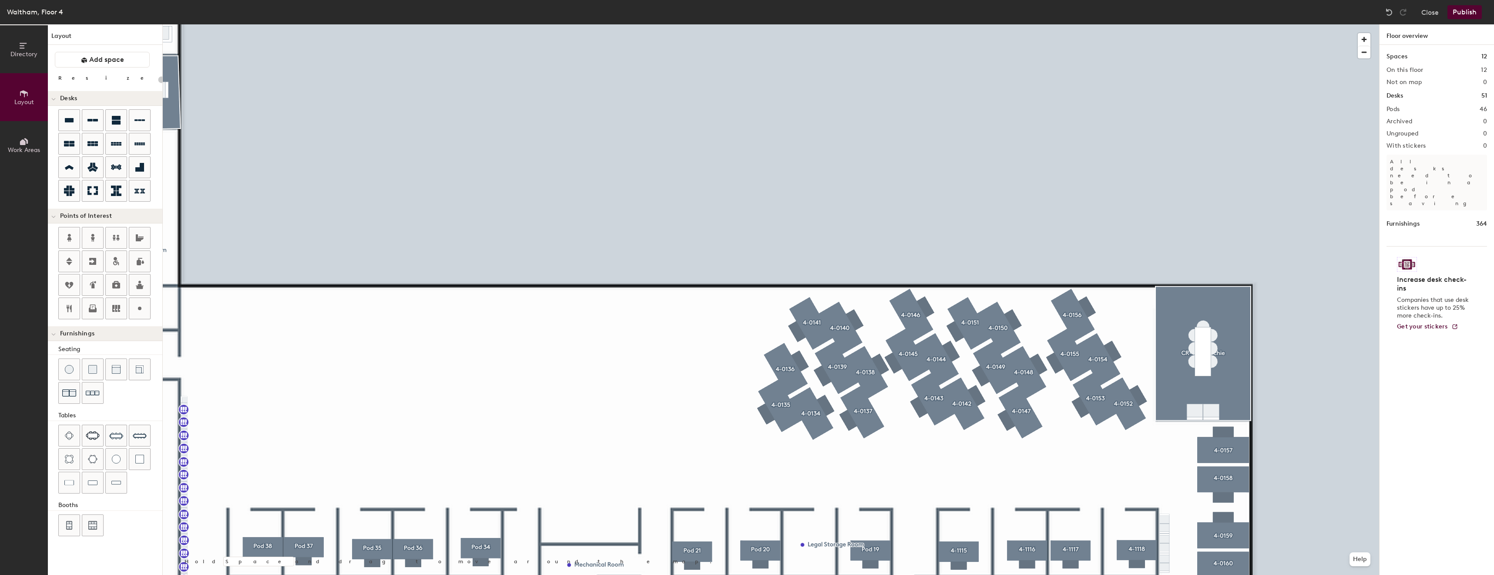
click at [711, 24] on div at bounding box center [771, 24] width 1217 height 0
type input "80"
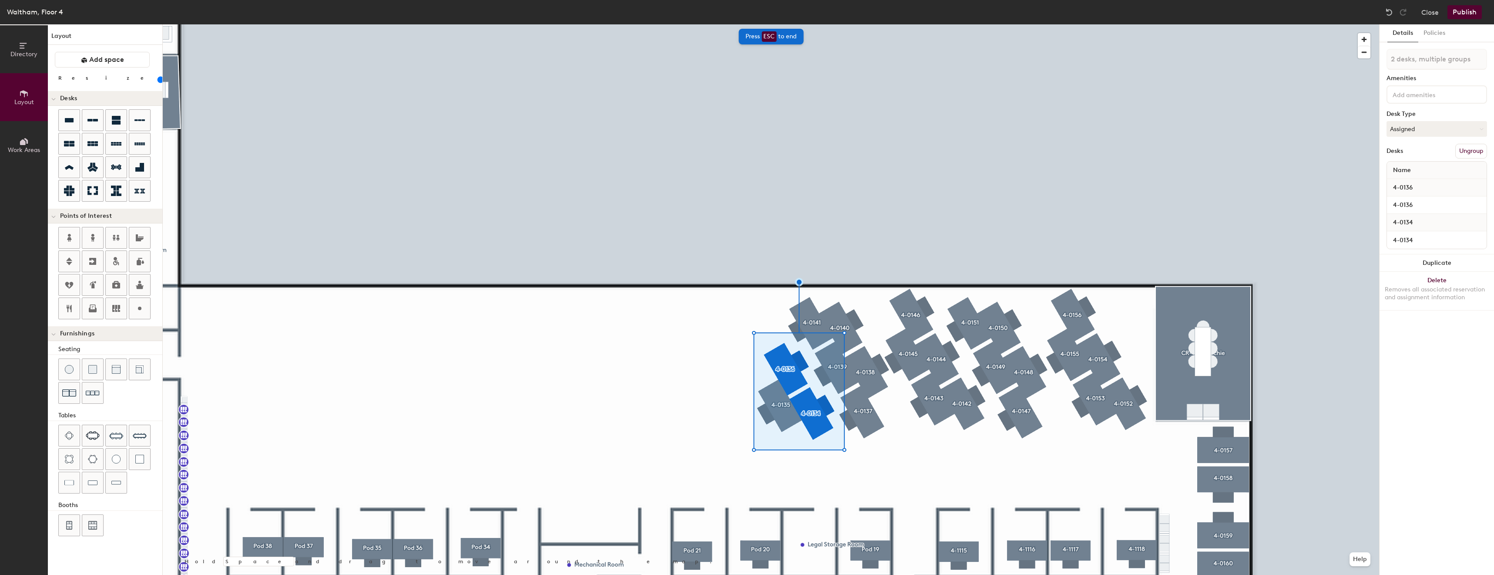
type input "2 desks"
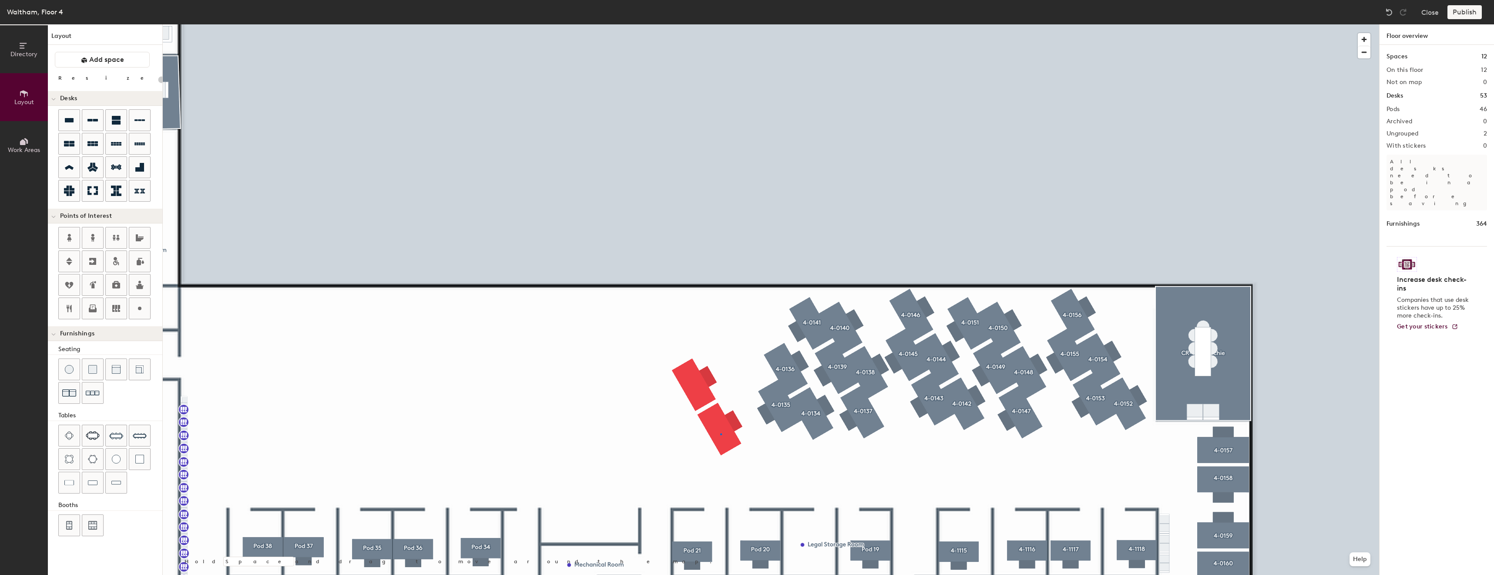
click at [720, 24] on div at bounding box center [771, 24] width 1217 height 0
click at [668, 24] on div at bounding box center [771, 24] width 1217 height 0
type input "80"
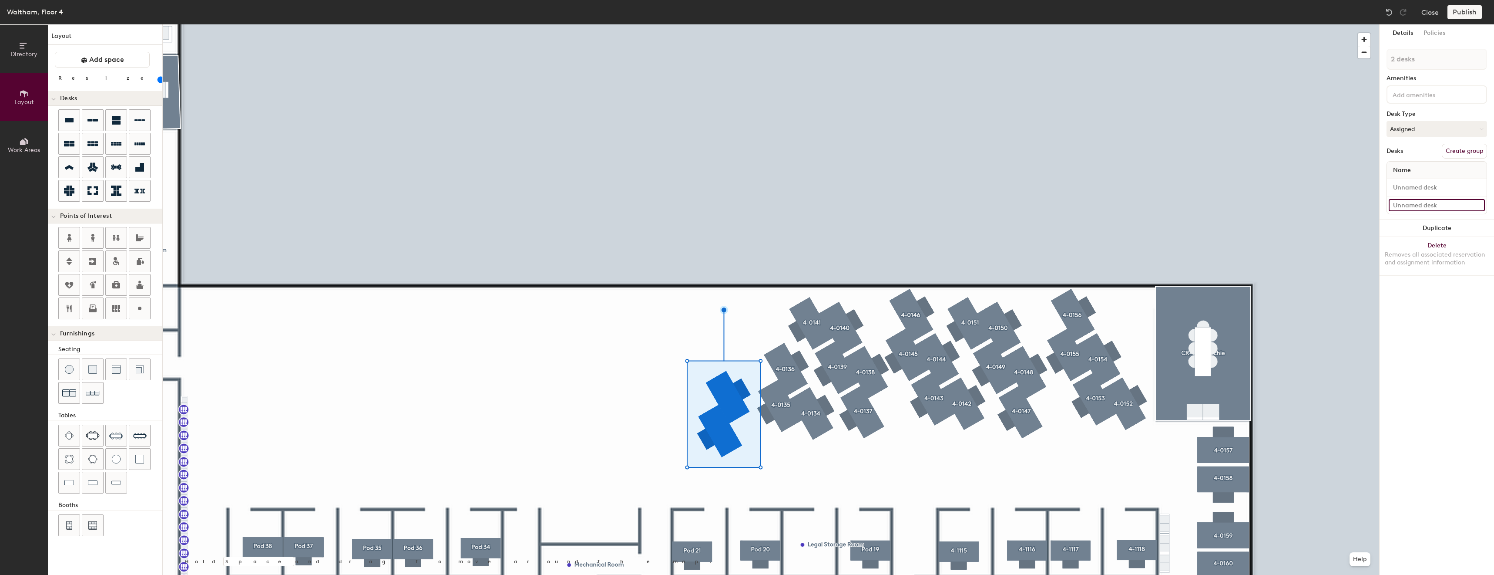
click at [1404, 202] on input at bounding box center [1437, 205] width 96 height 12
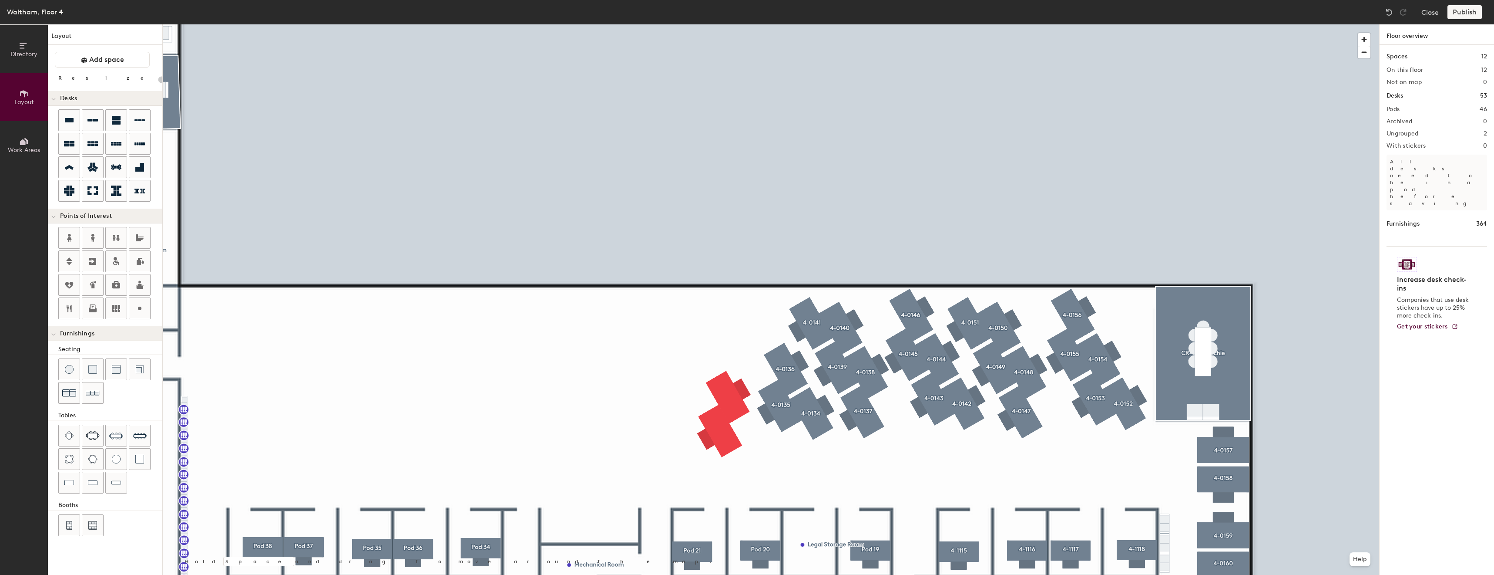
type input "80"
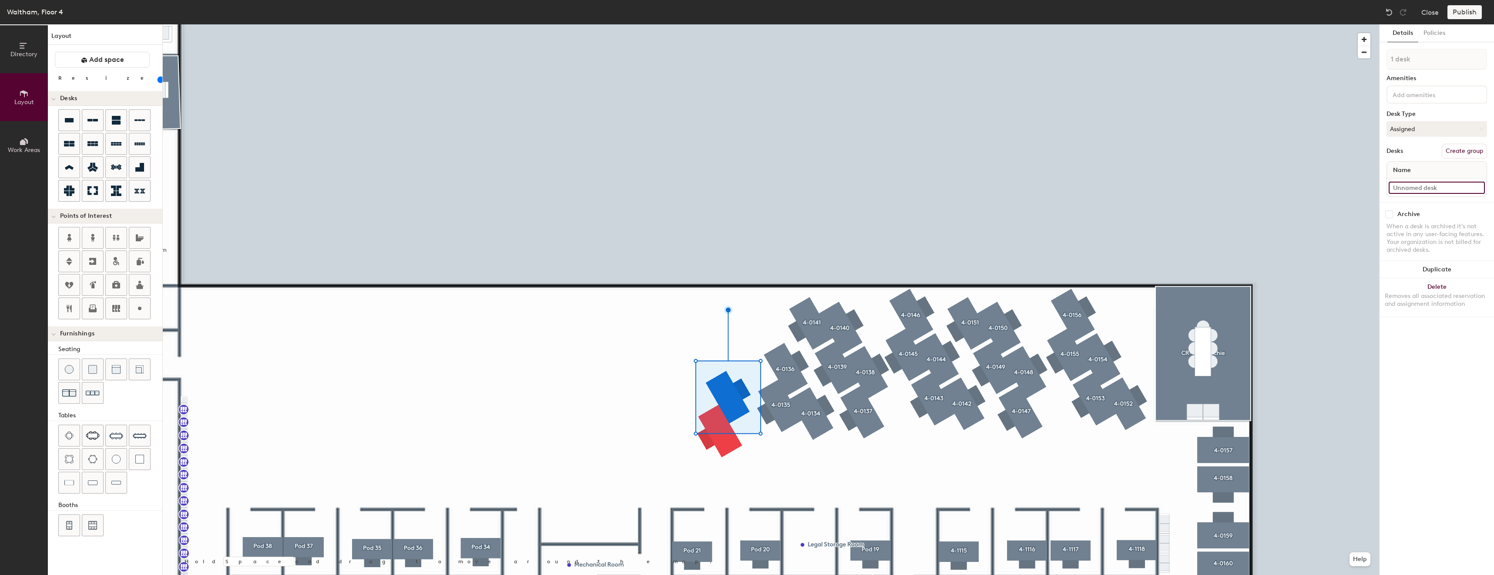
click at [1429, 192] on input at bounding box center [1437, 188] width 96 height 12
type input "4-133"
click at [1448, 129] on button "Assigned" at bounding box center [1437, 129] width 101 height 16
click at [1431, 91] on input at bounding box center [1430, 94] width 78 height 10
click at [1423, 97] on input at bounding box center [1430, 94] width 78 height 10
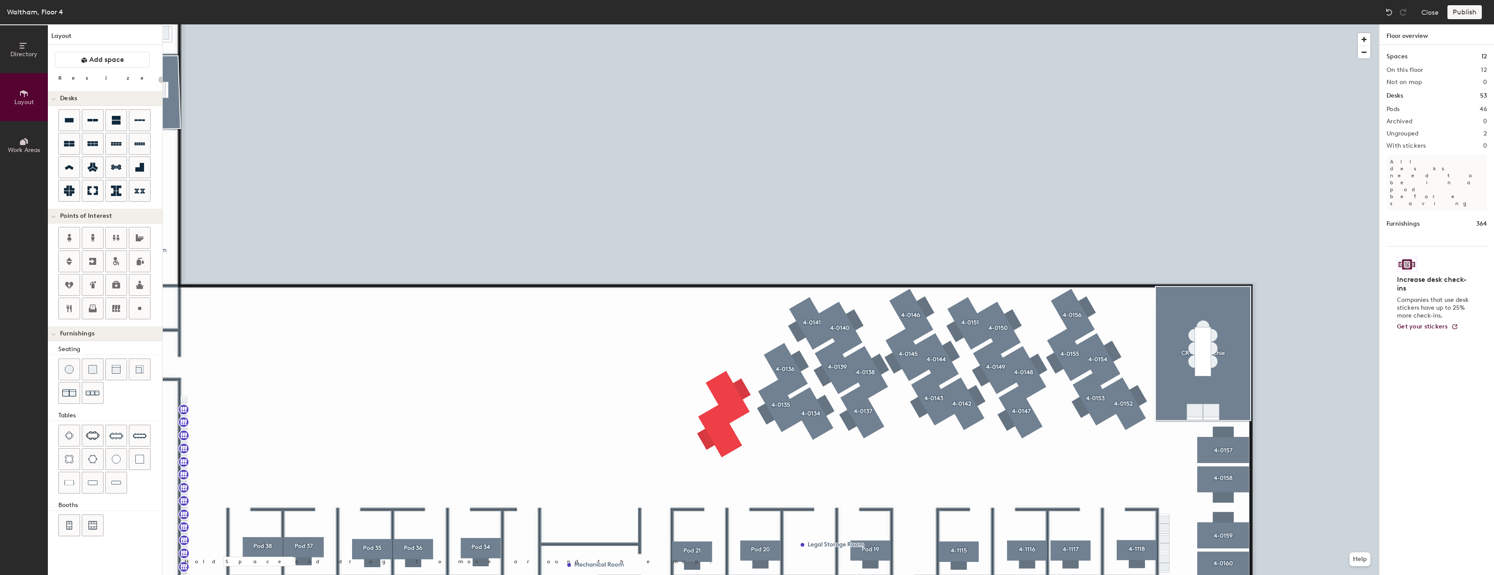
click at [744, 24] on div at bounding box center [771, 24] width 1217 height 0
type input "80"
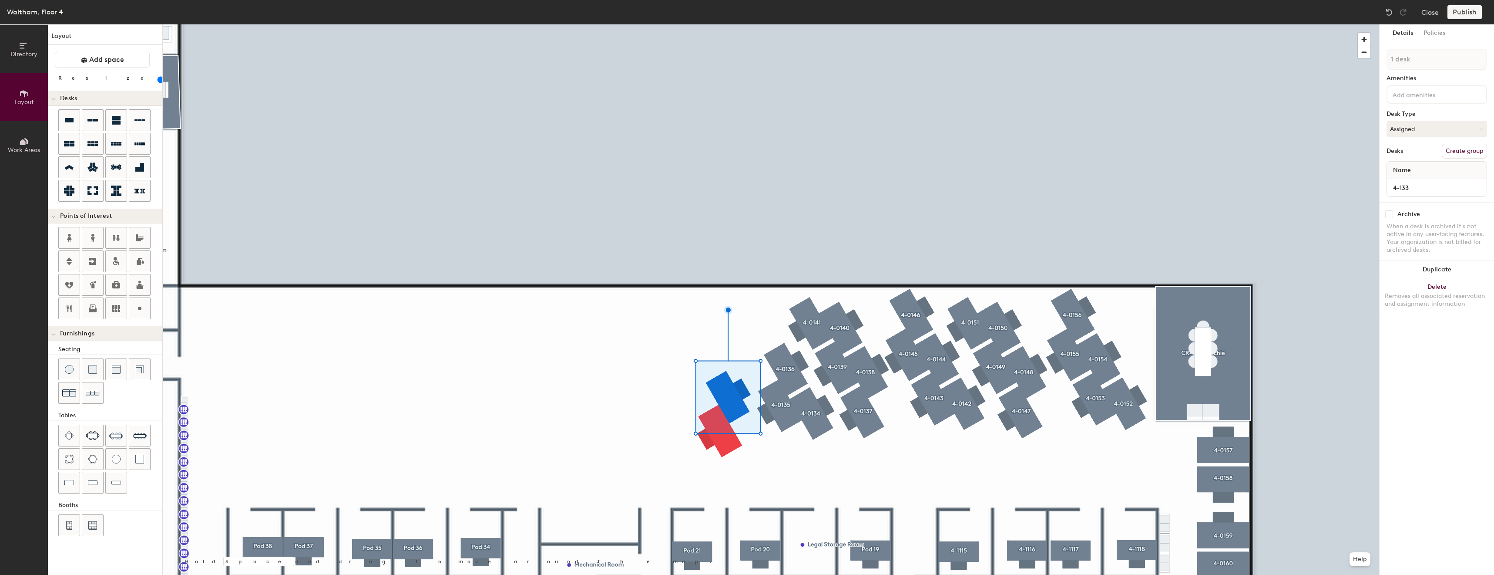
click at [1482, 147] on button "Create group" at bounding box center [1464, 151] width 45 height 15
type input "P"
click at [1412, 53] on input "4-1333" at bounding box center [1437, 59] width 101 height 21
click at [1403, 58] on input "4-1333" at bounding box center [1437, 59] width 101 height 21
type input "4-0133"
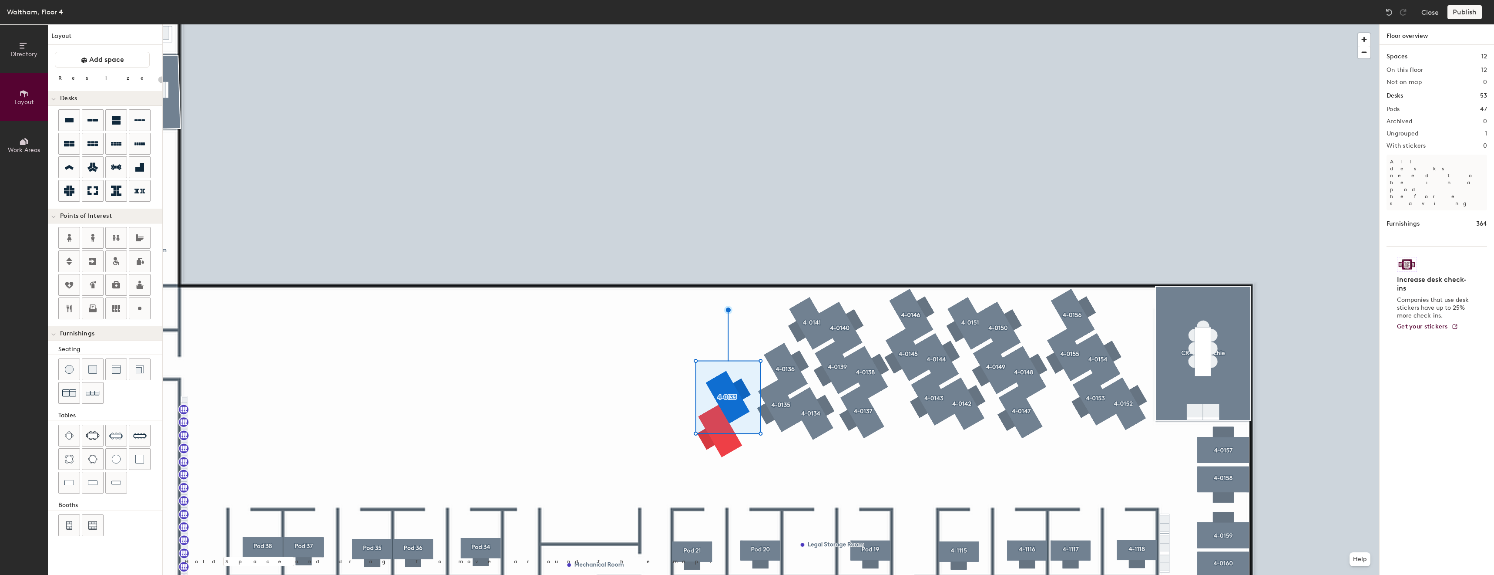
click at [740, 24] on div at bounding box center [771, 24] width 1217 height 0
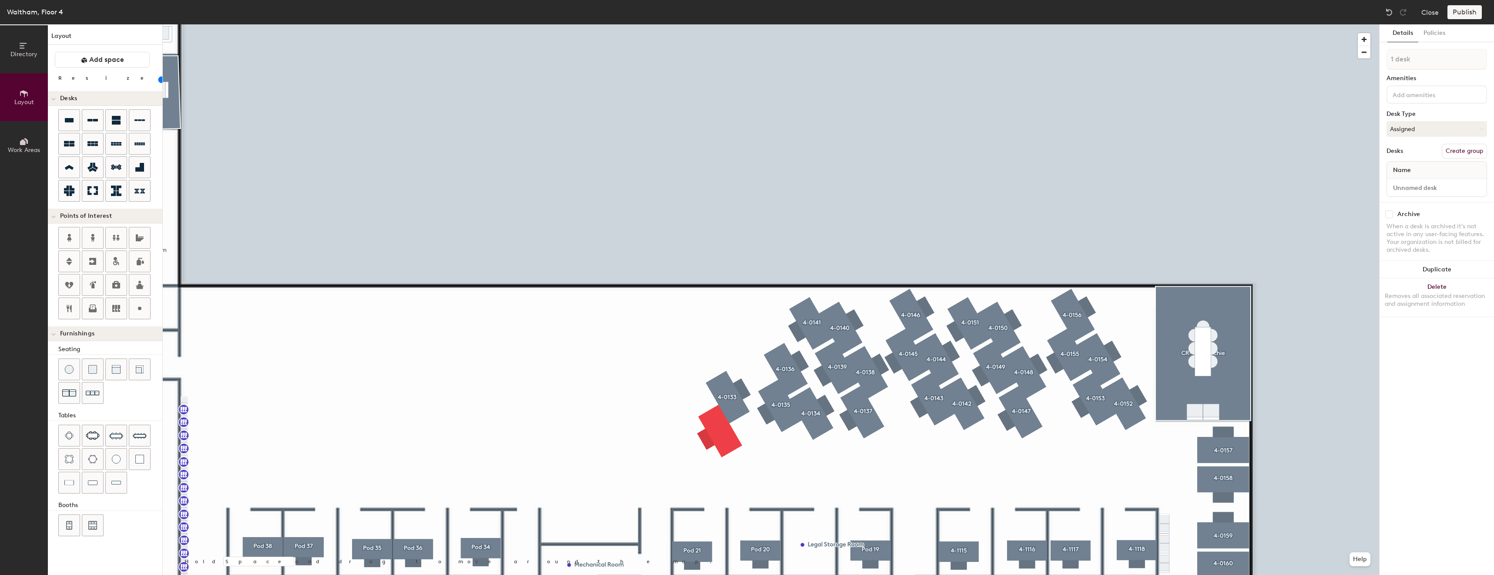
type input "80"
click at [1461, 151] on button "Create group" at bounding box center [1464, 151] width 45 height 15
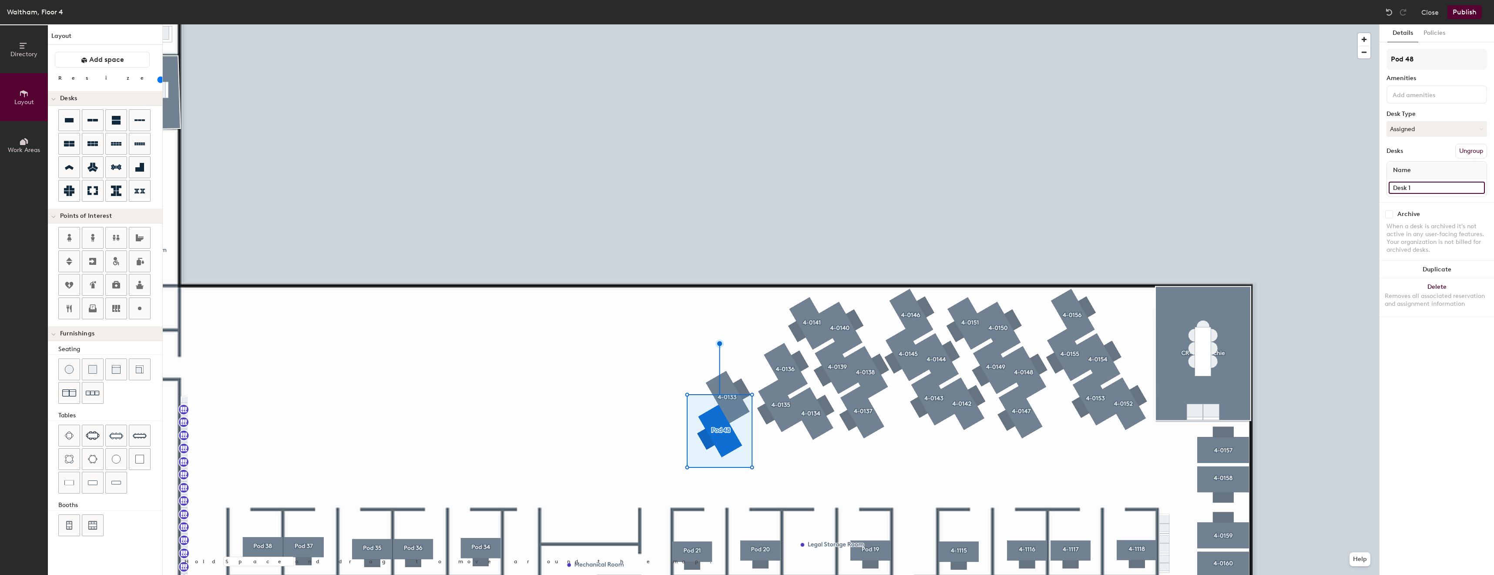
click at [1432, 190] on input "Desk 1" at bounding box center [1437, 188] width 96 height 12
type input "4-0132"
click at [1448, 64] on input "Pod 48" at bounding box center [1437, 59] width 101 height 21
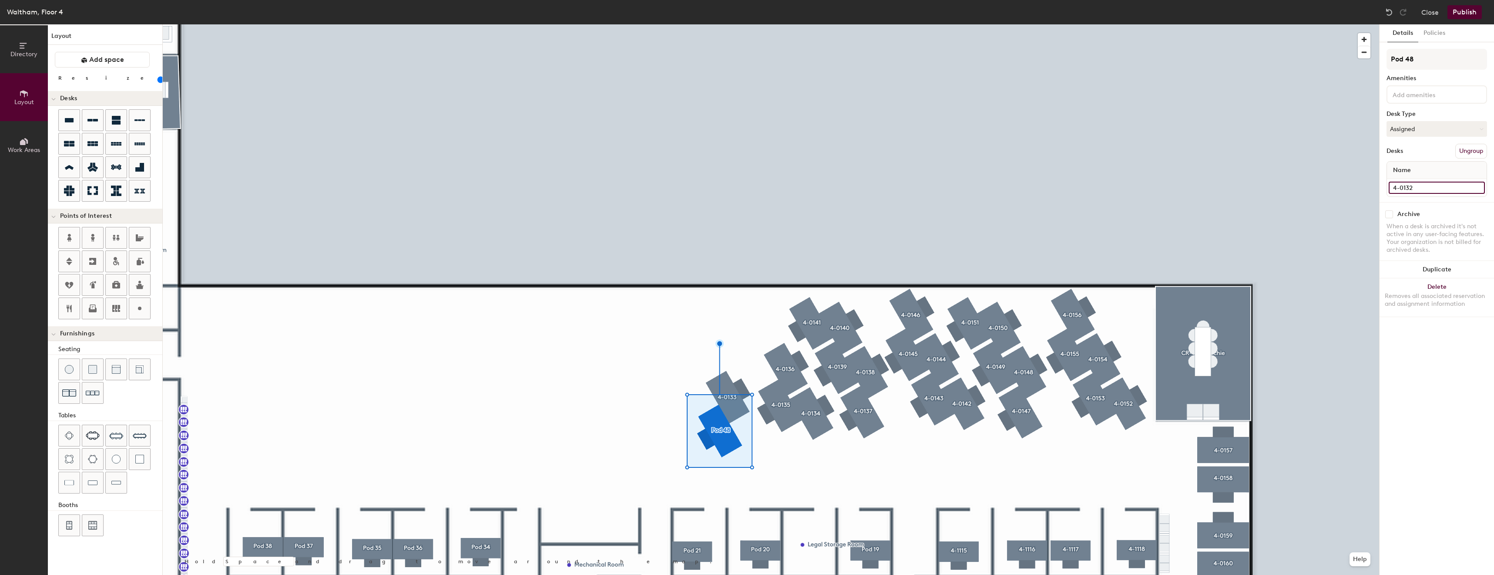
click at [1432, 192] on input "4-0132" at bounding box center [1437, 188] width 96 height 12
click at [1458, 60] on input "Pod 48" at bounding box center [1437, 59] width 101 height 21
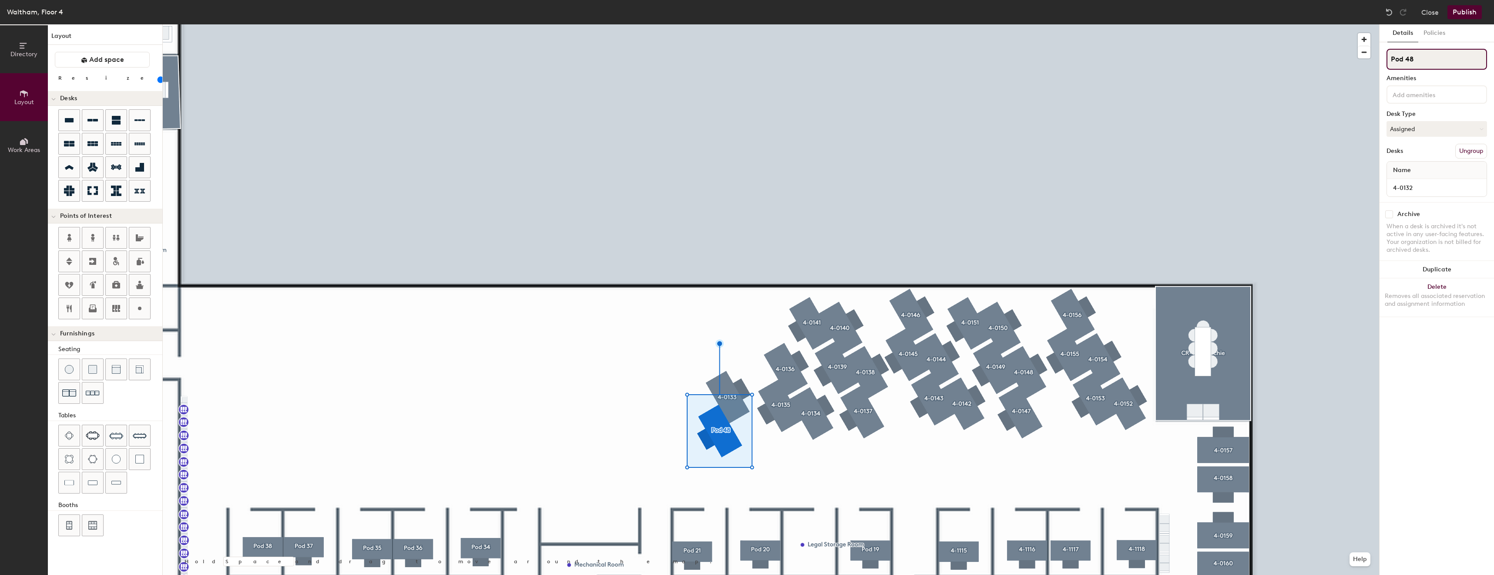
paste input "4-0132"
paste input "4"
click at [1458, 60] on input "Pod 484-0132" at bounding box center [1437, 59] width 101 height 21
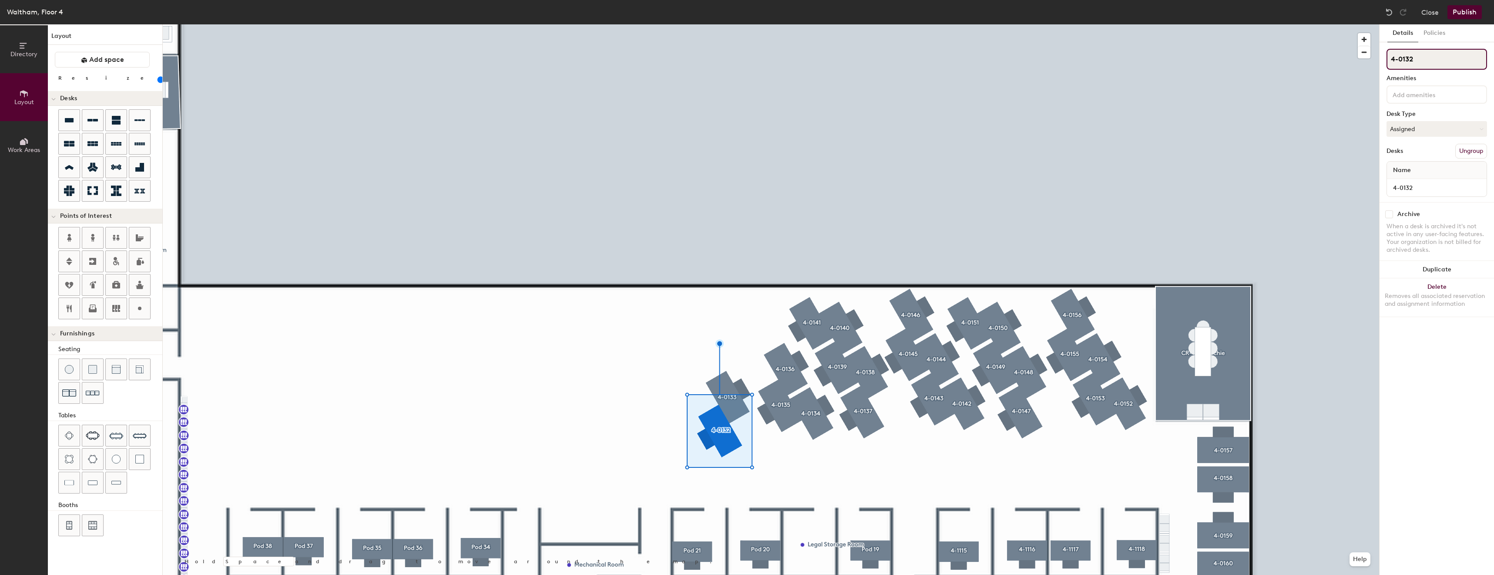
type input "4-0132"
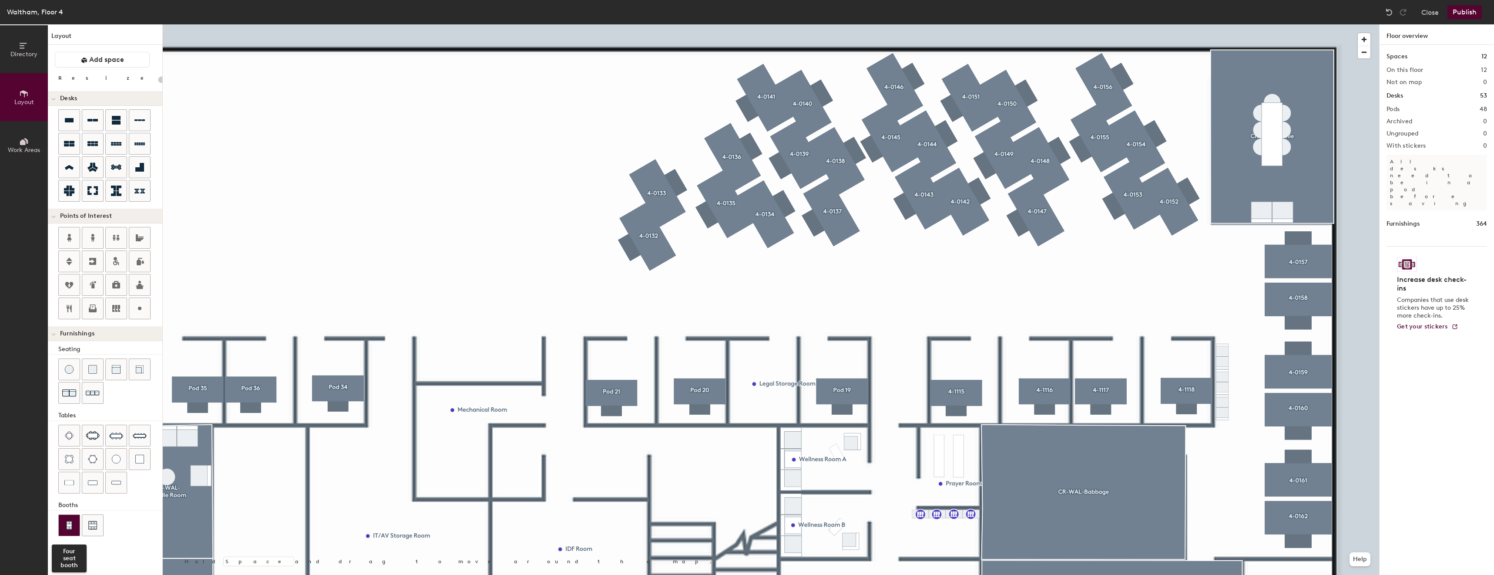
click at [70, 528] on img at bounding box center [69, 525] width 8 height 9
click at [114, 430] on img at bounding box center [116, 435] width 14 height 14
type input "20"
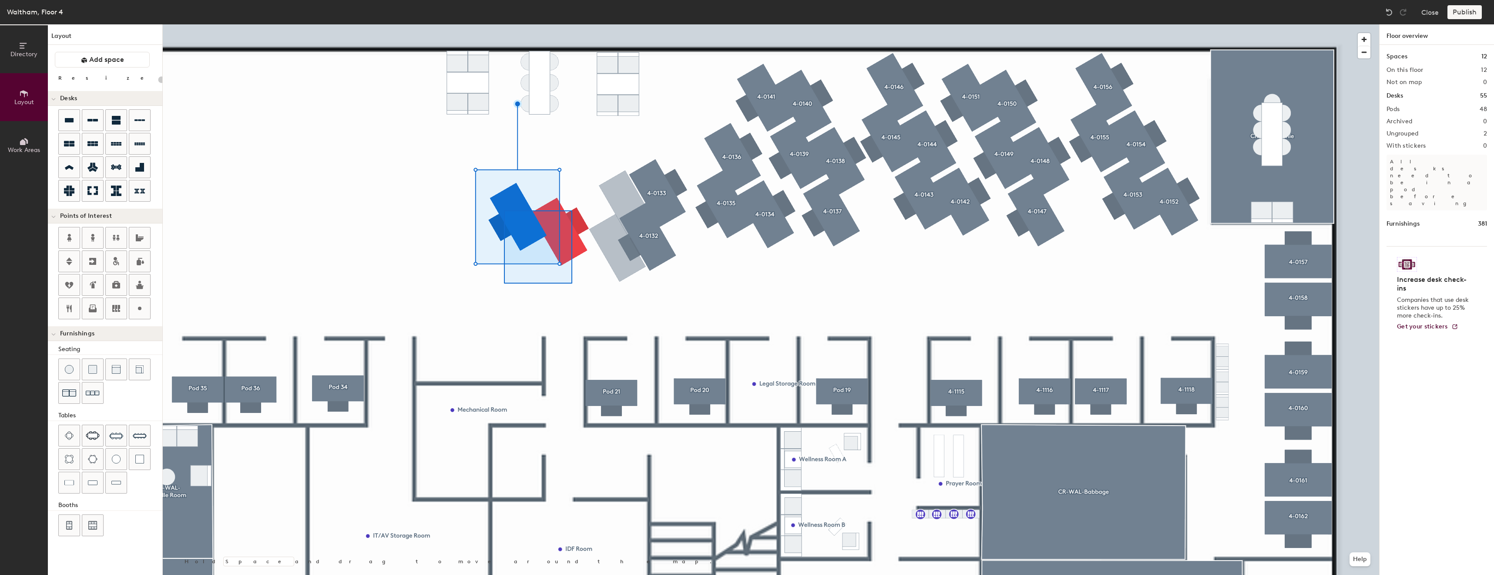
click at [499, 24] on div at bounding box center [771, 24] width 1217 height 0
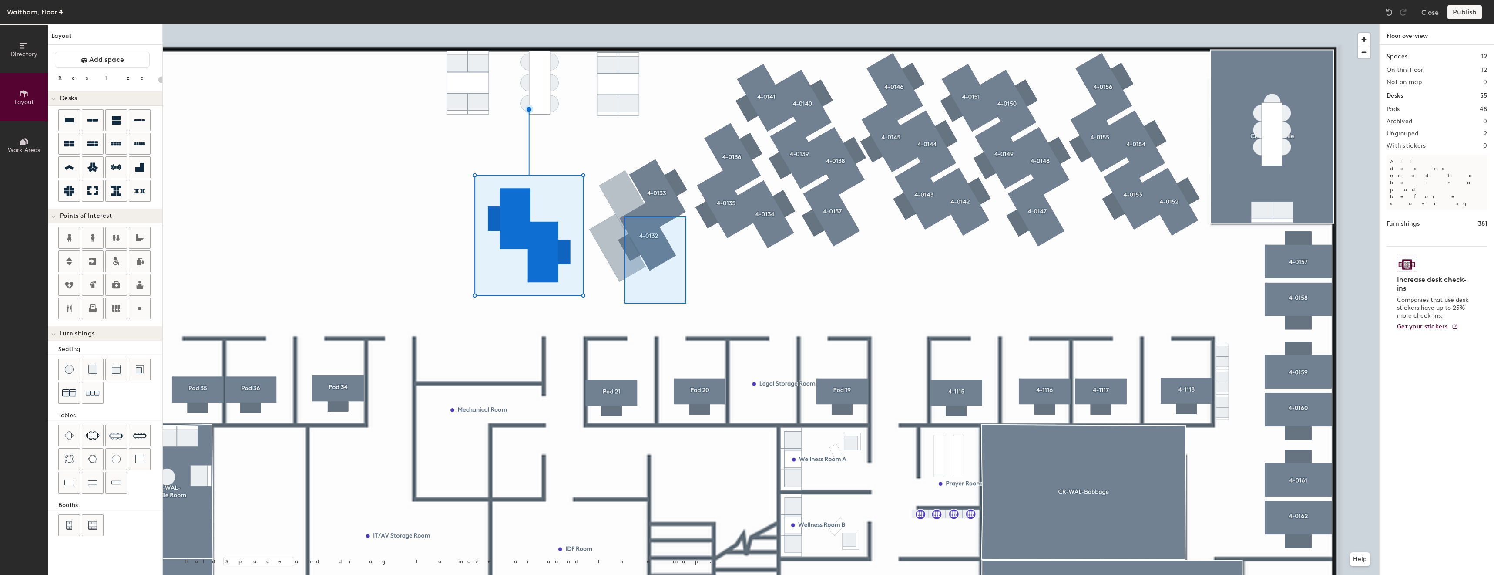
click at [621, 24] on div at bounding box center [771, 24] width 1217 height 0
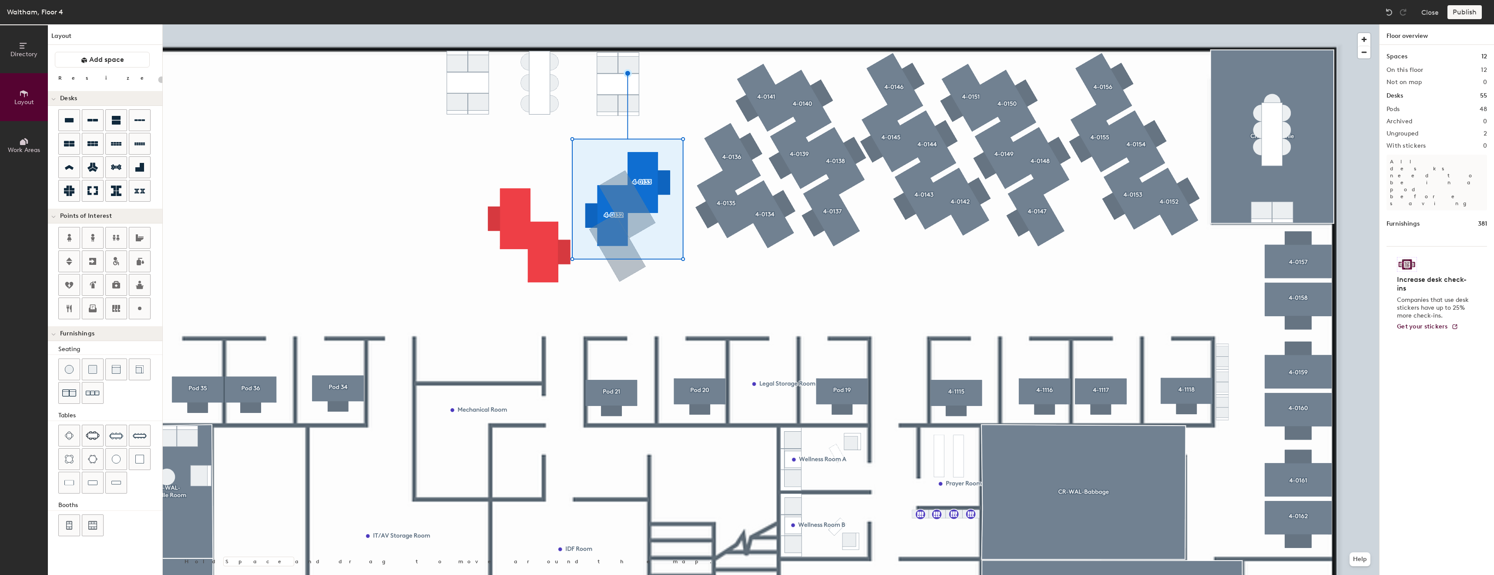
click at [480, 24] on div at bounding box center [771, 24] width 1217 height 0
type input "80"
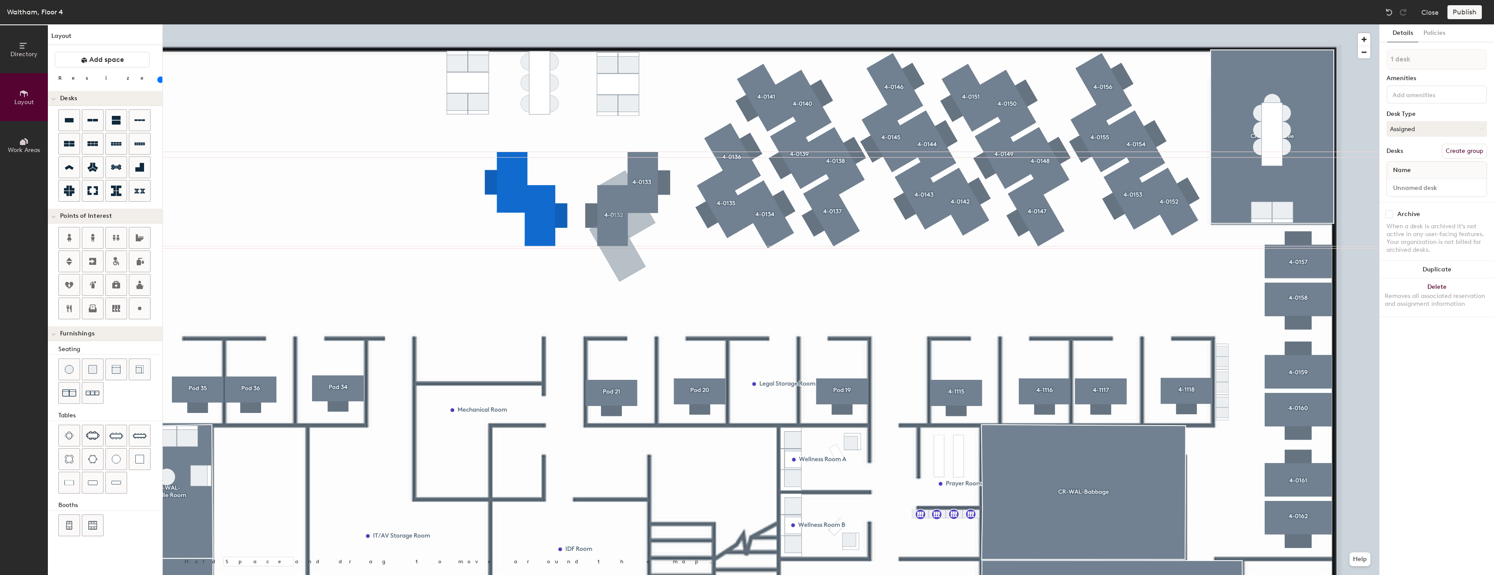
type input "1 desk"
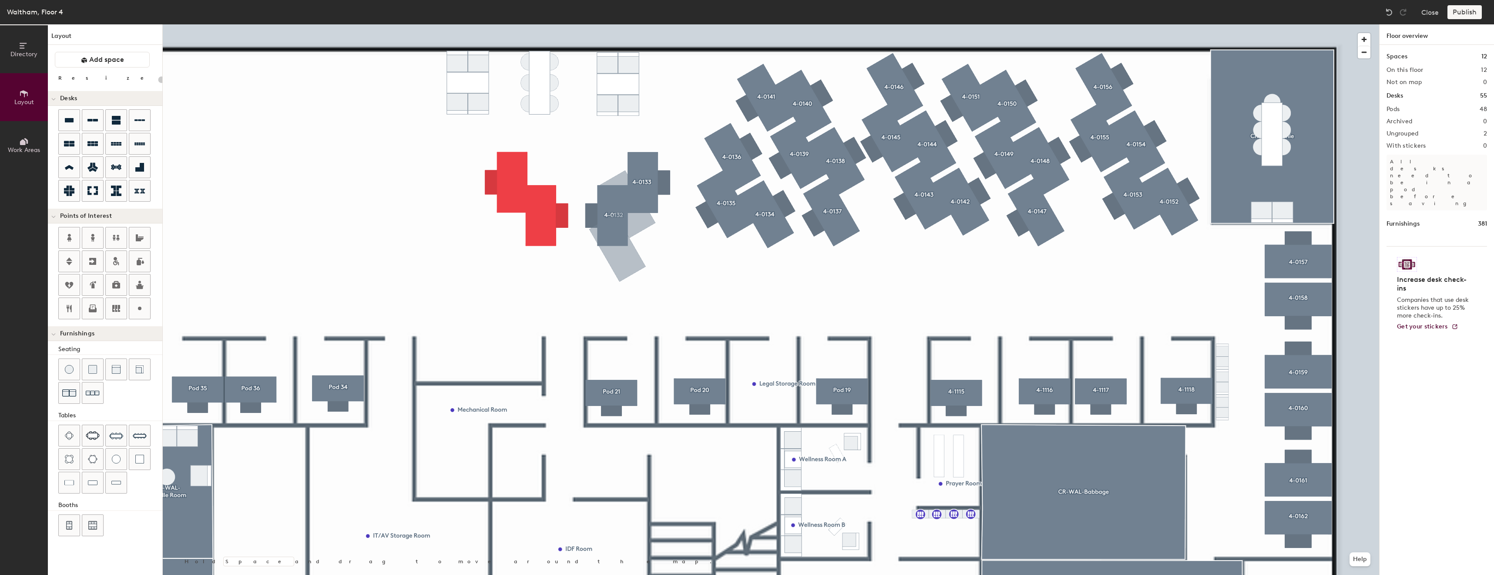
type input "20"
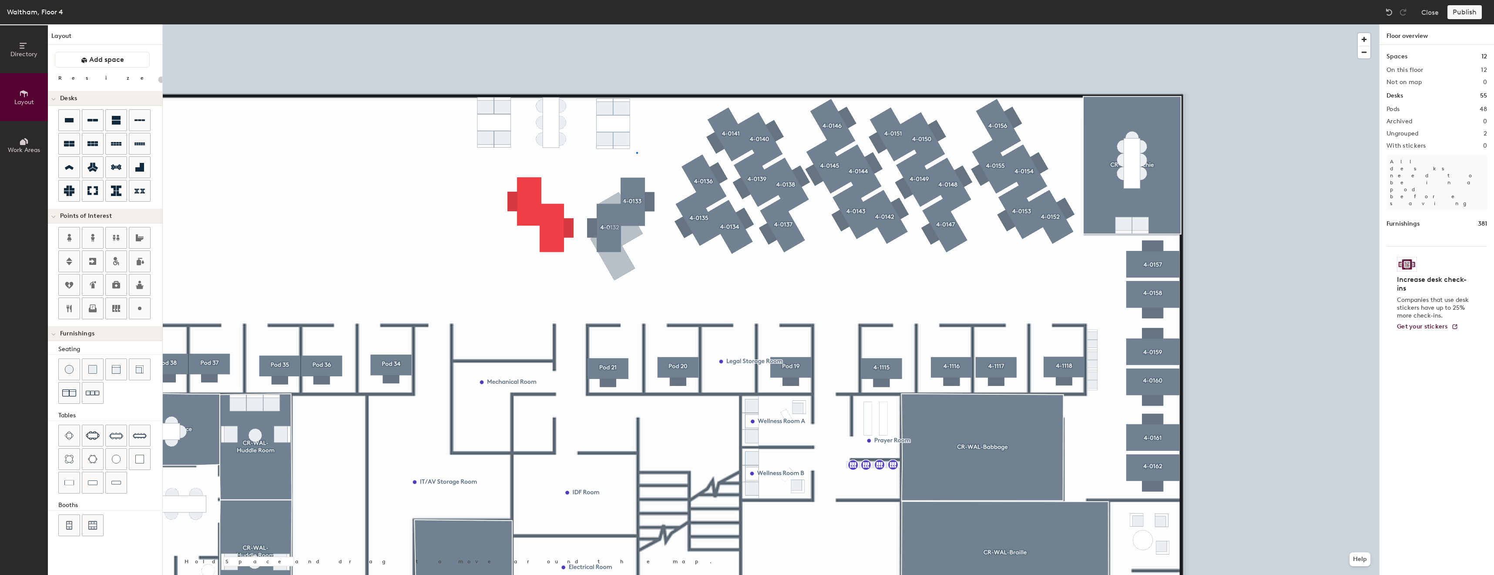
click at [579, 24] on div at bounding box center [771, 24] width 1217 height 0
click at [147, 312] on div at bounding box center [139, 308] width 21 height 21
type input "20"
type input "P"
type input "5"
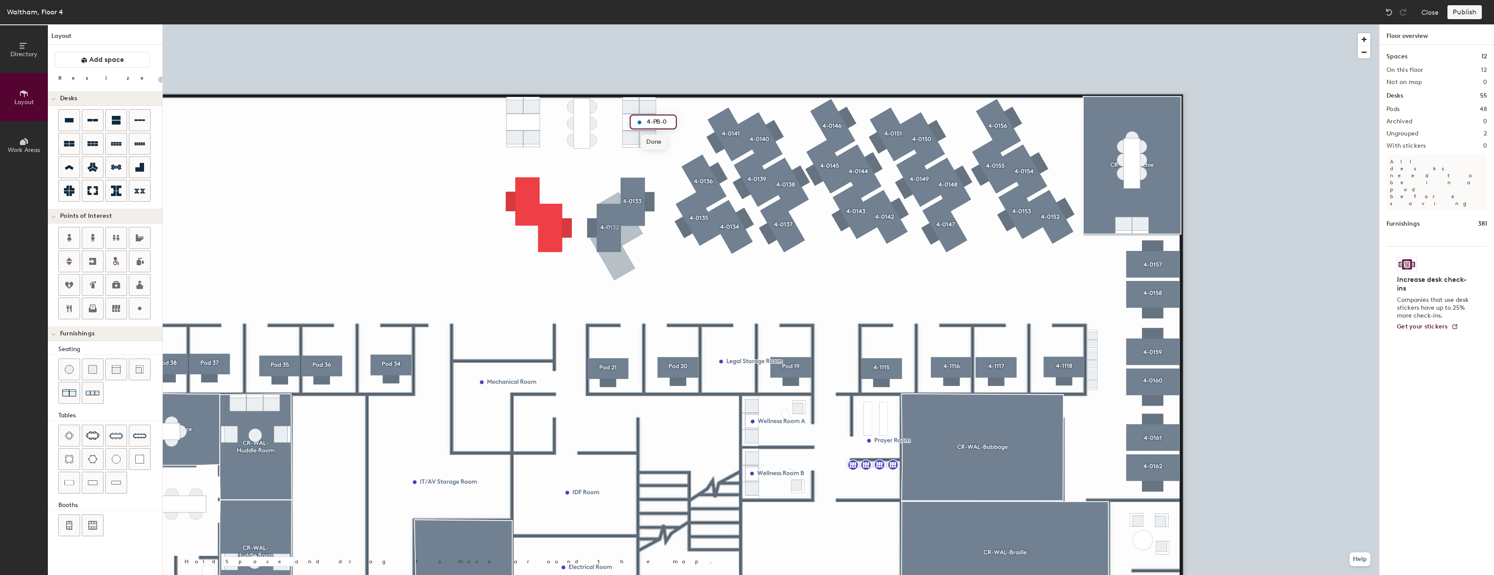
type input "4-PB-03"
drag, startPoint x: 649, startPoint y: 123, endPoint x: 633, endPoint y: 123, distance: 15.7
click at [633, 123] on div "4-PB-03" at bounding box center [653, 121] width 47 height 15
click at [655, 145] on span "Done" at bounding box center [654, 141] width 26 height 15
type input "20"
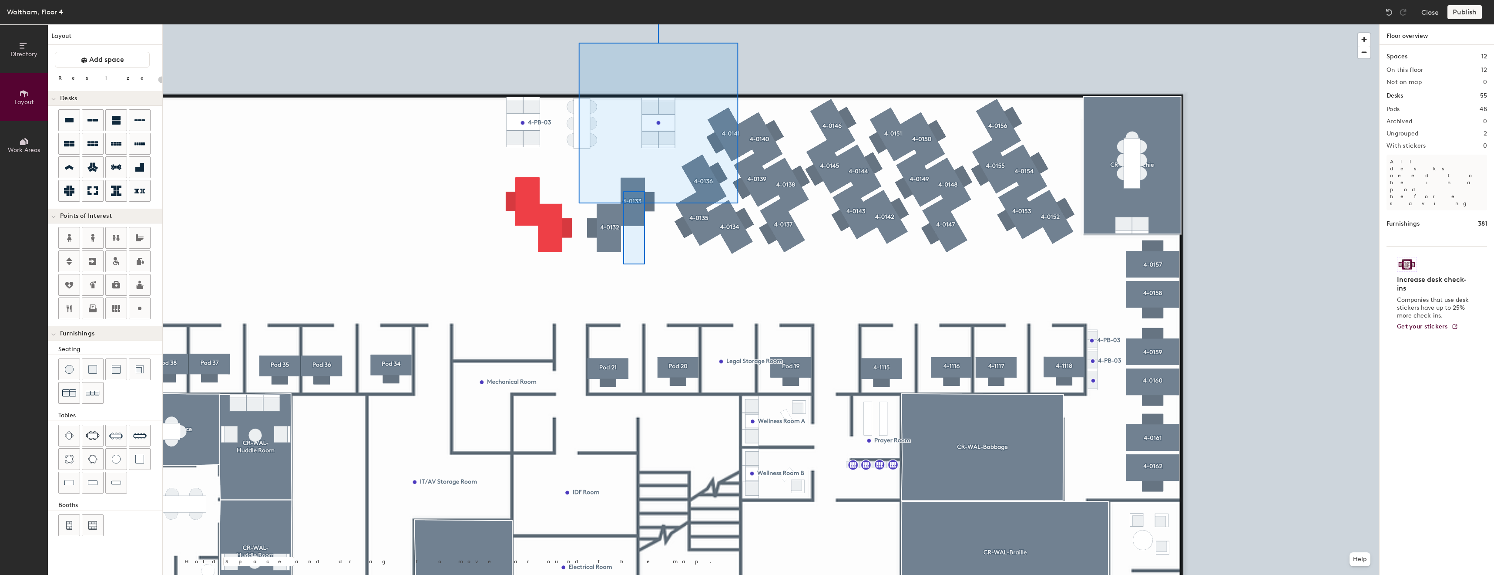
click at [617, 24] on div at bounding box center [771, 24] width 1217 height 0
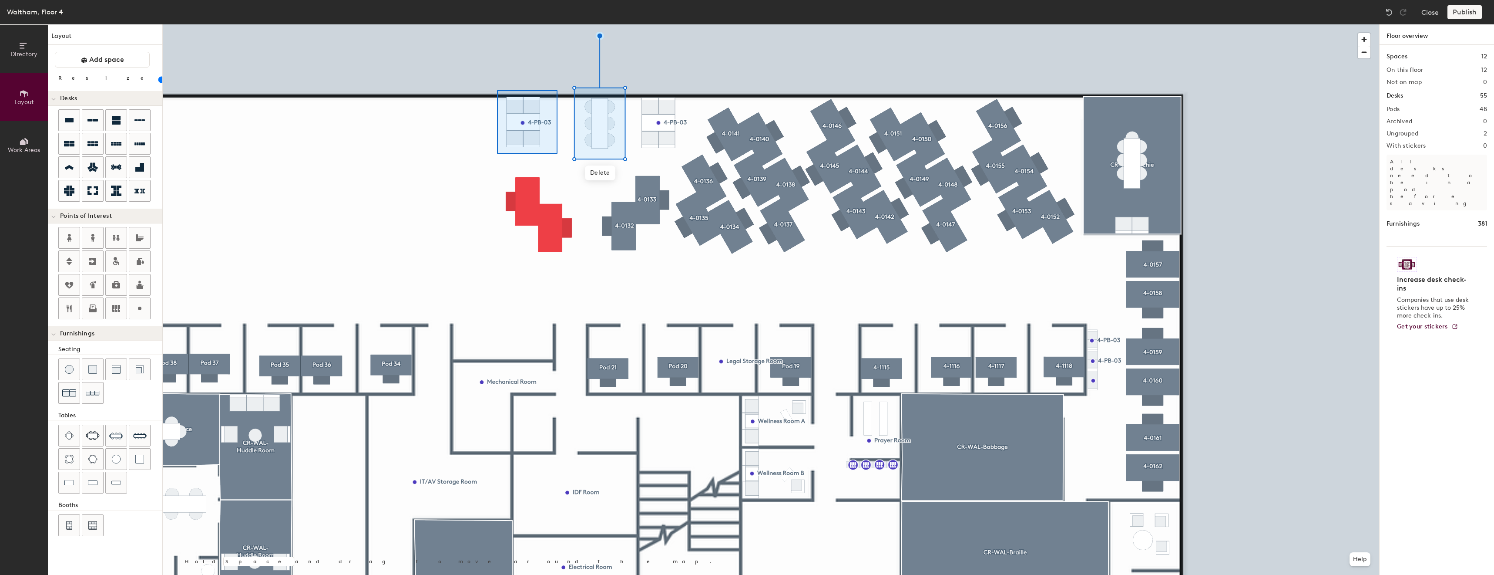
click at [496, 24] on div at bounding box center [771, 24] width 1217 height 0
click at [492, 24] on div at bounding box center [771, 24] width 1217 height 0
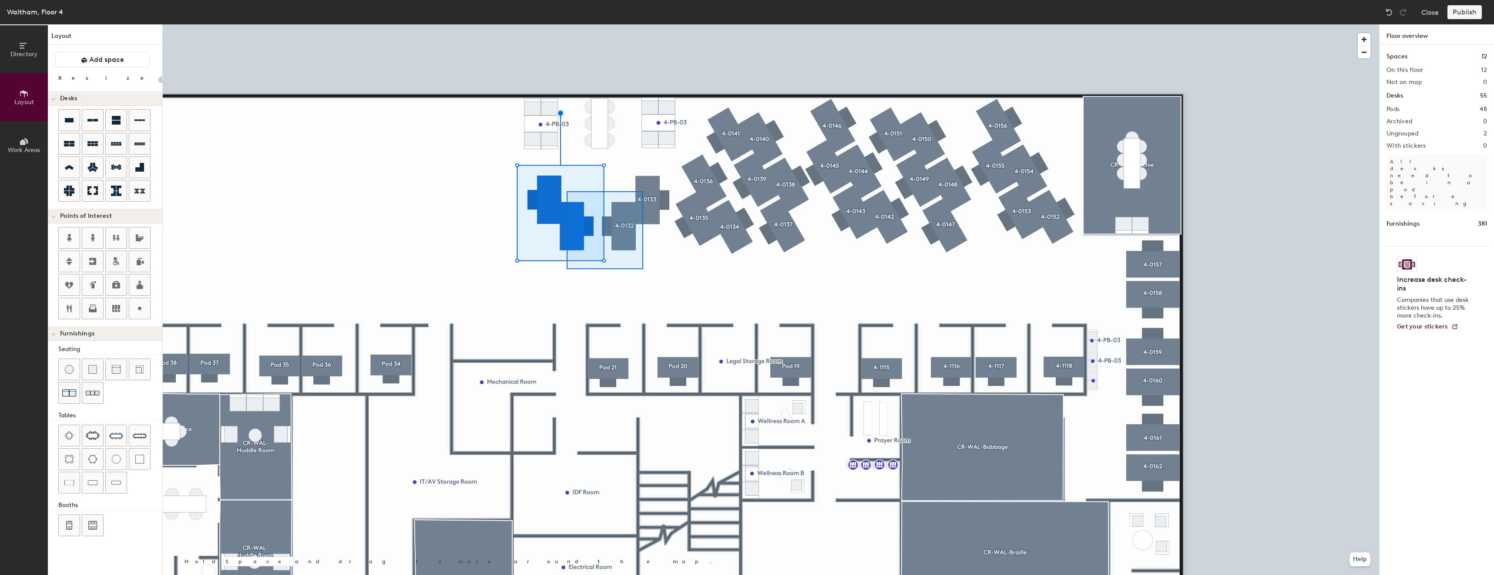
click at [532, 24] on div at bounding box center [771, 24] width 1217 height 0
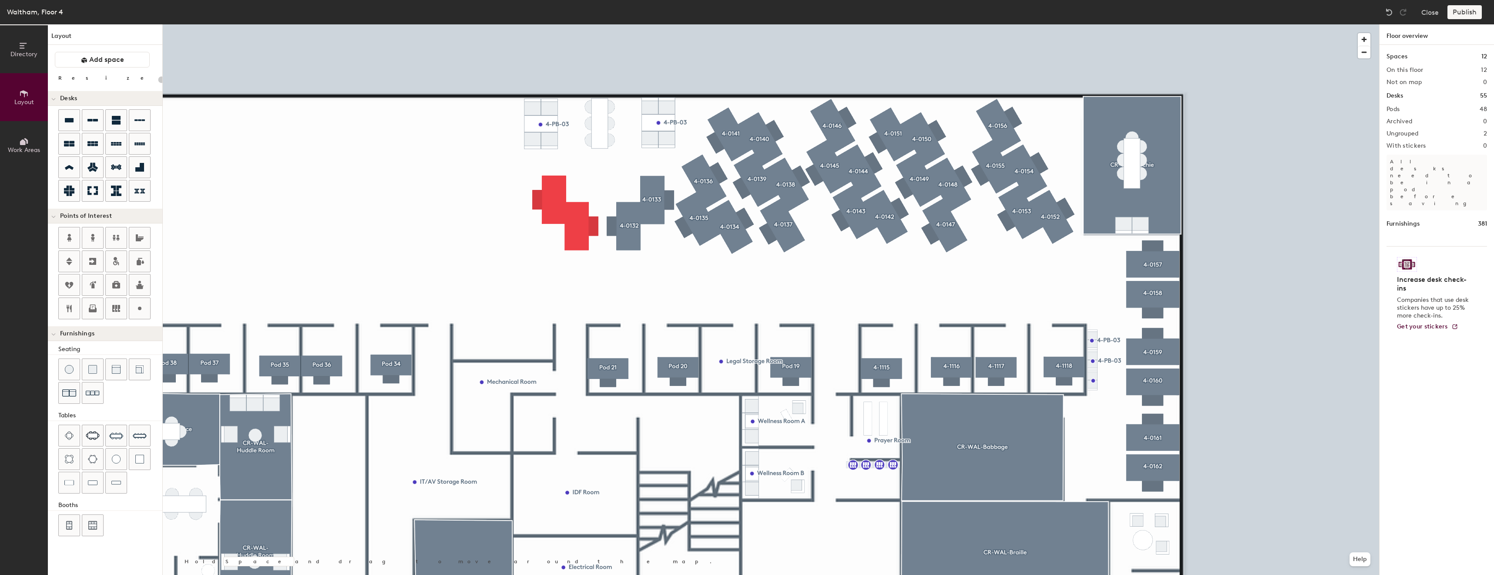
click at [526, 24] on div at bounding box center [771, 24] width 1217 height 0
type input "80"
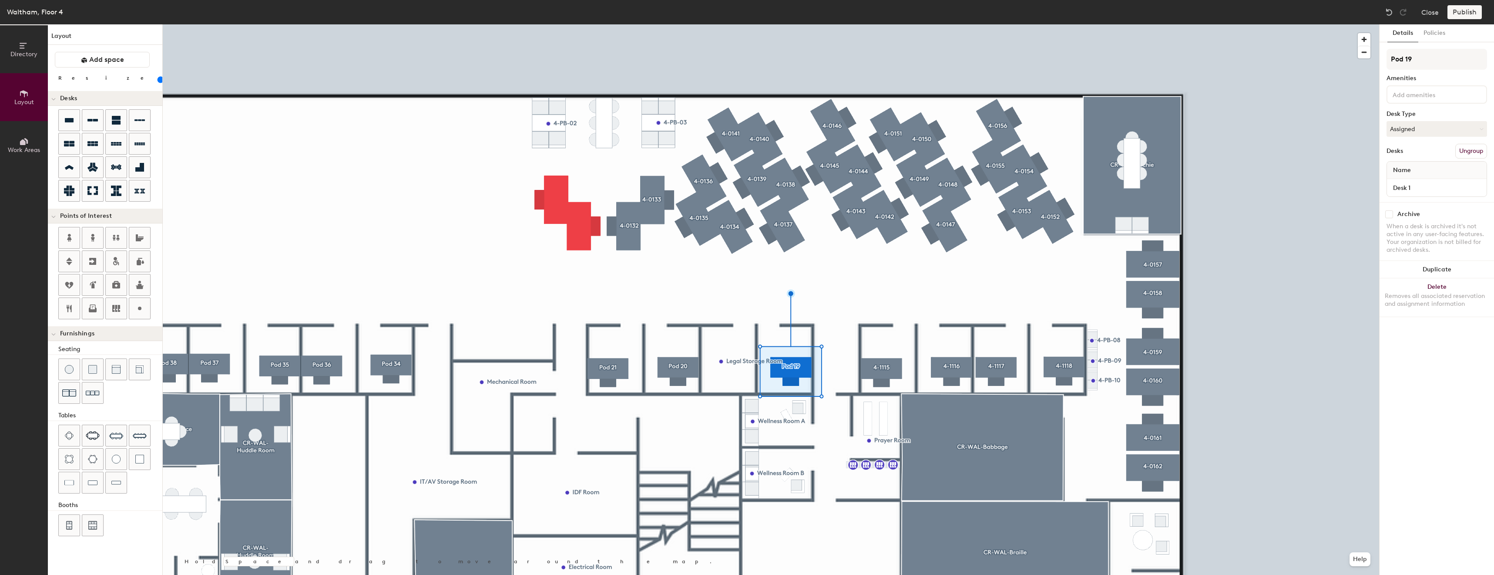
click at [1456, 100] on div at bounding box center [1437, 94] width 101 height 18
click at [1408, 59] on input "Pod 19" at bounding box center [1437, 59] width 101 height 21
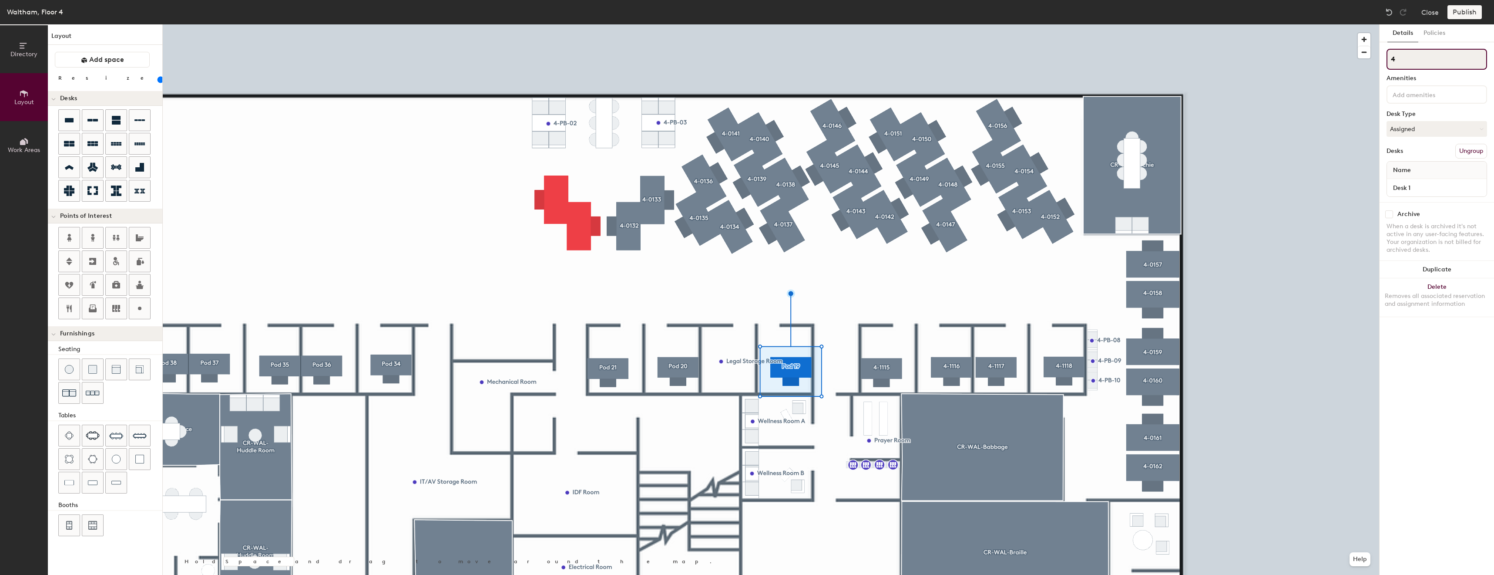
type input "4-"
type input "80"
type input "4-0"
type input "80"
type input "4-"
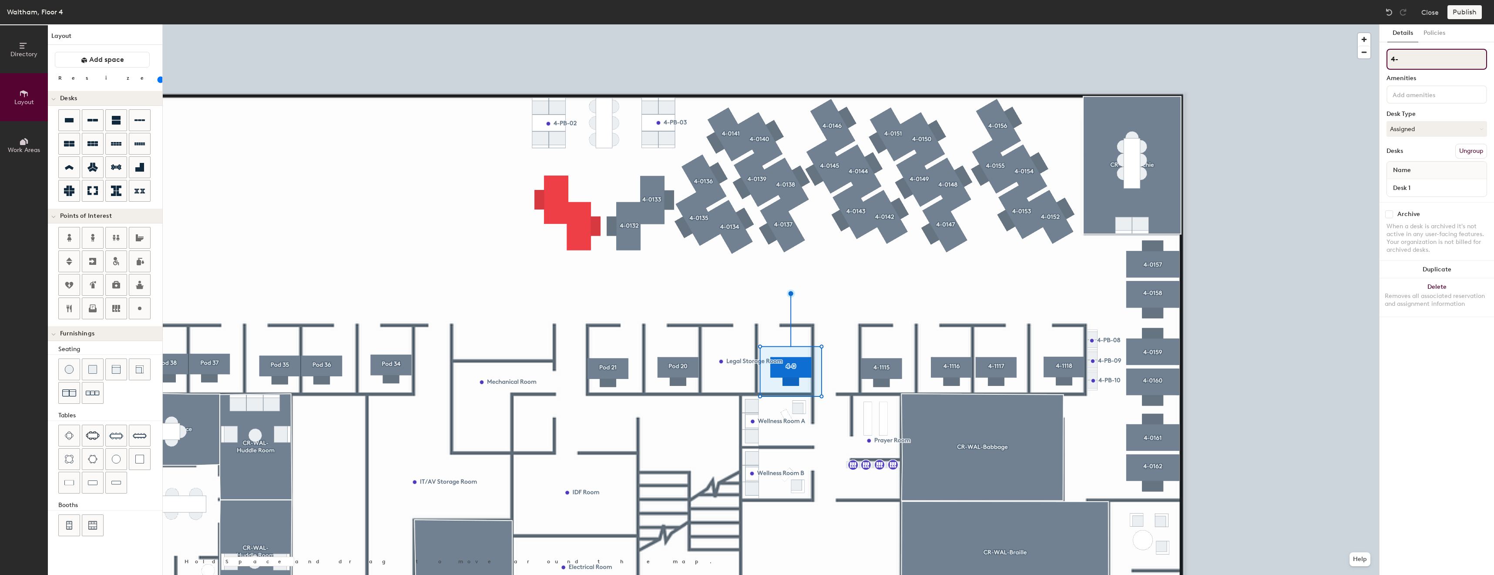
type input "80"
type input "4-1"
type input "80"
type input "4-1111"
type input "80"
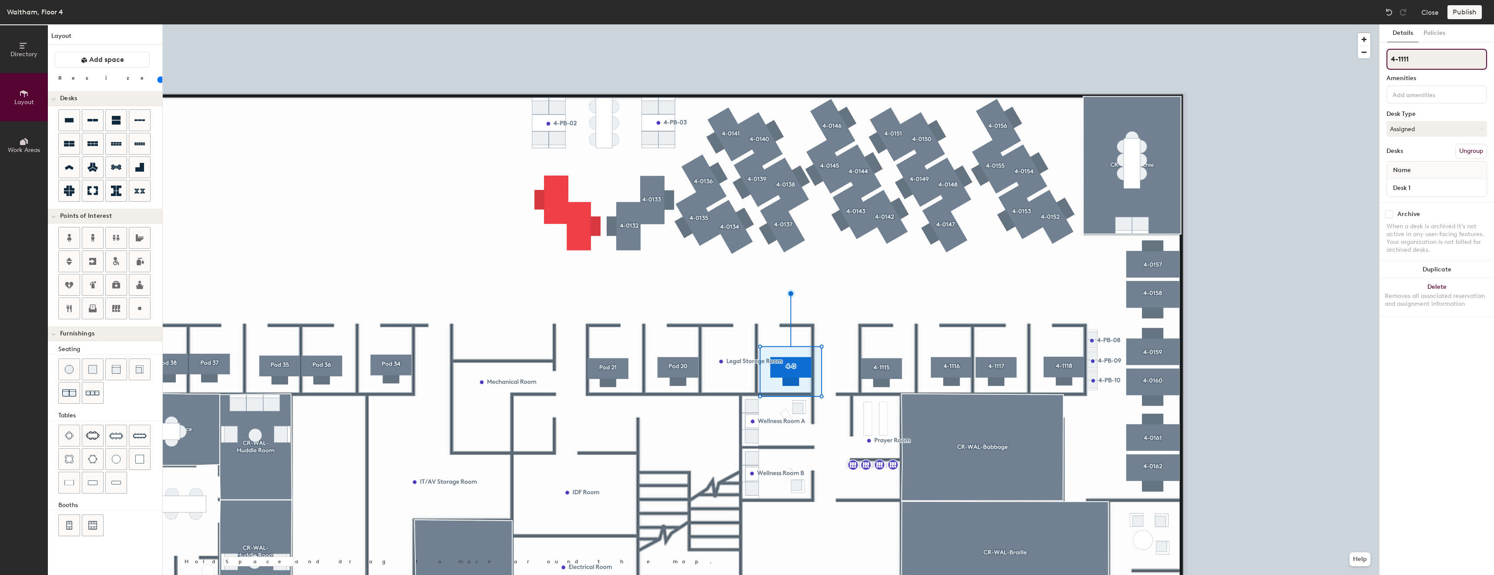
type input "4-11112"
type input "80"
click at [1411, 56] on input "4-11112" at bounding box center [1437, 59] width 101 height 21
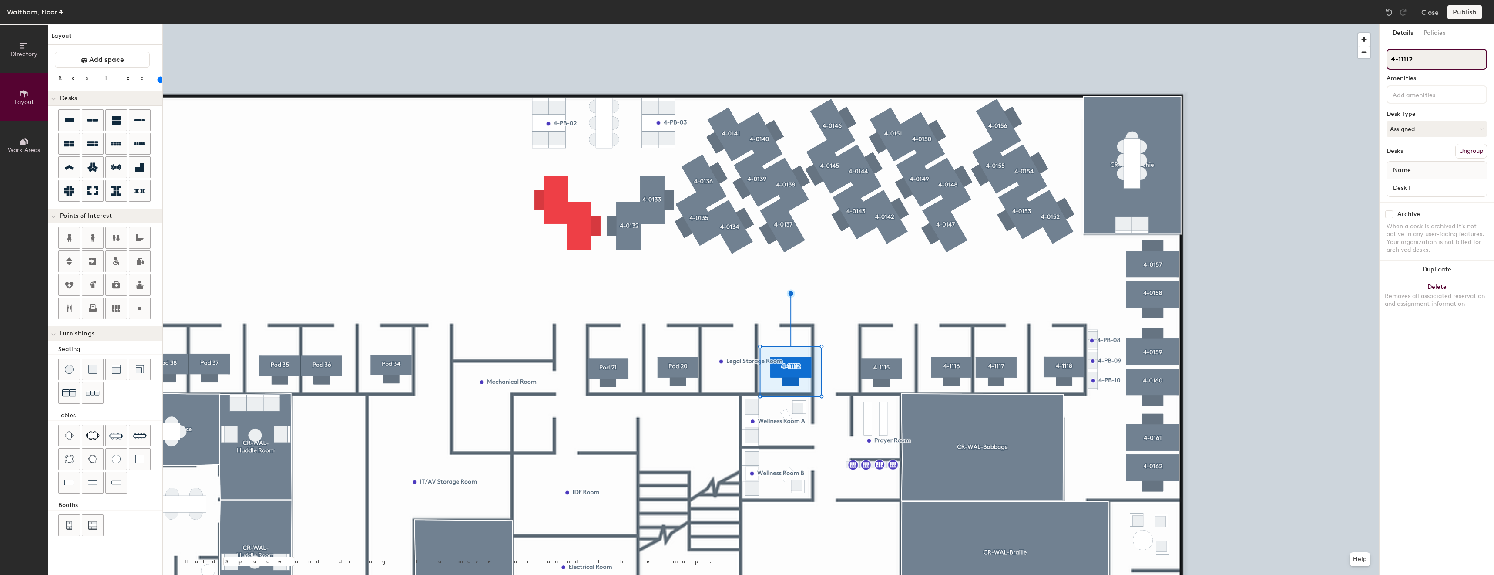
click at [1435, 59] on input "4-11112" at bounding box center [1437, 59] width 101 height 21
click at [1412, 61] on input "4-11112" at bounding box center [1437, 59] width 101 height 21
type input "4-11112"
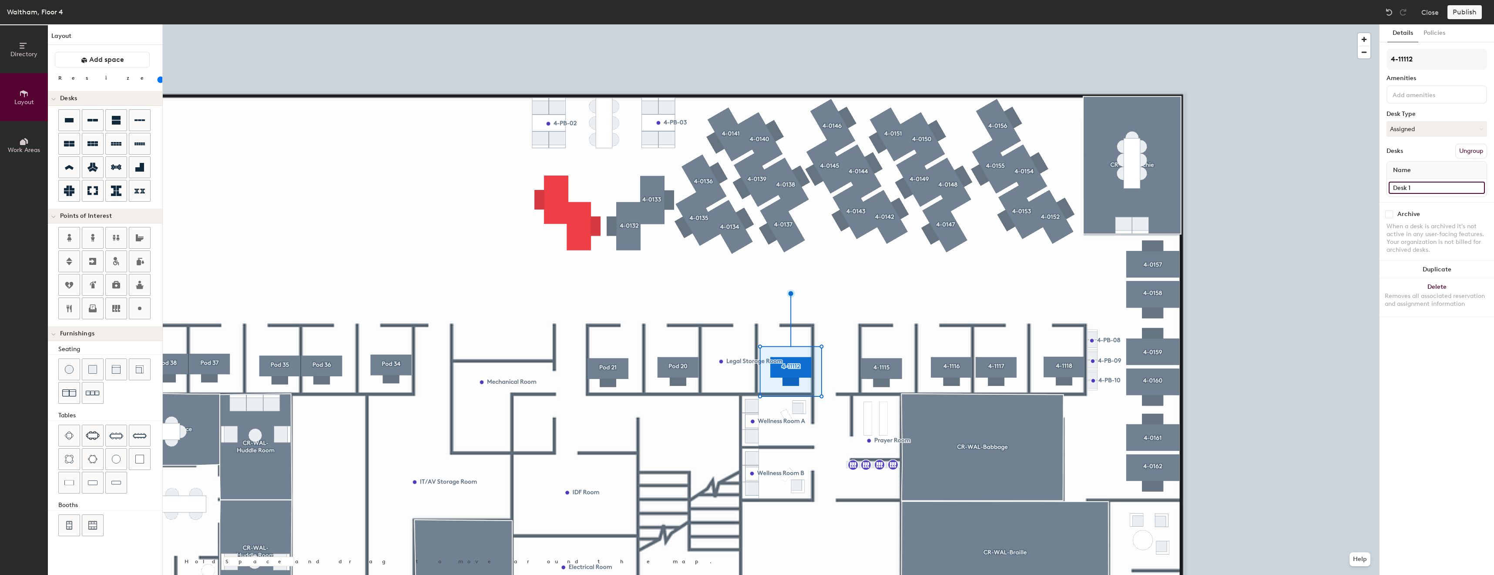
click at [1438, 185] on input "Desk 1" at bounding box center [1437, 188] width 96 height 12
type input "80"
click at [1438, 185] on input "Desk 1" at bounding box center [1437, 188] width 96 height 12
paste input "4-11112"
type input "4-11112"
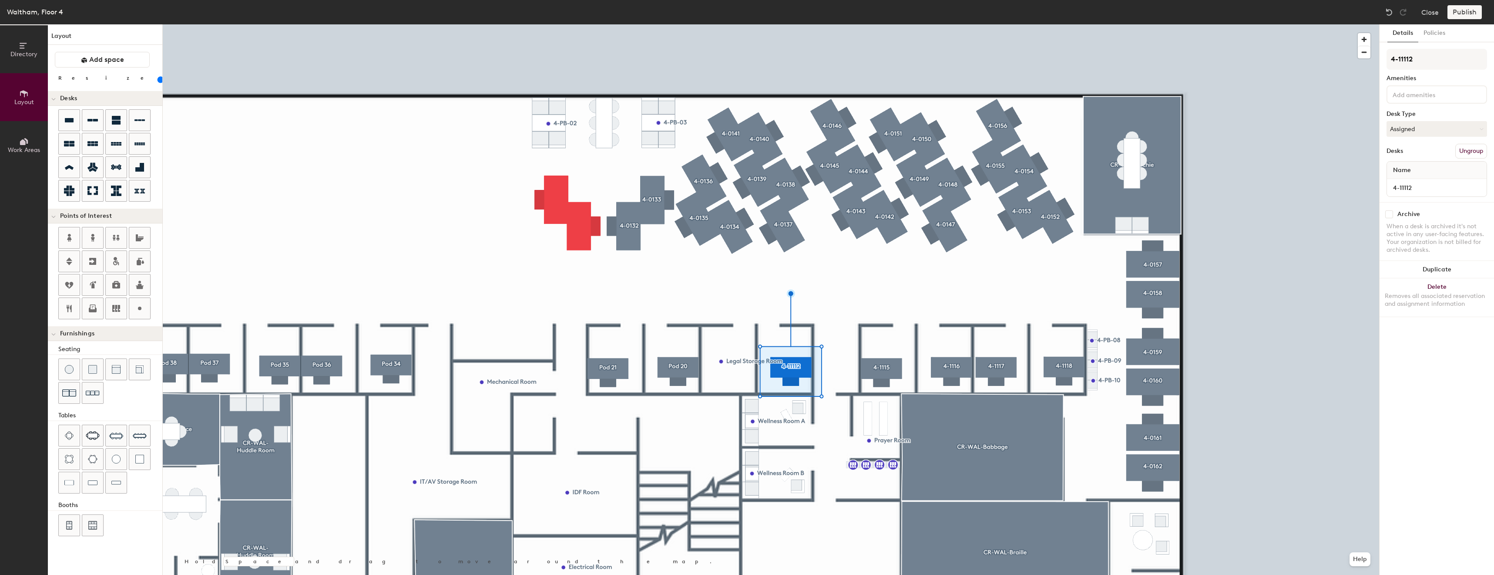
type input "80"
click at [1406, 59] on input "4-11112" at bounding box center [1437, 59] width 101 height 21
type input "4-1112"
type input "80"
type input "4-1112"
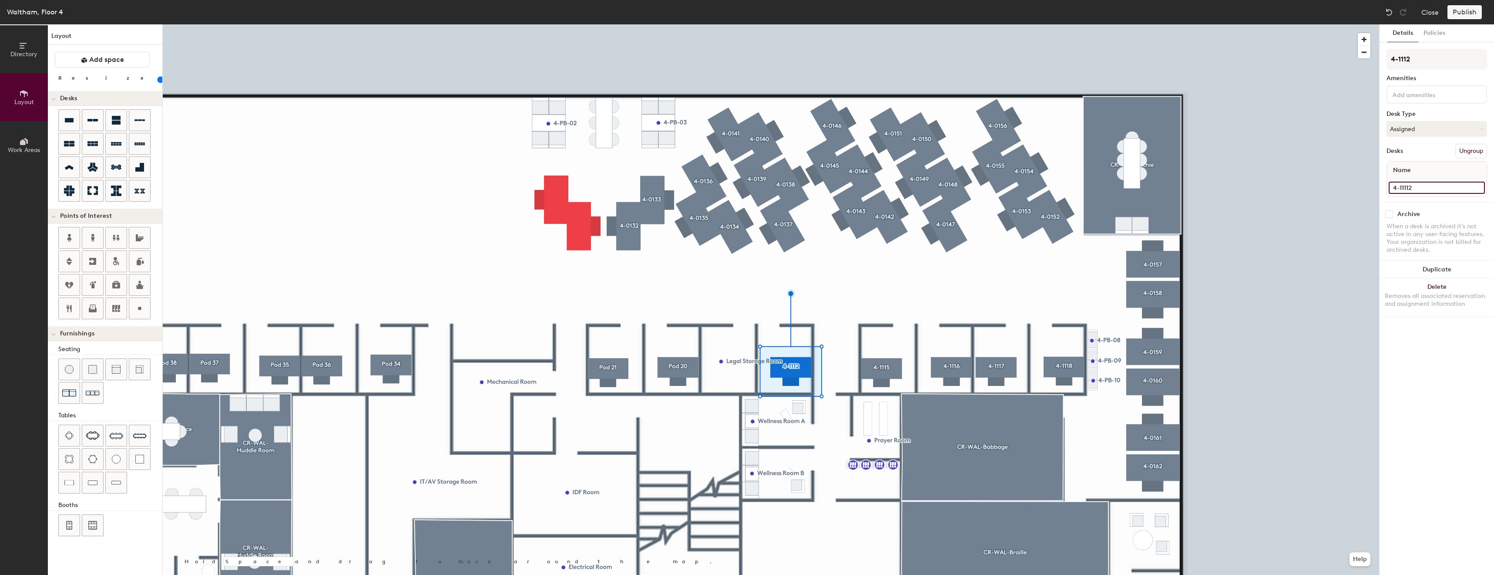
type input "80"
click at [1405, 184] on input "4-11112" at bounding box center [1437, 188] width 96 height 12
type input "4-1112"
type input "80"
type input "4-1112"
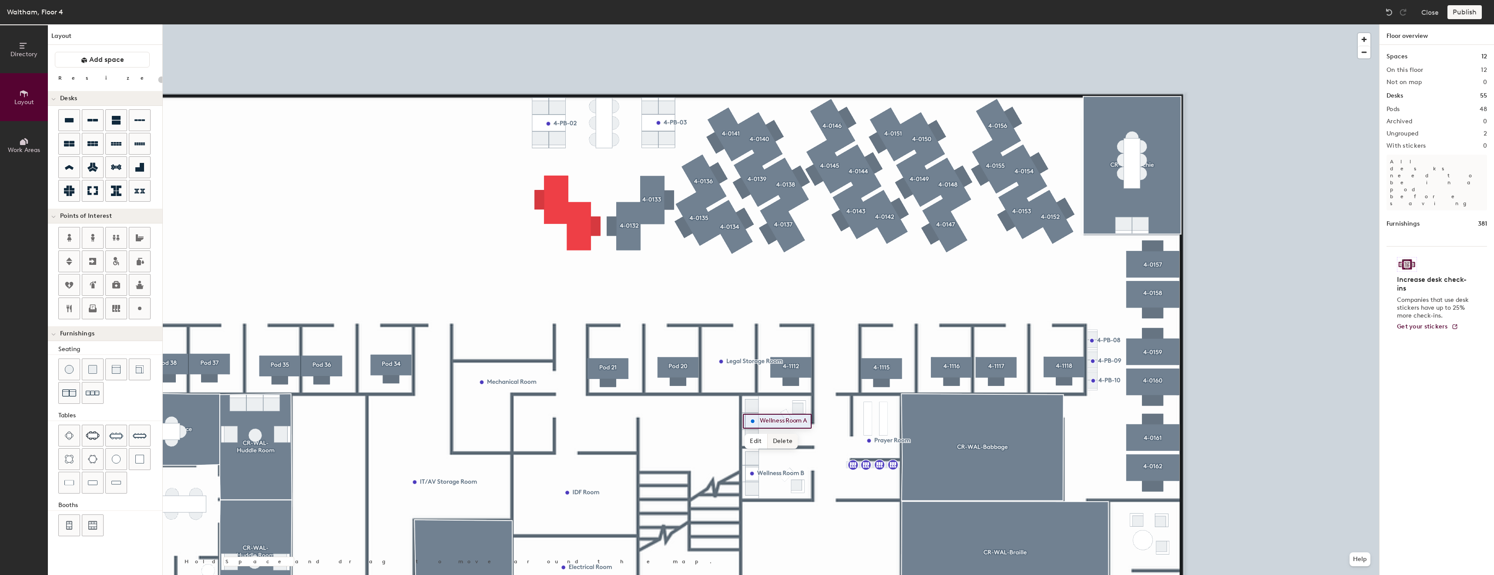
type input "20"
click at [757, 442] on span "Edit" at bounding box center [756, 441] width 23 height 15
click at [808, 421] on input "Wellness Room A" at bounding box center [787, 421] width 59 height 12
click at [810, 420] on input "Wellness Room A" at bounding box center [787, 421] width 59 height 12
click at [806, 418] on input "Wellness Room A (4-1114)" at bounding box center [805, 421] width 94 height 12
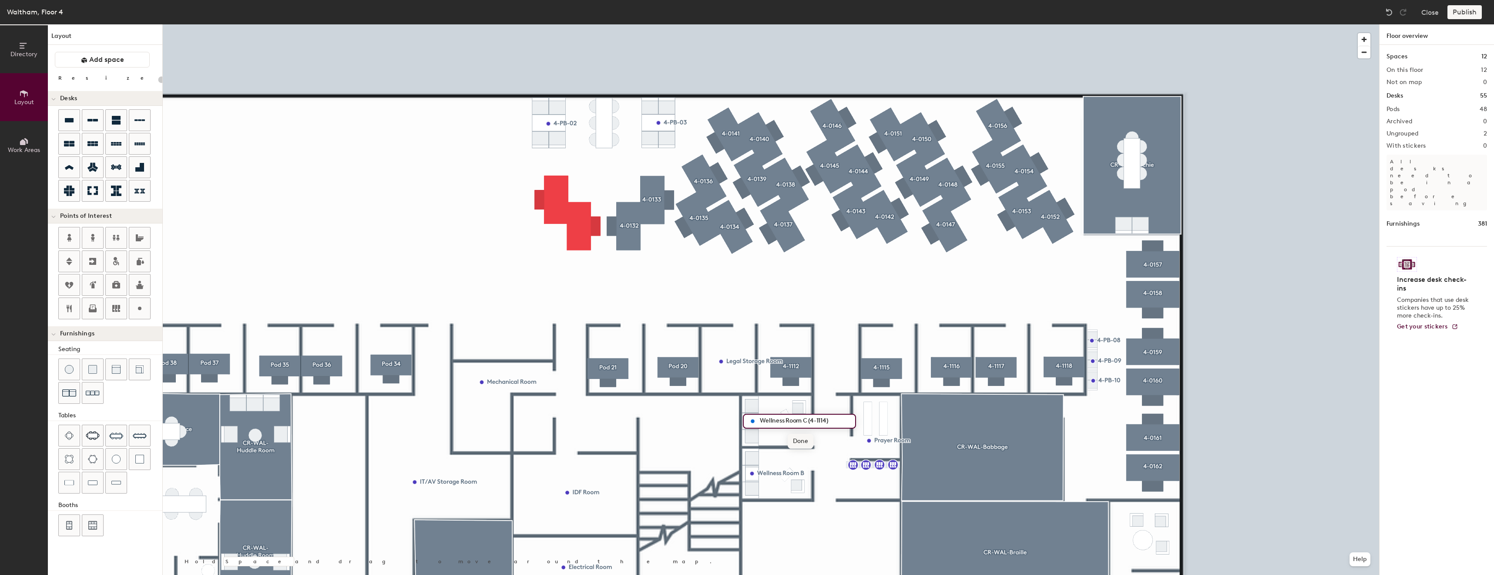
type input "Wellness Room C (4-1114)"
click at [800, 447] on span "Done" at bounding box center [801, 441] width 26 height 15
click at [756, 445] on span "Edit" at bounding box center [756, 441] width 23 height 15
click at [797, 446] on span "Done" at bounding box center [801, 441] width 26 height 15
click at [722, 284] on span "Edit" at bounding box center [715, 284] width 23 height 15
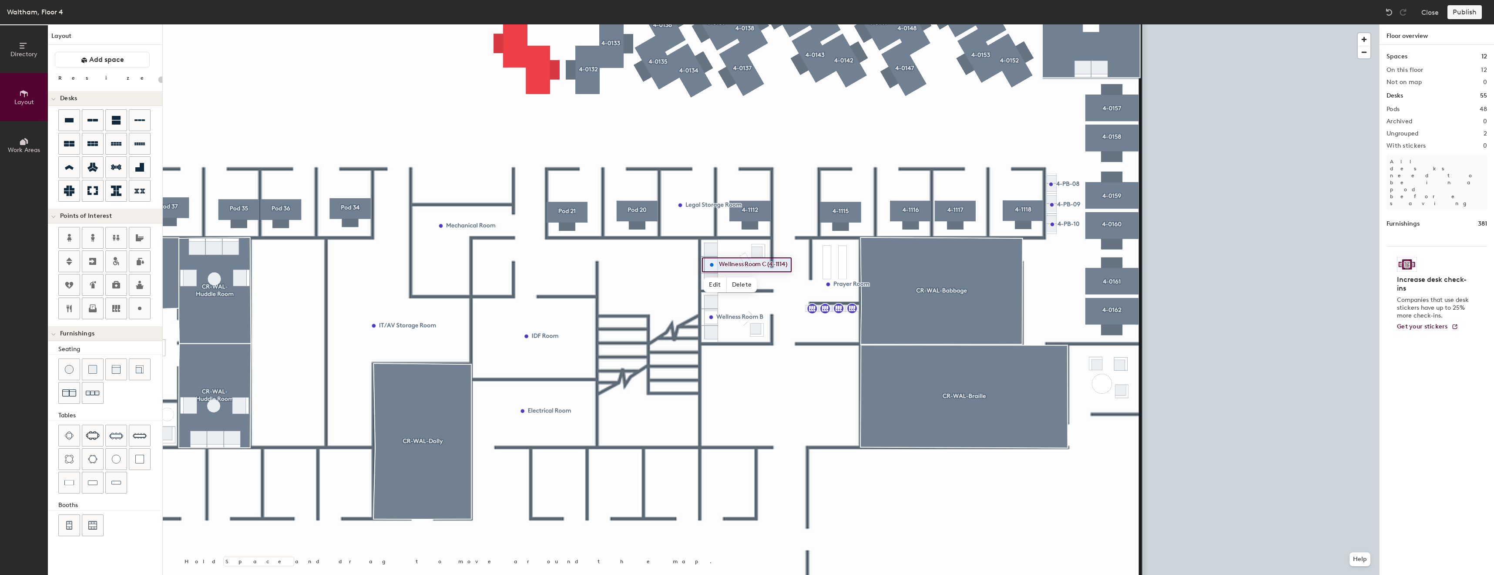
click at [128, 301] on div at bounding box center [110, 274] width 104 height 94
click at [136, 303] on icon at bounding box center [139, 308] width 10 height 10
click at [140, 306] on icon at bounding box center [139, 308] width 10 height 10
click at [716, 284] on span "Edit" at bounding box center [715, 284] width 23 height 15
type input "20"
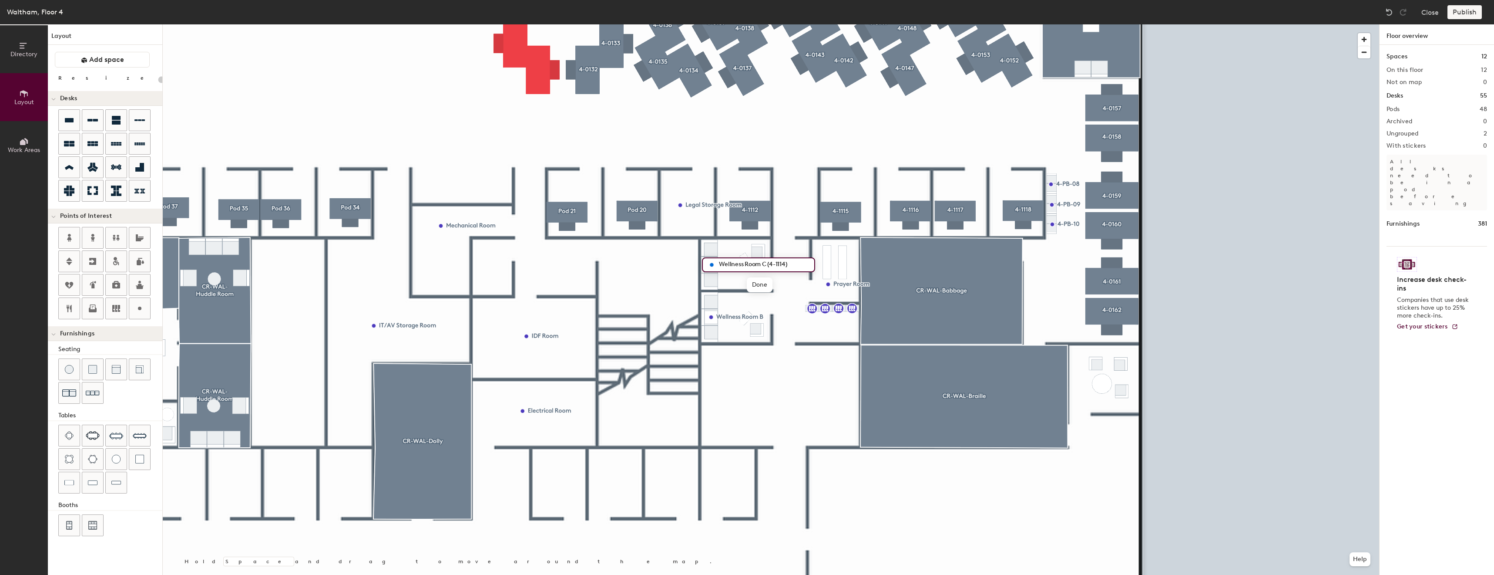
click at [767, 268] on input "Wellness Room C (4-1114)" at bounding box center [764, 265] width 94 height 12
click at [787, 259] on input "Wellness Room C (4-1114)" at bounding box center [764, 265] width 94 height 12
drag, startPoint x: 789, startPoint y: 263, endPoint x: 762, endPoint y: 263, distance: 27.0
click at [762, 263] on input "Wellness Room C (4-1114)" at bounding box center [764, 265] width 94 height 12
click at [766, 267] on input "Wellness Room C (4-1114)" at bounding box center [764, 265] width 94 height 12
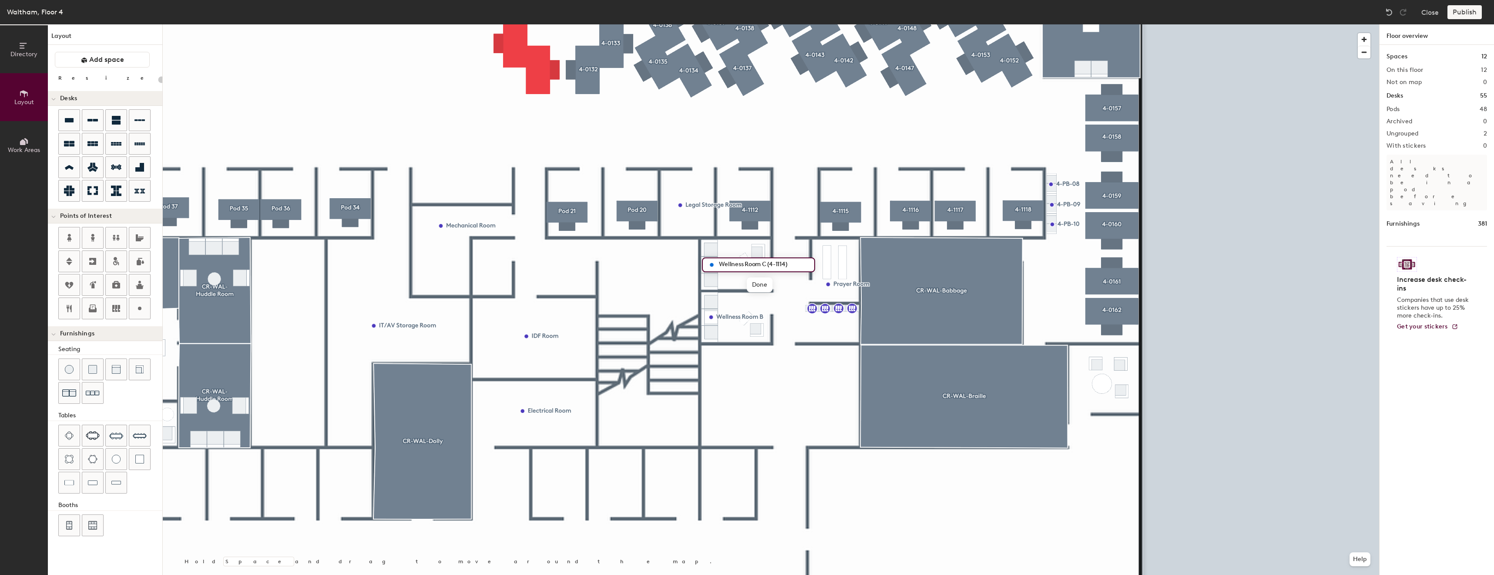
click at [767, 265] on input "Wellness Room C (4-1114)" at bounding box center [764, 265] width 94 height 12
click at [780, 263] on input "Wellness Room (4-1114)" at bounding box center [760, 265] width 86 height 12
type input "4-11112"
click at [717, 284] on span "Edit" at bounding box center [715, 284] width 23 height 15
type input "20"
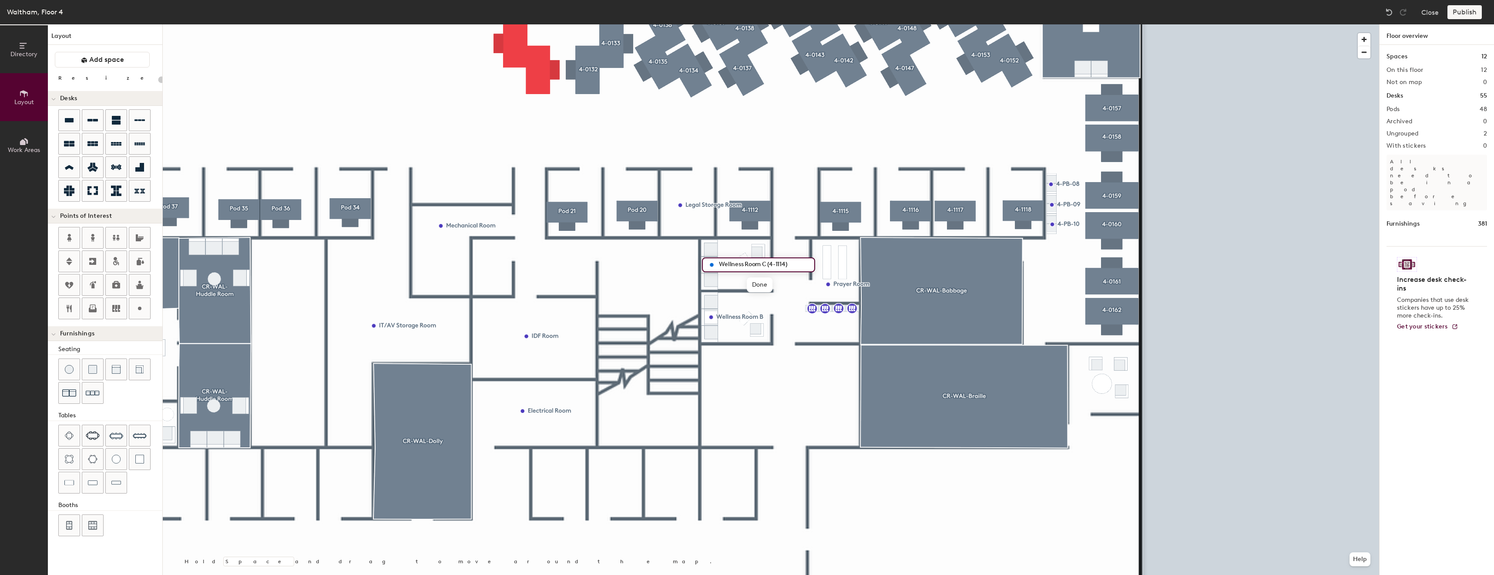
click at [769, 264] on input "Wellness Room C (4-1114)" at bounding box center [764, 265] width 94 height 12
type input "Wellness Room (4-1114C)"
type input "20"
click at [717, 339] on span "Edit" at bounding box center [714, 336] width 23 height 15
type input "Wellness Room (4-1114B)"
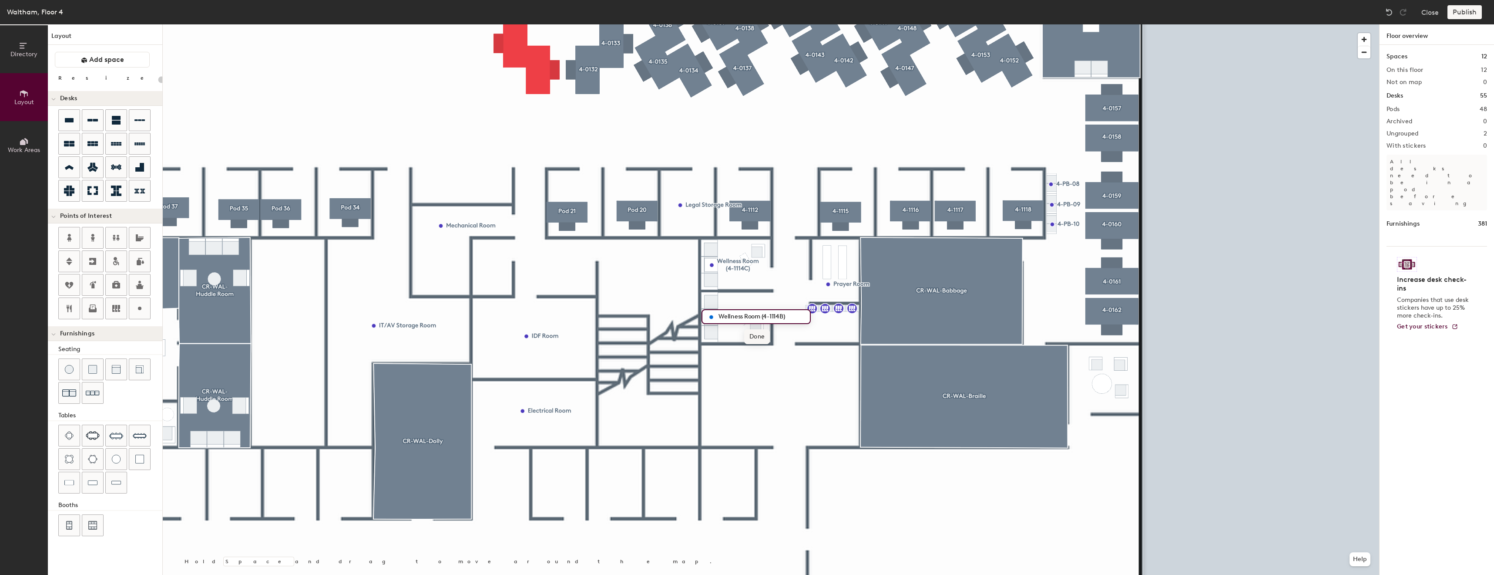
click at [753, 331] on span "Done" at bounding box center [757, 336] width 26 height 15
type input "20"
click at [832, 300] on span "Edit" at bounding box center [831, 303] width 23 height 15
click at [871, 281] on input "Prayer Room" at bounding box center [855, 284] width 43 height 12
type input "Prayer Room (4-1114A"
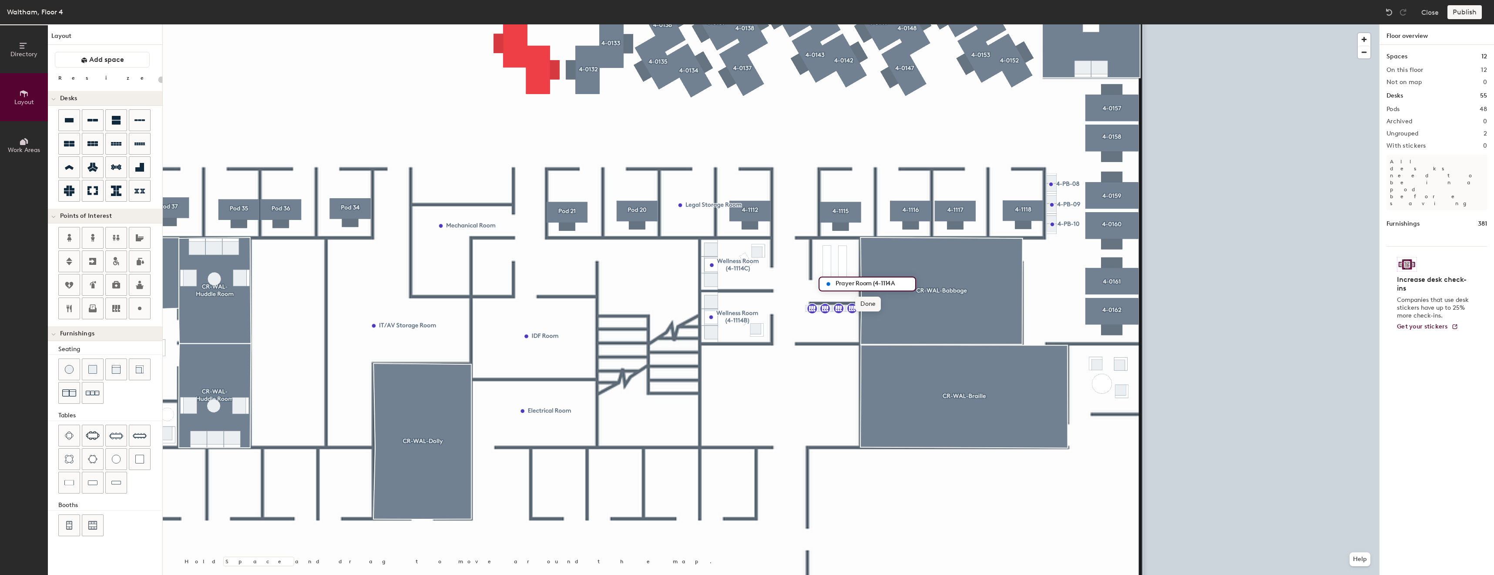
click at [869, 301] on span "Done" at bounding box center [868, 303] width 26 height 15
click at [859, 24] on div at bounding box center [771, 24] width 1217 height 0
click at [835, 300] on span "Edit" at bounding box center [829, 304] width 23 height 15
type input "20"
click at [892, 284] on input "Prayer Room (4-1114A" at bounding box center [870, 284] width 78 height 12
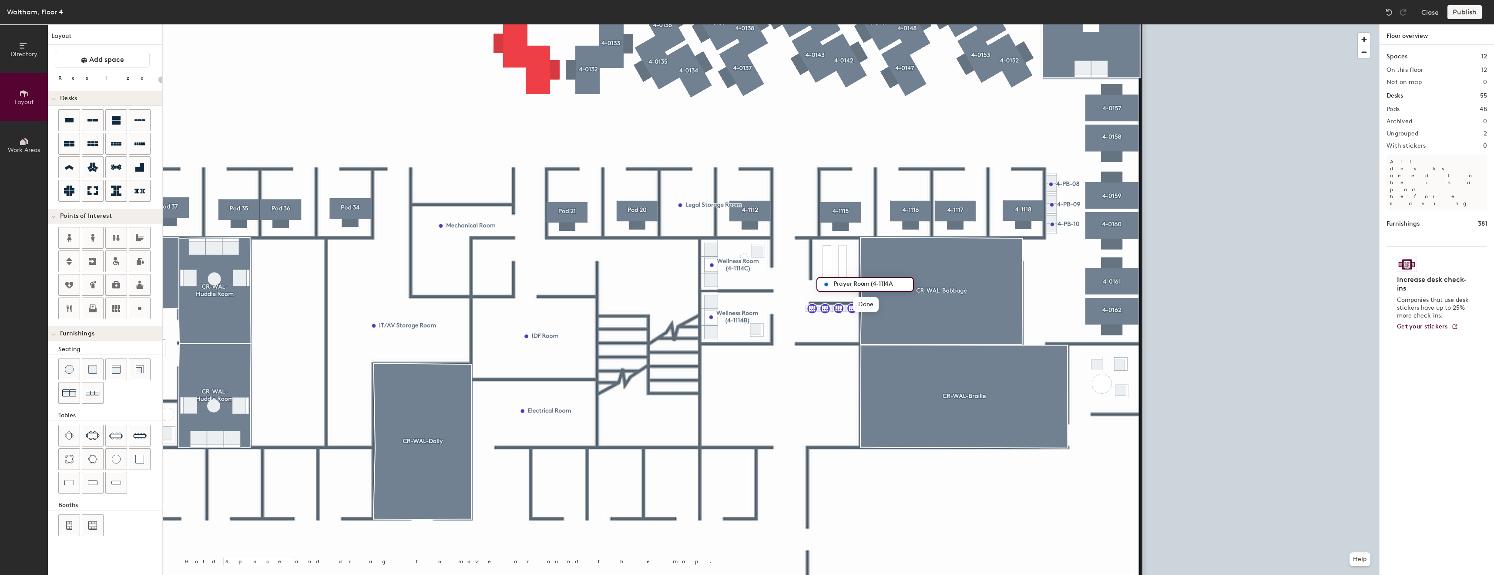
type input "Prayer Room (4-1114A)"
click at [843, 24] on div at bounding box center [771, 24] width 1217 height 0
click at [1226, 24] on div at bounding box center [771, 24] width 1217 height 0
type input "20"
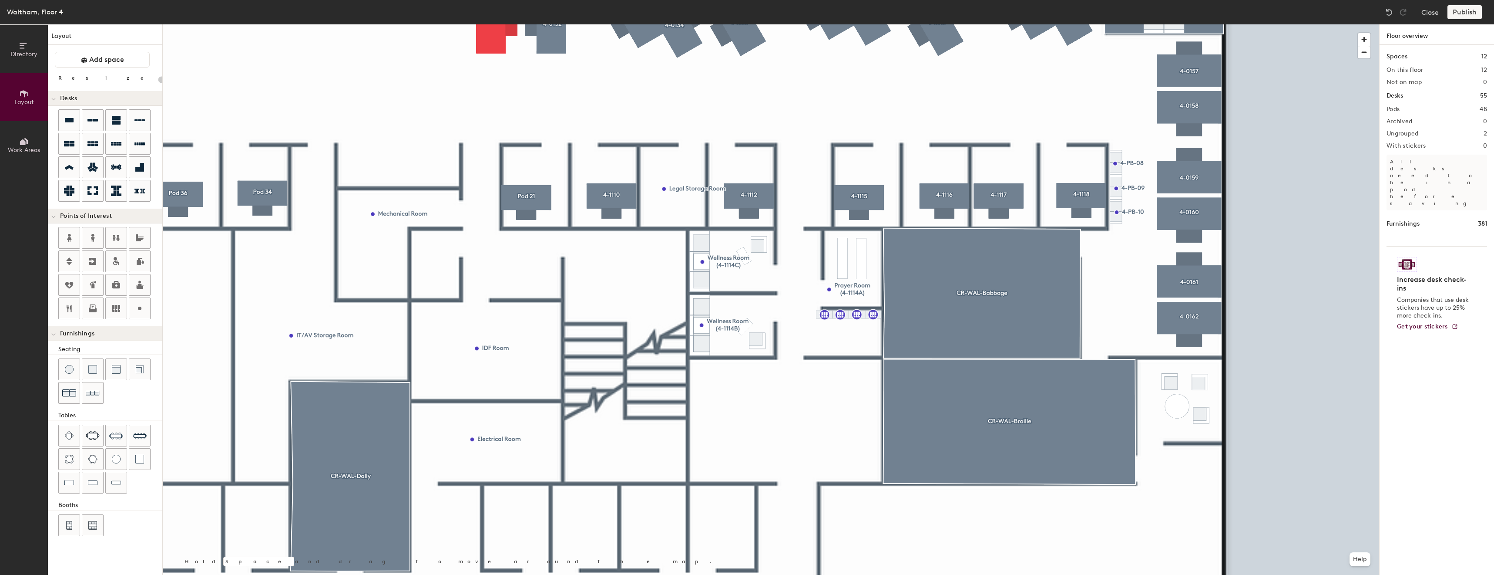
click at [679, 24] on div at bounding box center [771, 24] width 1217 height 0
click at [672, 24] on div at bounding box center [771, 24] width 1217 height 0
click at [663, 206] on span "Edit" at bounding box center [667, 208] width 23 height 15
type input "20"
click at [735, 189] on input "Legal Storage Room" at bounding box center [704, 188] width 71 height 12
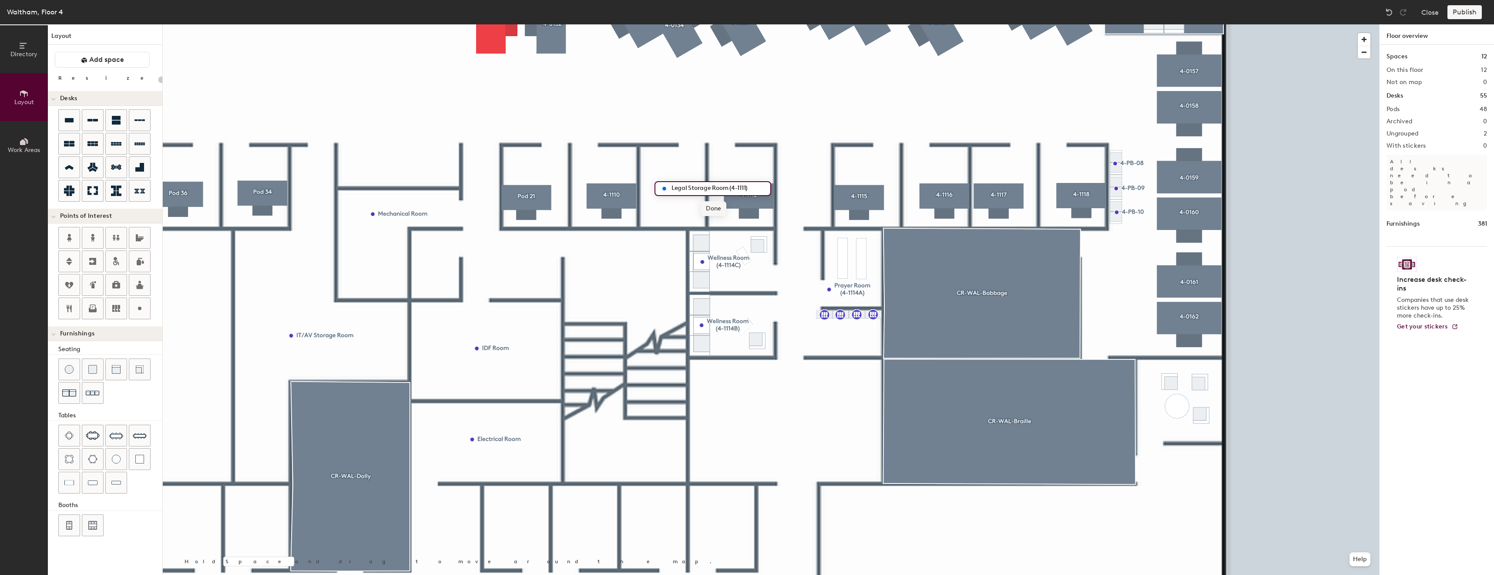
type input "Legal Storage Room (4-1111)"
click at [719, 207] on span "Done" at bounding box center [714, 208] width 26 height 15
type input "20"
click at [659, 206] on span "Edit" at bounding box center [663, 207] width 23 height 15
click at [716, 189] on input "Legal Storage Room (4-1111)" at bounding box center [713, 187] width 97 height 12
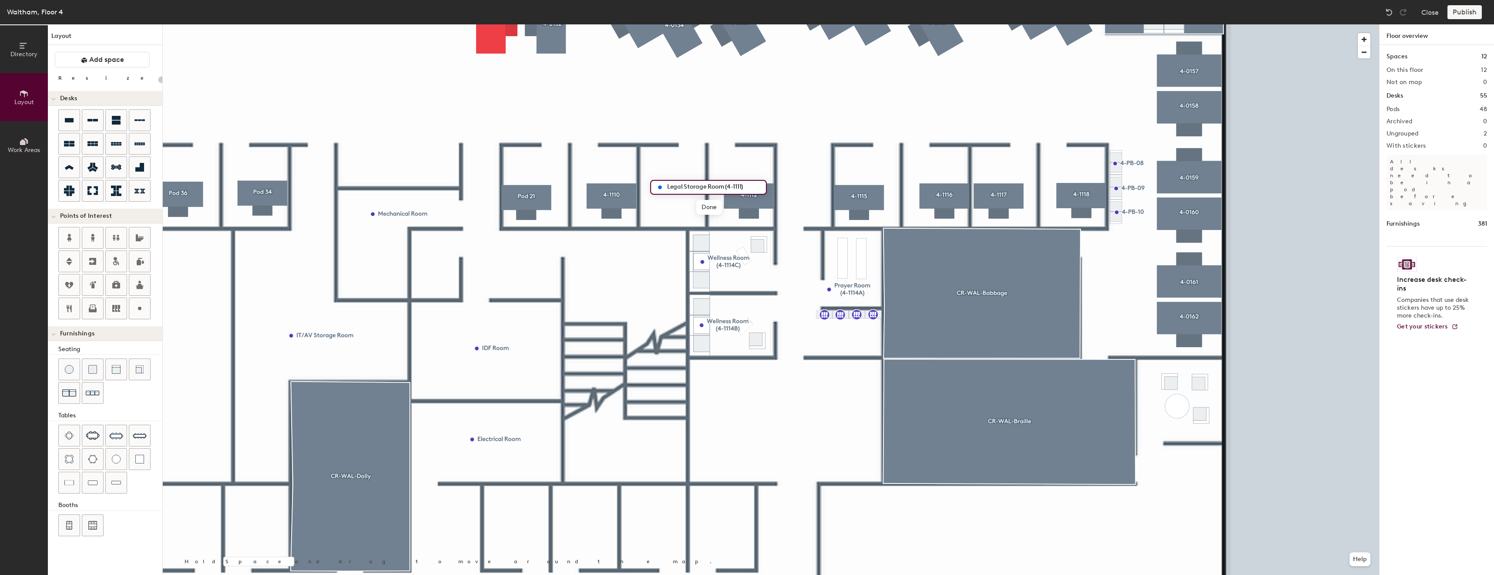
click at [716, 189] on input "Legal Storage Room (4-1111)" at bounding box center [713, 187] width 97 height 12
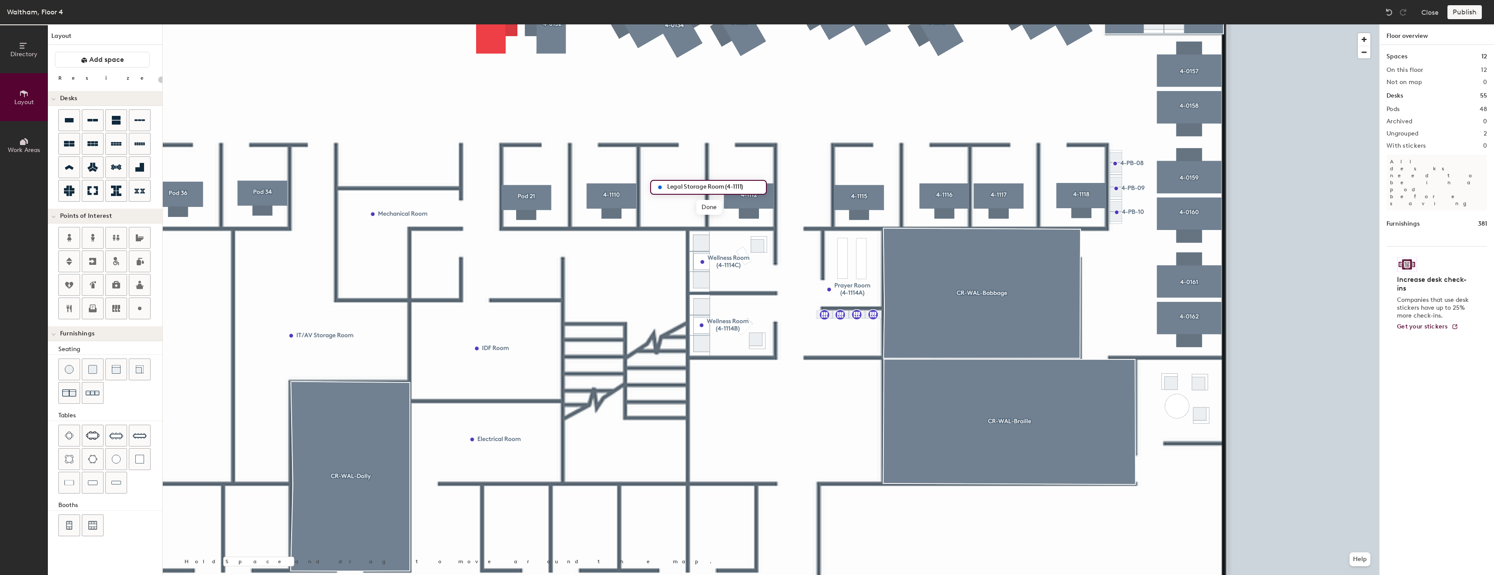
type input "Legal Storage (4-1111)"
click at [716, 204] on span "Done" at bounding box center [704, 207] width 26 height 15
type input "20"
click at [683, 200] on span "Edit" at bounding box center [674, 206] width 23 height 15
click at [718, 182] on input "Legal Storage (4-1111)" at bounding box center [719, 186] width 86 height 12
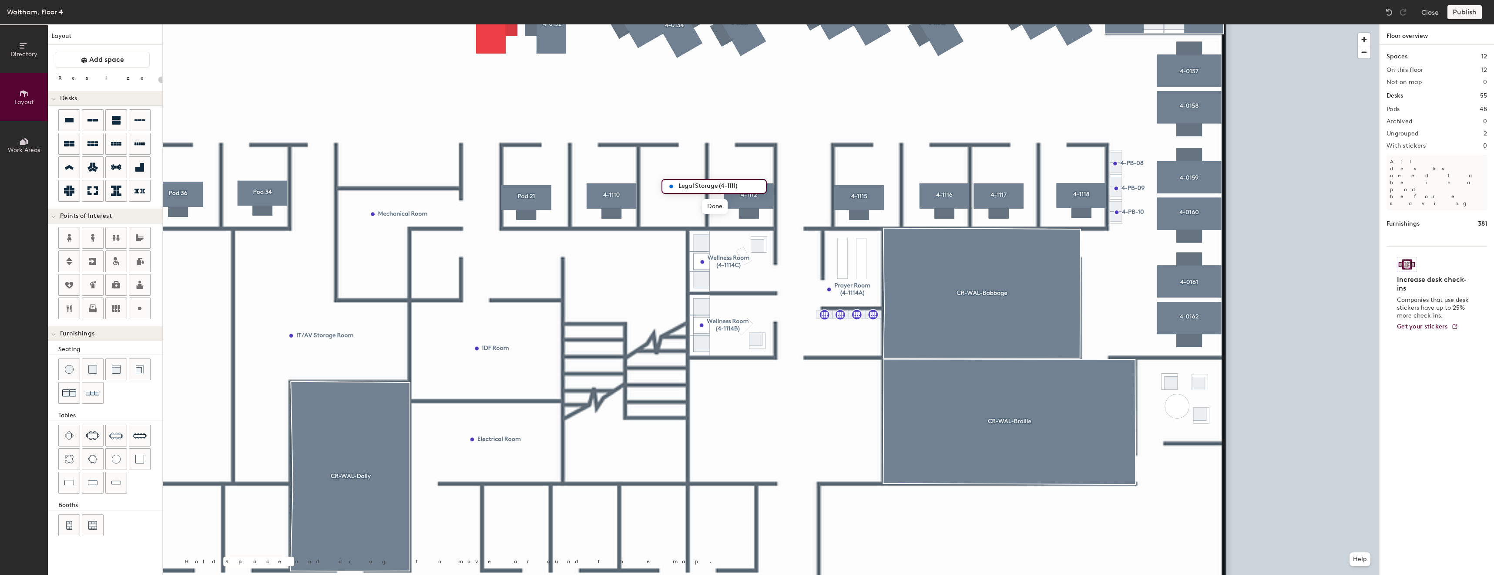
click at [717, 184] on input "Legal Storage (4-1111)" at bounding box center [719, 186] width 86 height 12
type input "Legal Storage (4-1111)"
click at [726, 205] on span "Done" at bounding box center [721, 206] width 26 height 15
click at [817, 24] on div at bounding box center [771, 24] width 1217 height 0
click at [689, 24] on div at bounding box center [771, 24] width 1217 height 0
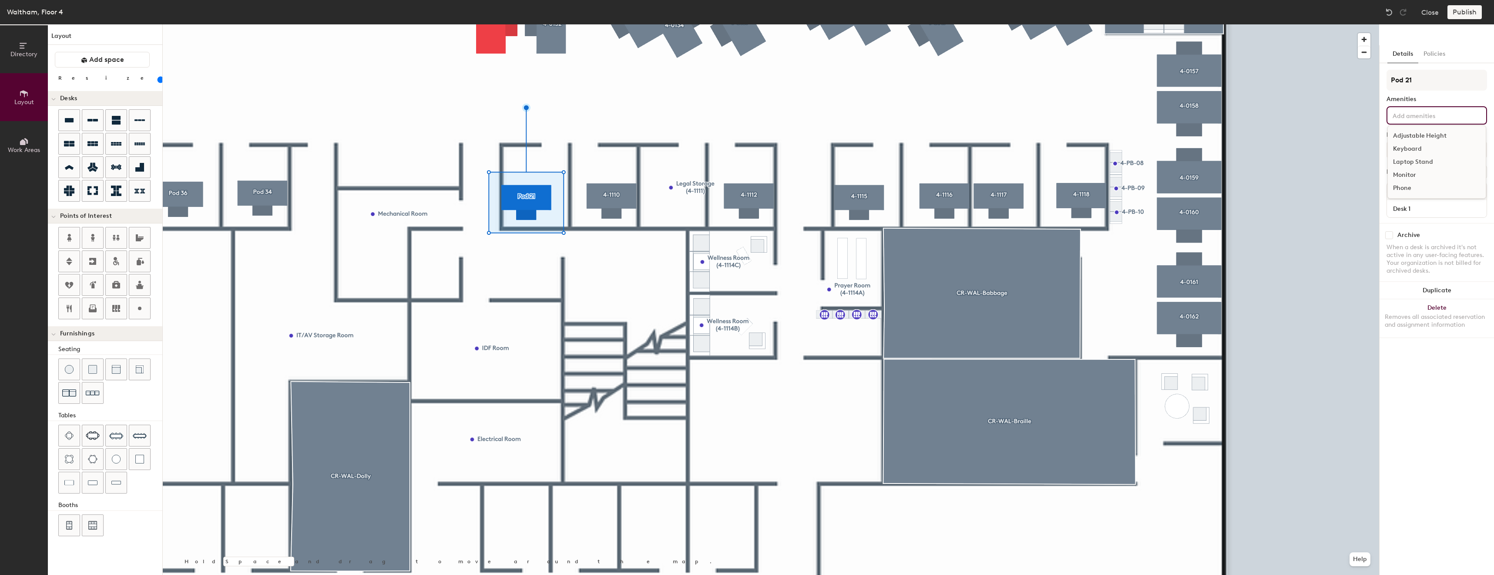
click at [1432, 116] on input at bounding box center [1430, 115] width 78 height 10
type input "80"
click at [1432, 210] on input "Desk 1" at bounding box center [1437, 208] width 96 height 12
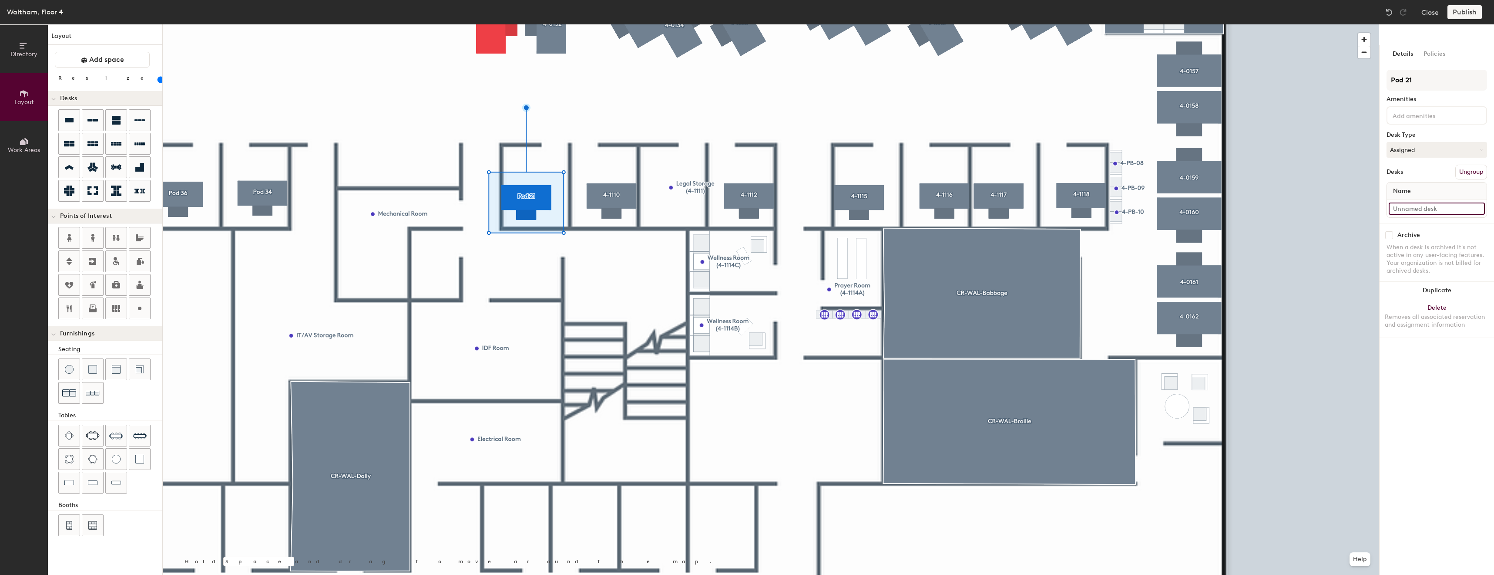
type input "80"
type input "4"
type input "80"
type input "4-"
type input "80"
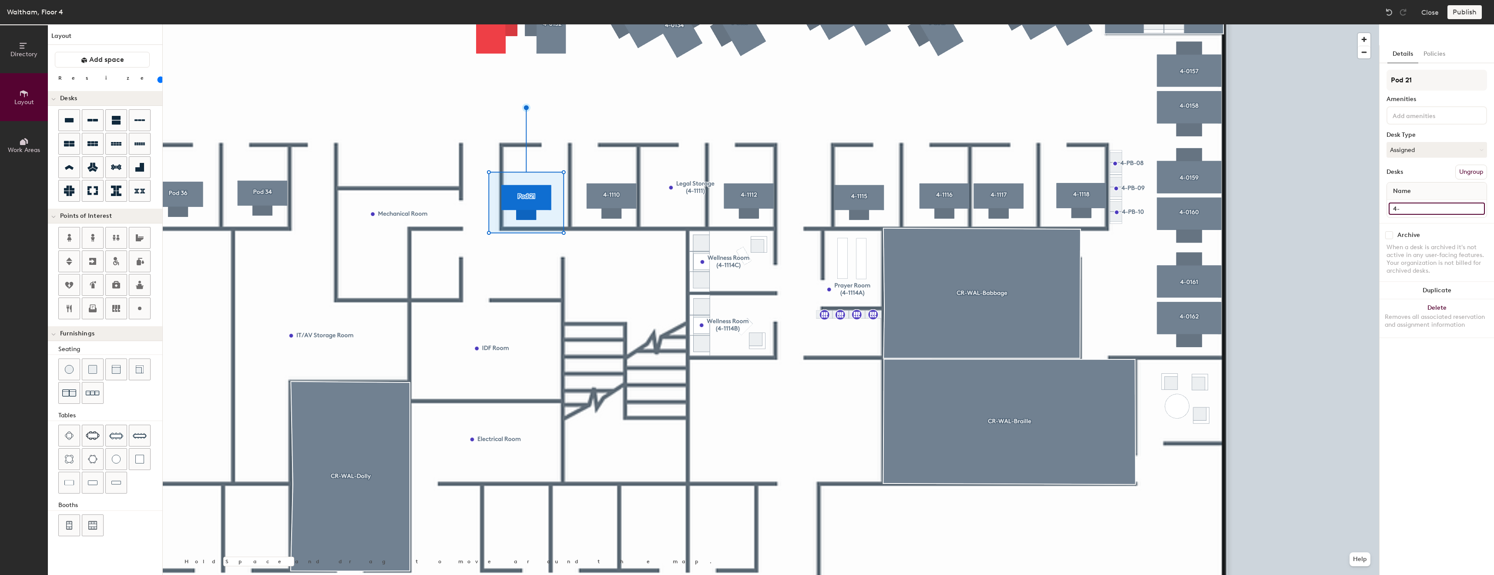
type input "4-0"
type input "80"
type input "4-01"
type input "80"
type input "4-0"
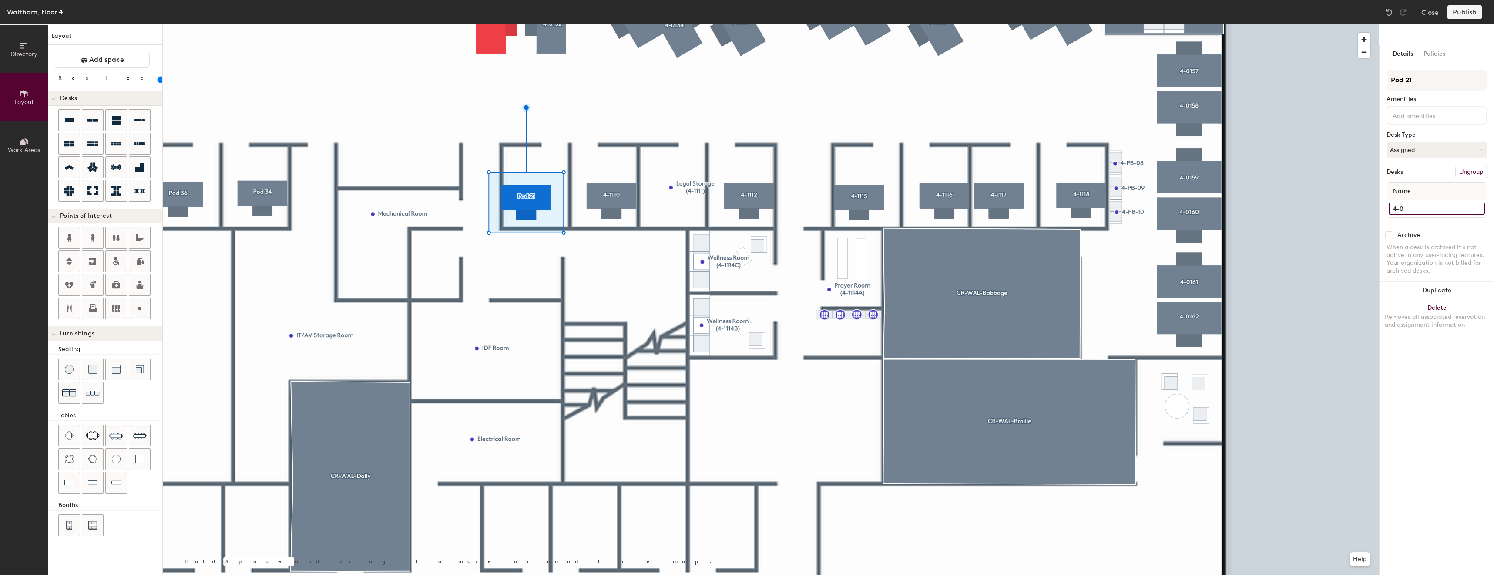
type input "80"
type input "4-"
type input "80"
type input "4-1"
type input "80"
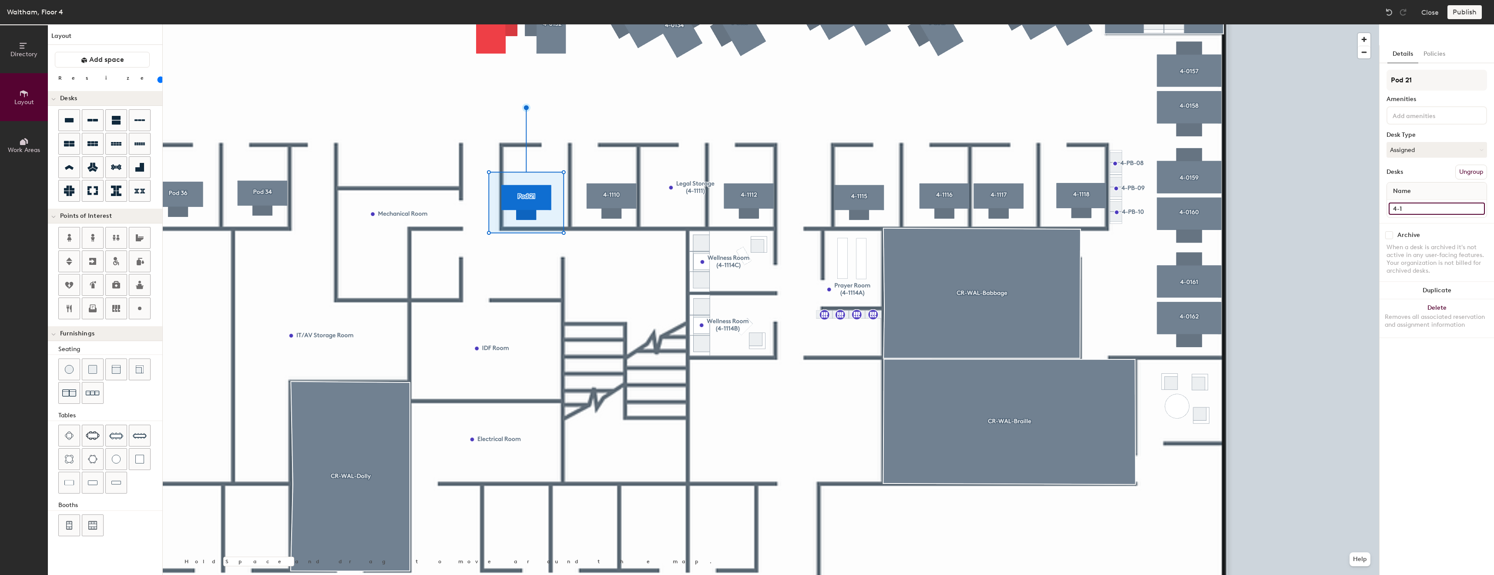
type input "4-11"
type input "80"
type input "4-110"
type input "80"
type input "4-1109"
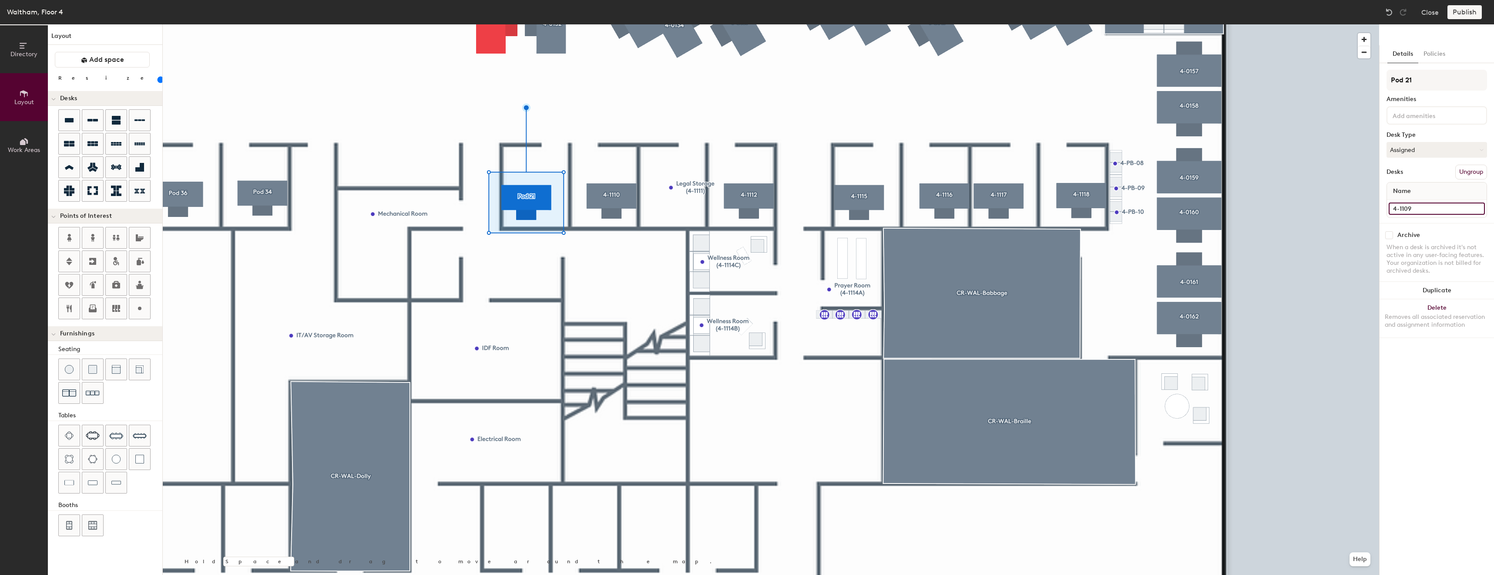
type input "80"
click at [1425, 206] on input "4-1109" at bounding box center [1437, 208] width 96 height 12
type input "4-1109"
click at [1453, 71] on input "Pod 21" at bounding box center [1437, 80] width 101 height 21
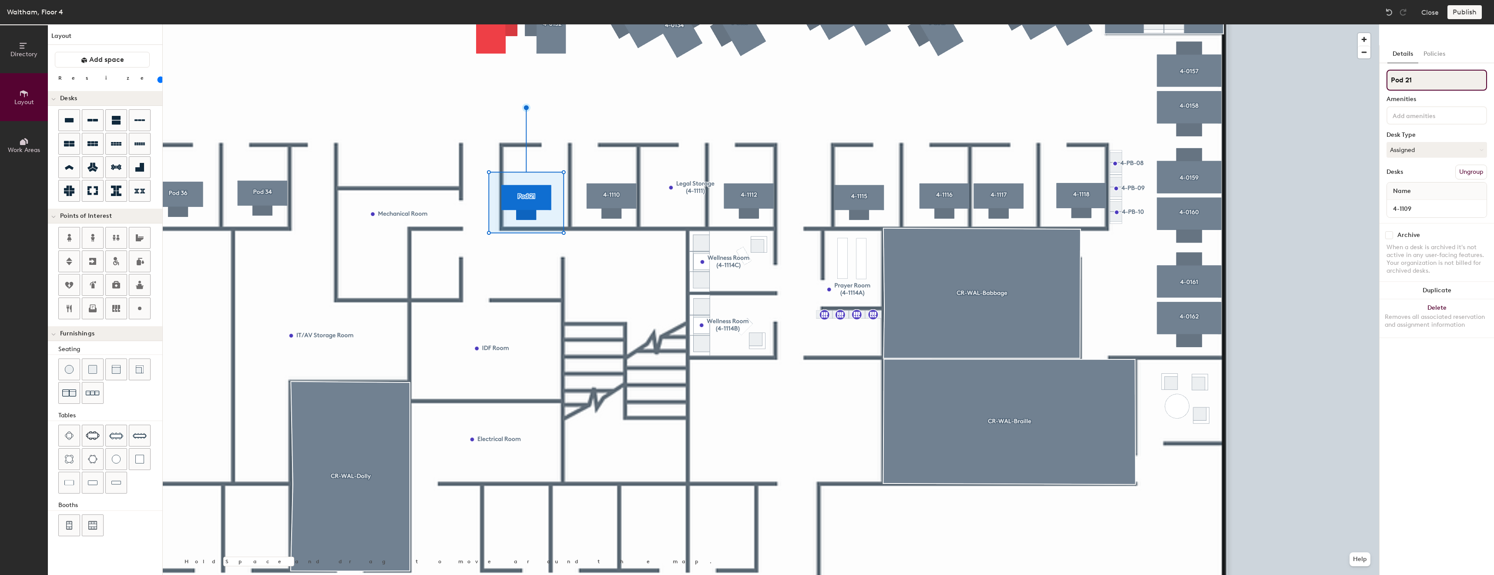
type input "80"
click at [1453, 71] on input "Pod 21" at bounding box center [1437, 80] width 101 height 21
paste input "4-1109"
type input "4-1109"
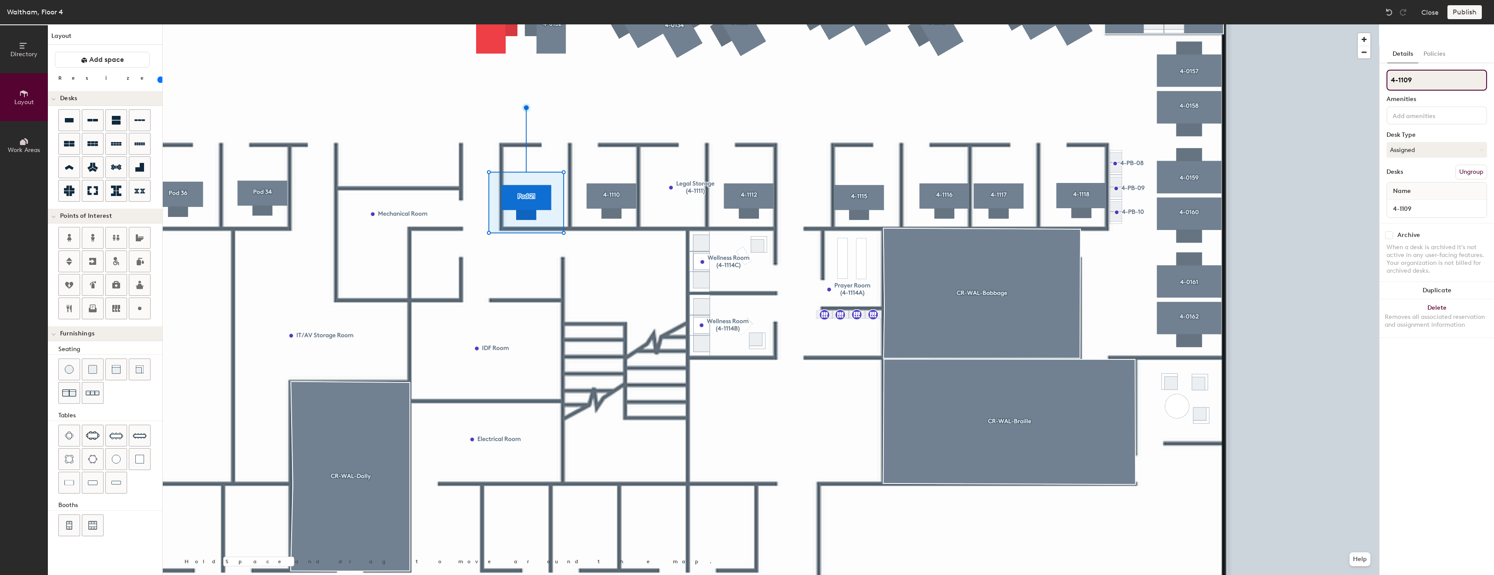
type input "80"
type input "4-1109"
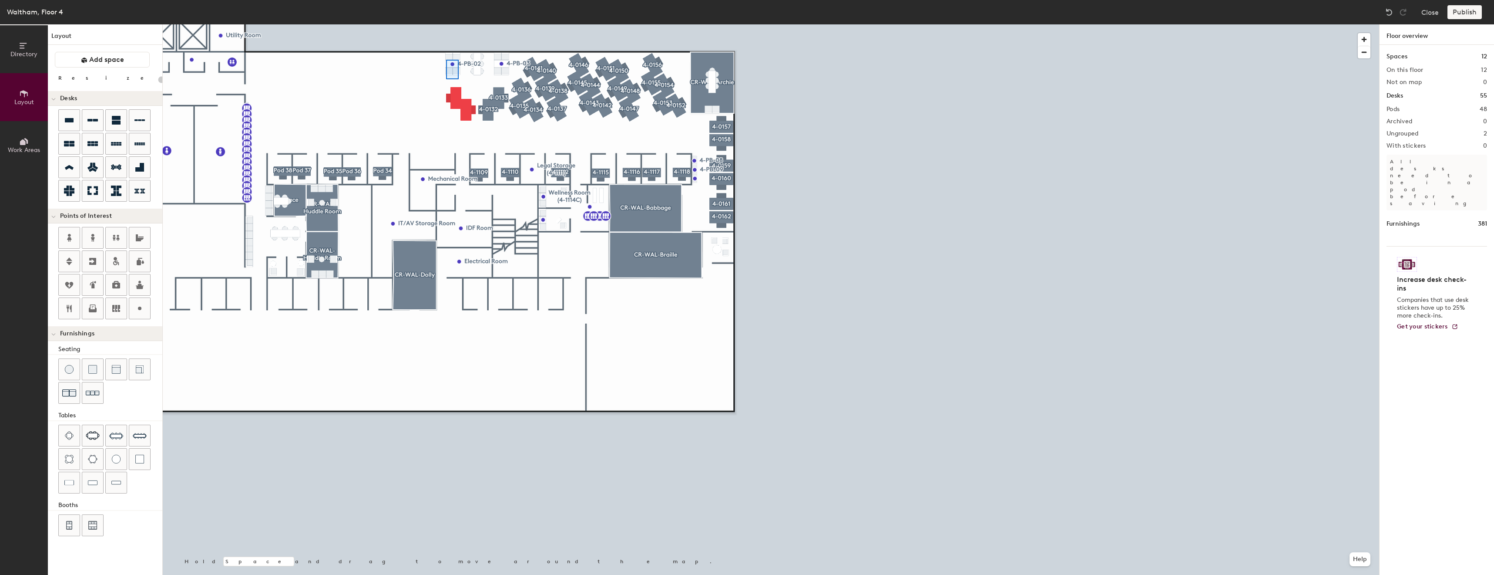
click at [443, 24] on div at bounding box center [771, 24] width 1217 height 0
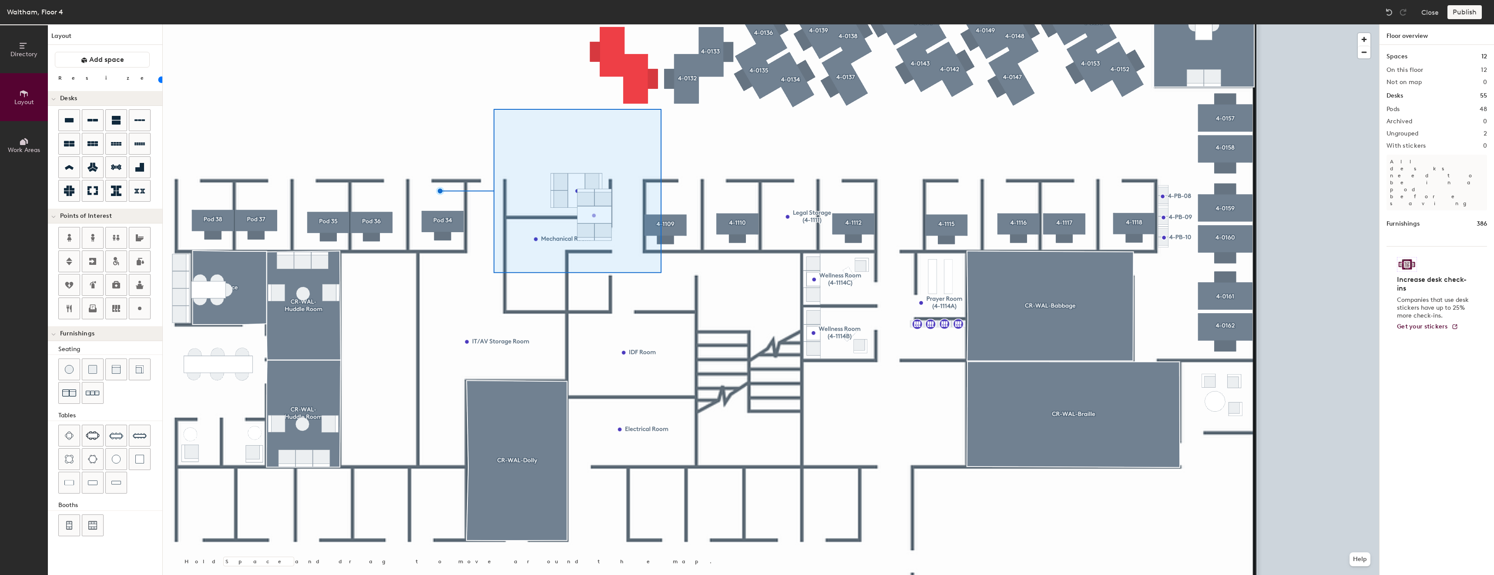
click at [720, 24] on div at bounding box center [771, 24] width 1217 height 0
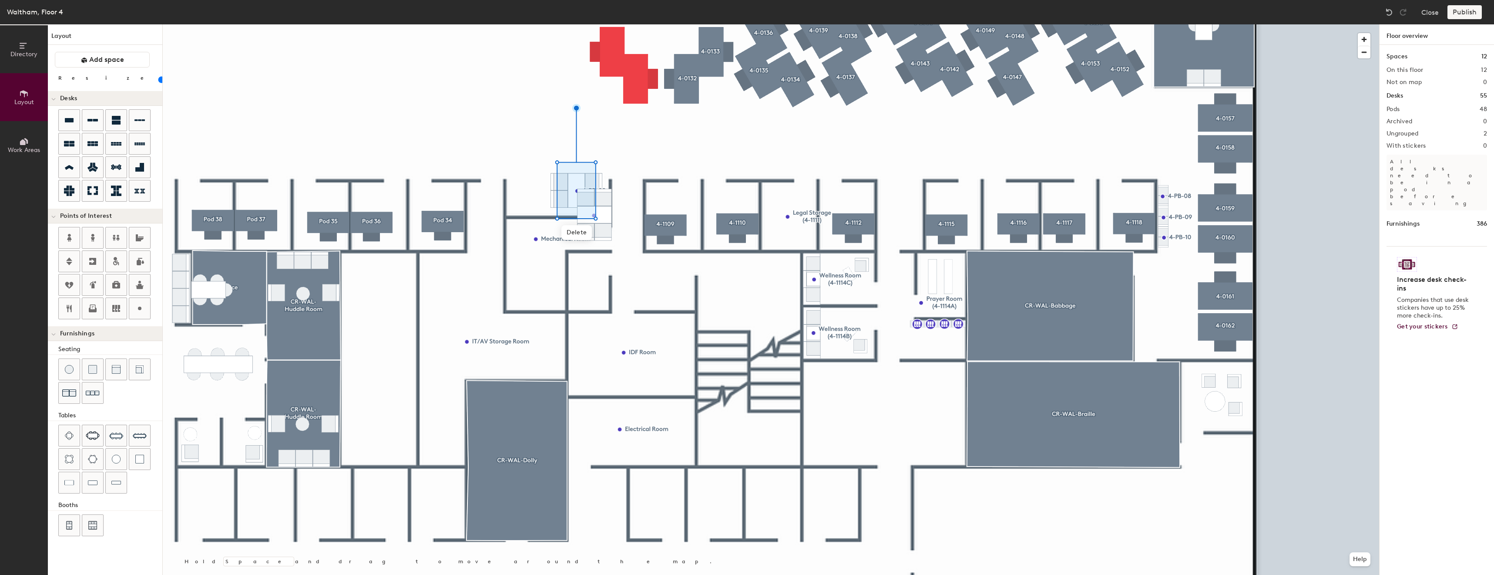
click at [616, 24] on div at bounding box center [771, 24] width 1217 height 0
type input "20"
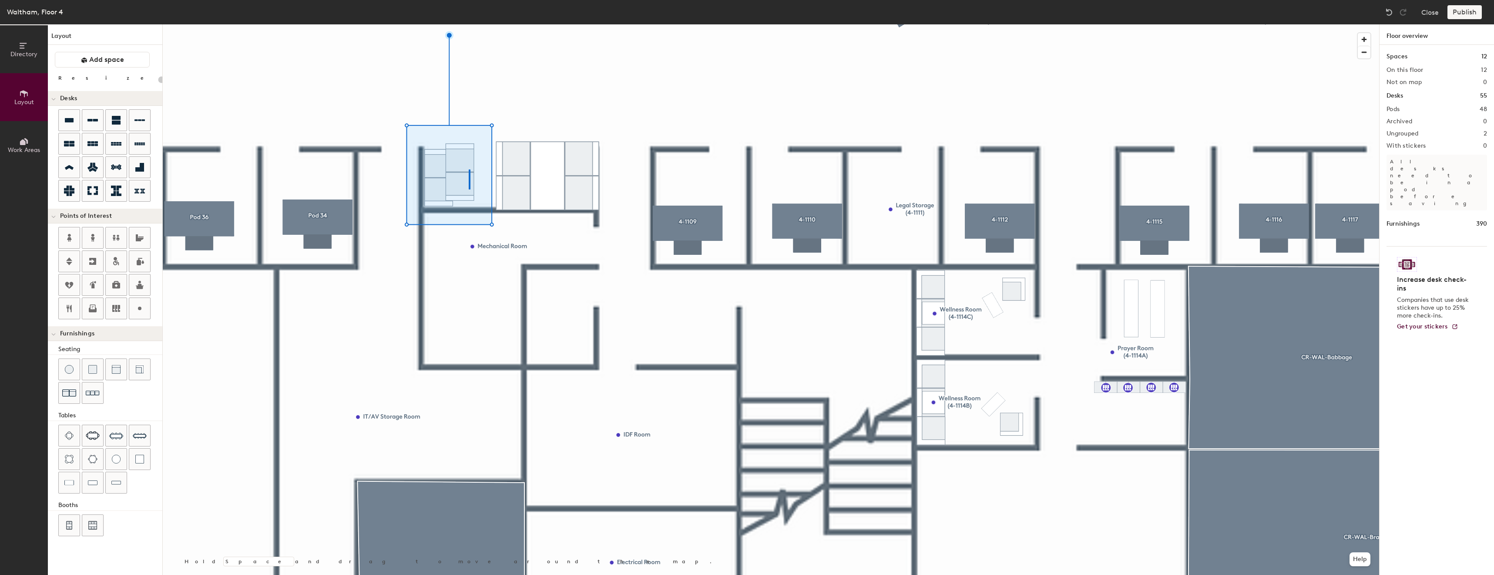
click at [469, 24] on div at bounding box center [771, 24] width 1217 height 0
type input "20"
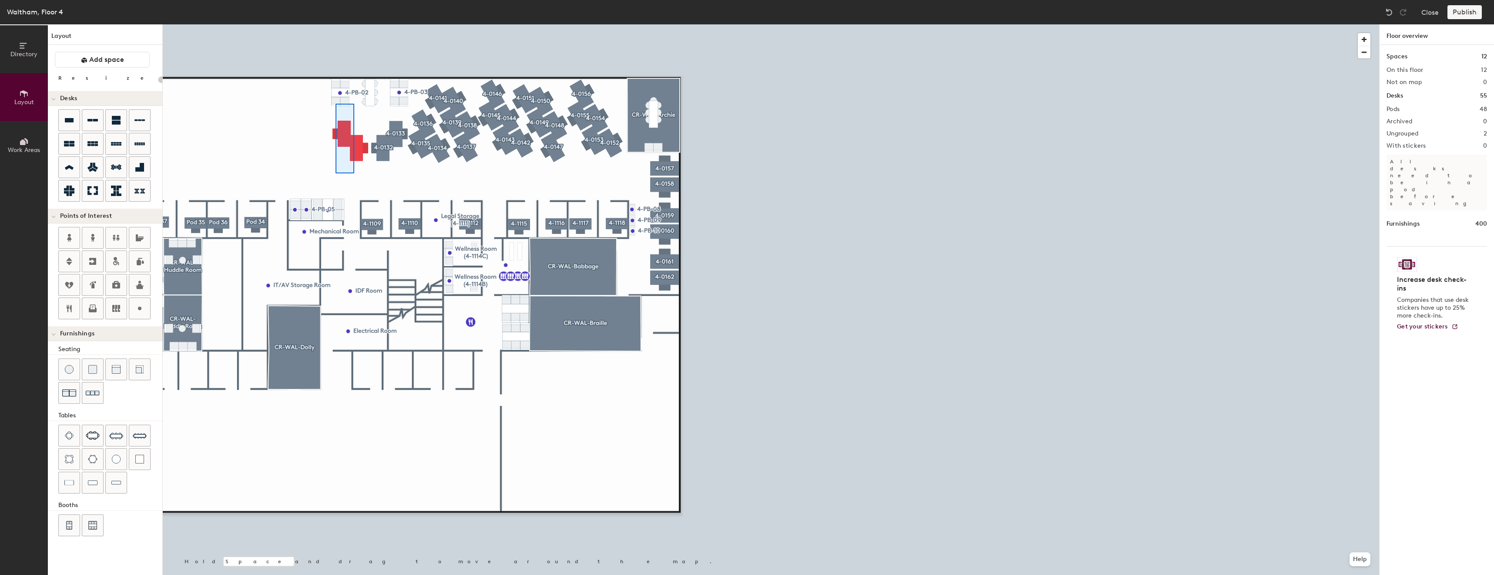
click at [335, 24] on div at bounding box center [771, 24] width 1217 height 0
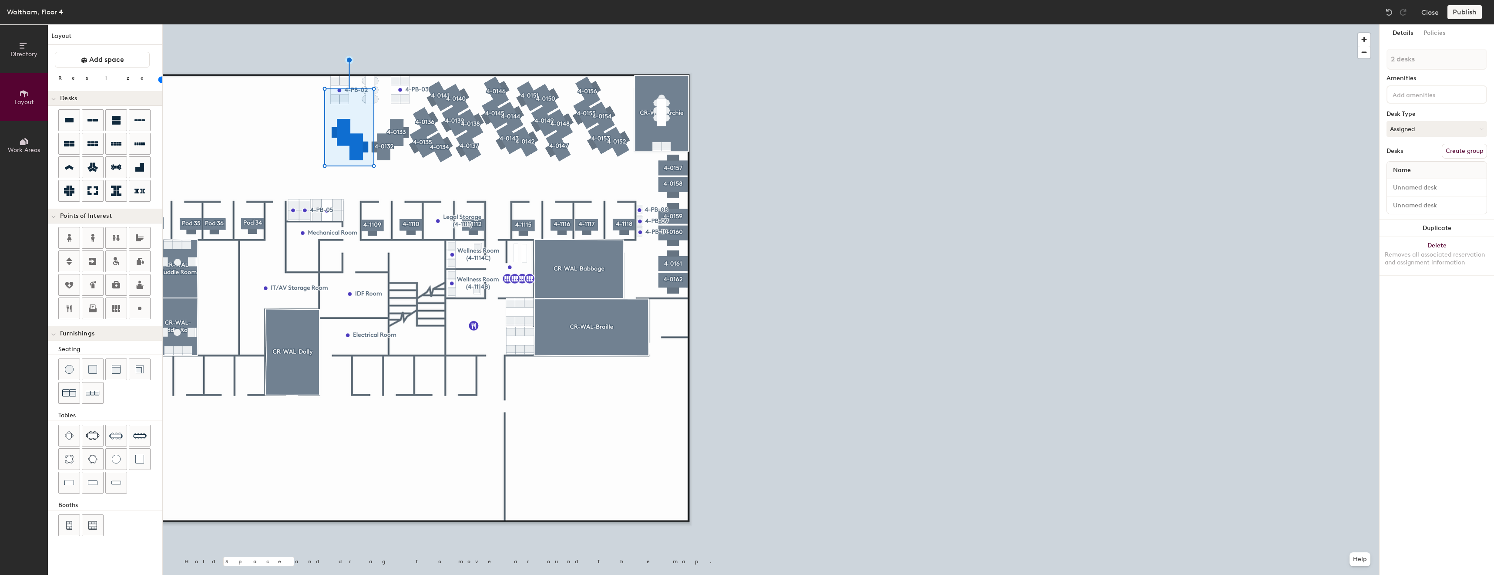
click at [1465, 148] on button "Create group" at bounding box center [1464, 151] width 45 height 15
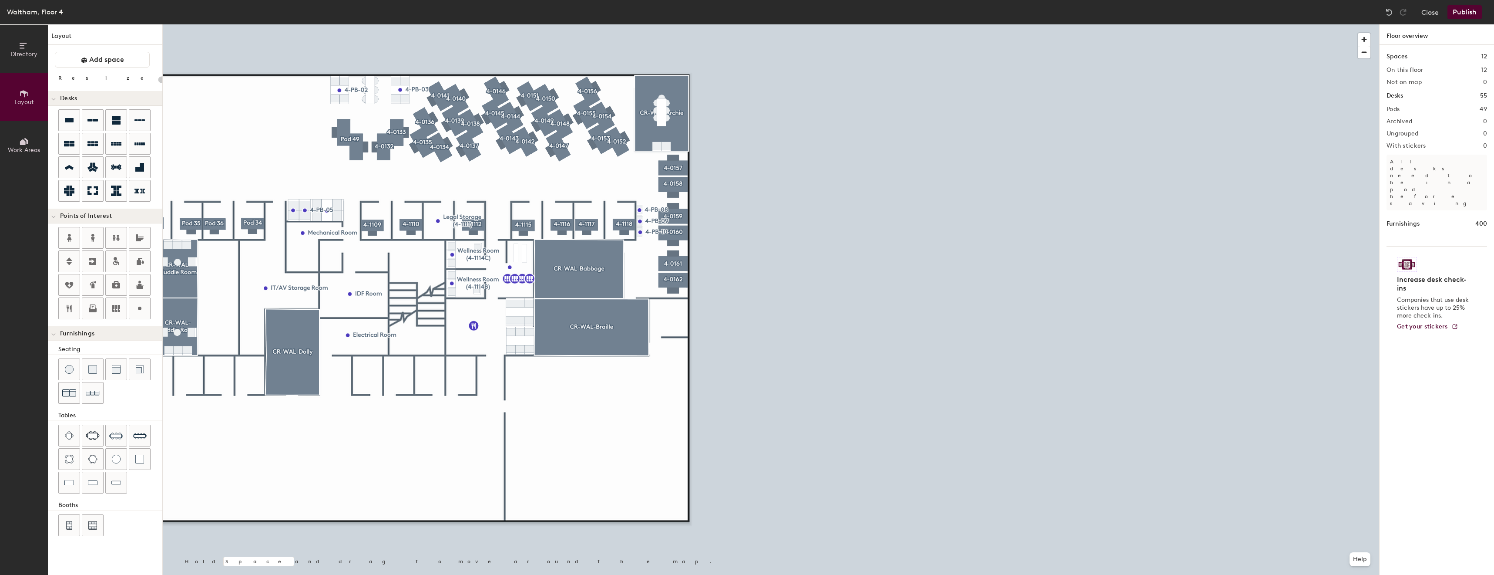
click at [1480, 13] on button "Publish" at bounding box center [1465, 12] width 34 height 14
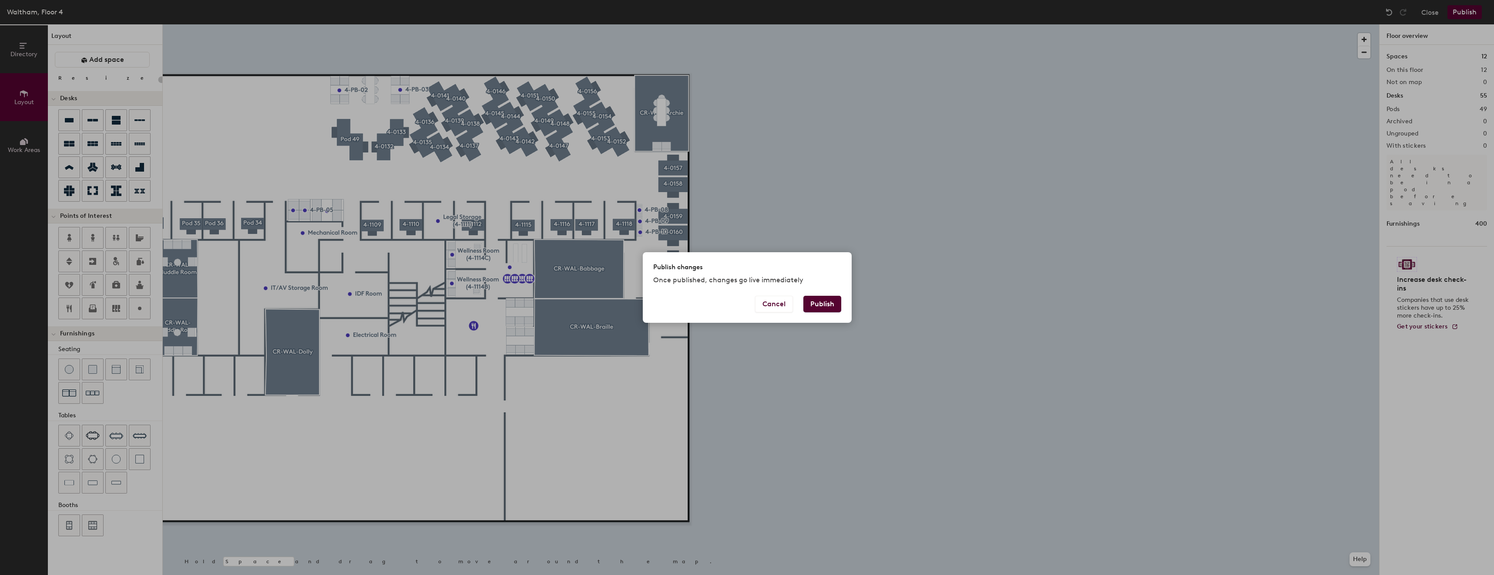
click at [826, 300] on button "Publish" at bounding box center [822, 304] width 38 height 17
type input "20"
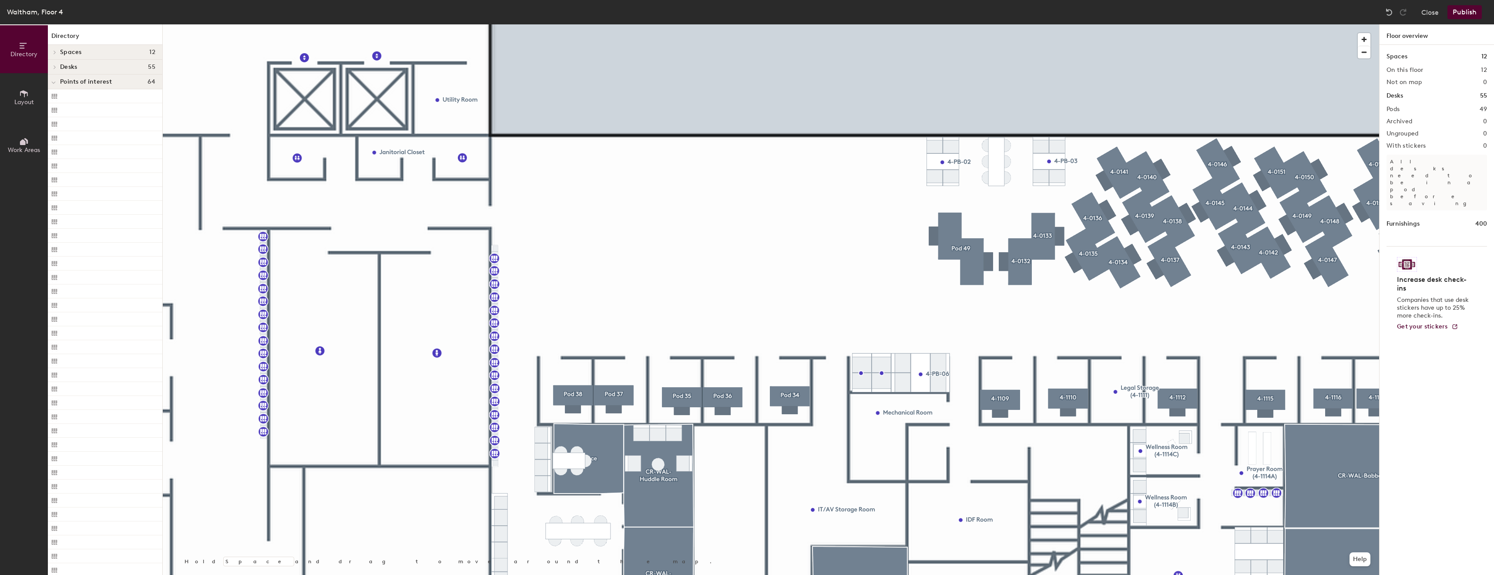
click at [884, 24] on div at bounding box center [771, 24] width 1217 height 0
click at [1098, 24] on div at bounding box center [771, 24] width 1217 height 0
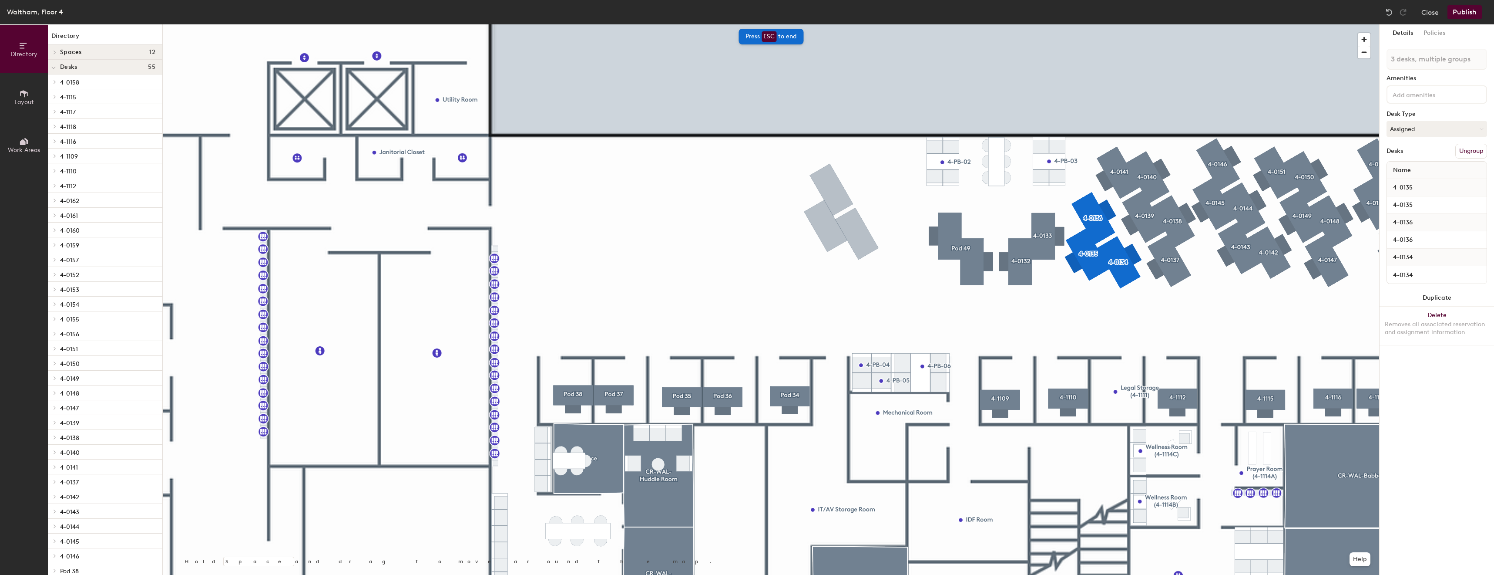
type input "3 desks"
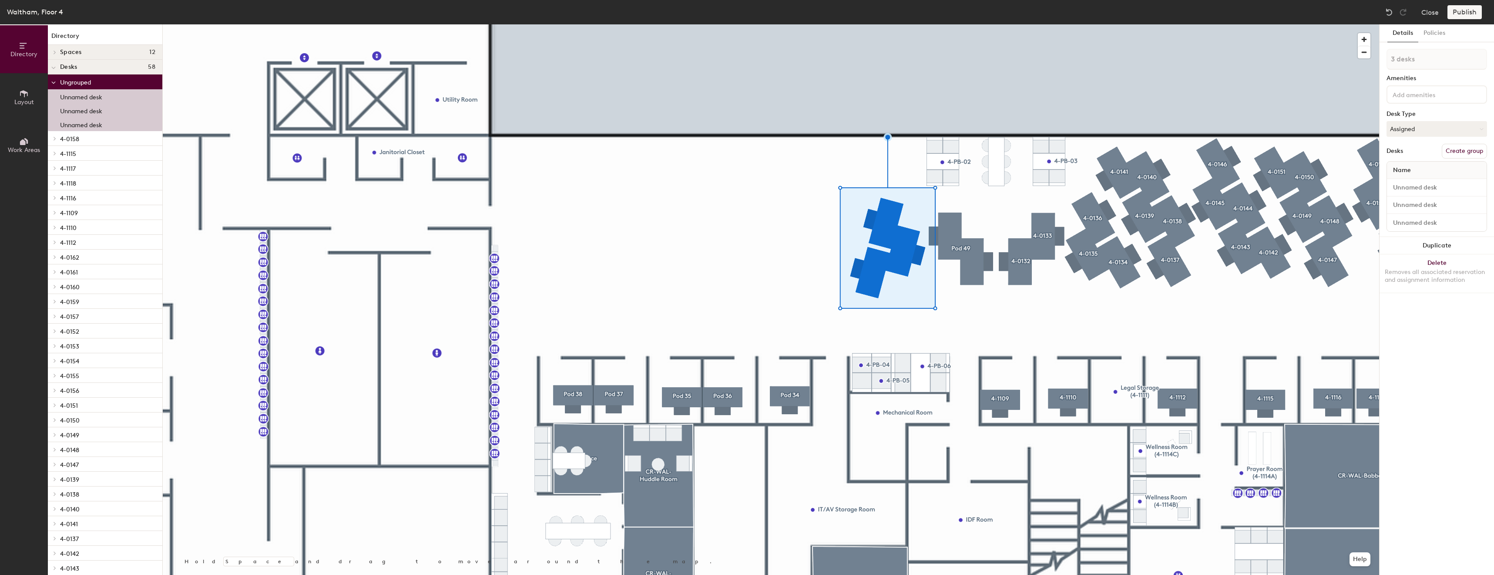
click at [1464, 148] on button "Create group" at bounding box center [1464, 151] width 45 height 15
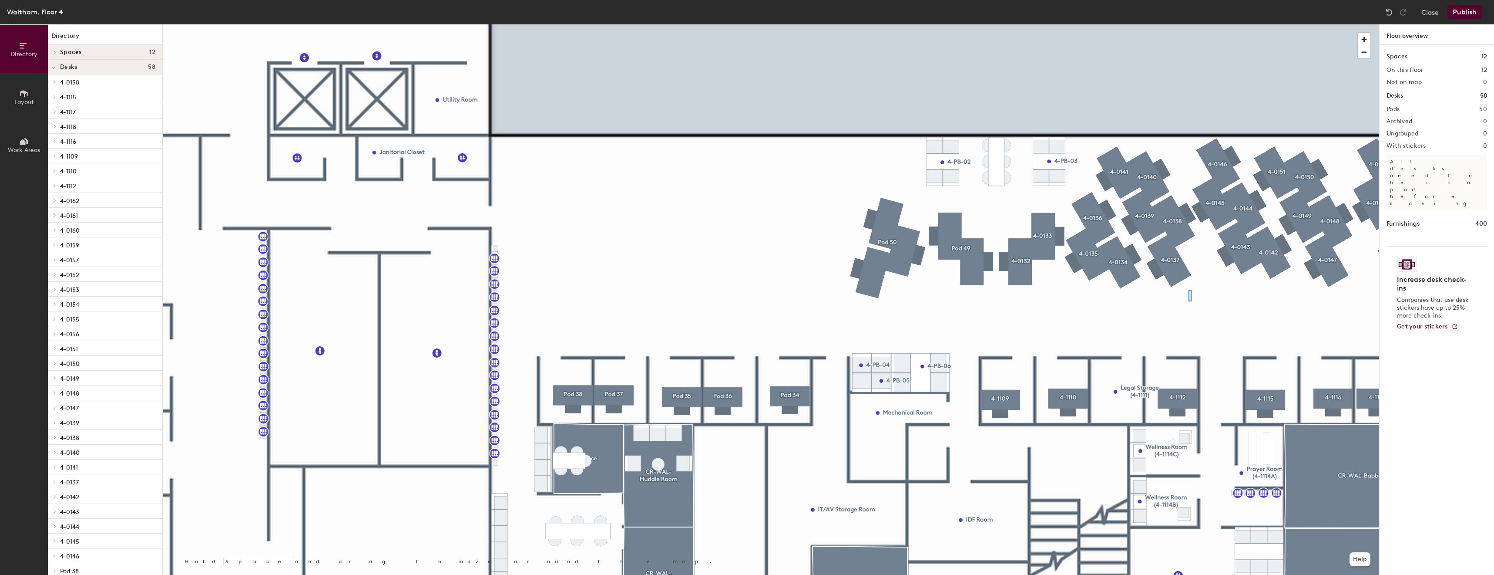
click at [1187, 24] on div at bounding box center [771, 24] width 1217 height 0
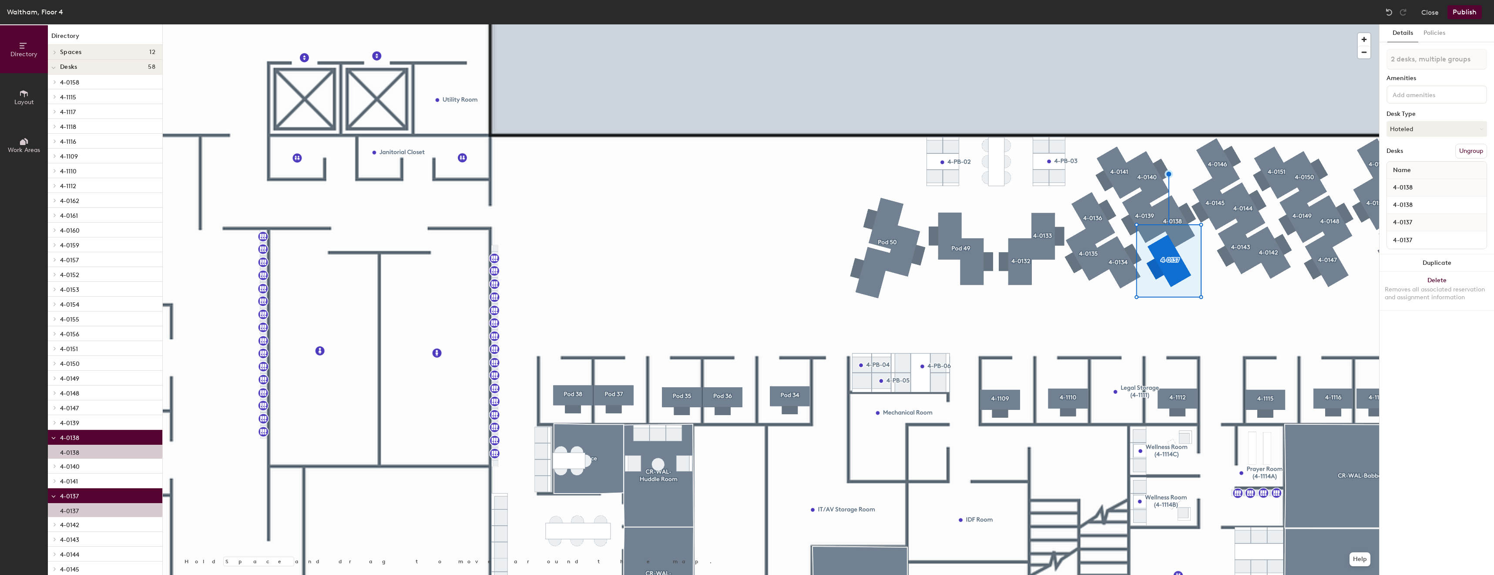
type input "3 desks, multiple groups"
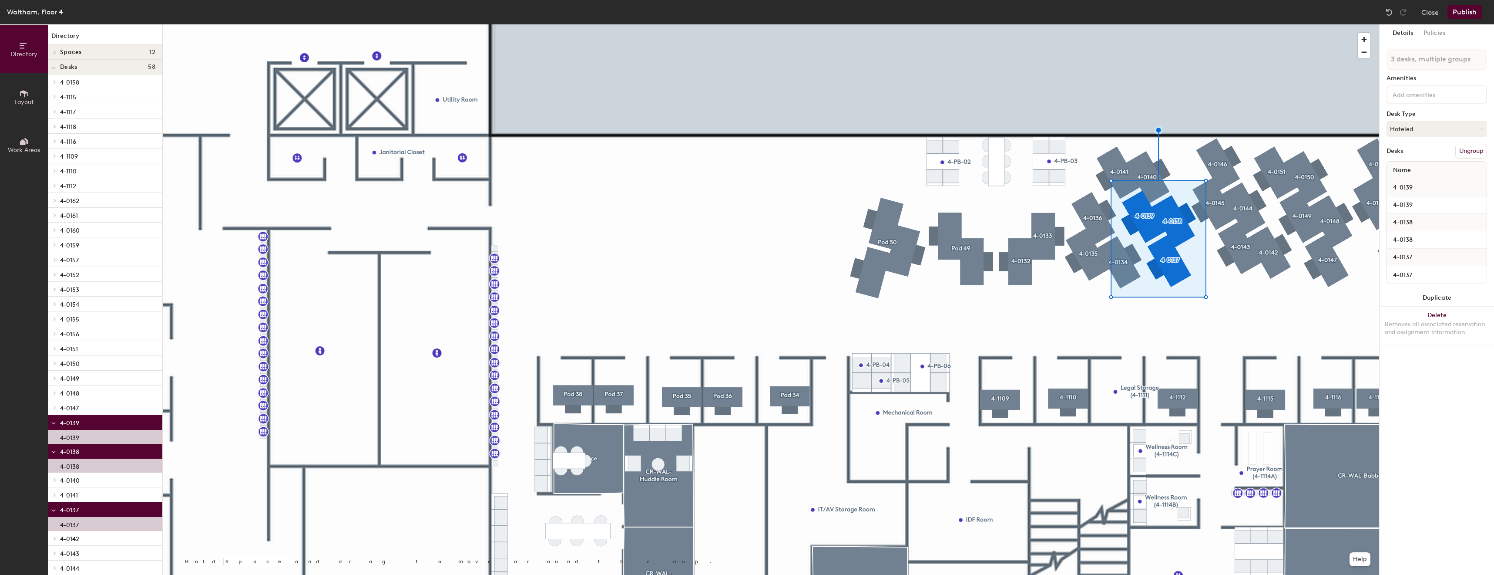
click at [1472, 13] on button "Publish" at bounding box center [1465, 12] width 34 height 14
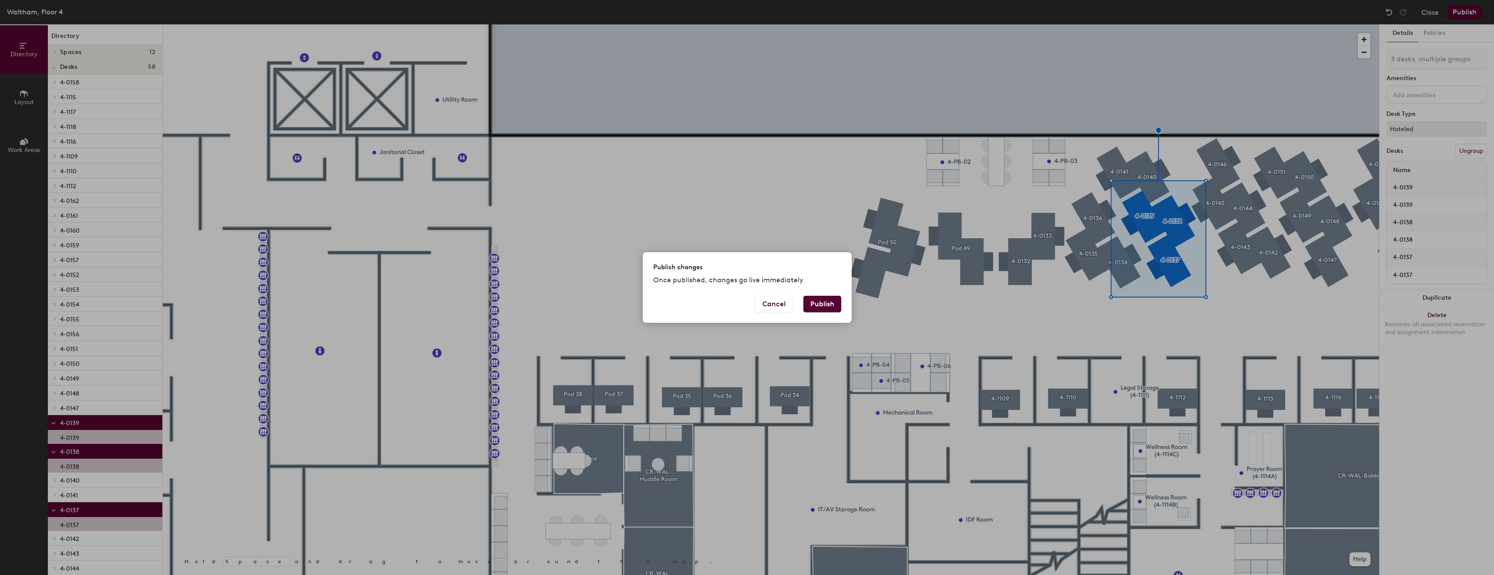
click at [844, 302] on div "Cancel Publish" at bounding box center [747, 309] width 209 height 27
click at [837, 303] on button "Publish" at bounding box center [822, 304] width 38 height 17
